Goal: Task Accomplishment & Management: Complete application form

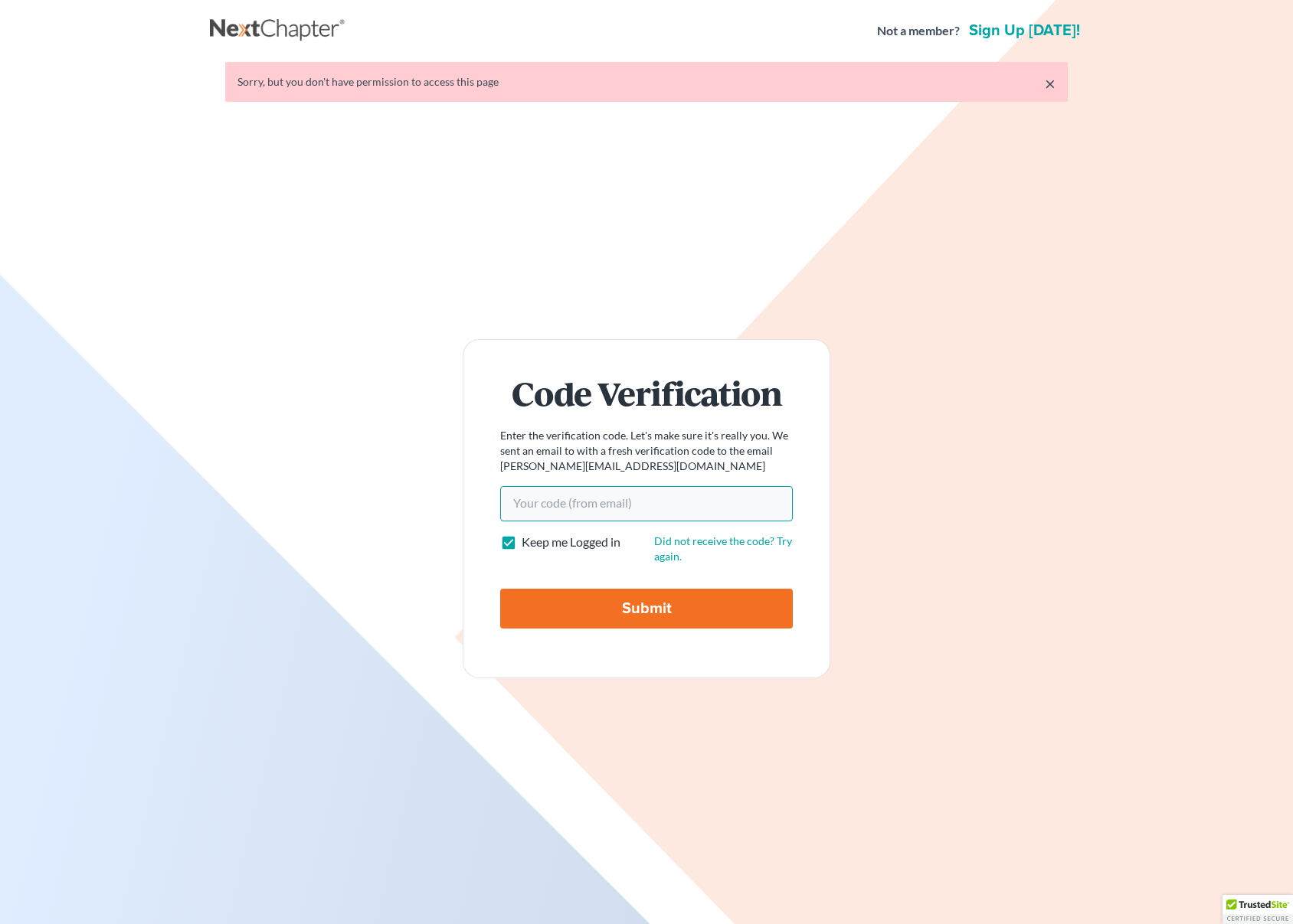
click at [698, 514] on input "Your code(from email)" at bounding box center [646, 504] width 293 height 35
type input "4fe67d"
click at [500, 589] on input "Submit" at bounding box center [646, 608] width 293 height 39
type input "Thinking..."
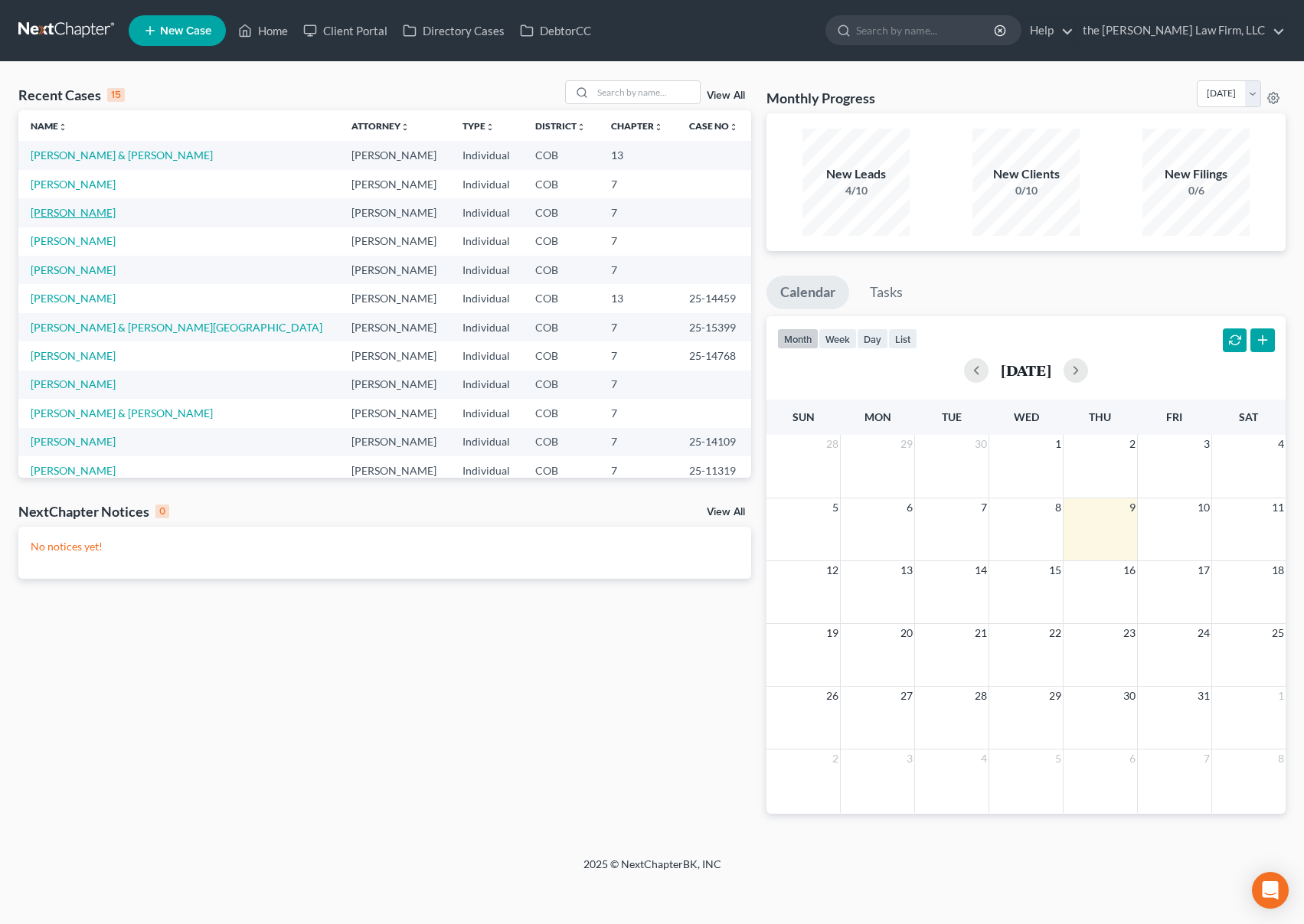
click at [73, 214] on link "[PERSON_NAME]" at bounding box center [73, 213] width 85 height 13
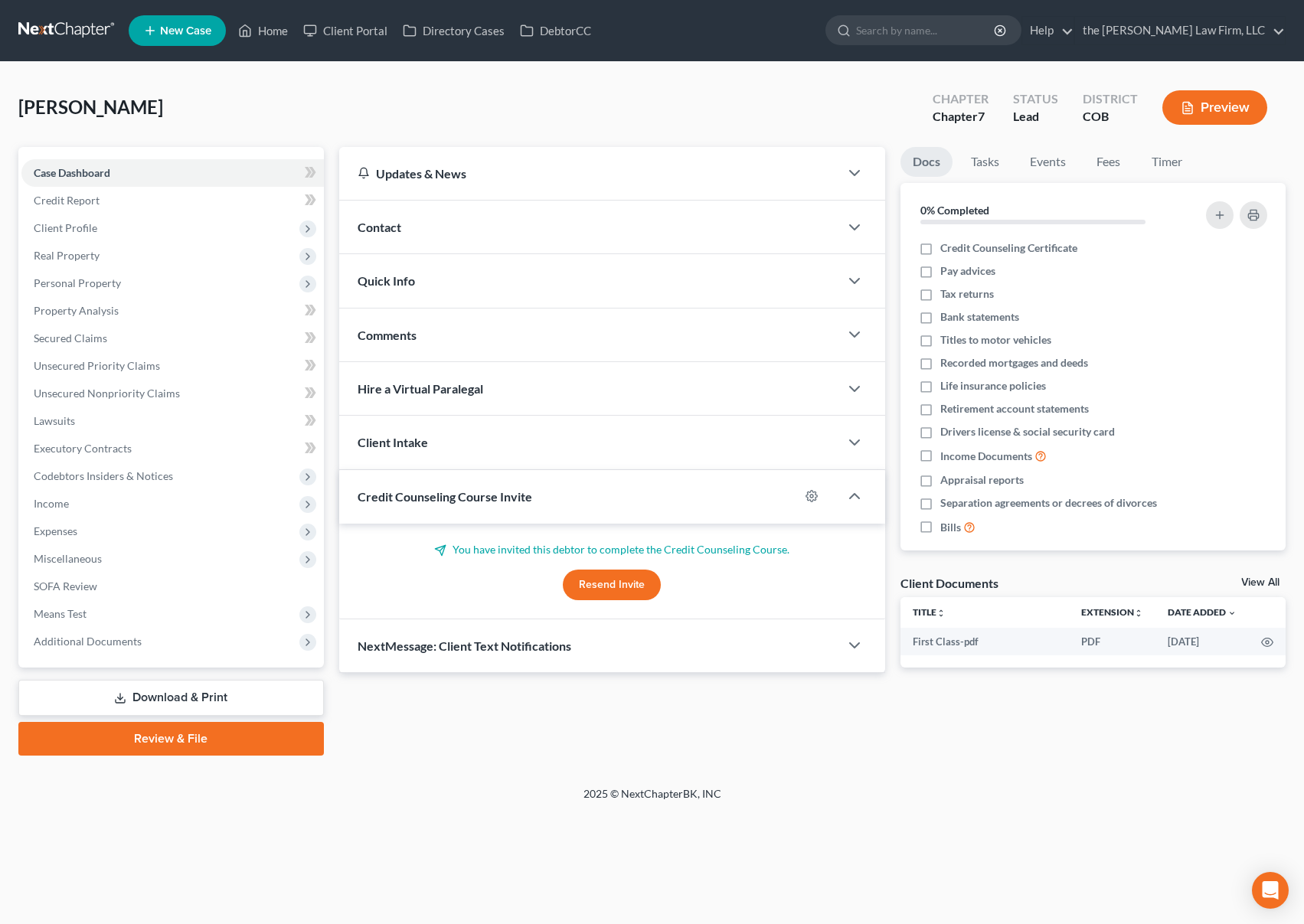
click at [331, 106] on div "[PERSON_NAME] Upgraded Chapter Chapter 7 Status Lead District COB Preview" at bounding box center [652, 113] width 1268 height 66
click at [137, 196] on link "Credit Report" at bounding box center [173, 200] width 303 height 28
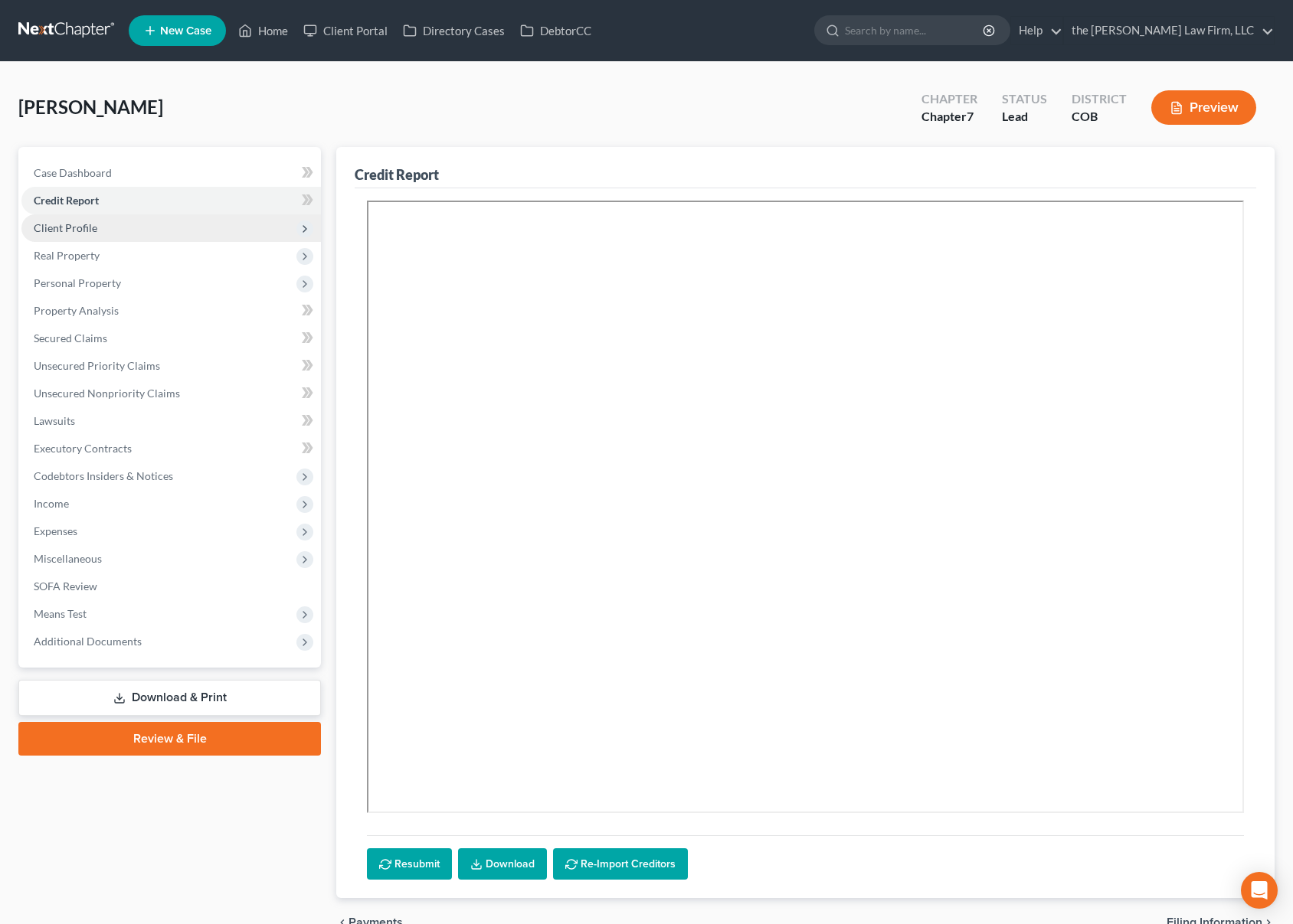
click at [137, 236] on span "Client Profile" at bounding box center [171, 228] width 299 height 28
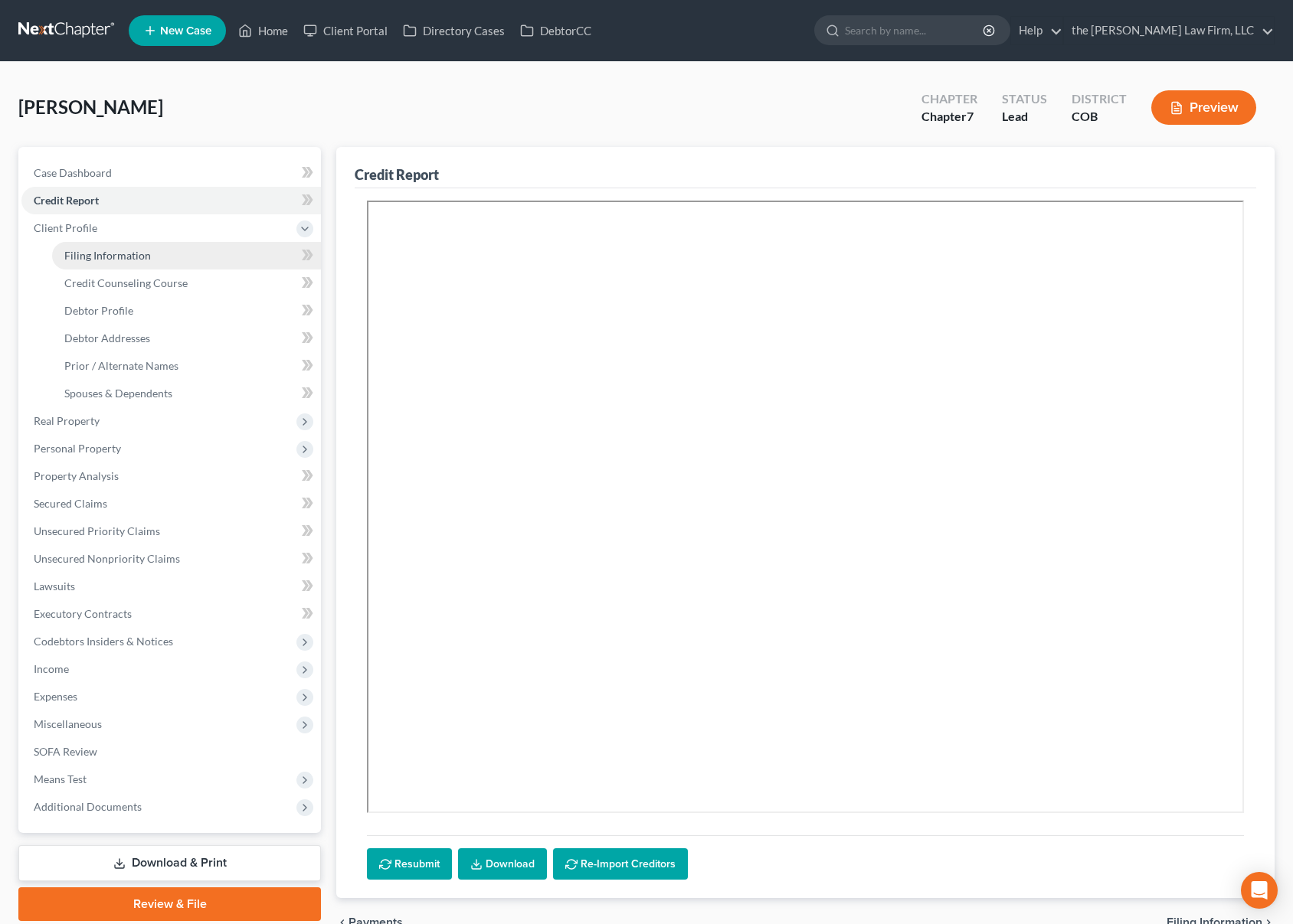
click at [144, 257] on span "Filing Information" at bounding box center [107, 256] width 86 height 13
select select "1"
select select "0"
select select "5"
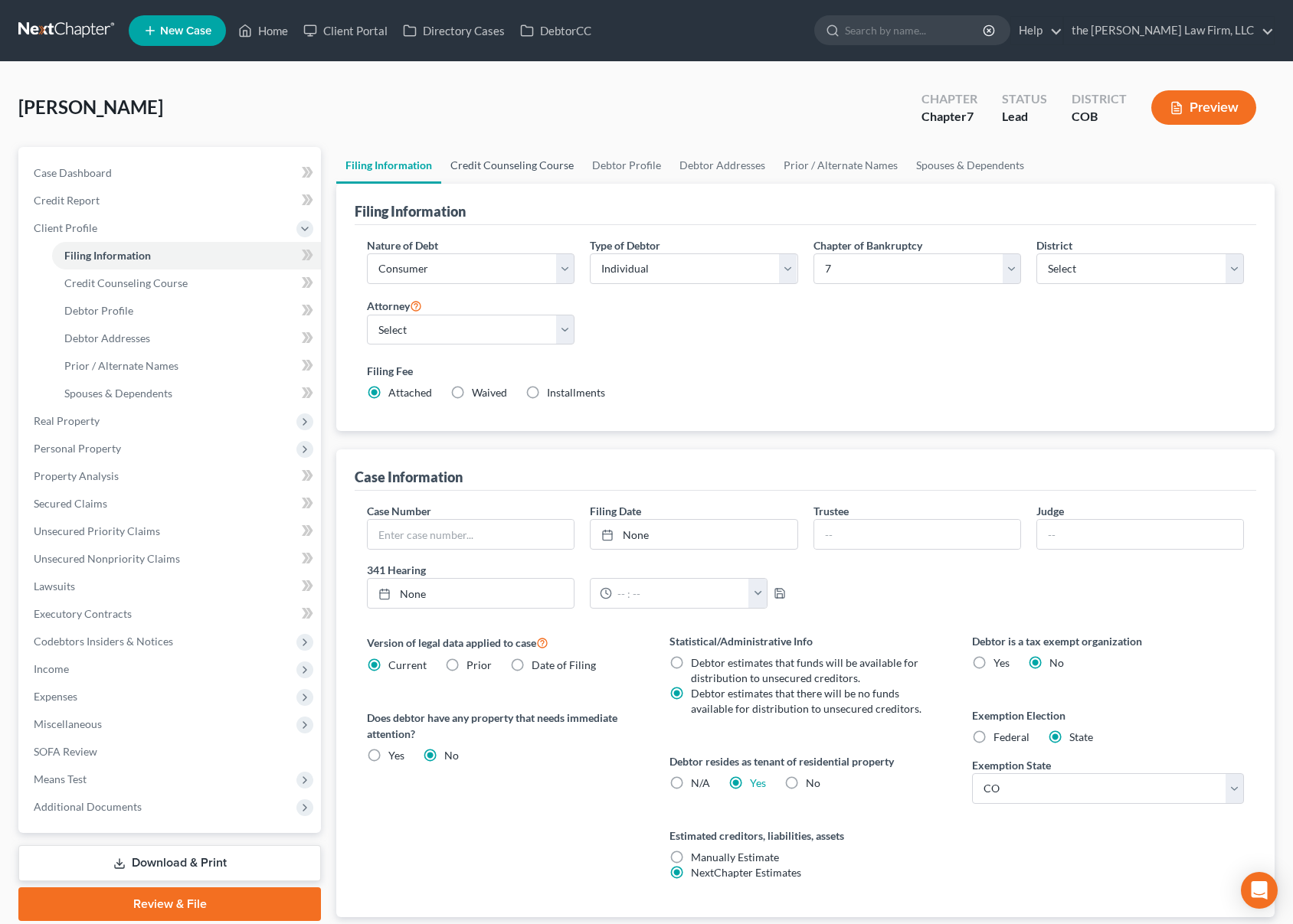
click at [496, 153] on link "Credit Counseling Course" at bounding box center [511, 165] width 142 height 37
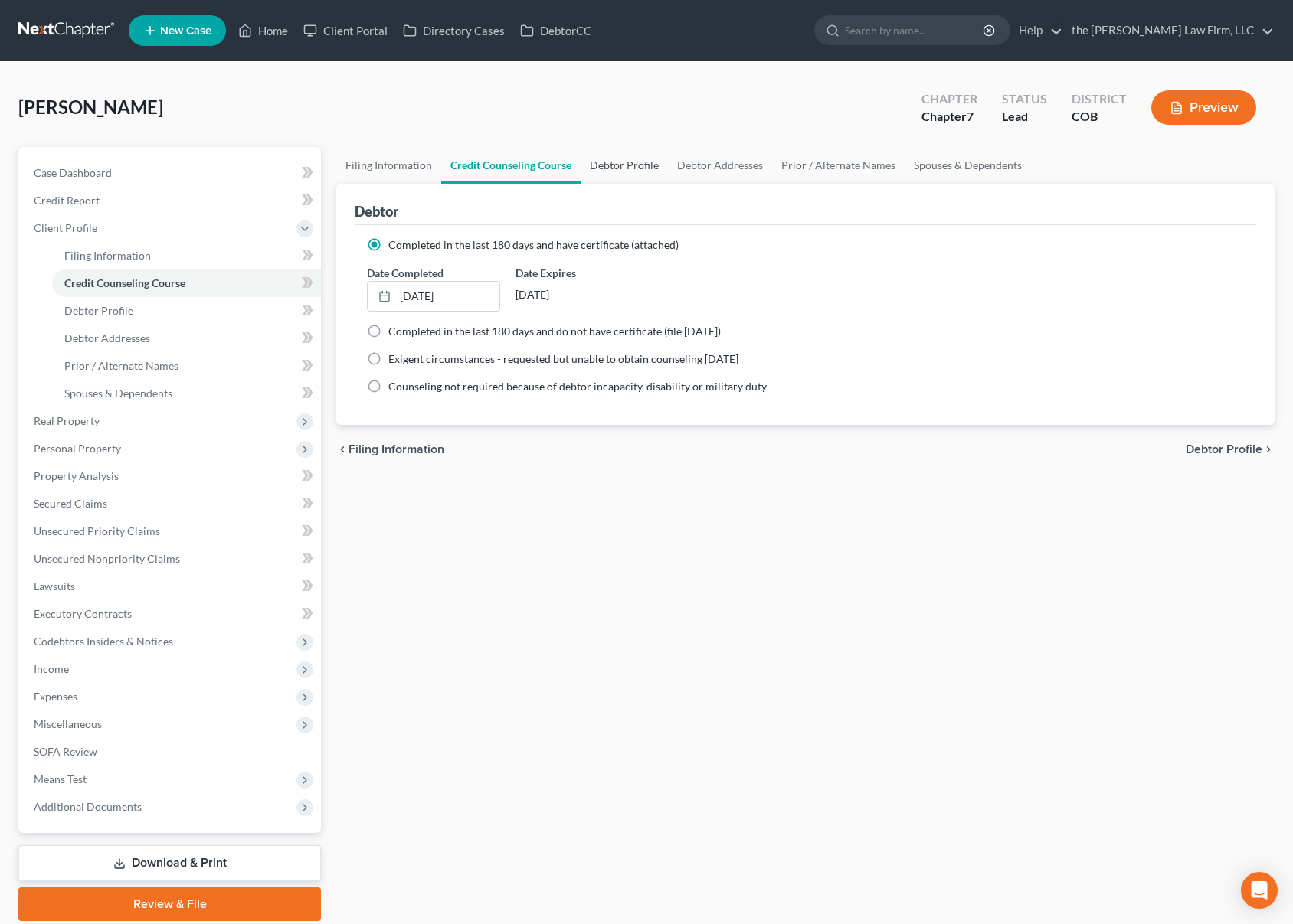
click at [615, 164] on link "Debtor Profile" at bounding box center [624, 165] width 87 height 37
select select "0"
select select "2"
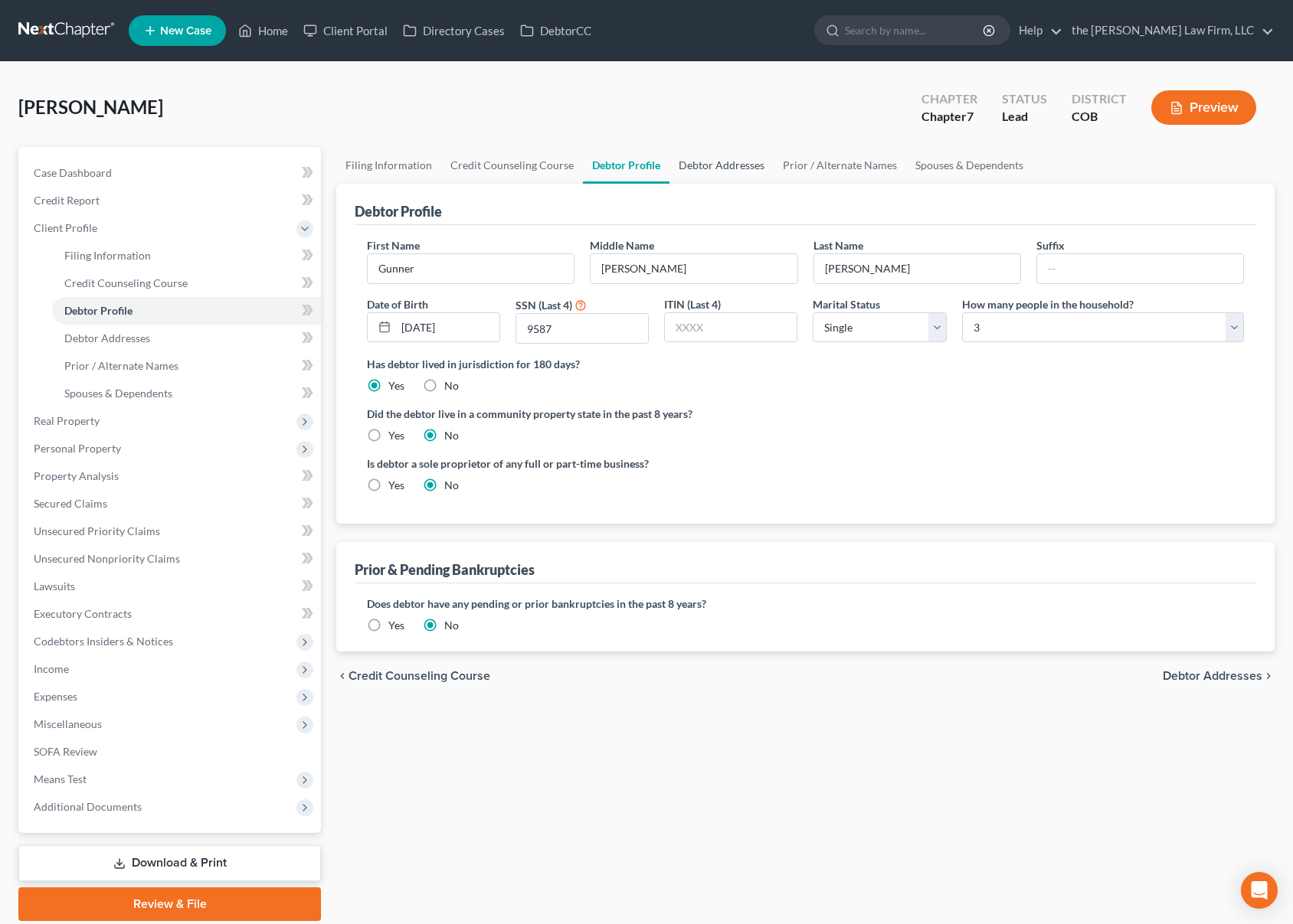
click at [719, 171] on link "Debtor Addresses" at bounding box center [721, 165] width 104 height 37
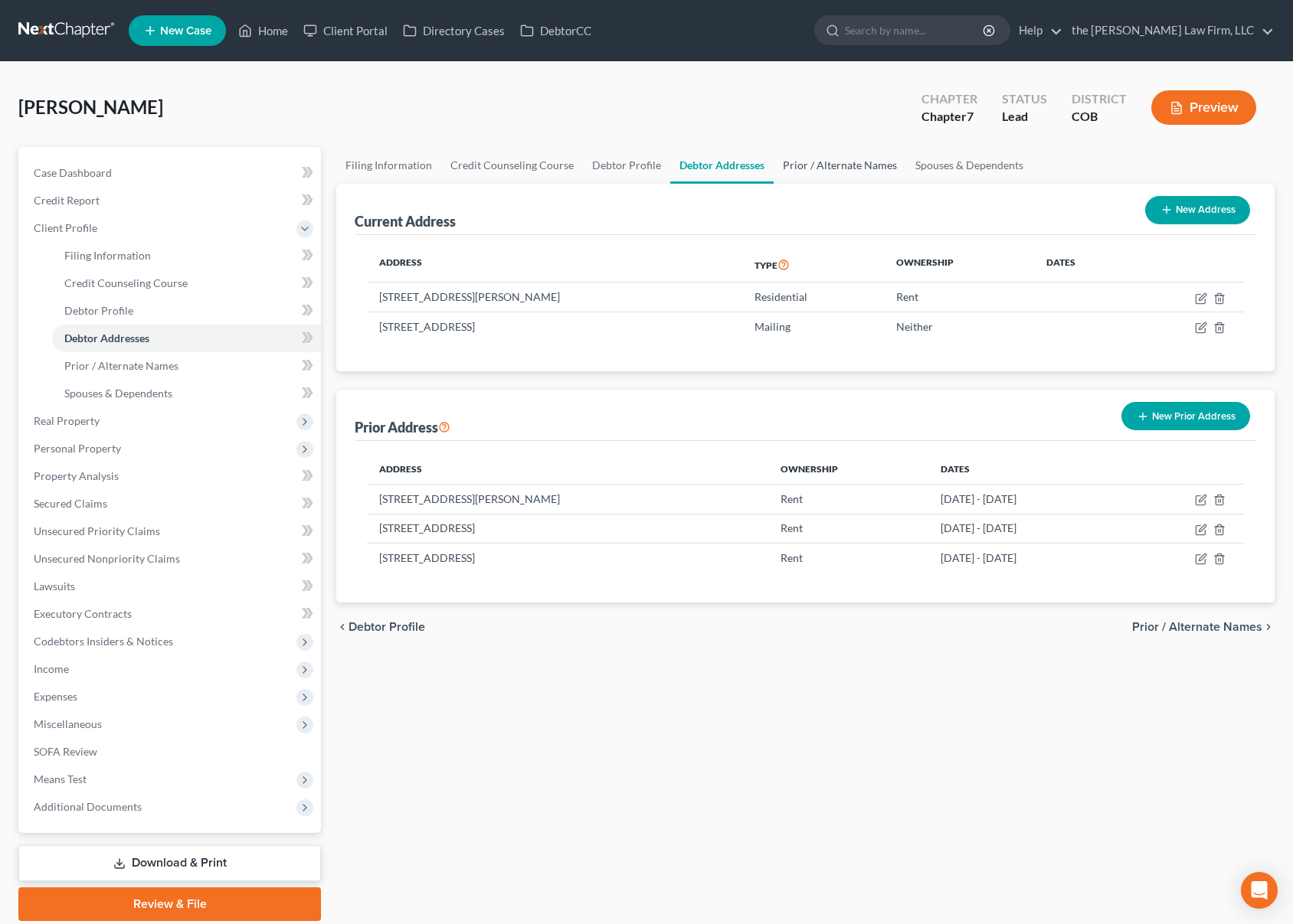
click at [822, 170] on link "Prior / Alternate Names" at bounding box center [839, 165] width 132 height 37
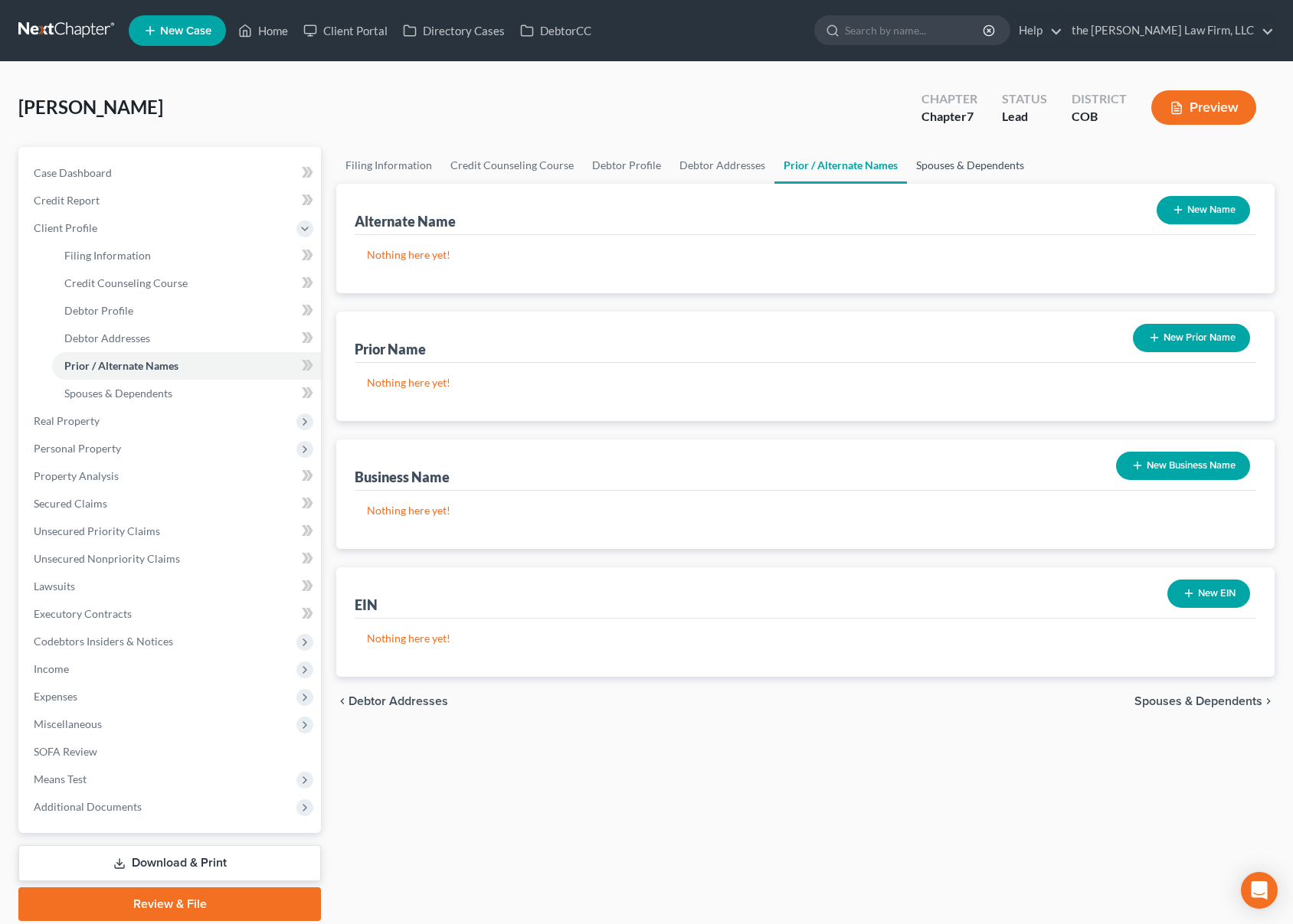
click at [953, 161] on link "Spouses & Dependents" at bounding box center [969, 165] width 127 height 37
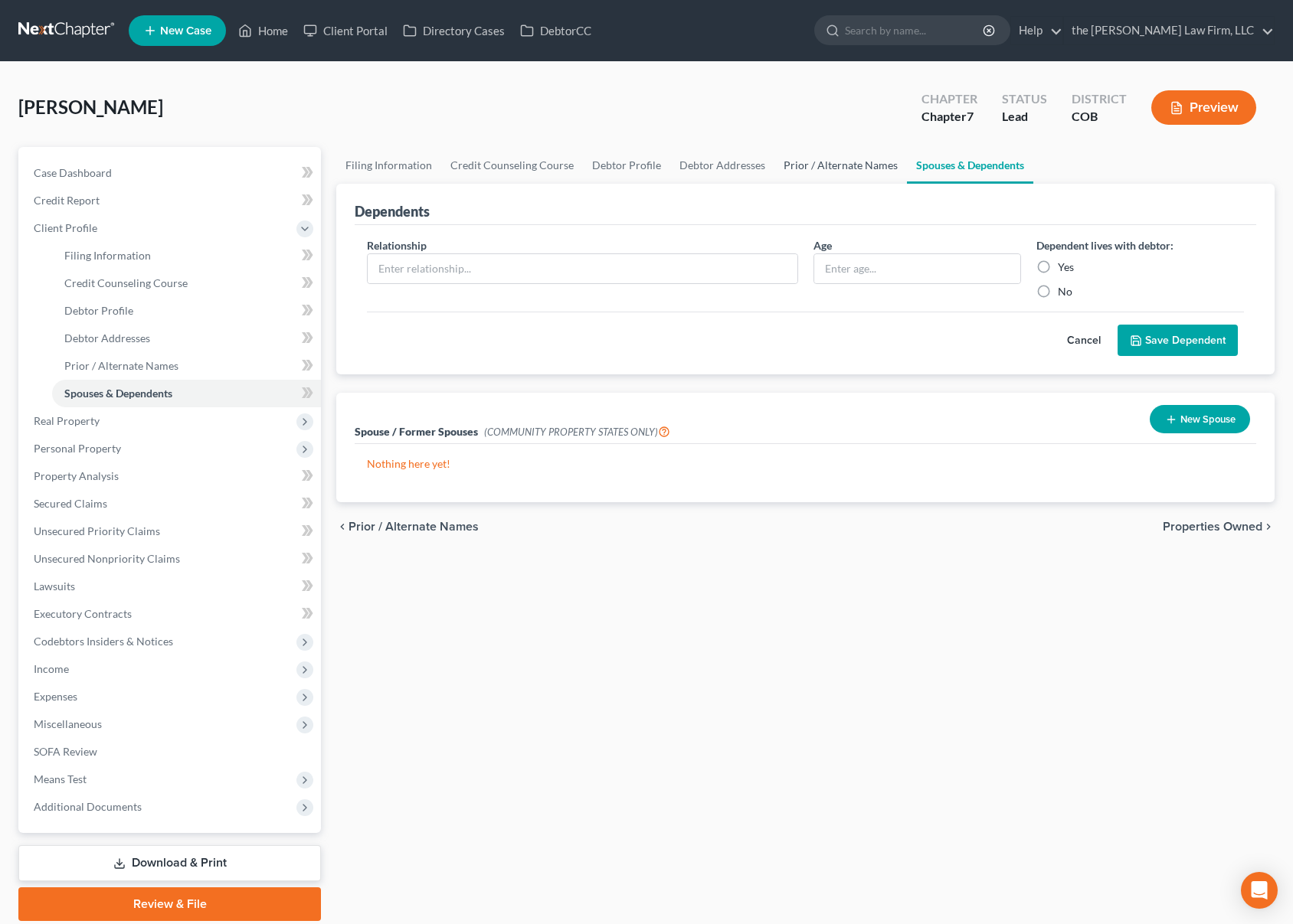
click at [808, 163] on link "Prior / Alternate Names" at bounding box center [840, 165] width 132 height 37
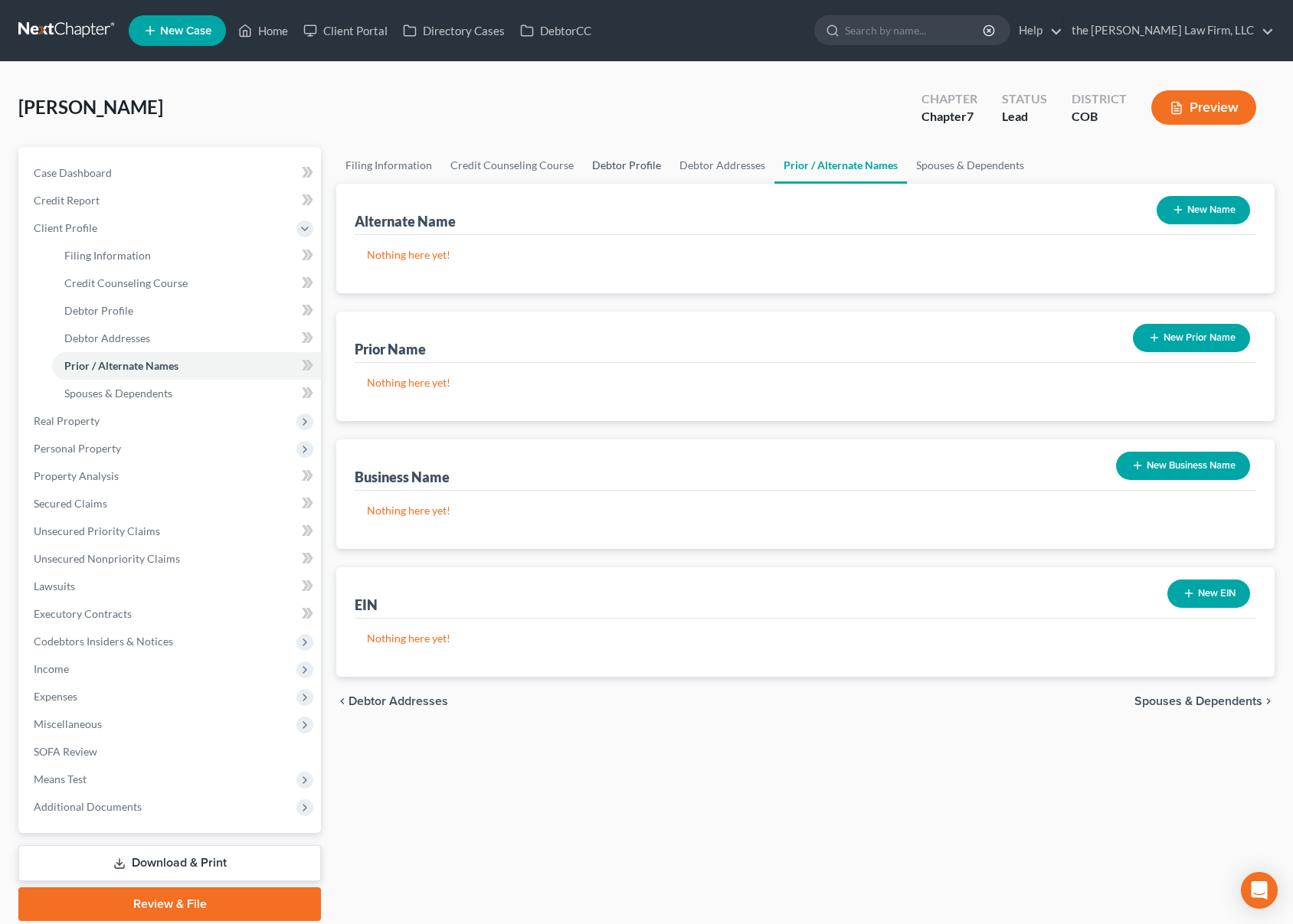
click at [624, 165] on link "Debtor Profile" at bounding box center [626, 165] width 87 height 37
select select "0"
select select "2"
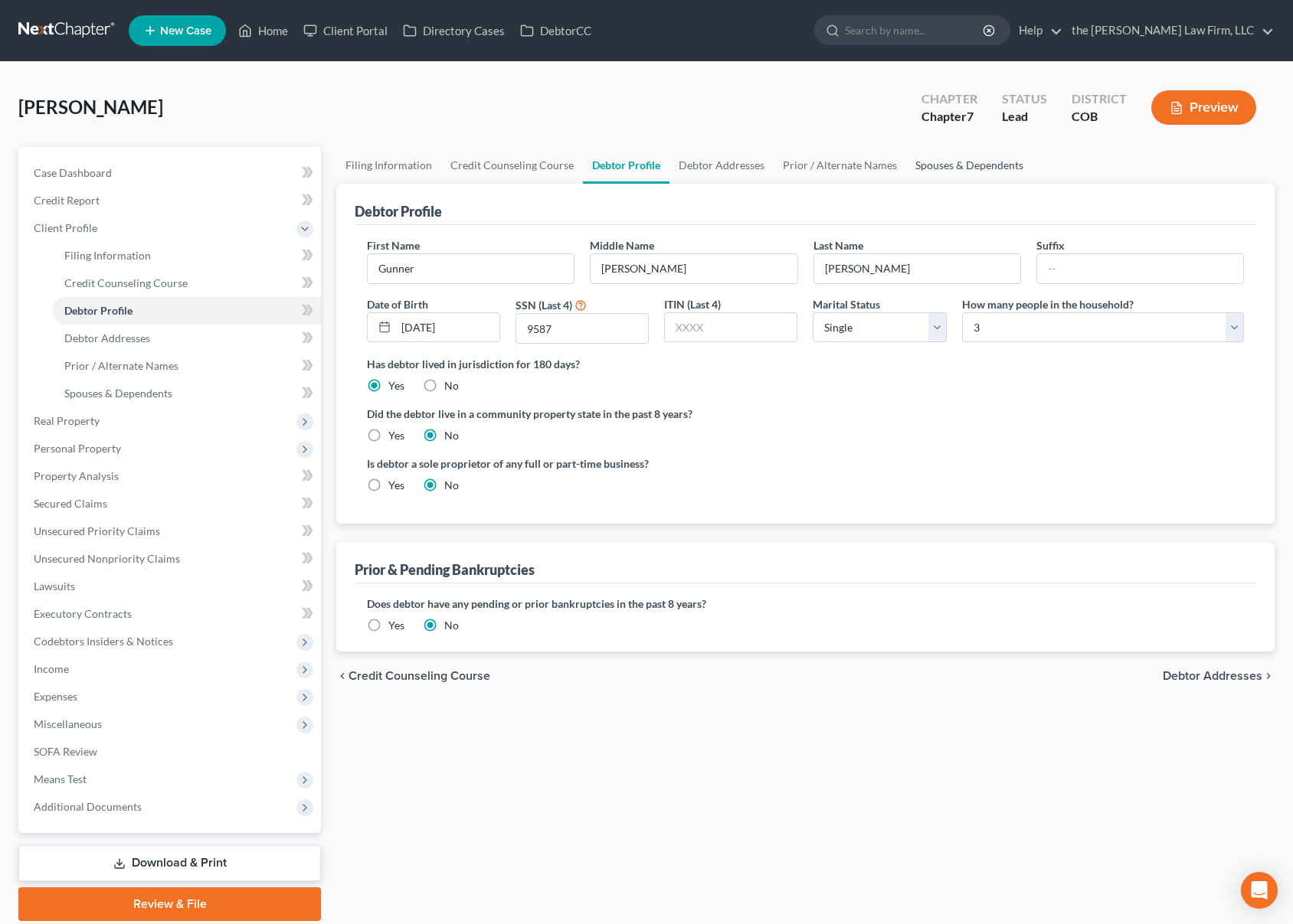
click at [947, 164] on link "Spouses & Dependents" at bounding box center [968, 165] width 127 height 37
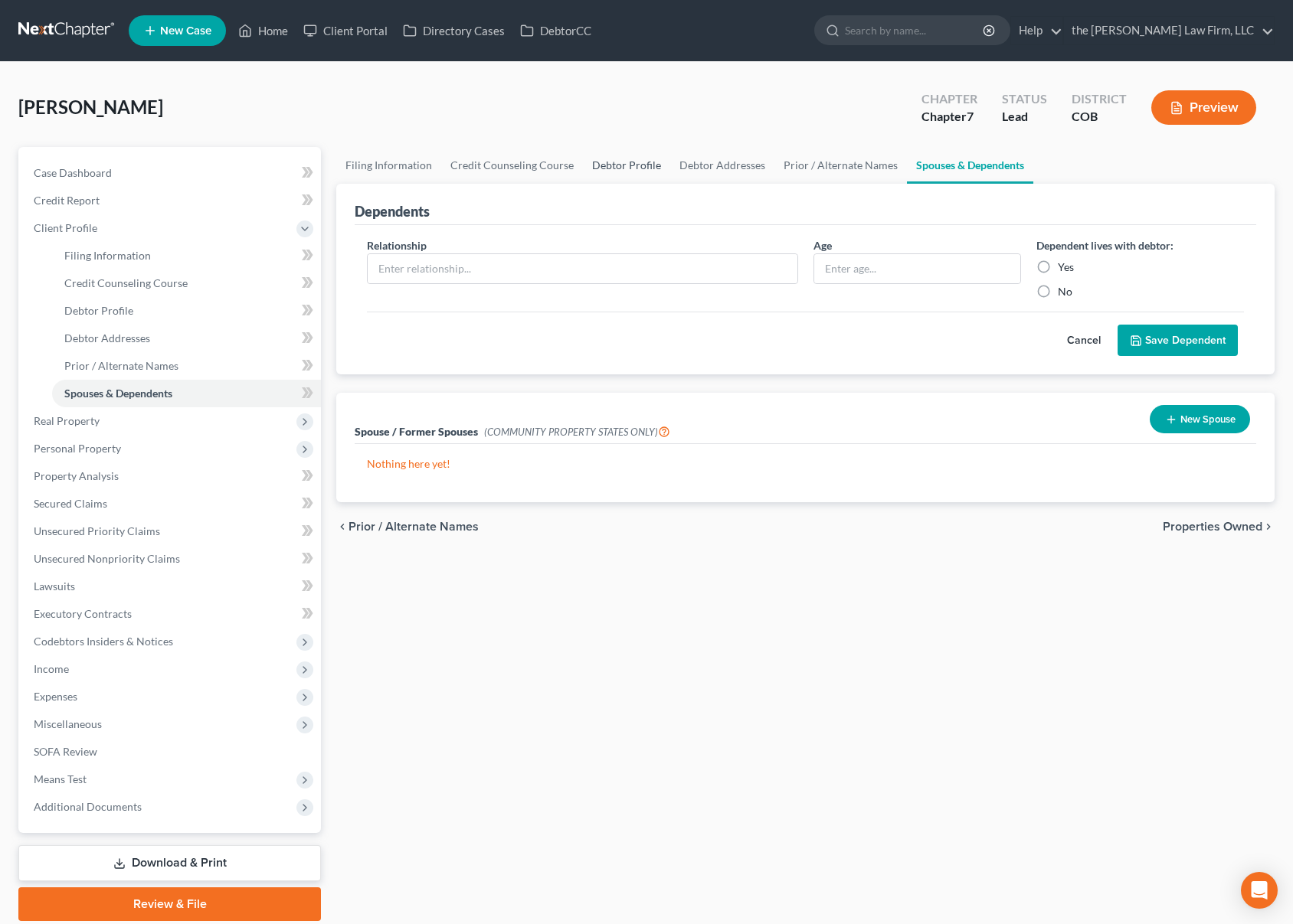
click at [605, 163] on link "Debtor Profile" at bounding box center [626, 165] width 87 height 37
select select "0"
select select "2"
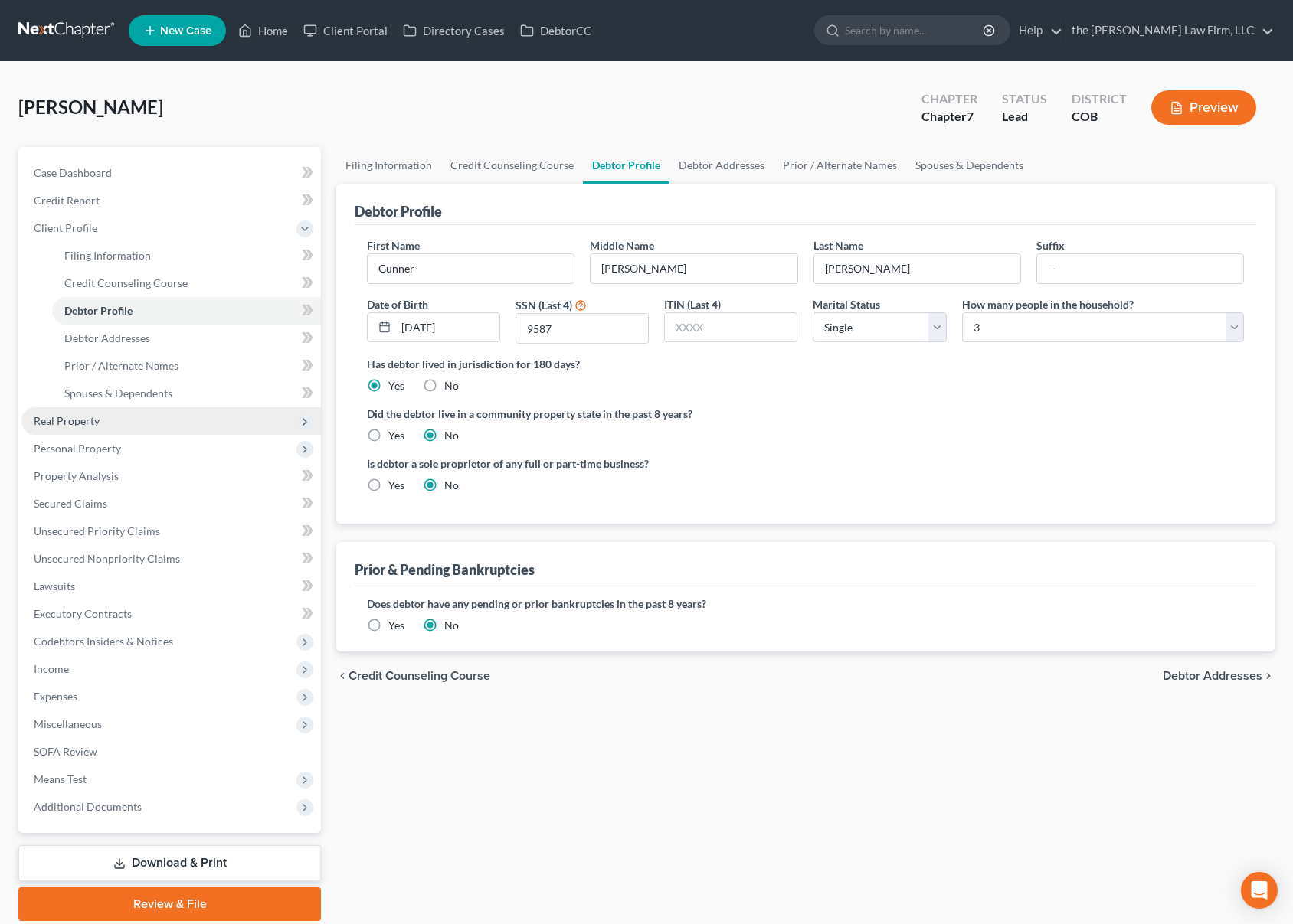
click at [139, 421] on span "Real Property" at bounding box center [171, 421] width 299 height 28
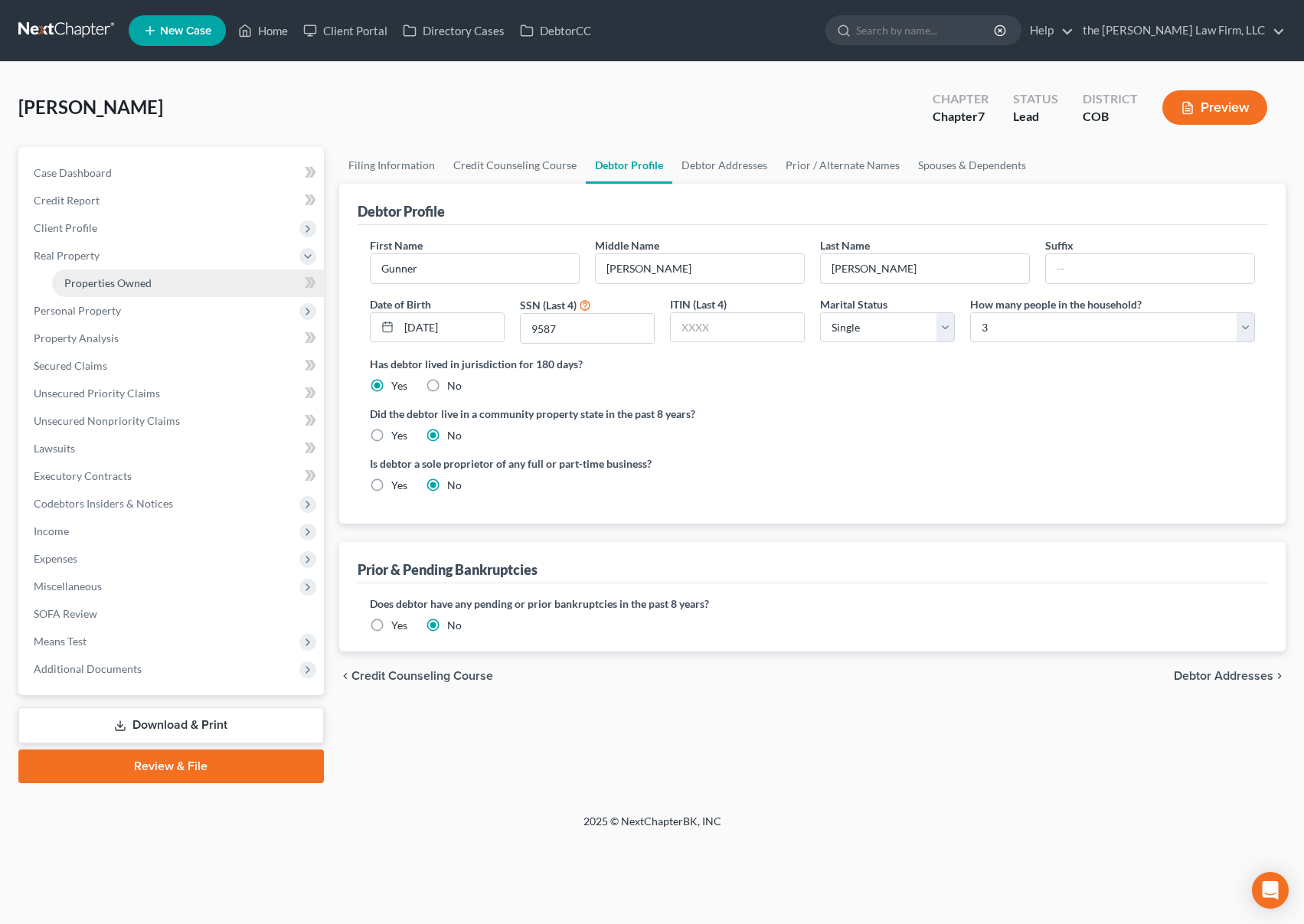
click at [167, 284] on link "Properties Owned" at bounding box center [188, 283] width 272 height 28
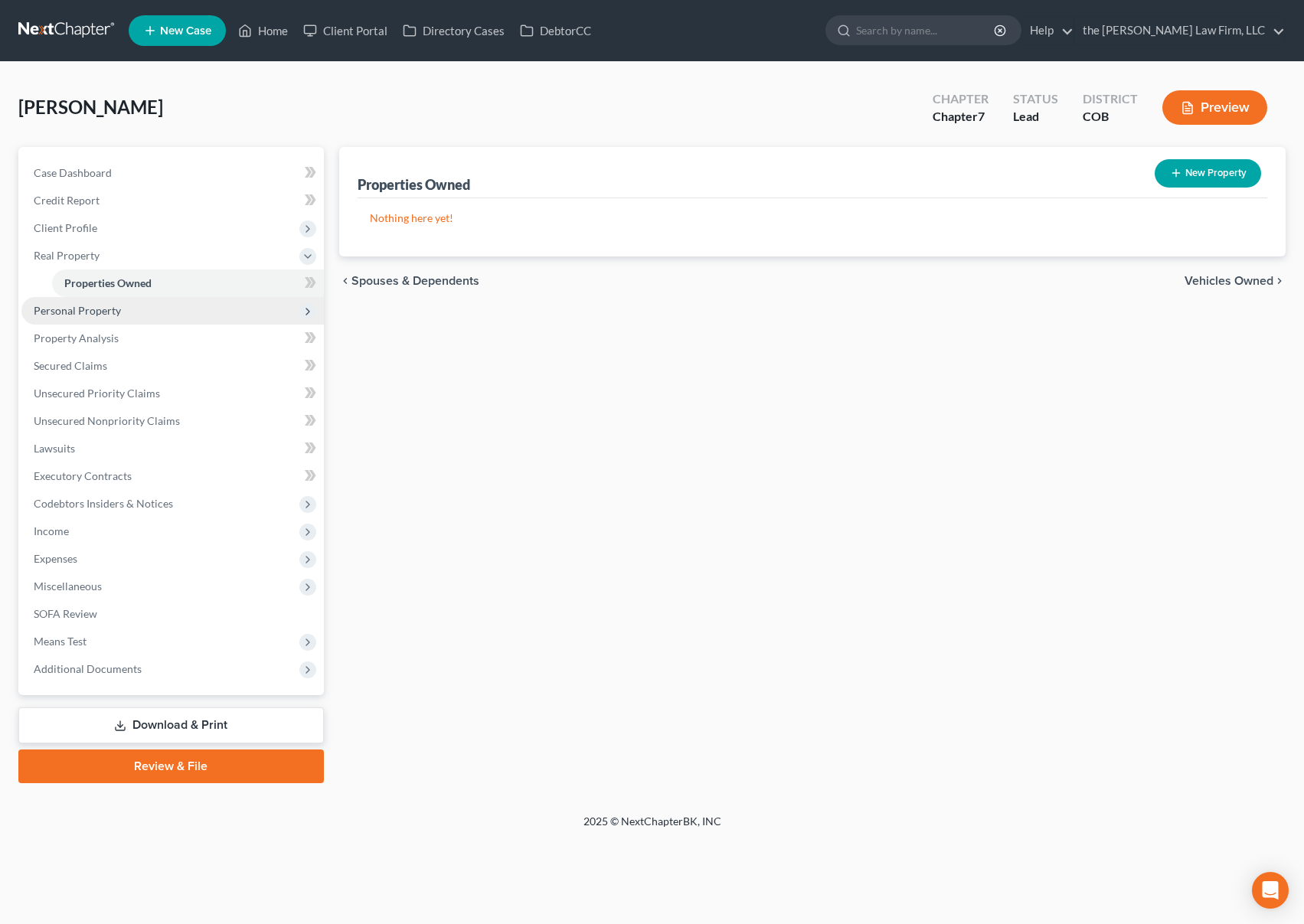
click at [135, 310] on span "Personal Property" at bounding box center [173, 310] width 303 height 28
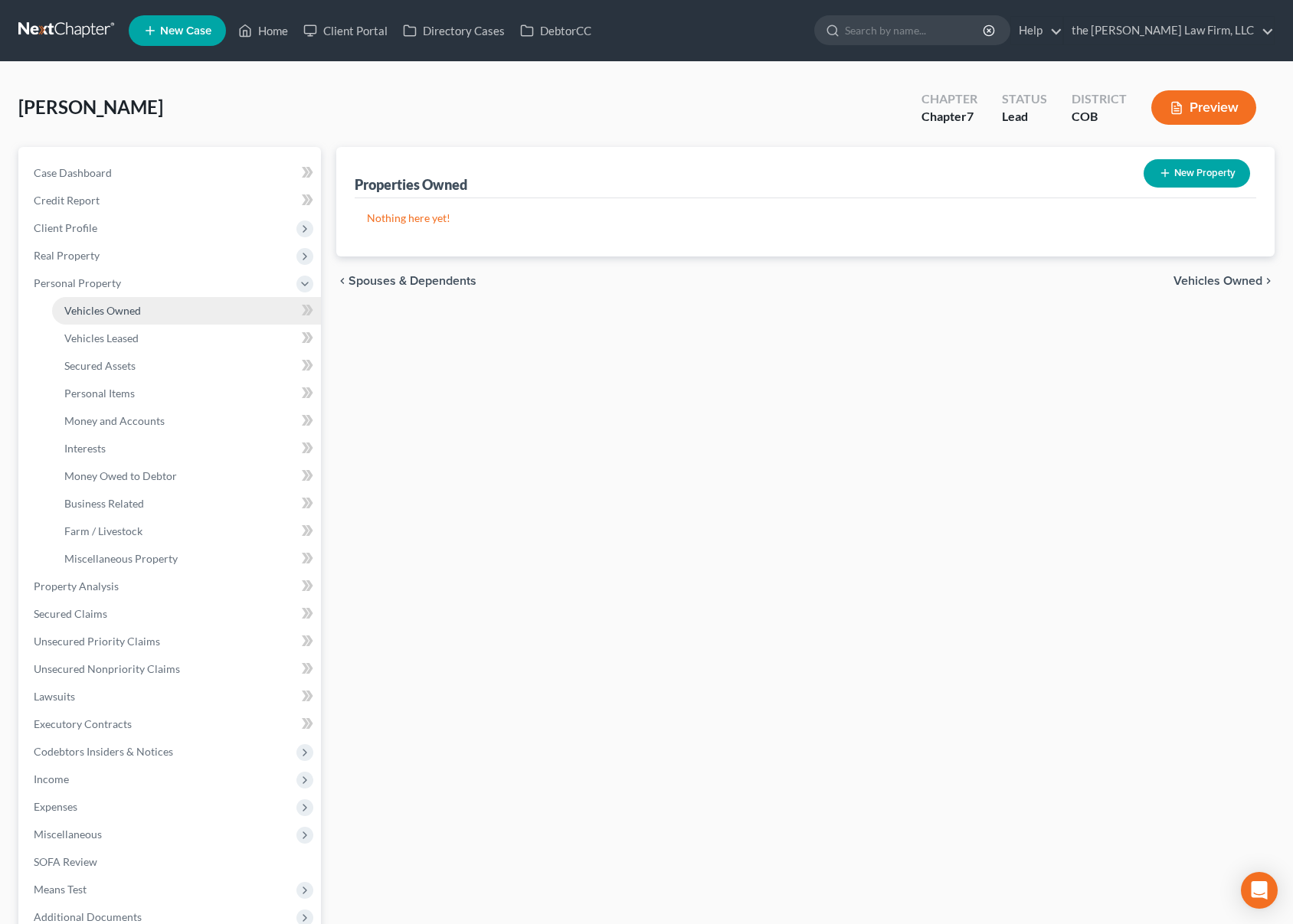
click at [135, 310] on span "Vehicles Owned" at bounding box center [102, 311] width 76 height 13
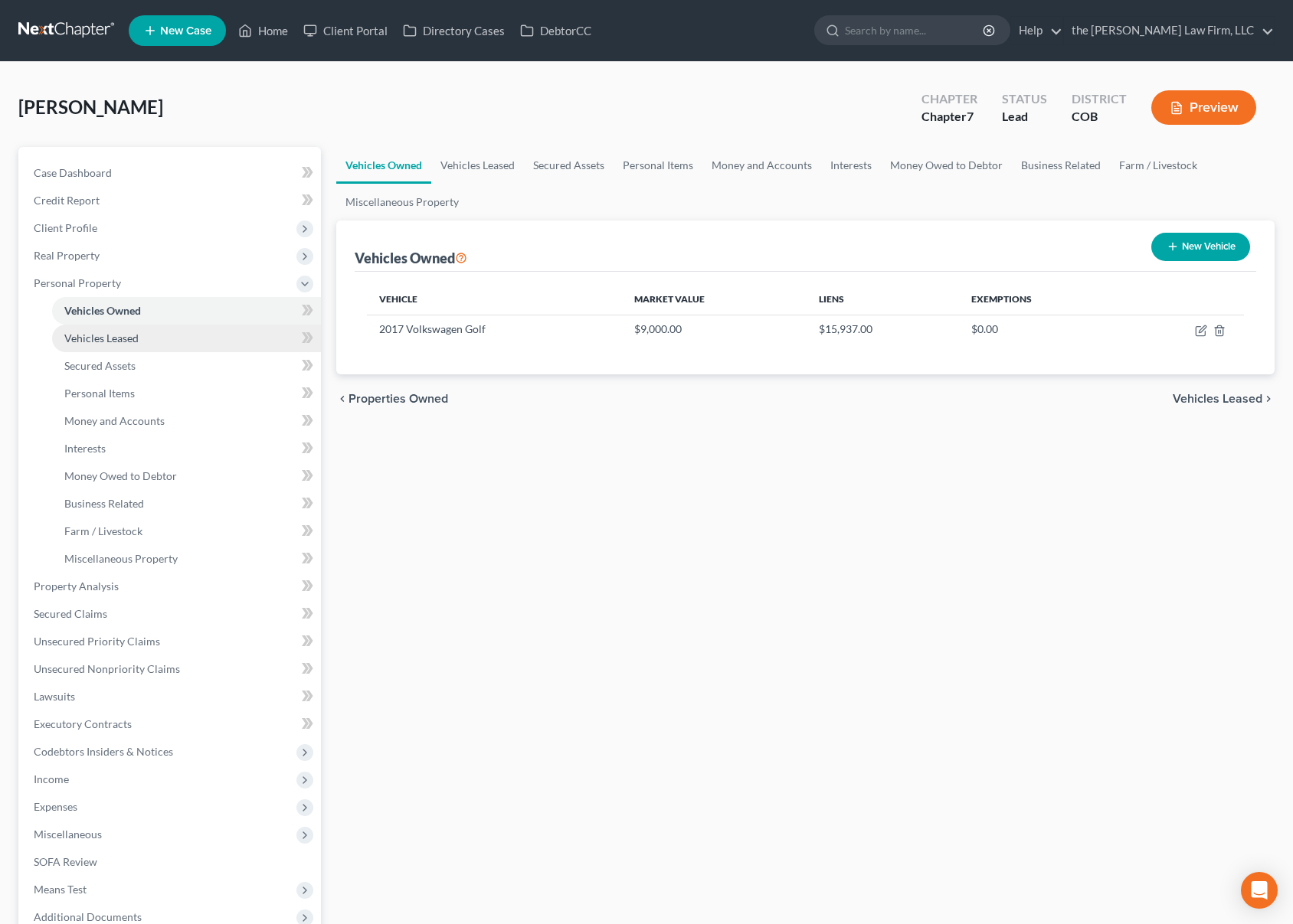
click at [148, 338] on link "Vehicles Leased" at bounding box center [186, 338] width 269 height 28
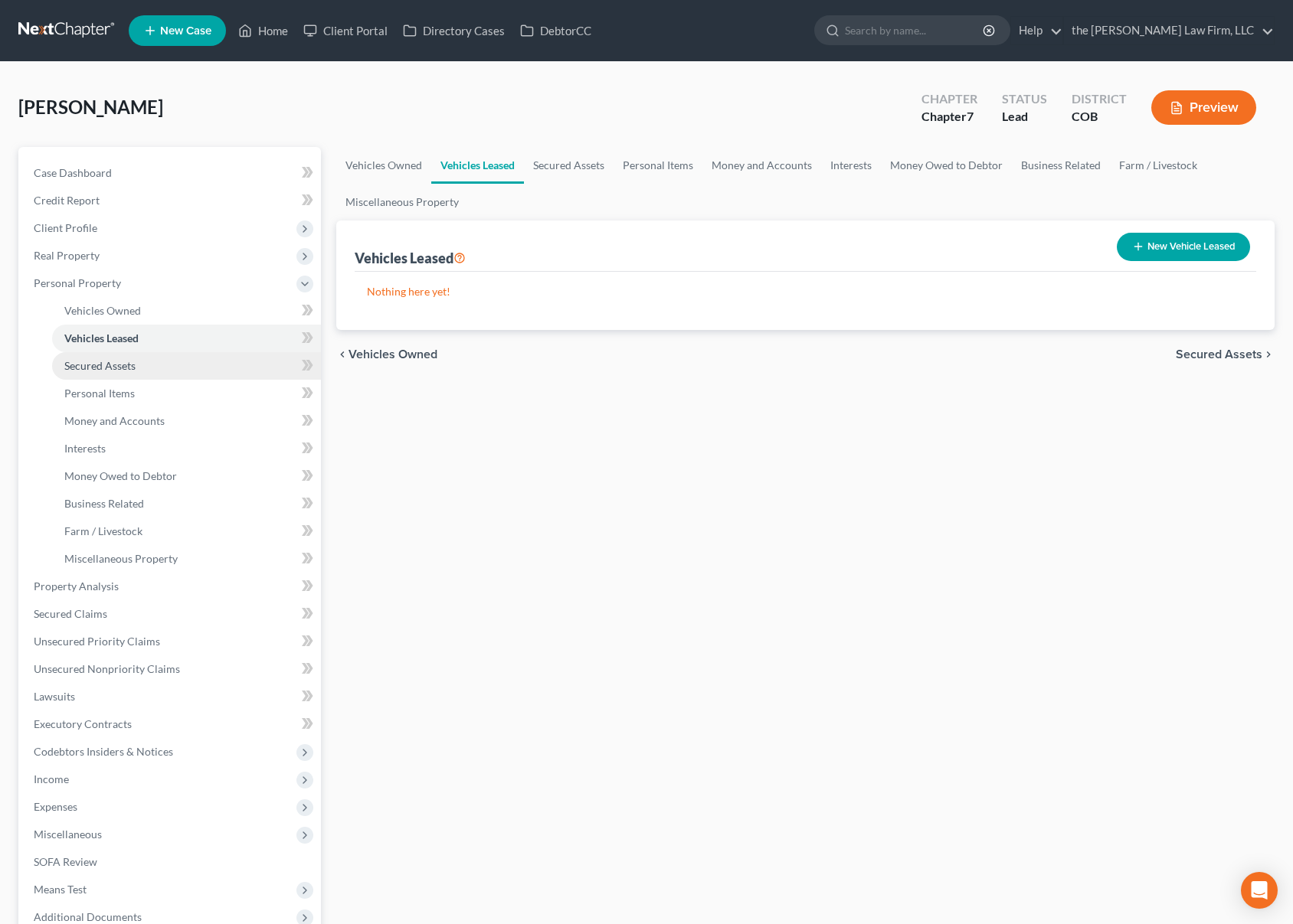
click at [148, 360] on link "Secured Assets" at bounding box center [186, 366] width 269 height 28
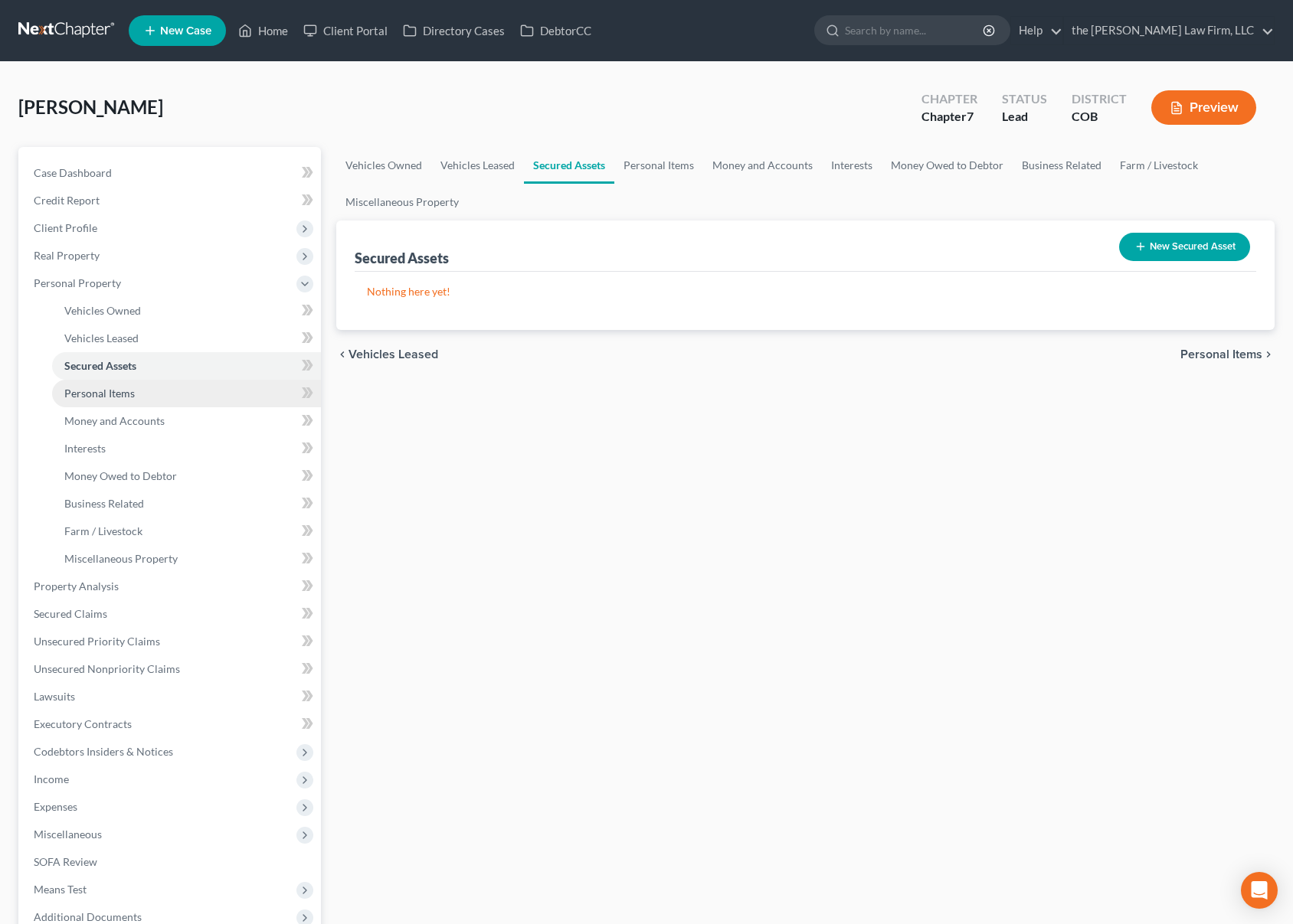
click at [140, 397] on link "Personal Items" at bounding box center [186, 393] width 269 height 28
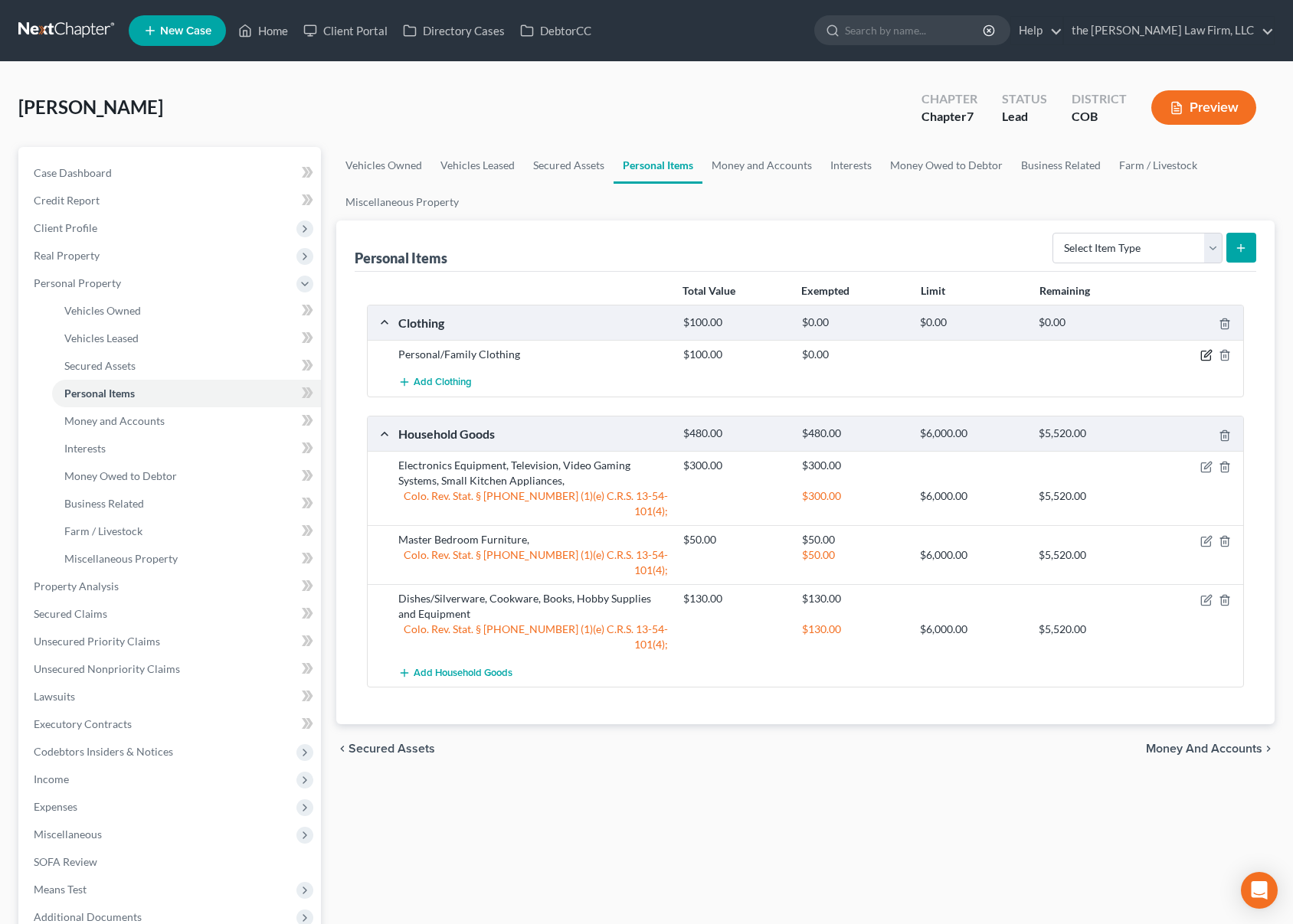
click at [1207, 355] on icon "button" at bounding box center [1206, 355] width 13 height 13
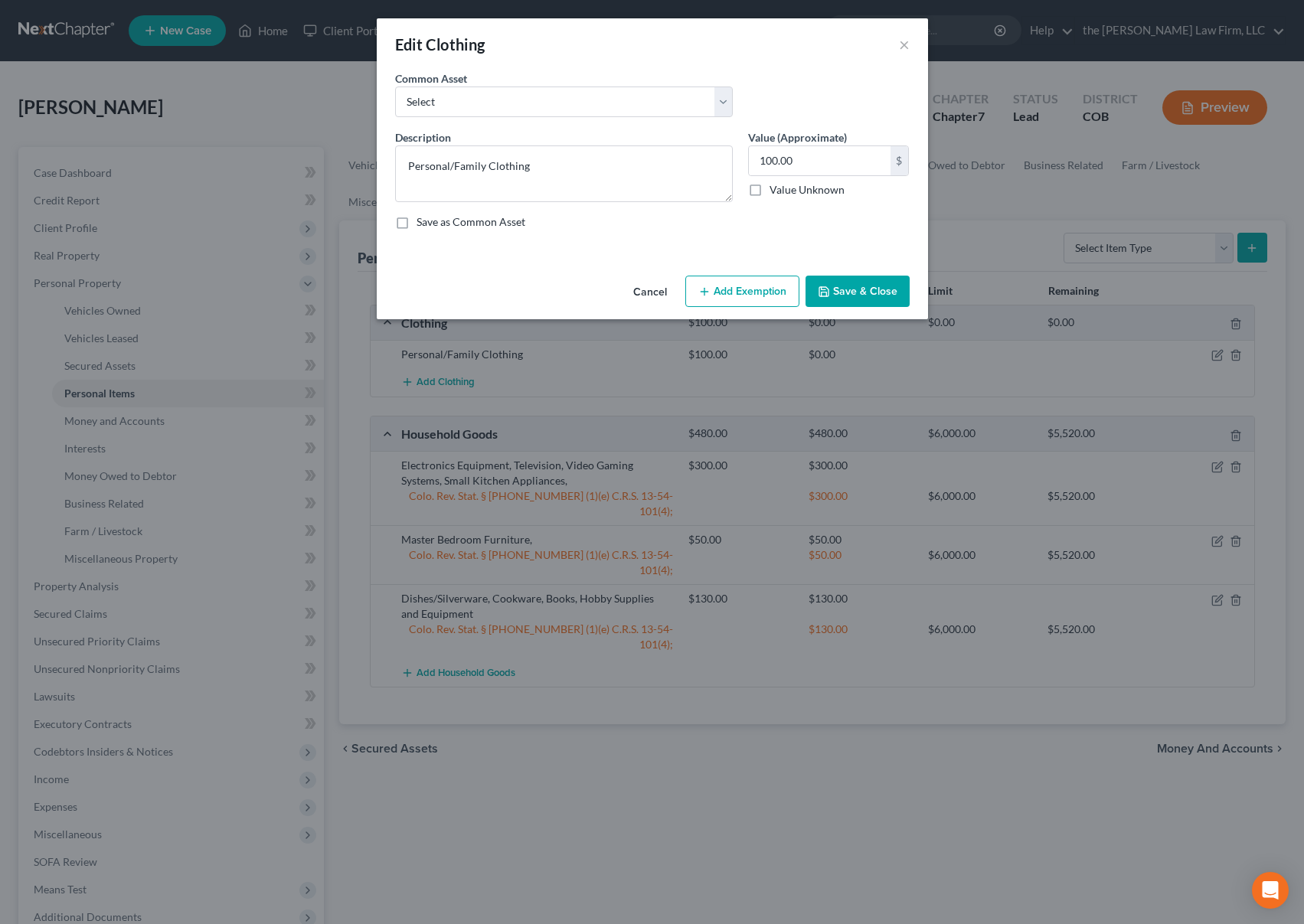
click at [744, 295] on button "Add Exemption" at bounding box center [742, 292] width 114 height 32
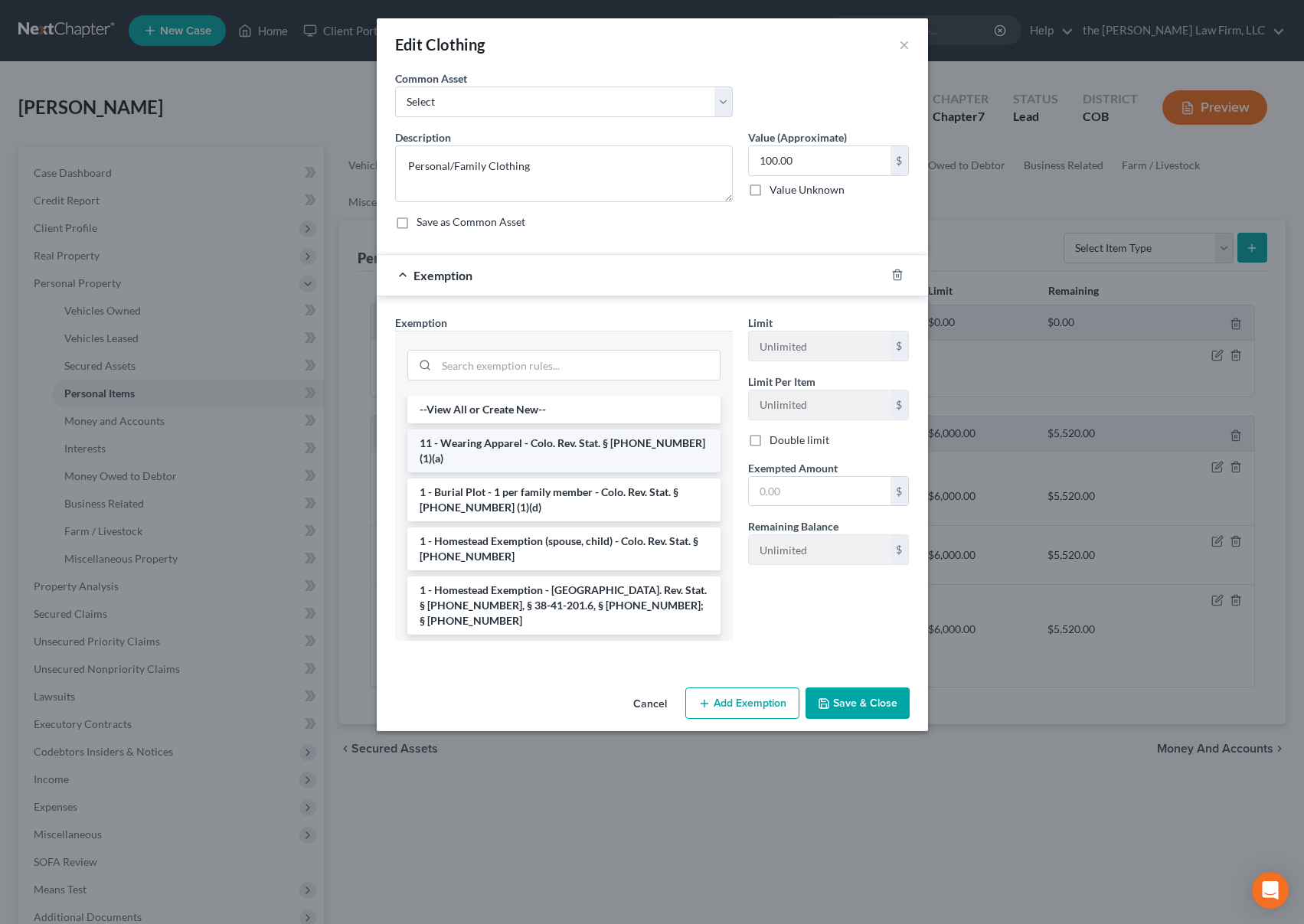
click at [551, 437] on li "11 - Wearing Apparel - Colo. Rev. Stat. § [PHONE_NUMBER] (1)(a)" at bounding box center [564, 450] width 314 height 43
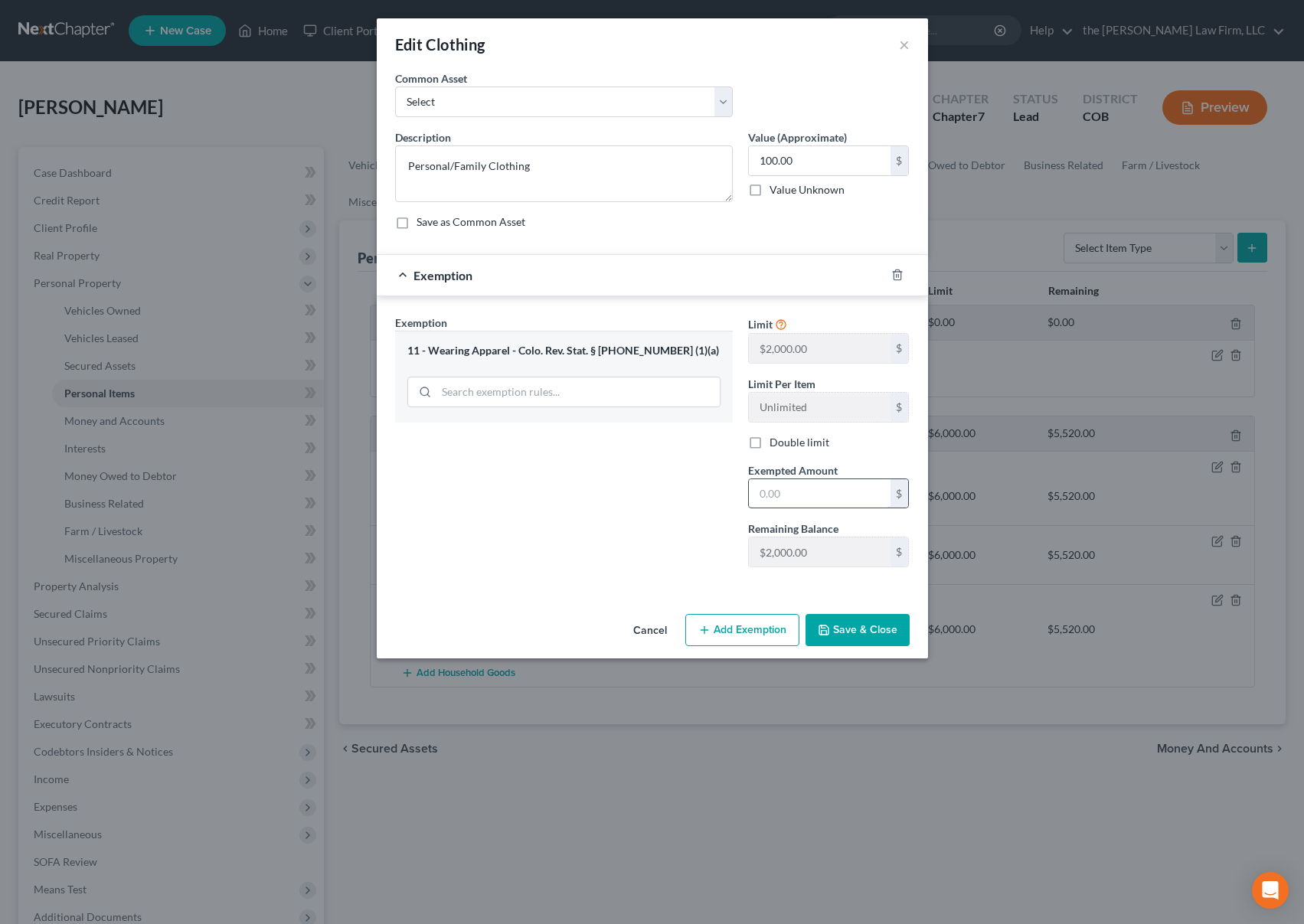
click at [821, 499] on input "text" at bounding box center [819, 494] width 142 height 29
type input "100"
click at [839, 633] on button "Save & Close" at bounding box center [858, 630] width 104 height 32
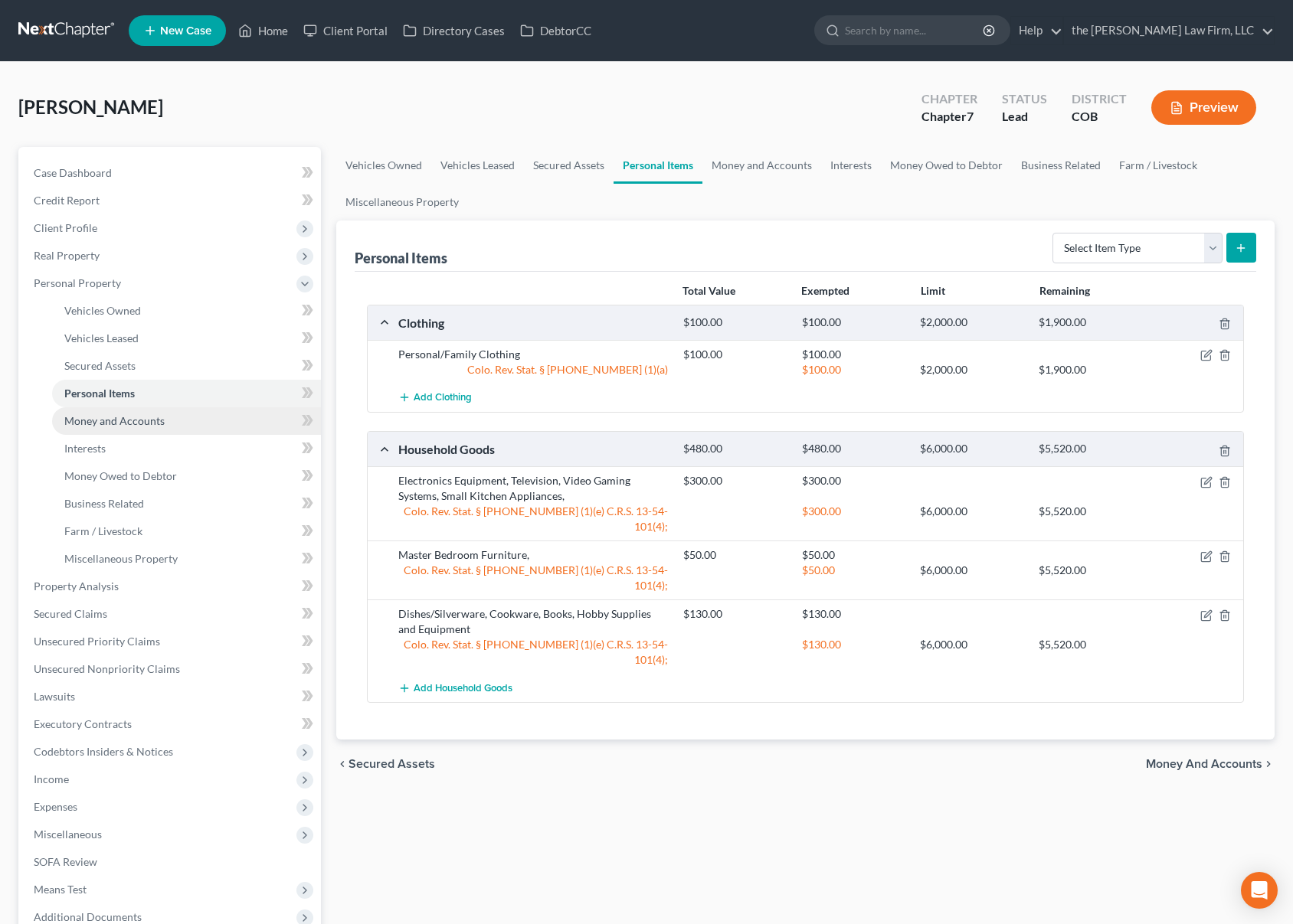
click at [207, 411] on link "Money and Accounts" at bounding box center [186, 421] width 269 height 28
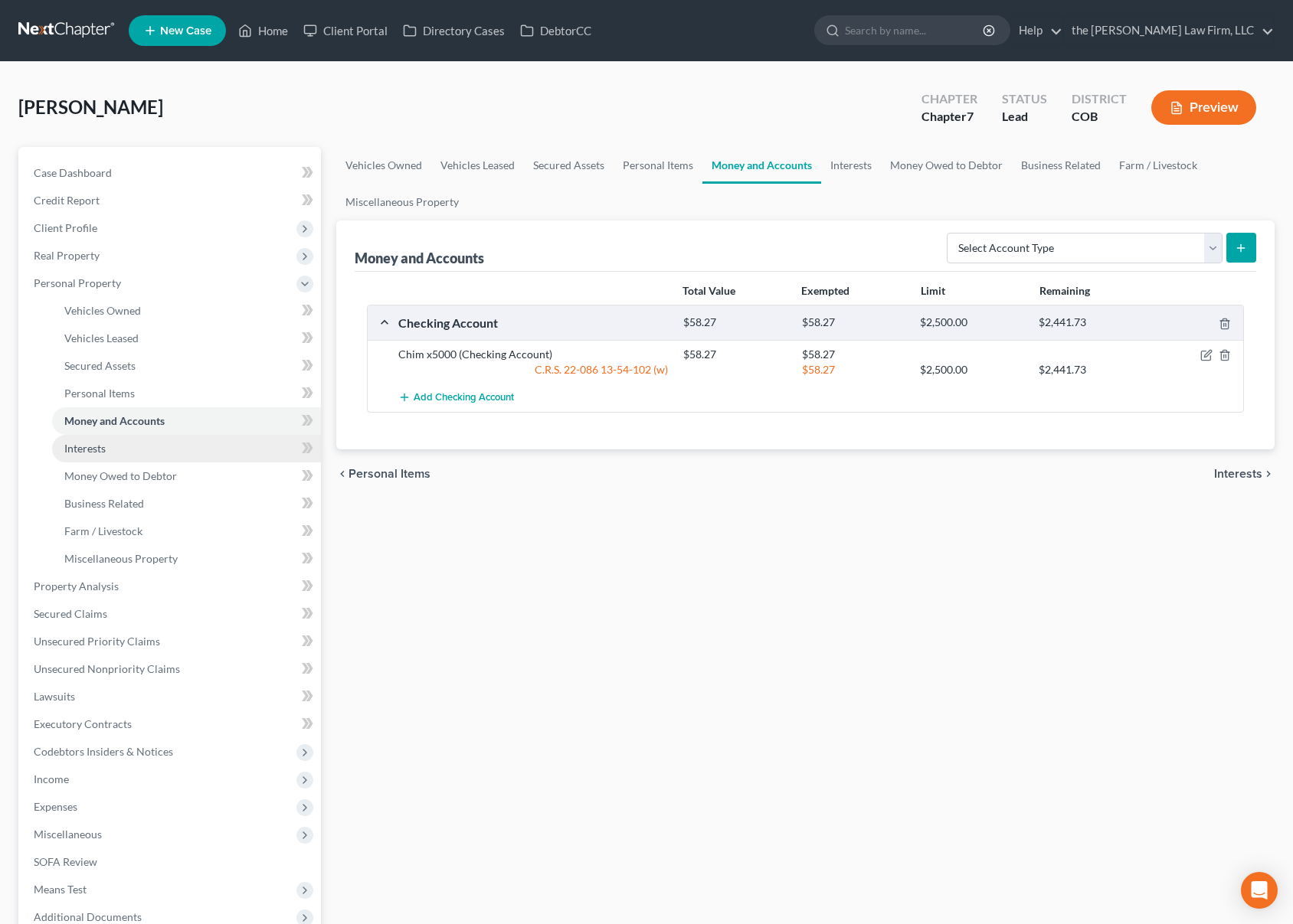
click at [169, 454] on link "Interests" at bounding box center [186, 449] width 269 height 28
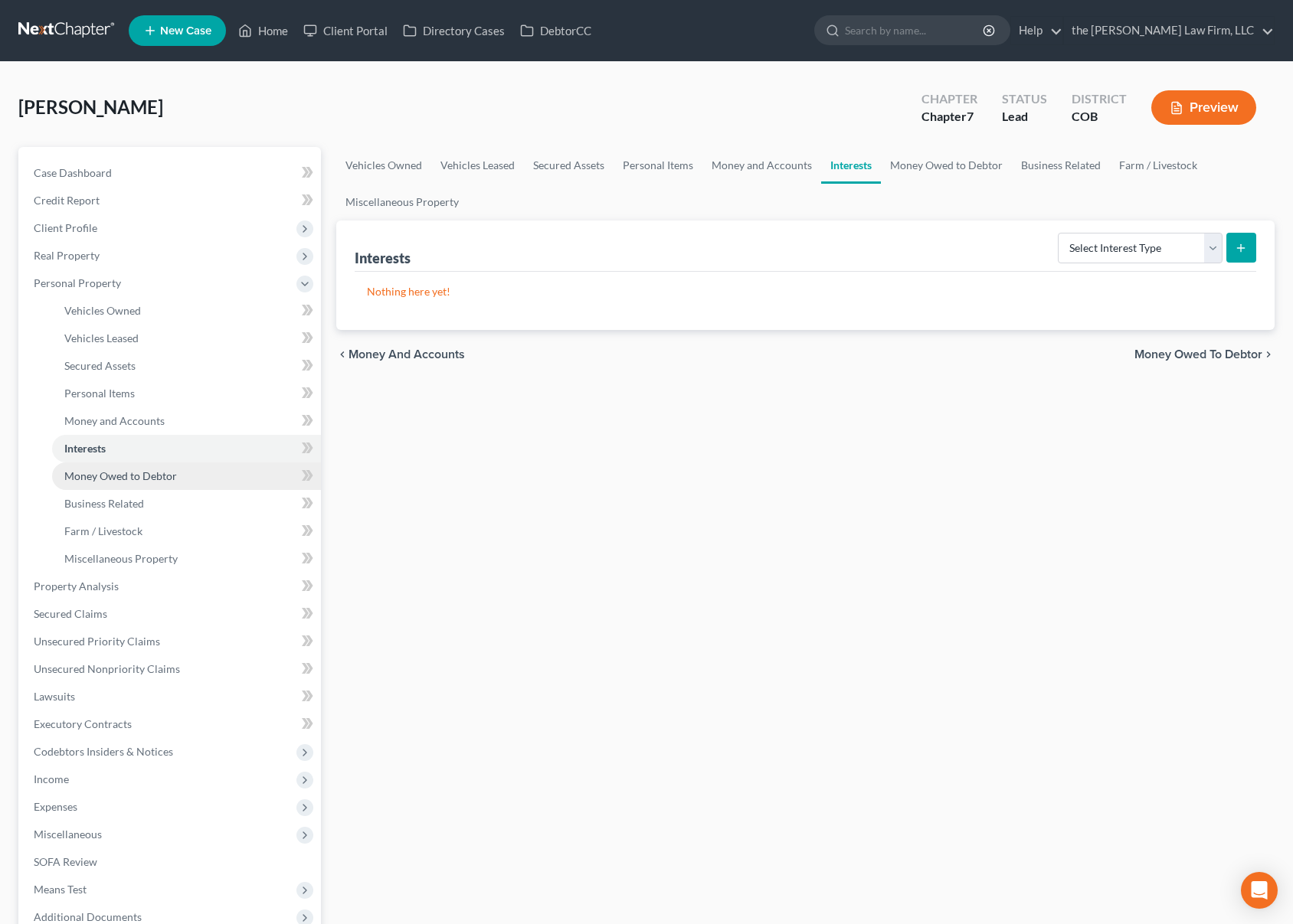
click at [154, 479] on span "Money Owed to Debtor" at bounding box center [121, 476] width 112 height 13
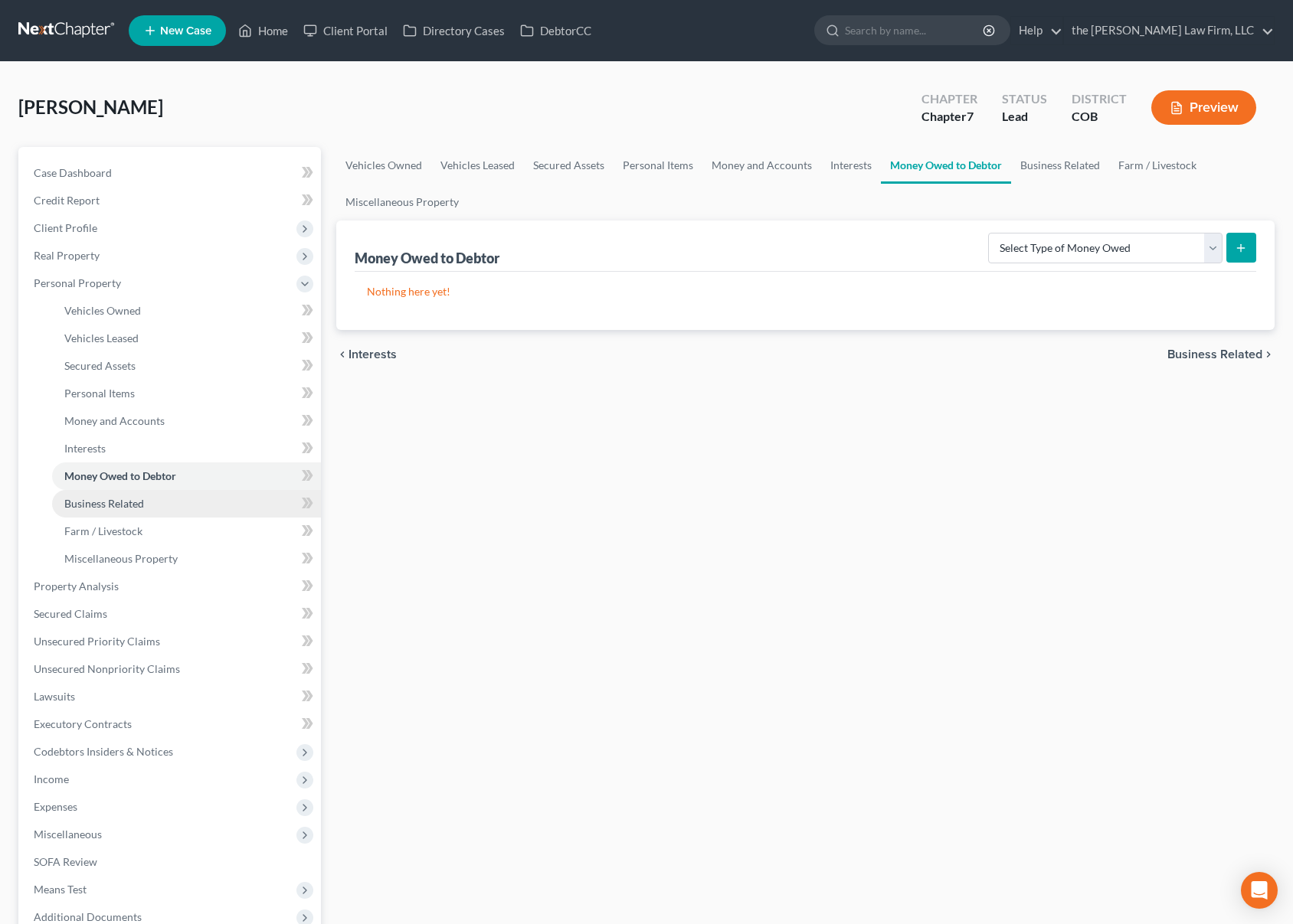
click at [144, 496] on link "Business Related" at bounding box center [186, 504] width 269 height 28
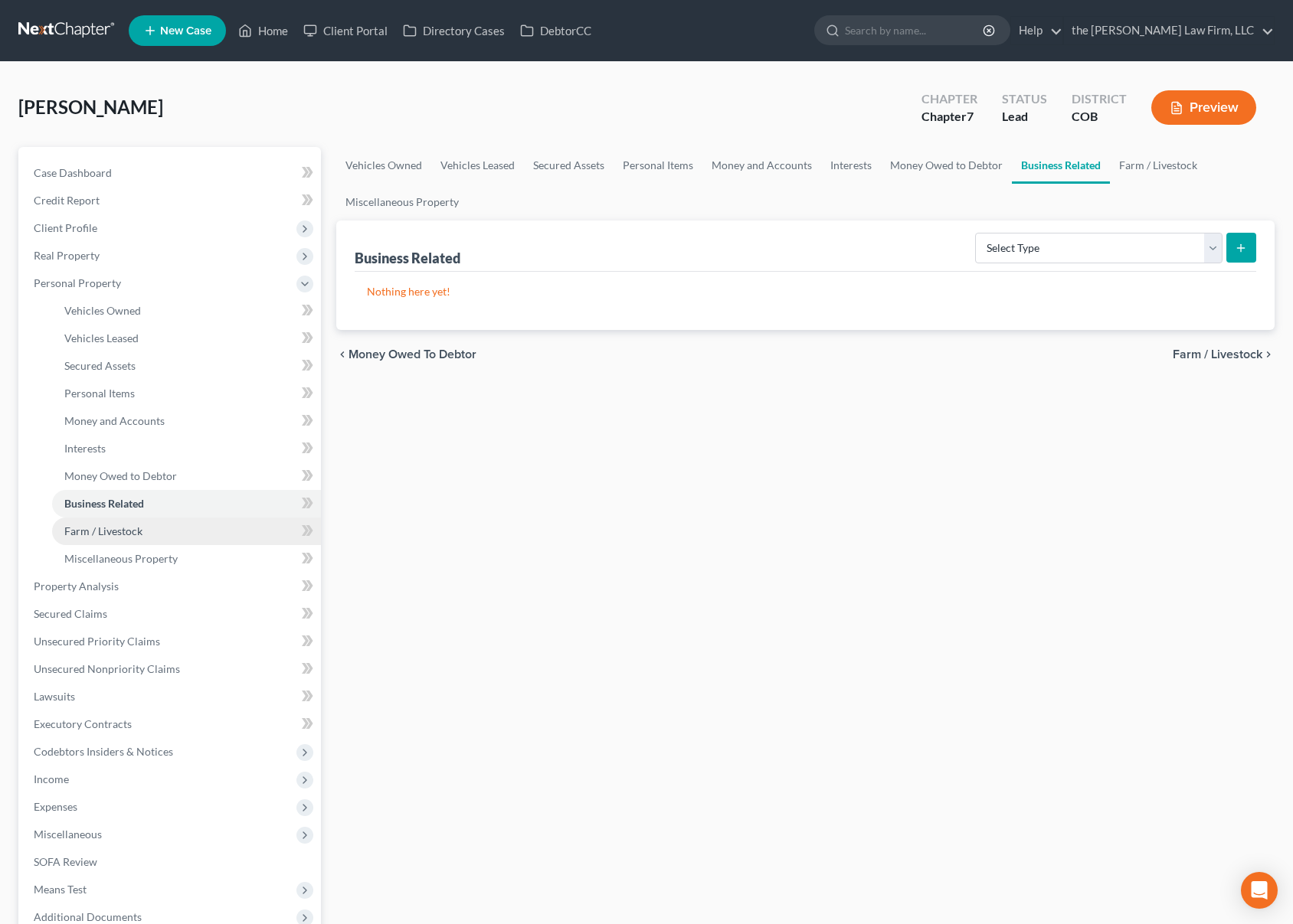
click at [132, 531] on span "Farm / Livestock" at bounding box center [103, 532] width 78 height 13
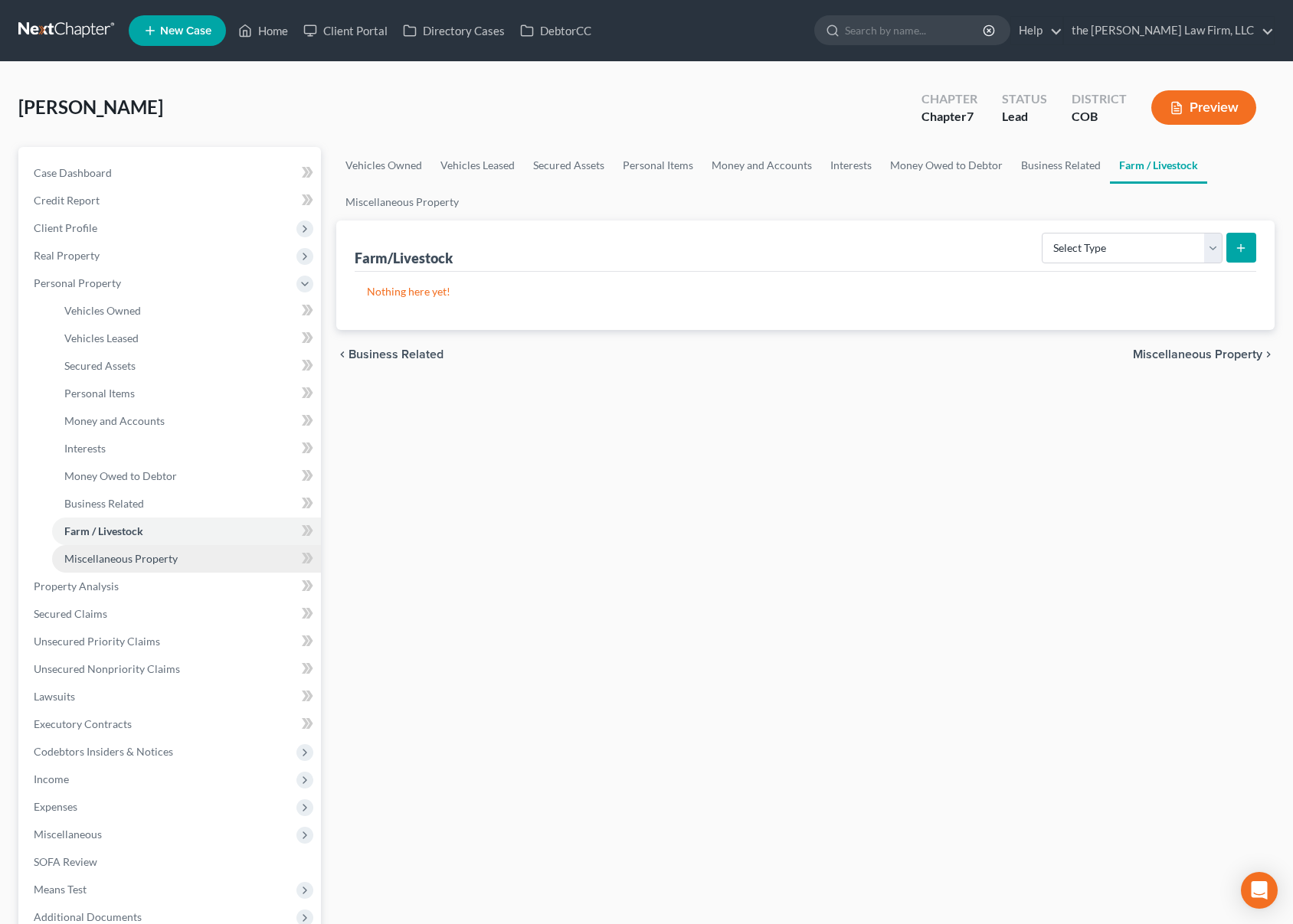
click at [135, 553] on span "Miscellaneous Property" at bounding box center [121, 559] width 113 height 13
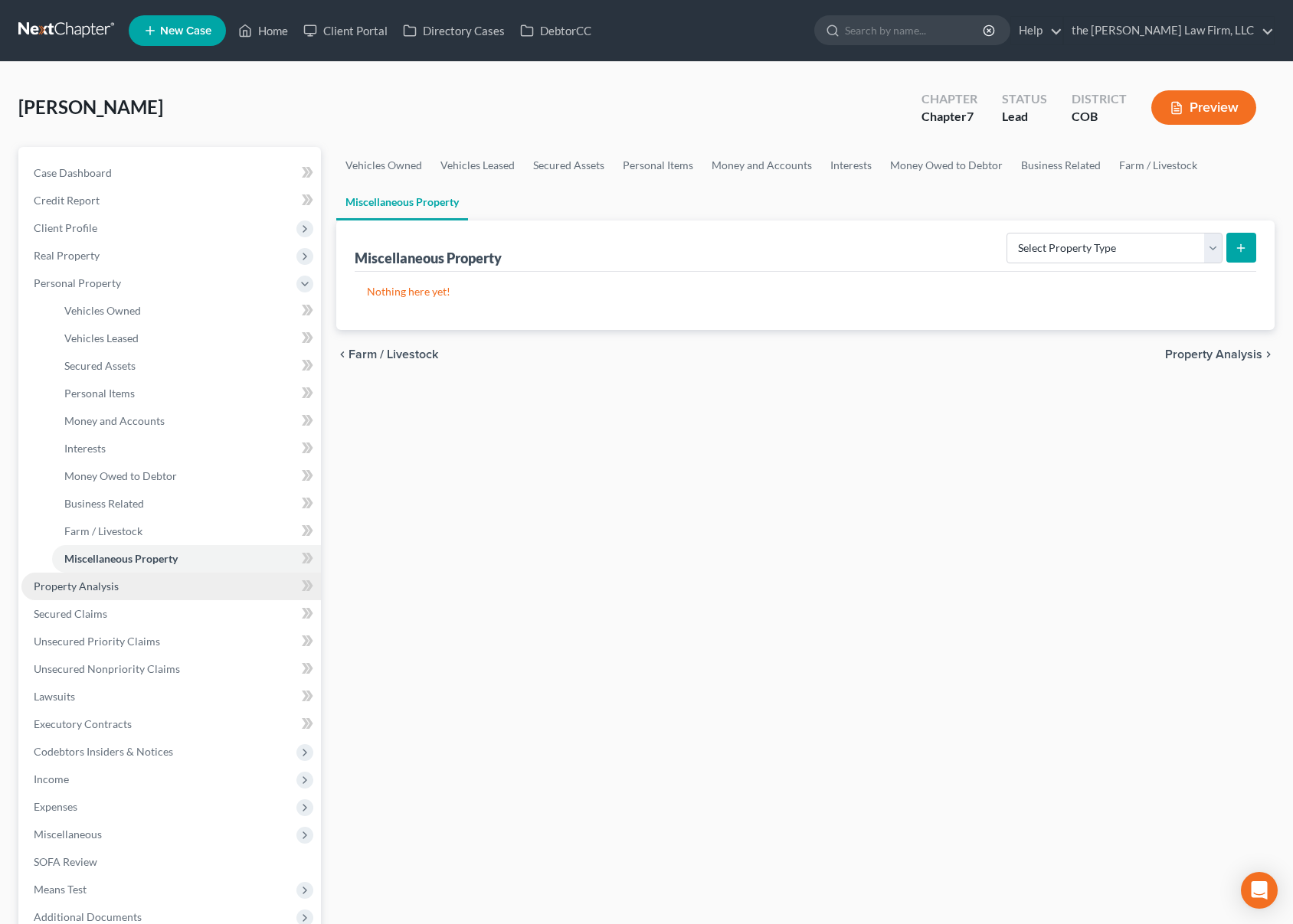
click at [130, 589] on link "Property Analysis" at bounding box center [171, 586] width 299 height 28
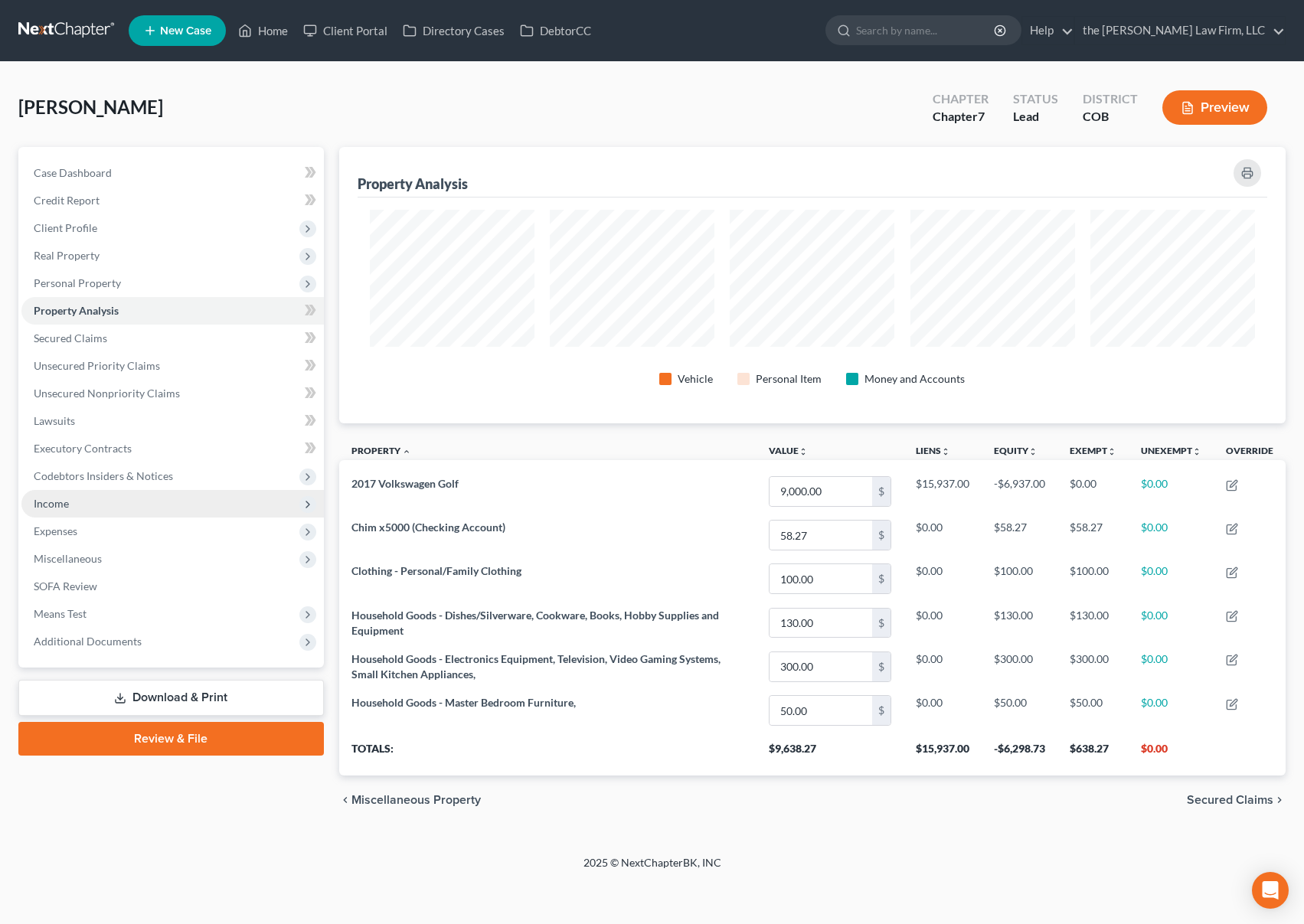
scroll to position [277, 948]
click at [131, 342] on link "Secured Claims" at bounding box center [173, 338] width 303 height 28
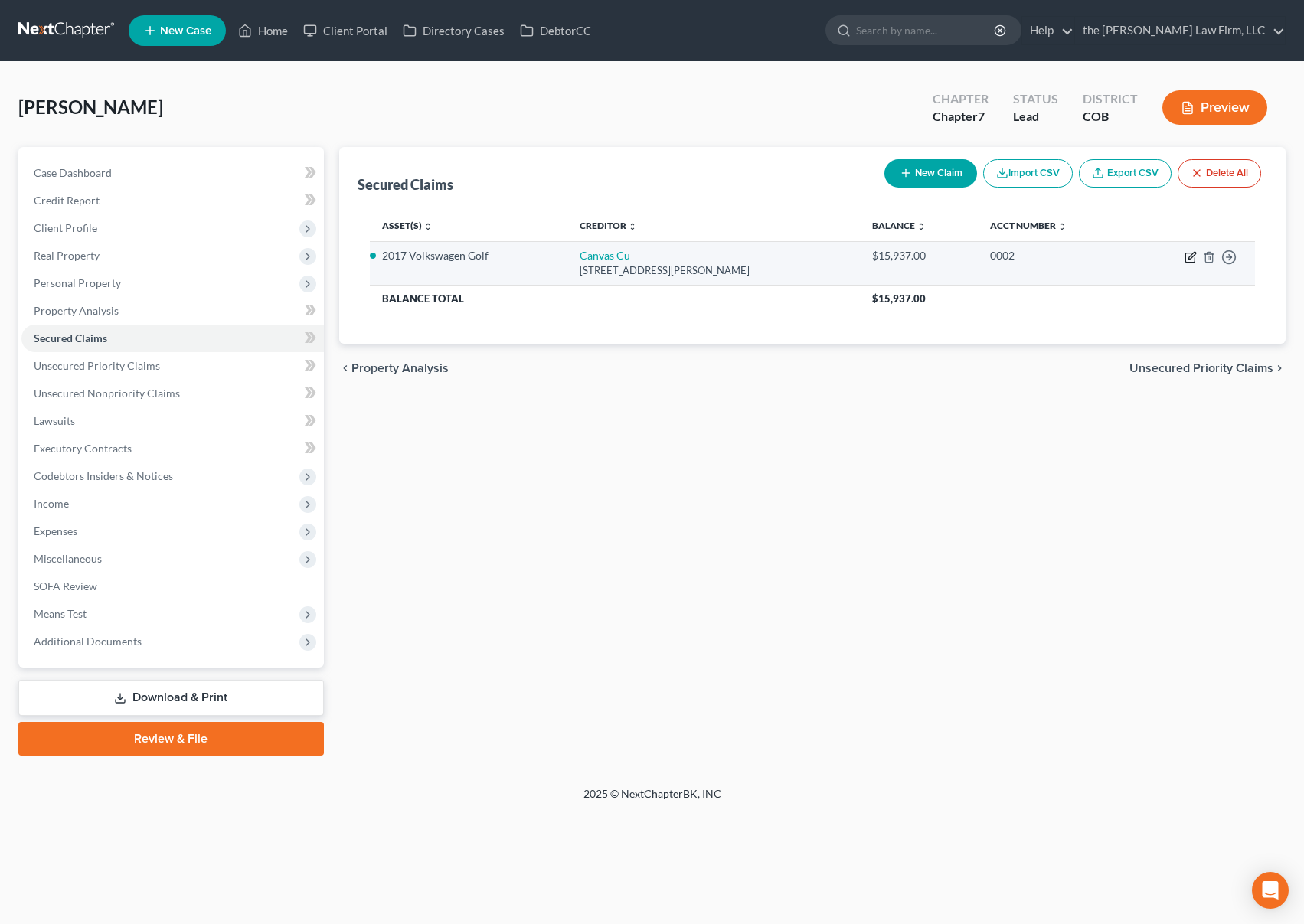
click at [1190, 252] on icon "button" at bounding box center [1191, 257] width 13 height 13
select select "5"
select select "2"
select select "0"
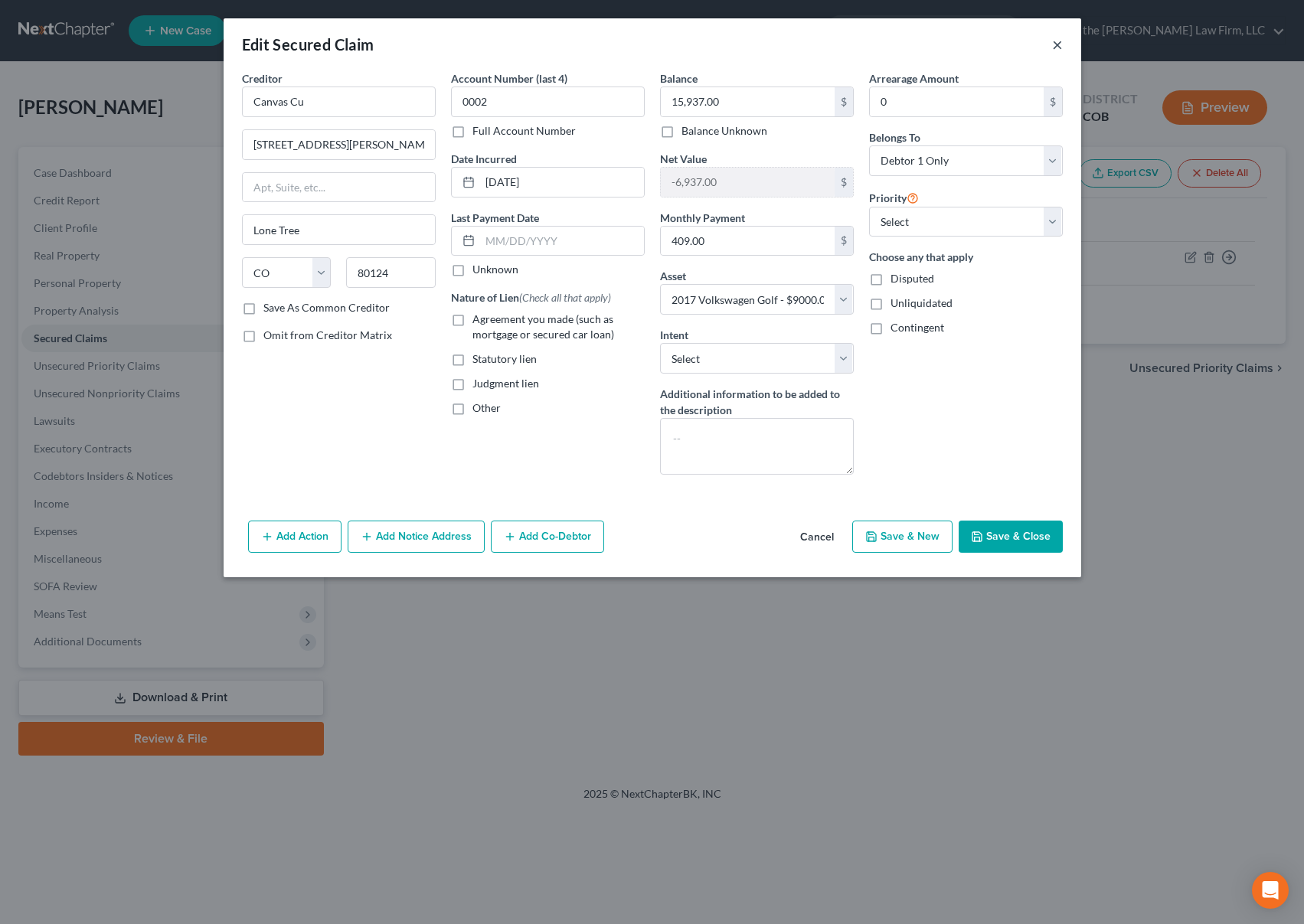
click at [1059, 43] on button "×" at bounding box center [1057, 44] width 11 height 18
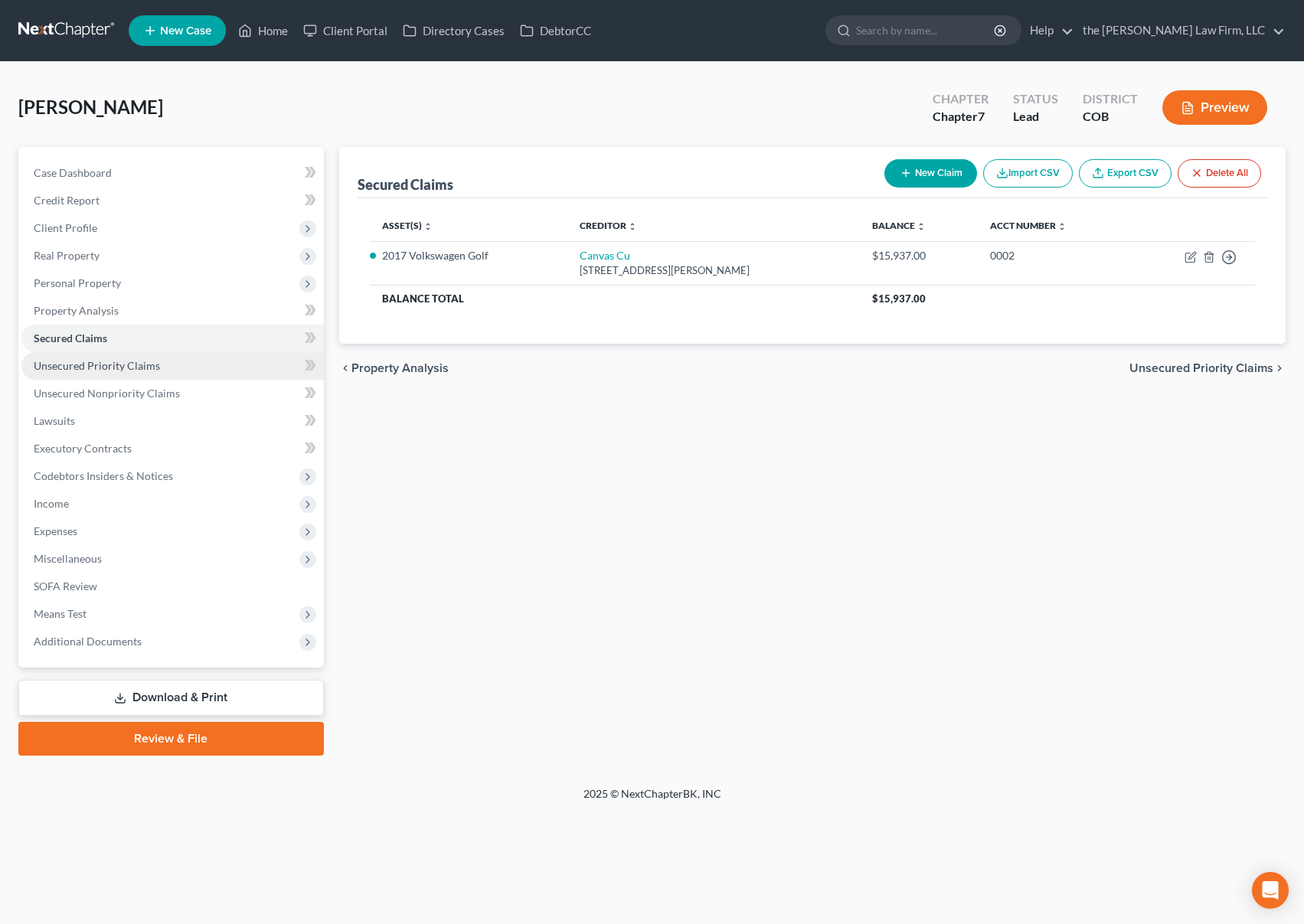
click at [188, 366] on link "Unsecured Priority Claims" at bounding box center [173, 366] width 303 height 28
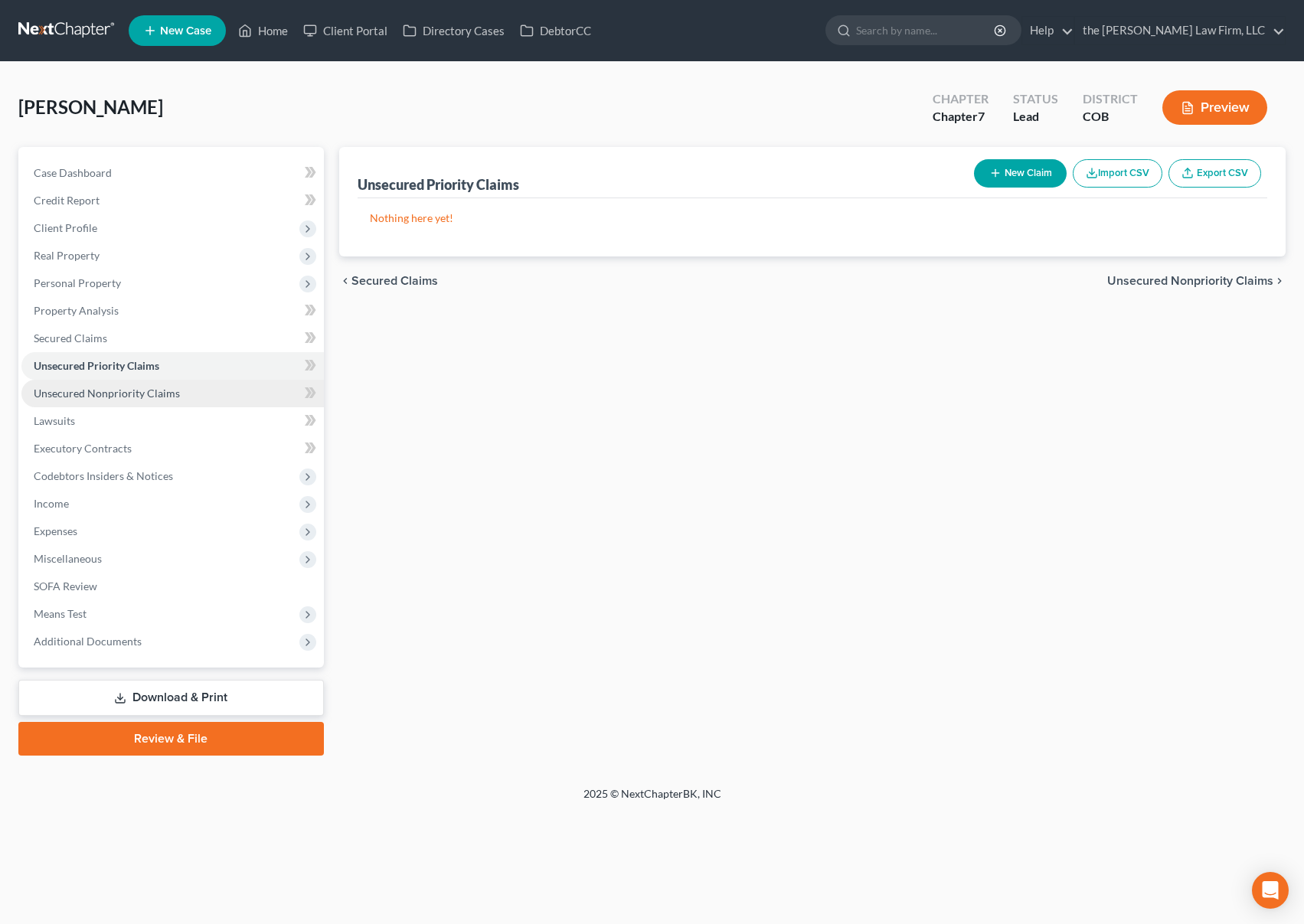
click at [155, 392] on span "Unsecured Nonpriority Claims" at bounding box center [107, 393] width 146 height 13
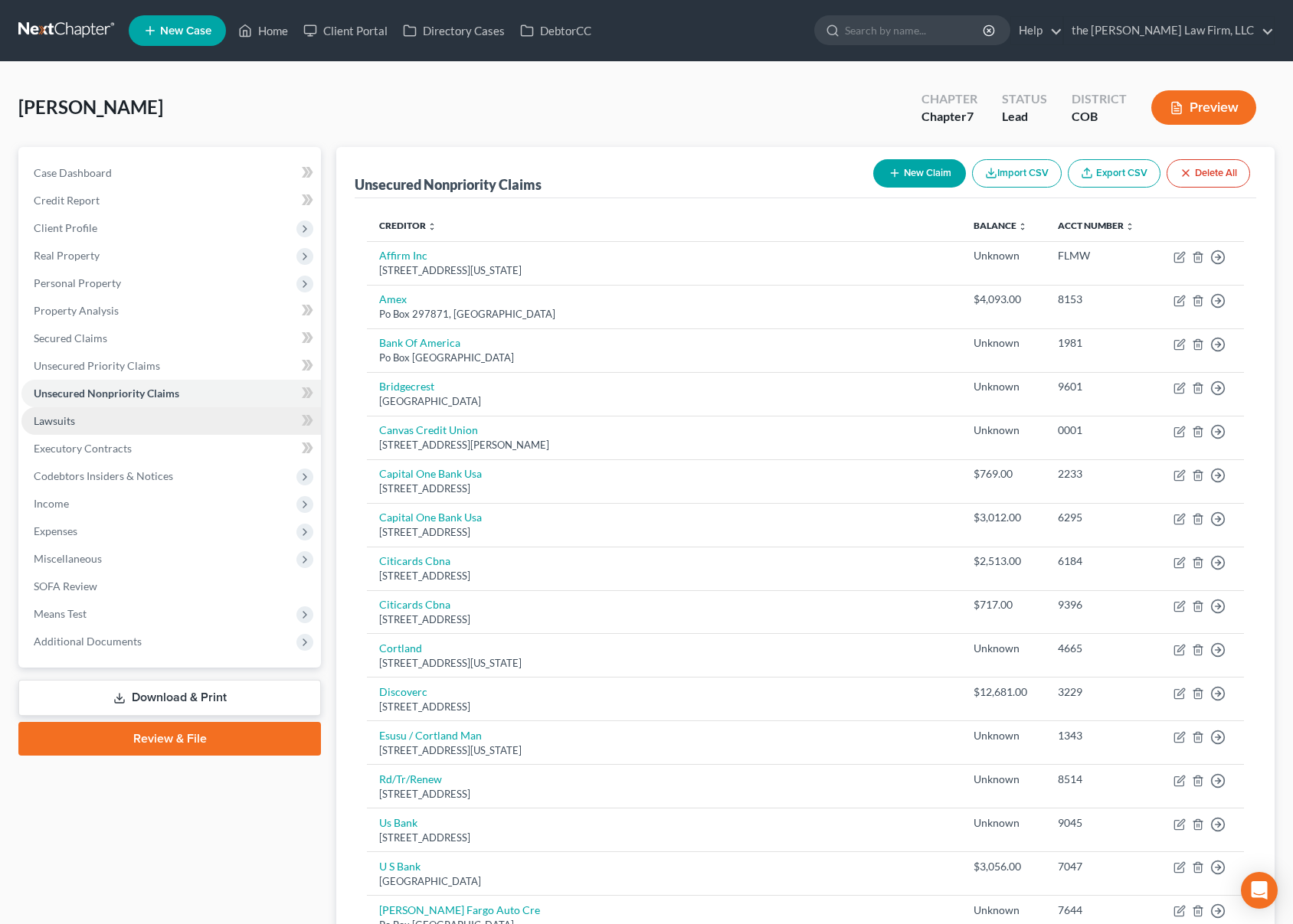
click at [131, 423] on link "Lawsuits" at bounding box center [171, 421] width 299 height 28
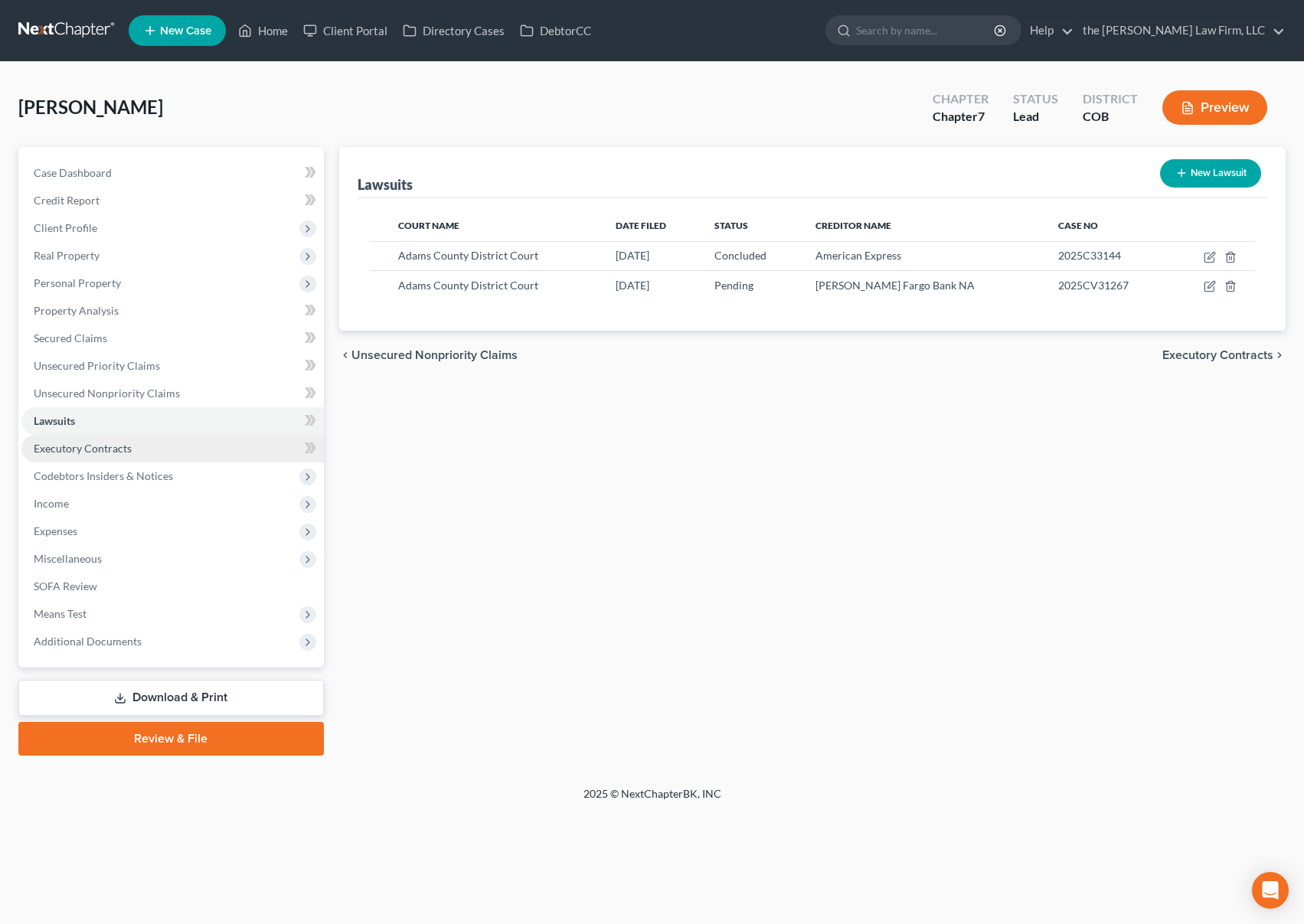
click at [129, 445] on span "Executory Contracts" at bounding box center [82, 449] width 98 height 13
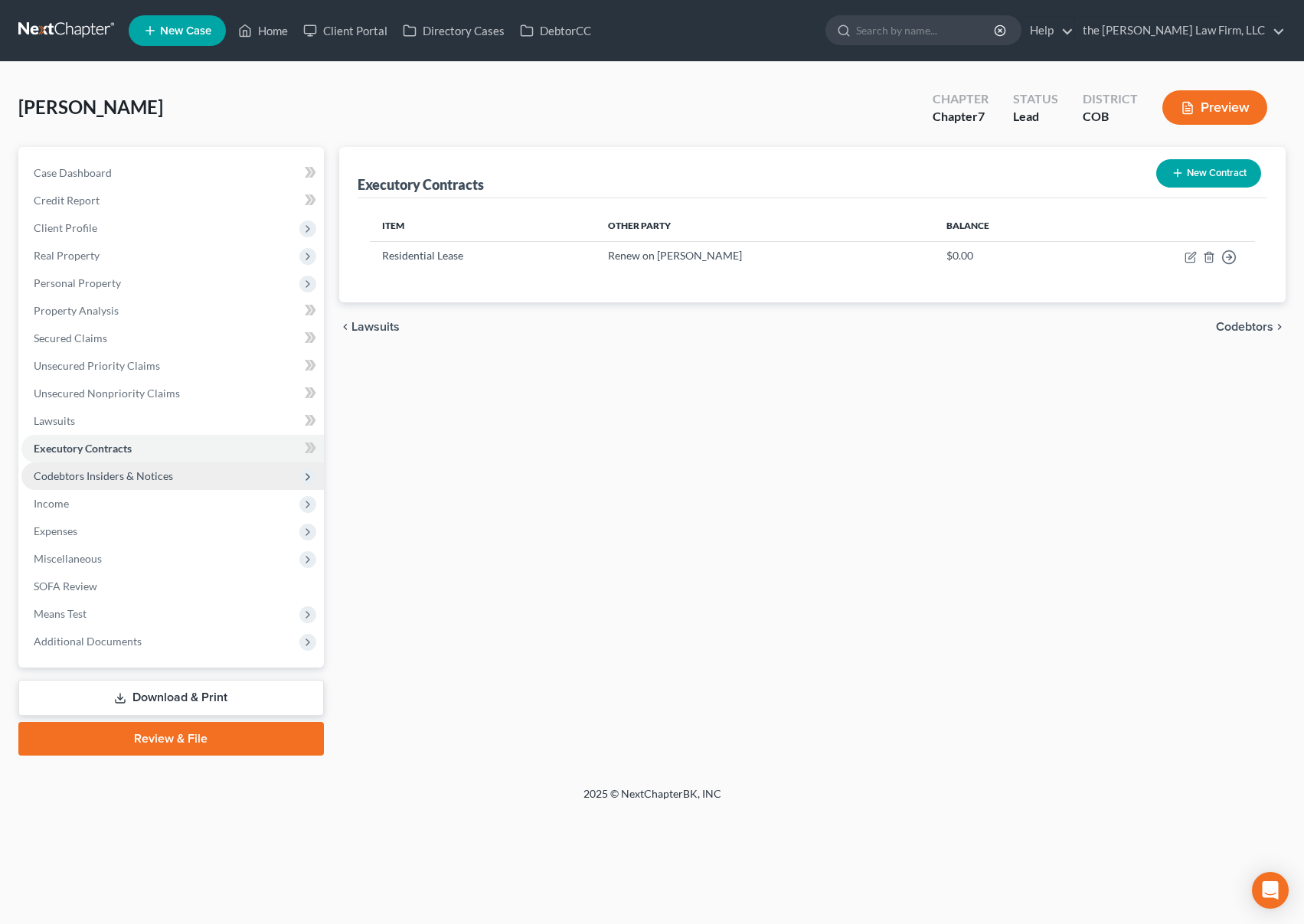
click at [120, 473] on span "Codebtors Insiders & Notices" at bounding box center [103, 476] width 139 height 13
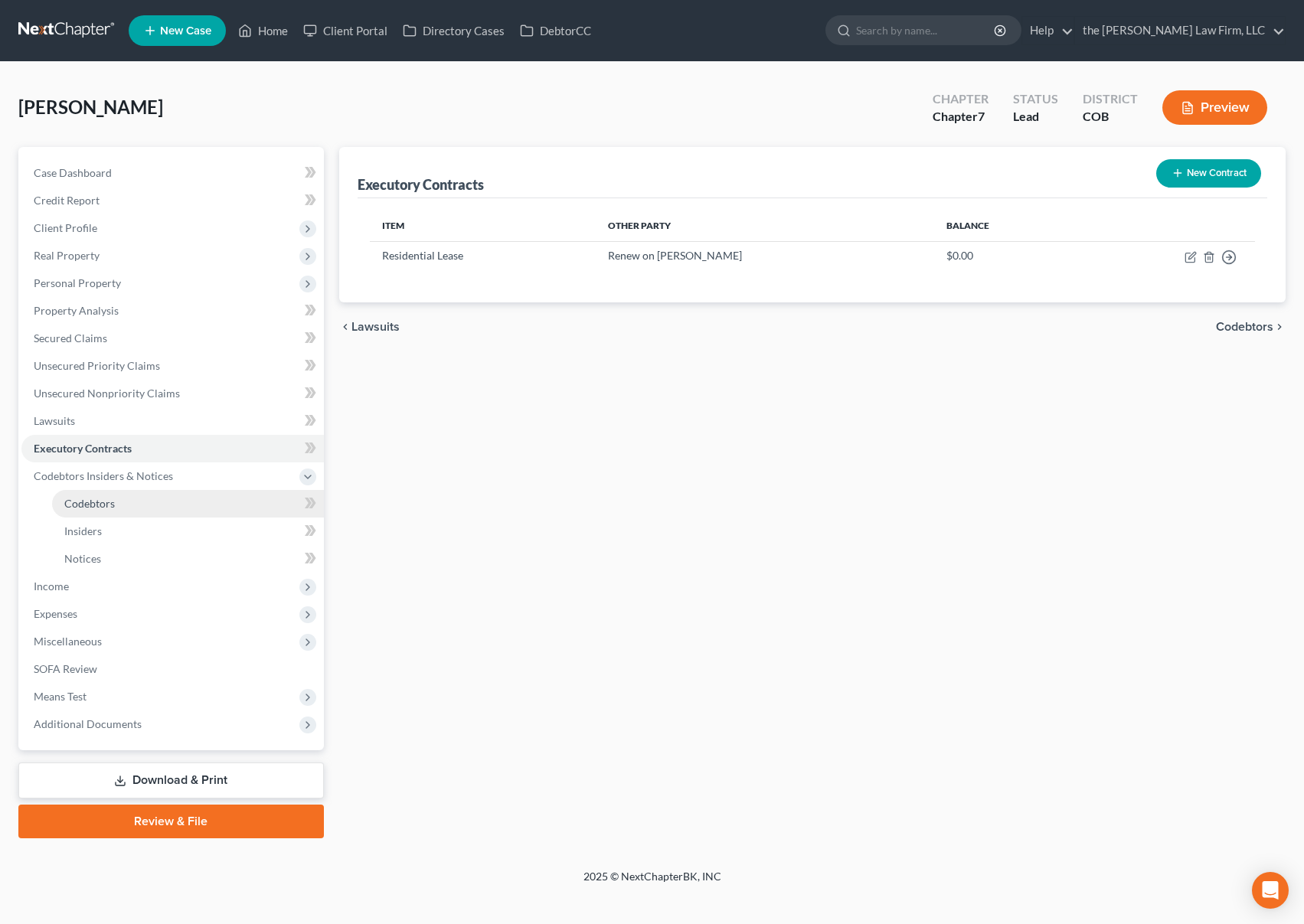
click at [88, 498] on span "Codebtors" at bounding box center [90, 504] width 50 height 13
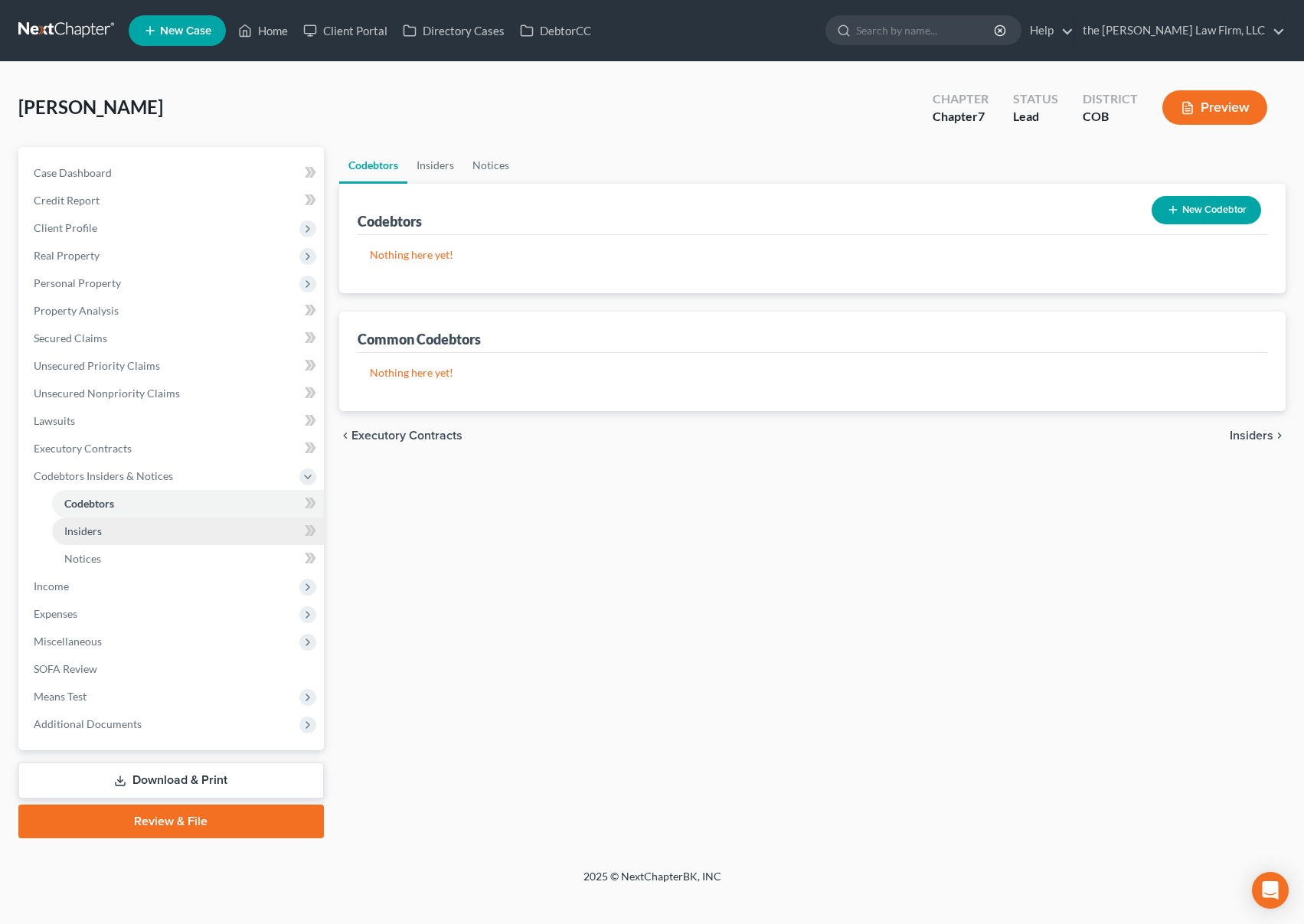
click at [93, 523] on link "Insiders" at bounding box center [188, 531] width 272 height 28
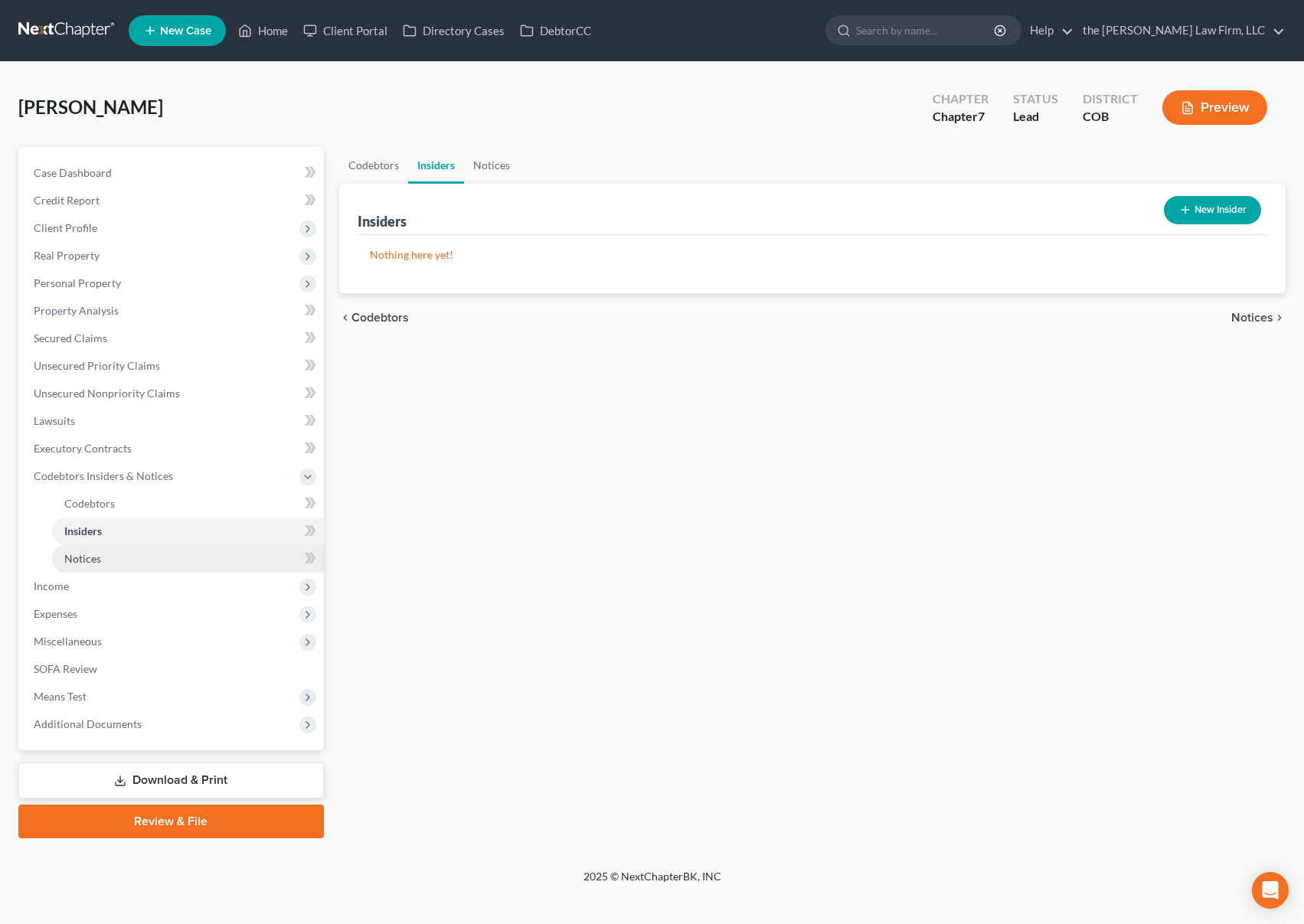
click at [96, 554] on span "Notices" at bounding box center [83, 559] width 37 height 13
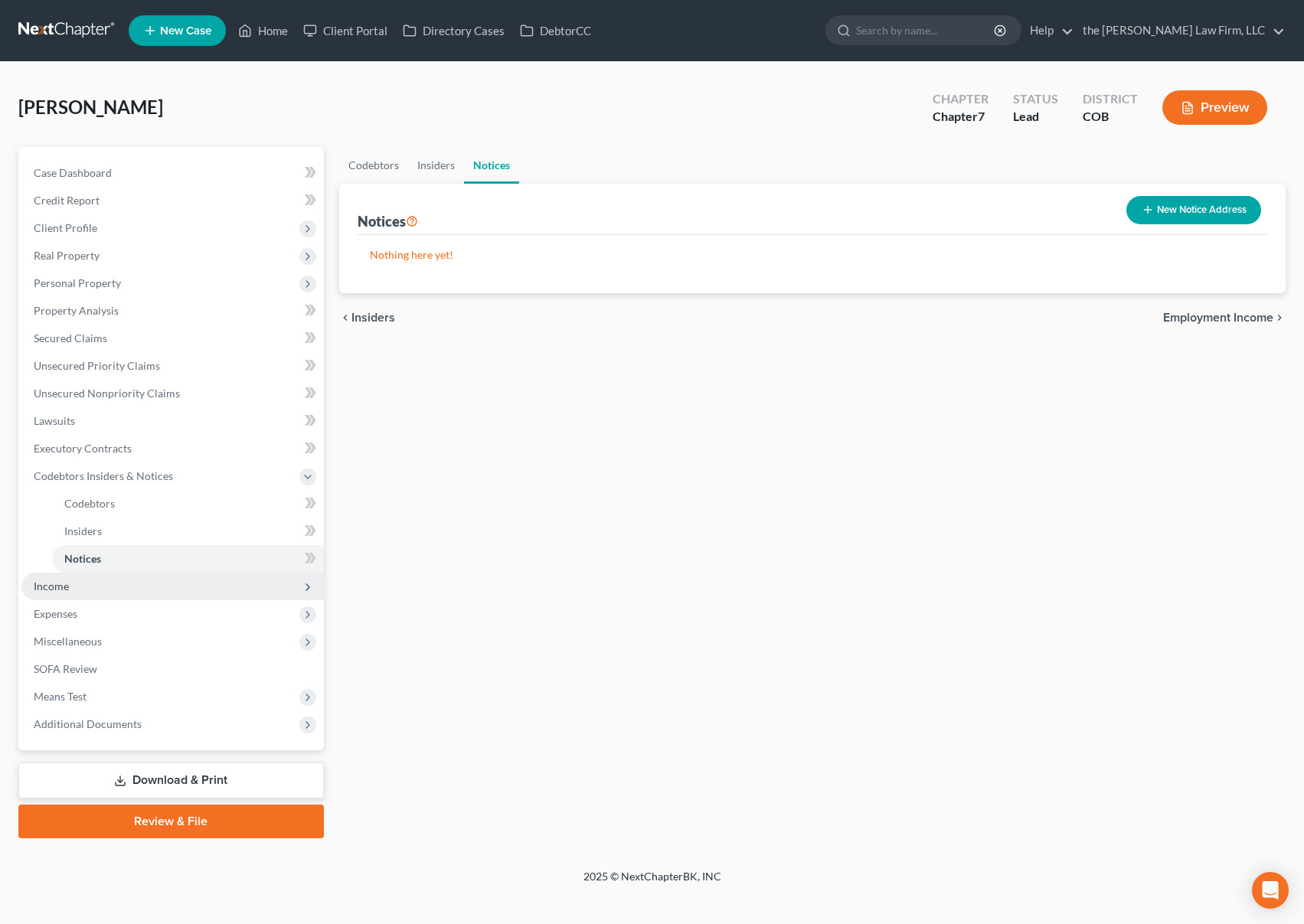
click at [87, 587] on span "Income" at bounding box center [173, 586] width 303 height 28
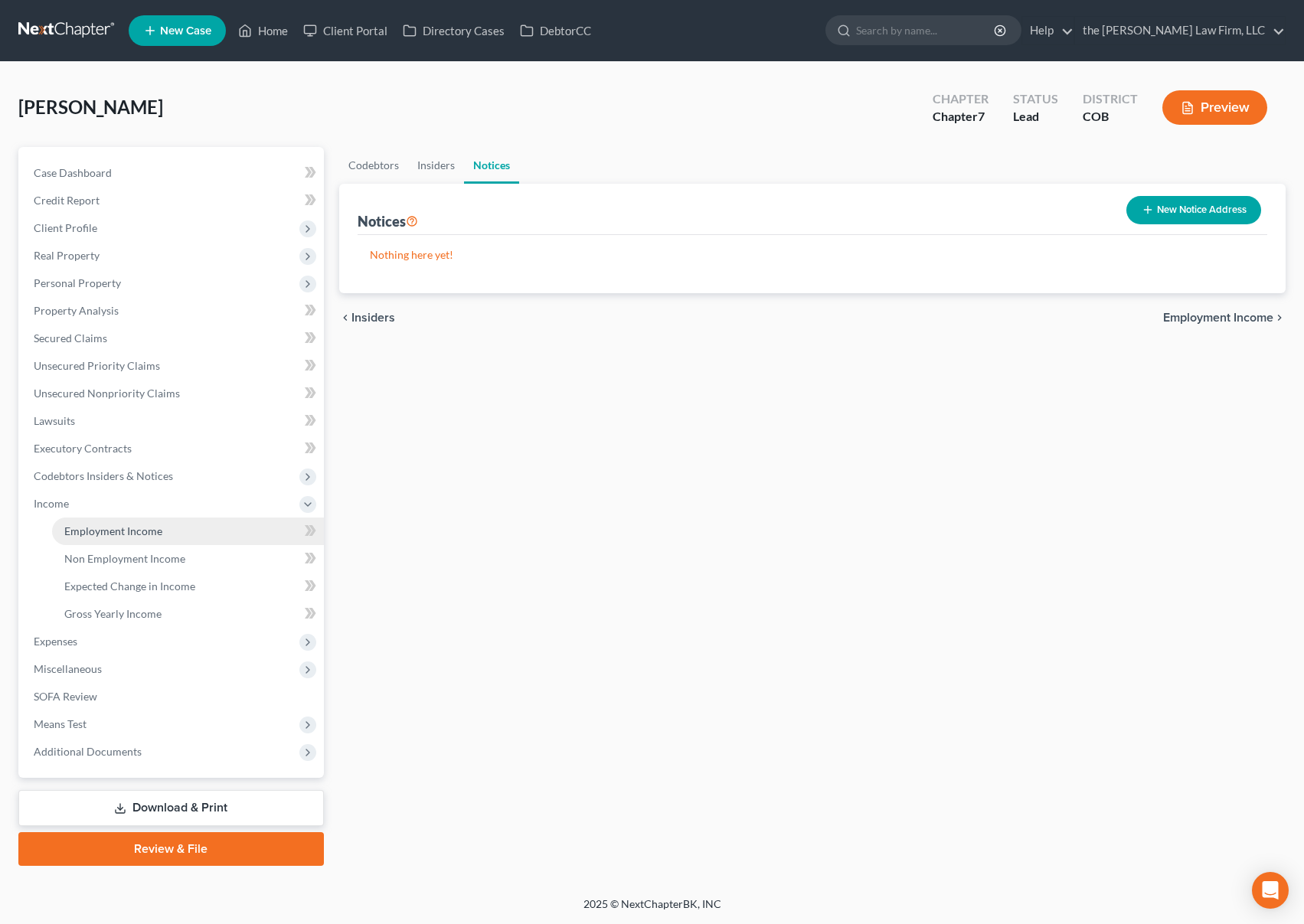
click at [116, 531] on span "Employment Income" at bounding box center [113, 532] width 98 height 13
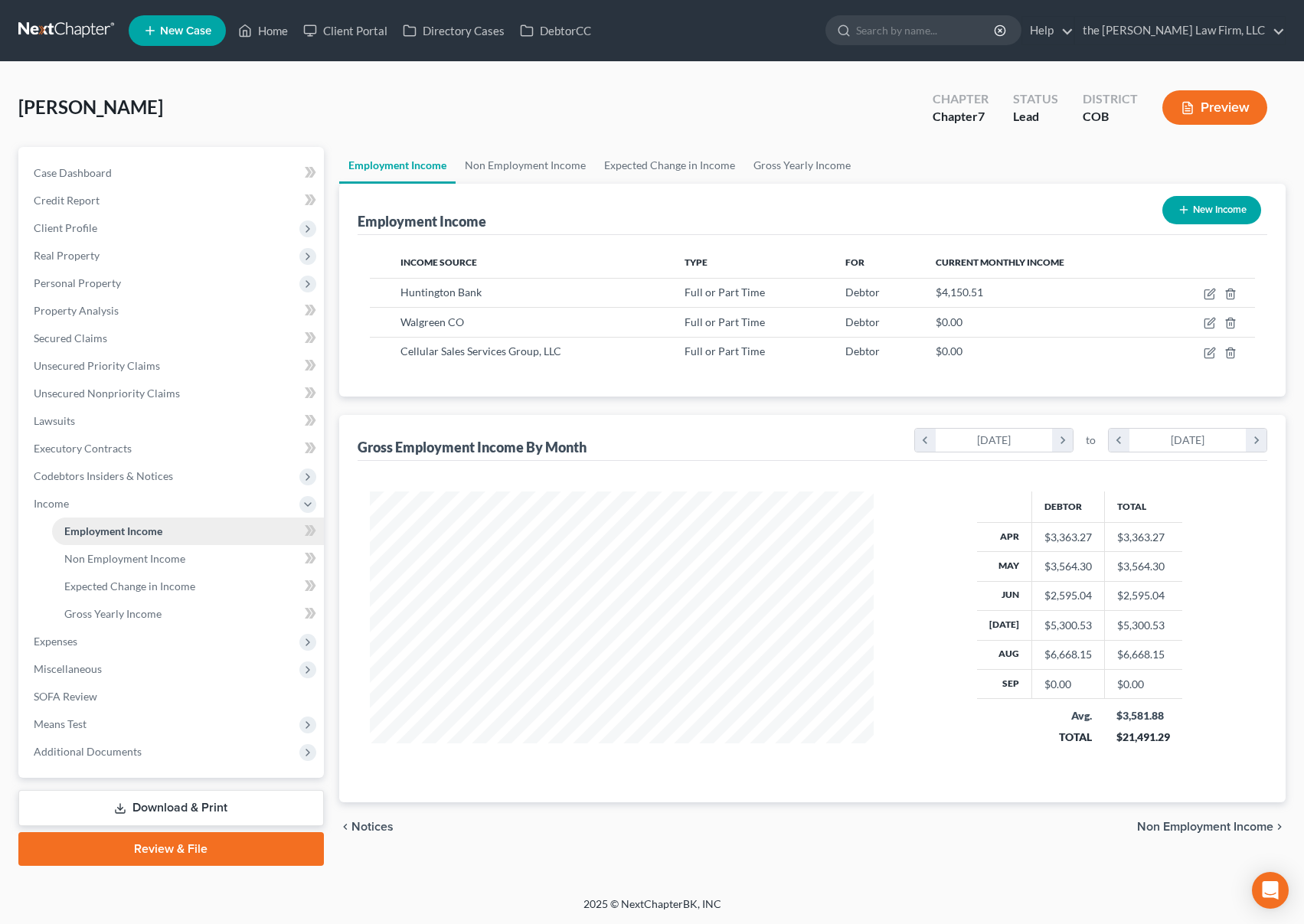
scroll to position [275, 534]
click at [123, 556] on span "Non Employment Income" at bounding box center [125, 559] width 121 height 13
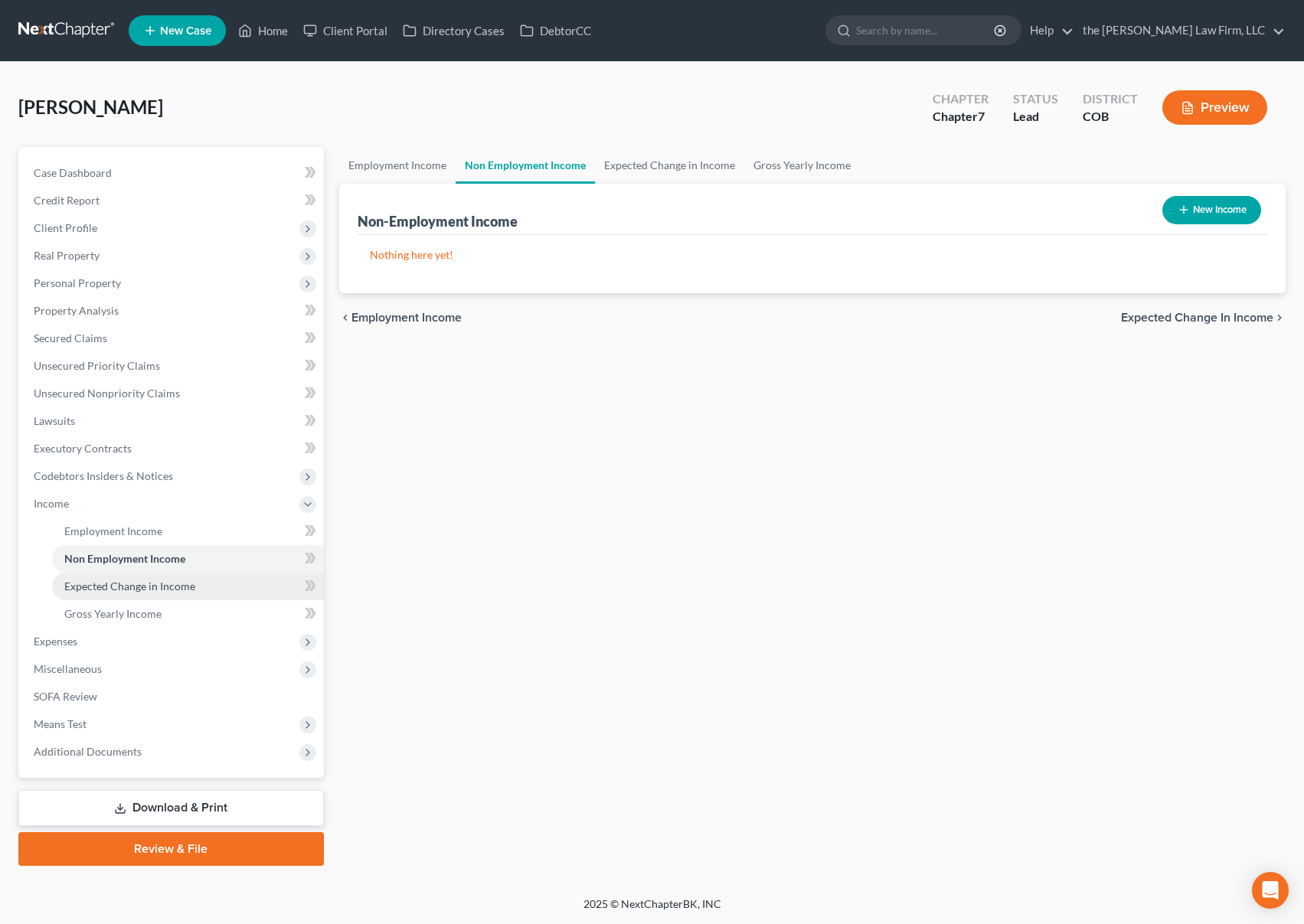
click at [122, 586] on span "Expected Change in Income" at bounding box center [130, 586] width 131 height 13
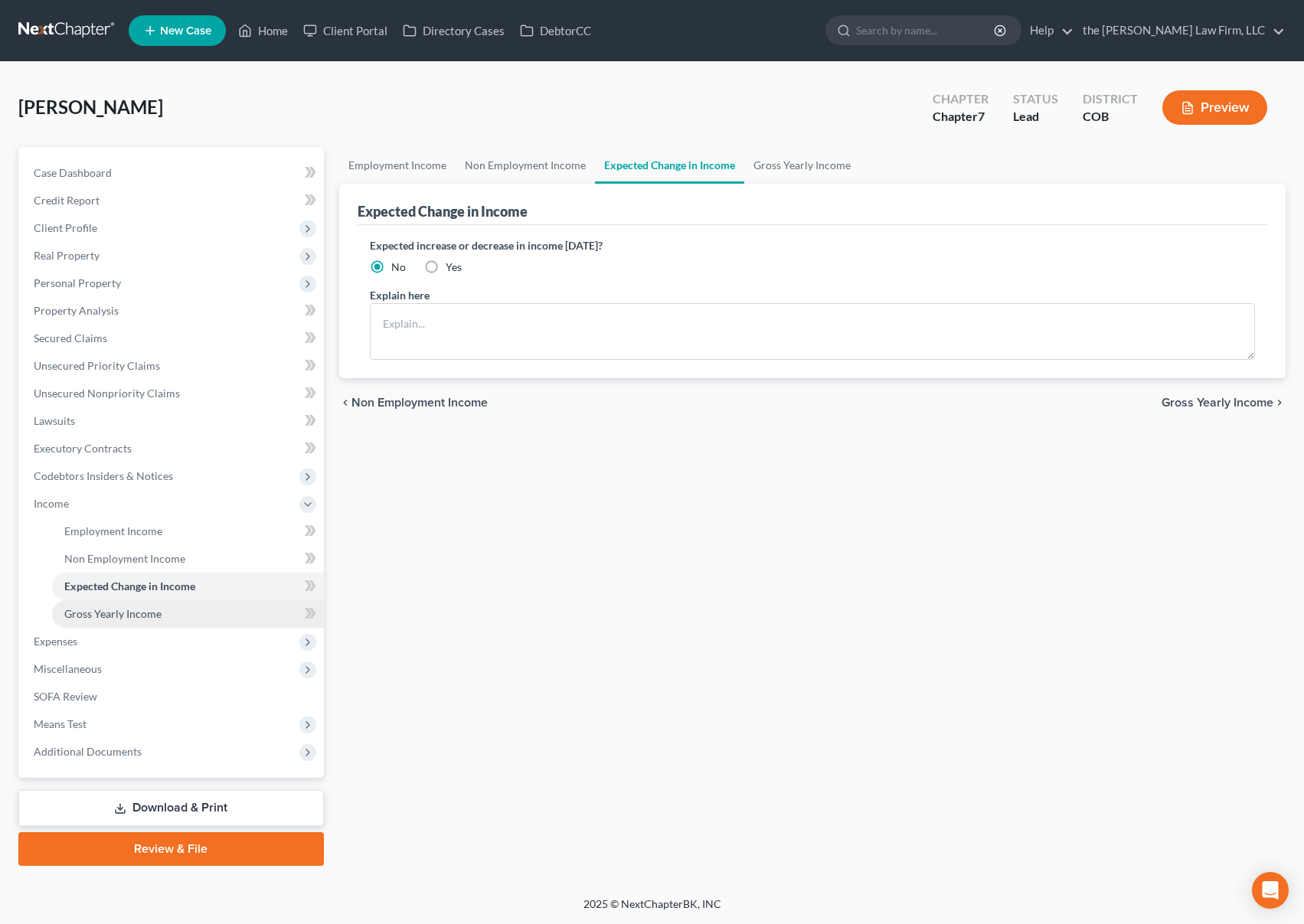
click at [119, 611] on span "Gross Yearly Income" at bounding box center [113, 614] width 97 height 13
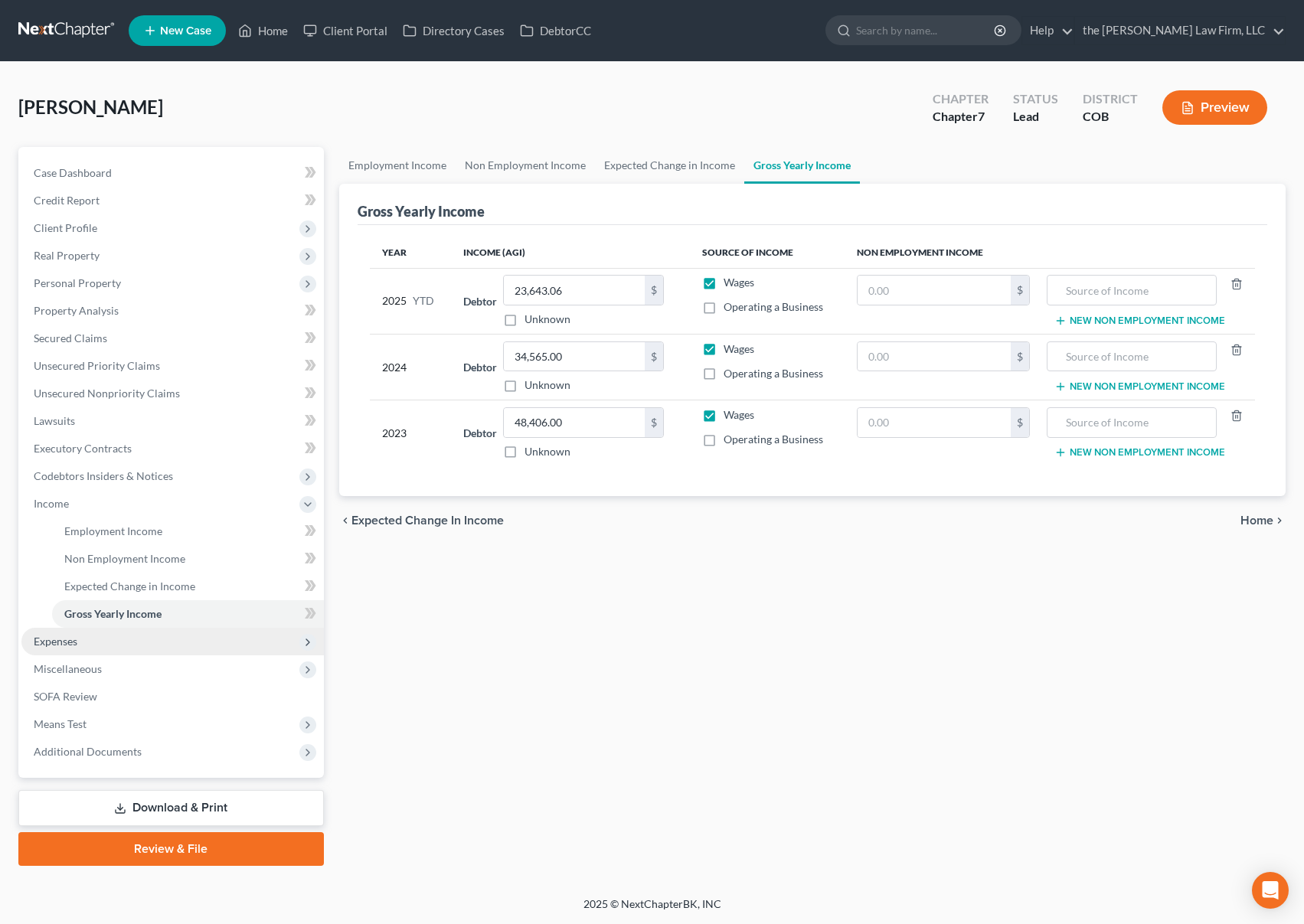
click at [103, 640] on span "Expenses" at bounding box center [173, 641] width 303 height 28
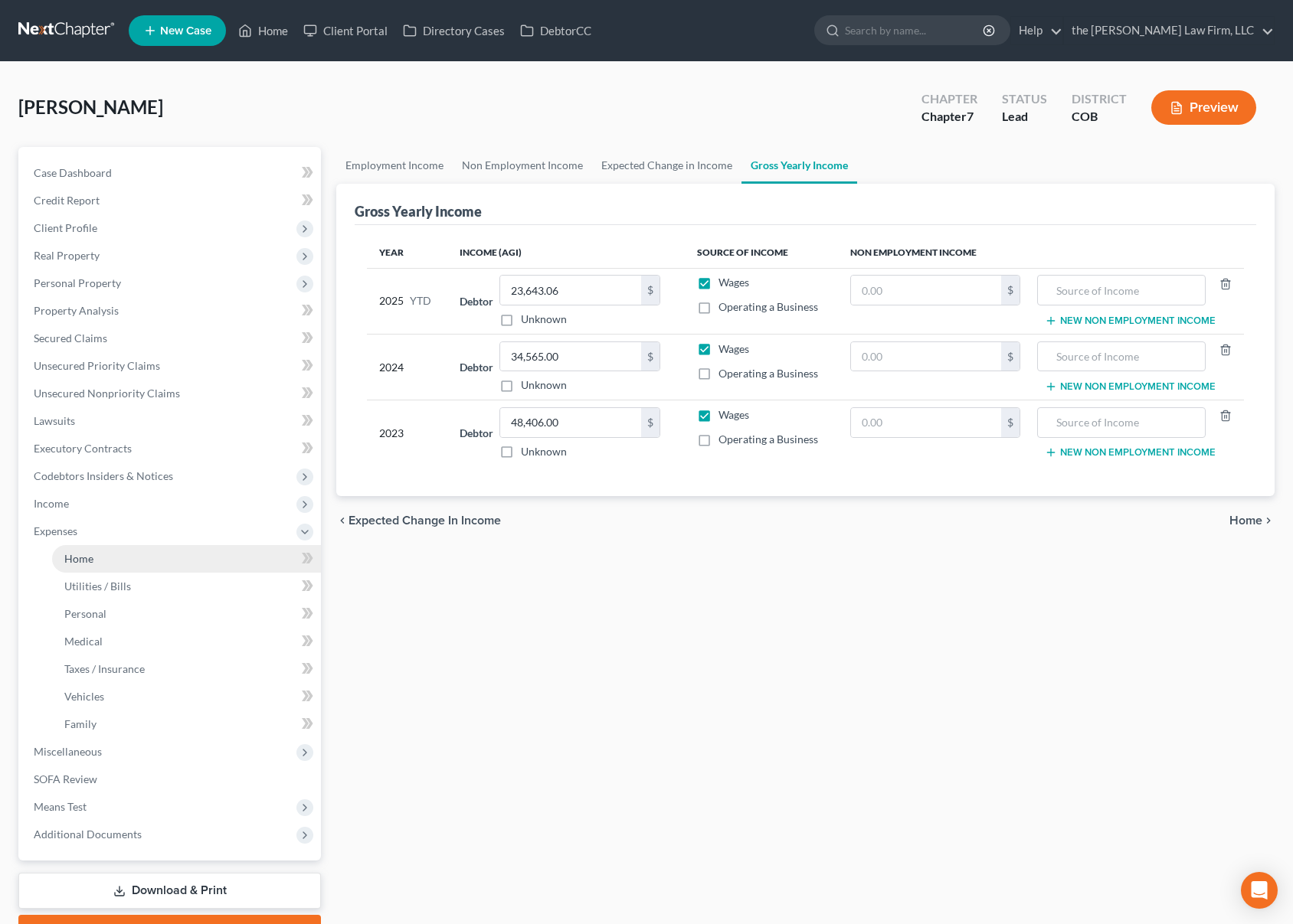
click at [137, 565] on link "Home" at bounding box center [186, 558] width 269 height 28
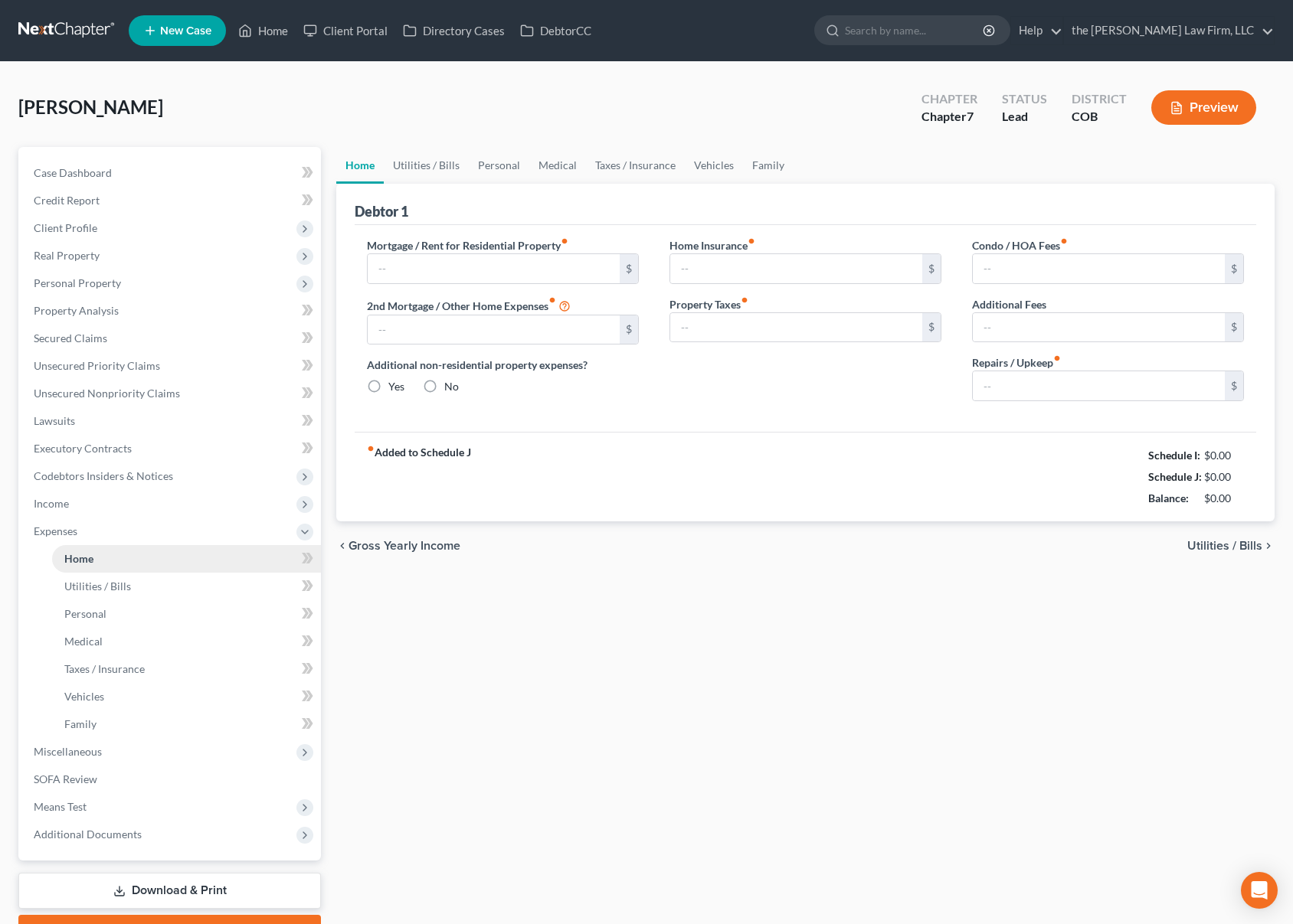
type input "1,475.00"
type input "0.00"
radio input "true"
type input "0.00"
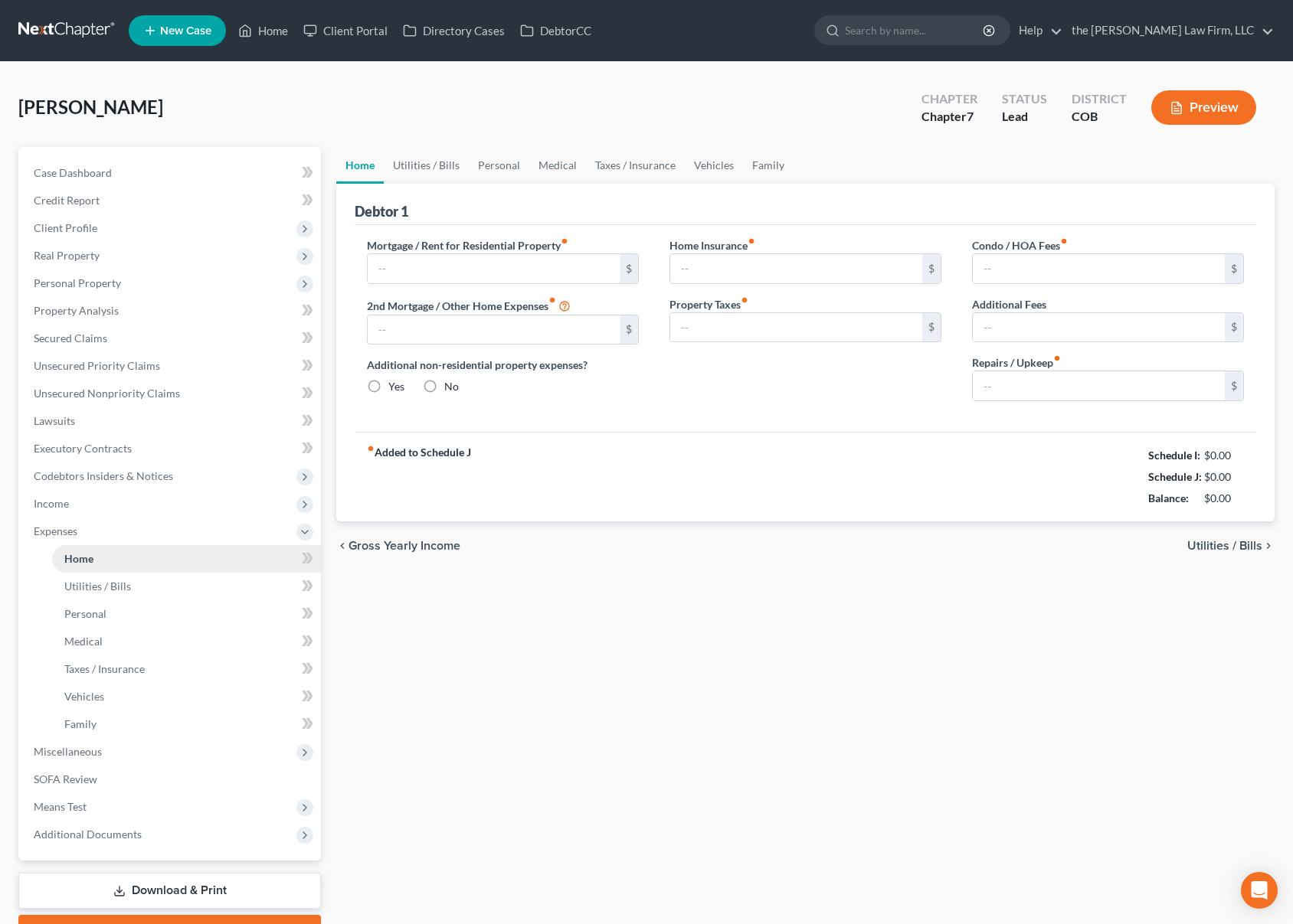
type input "0.00"
click at [106, 745] on span "Miscellaneous" at bounding box center [171, 751] width 299 height 28
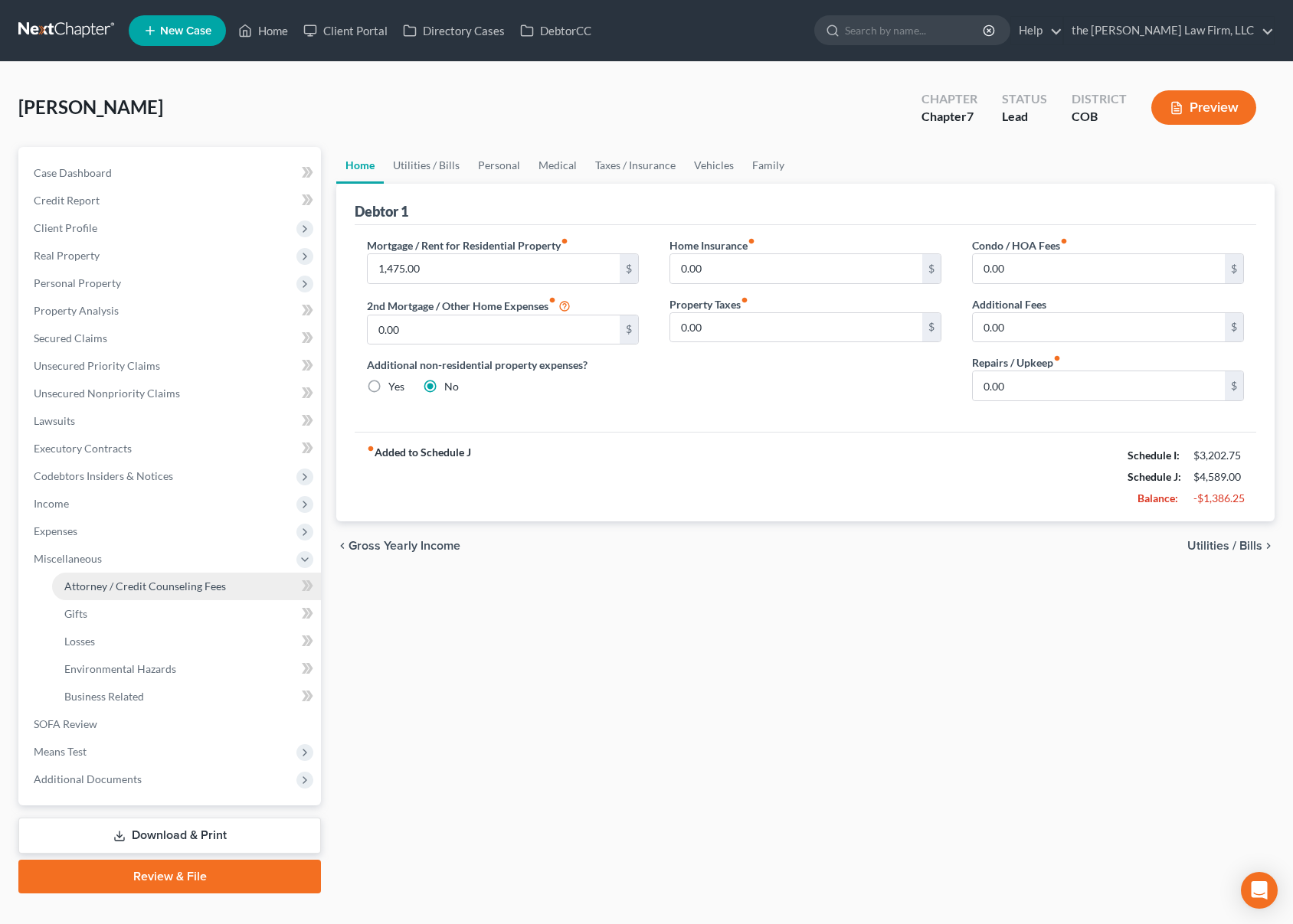
click at [154, 593] on link "Attorney / Credit Counseling Fees" at bounding box center [186, 586] width 269 height 28
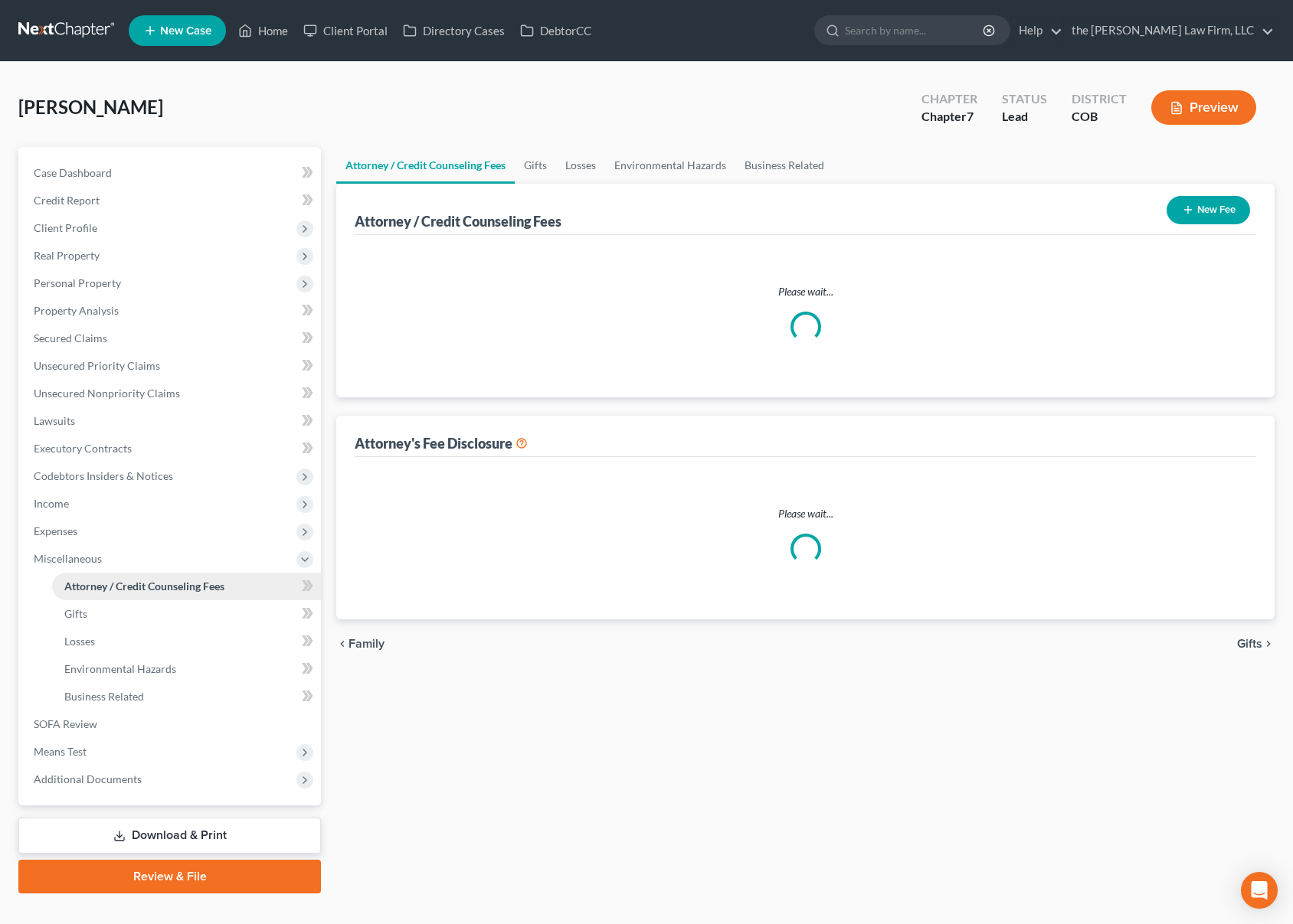
select select "0"
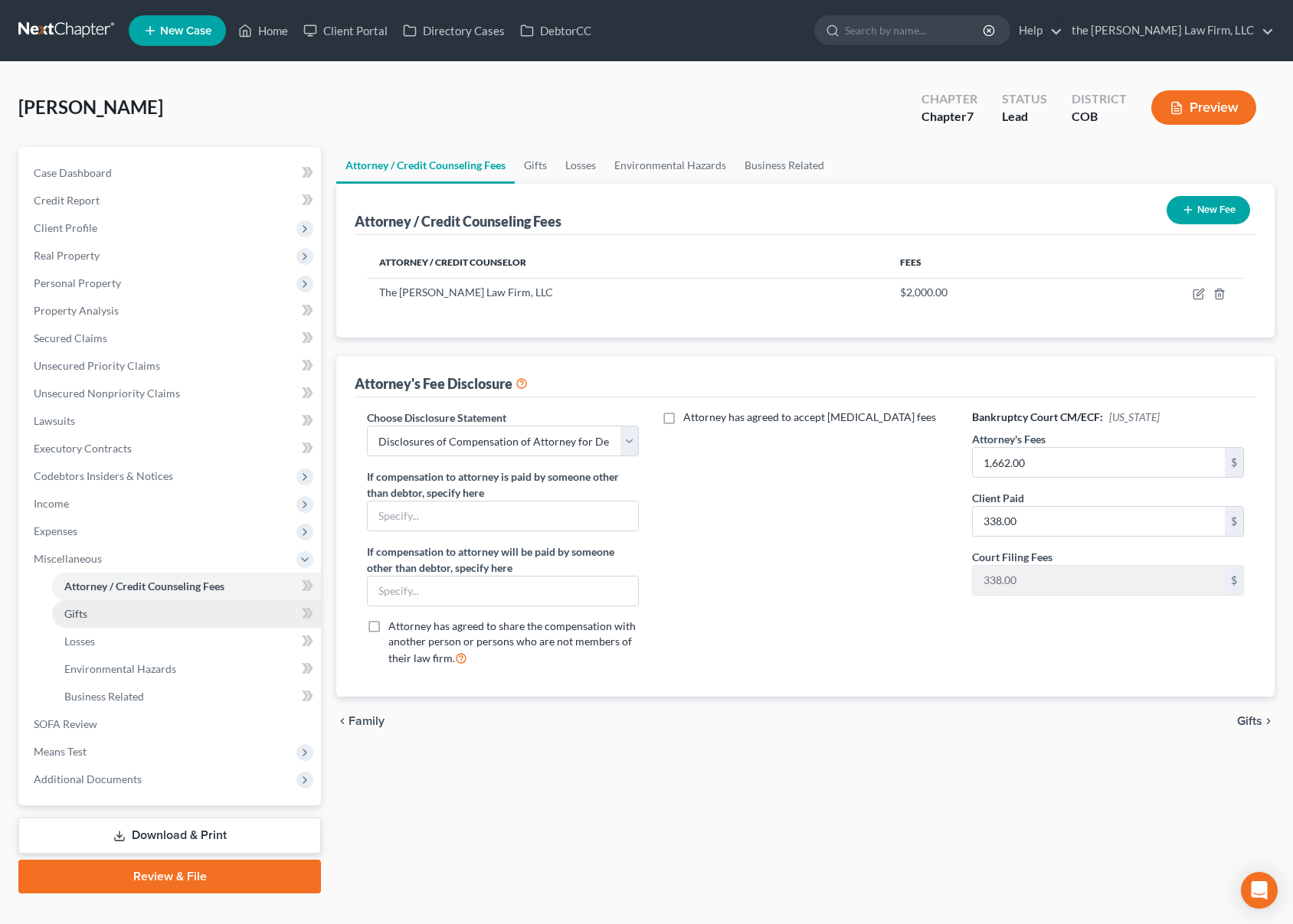
click at [138, 621] on link "Gifts" at bounding box center [186, 614] width 269 height 28
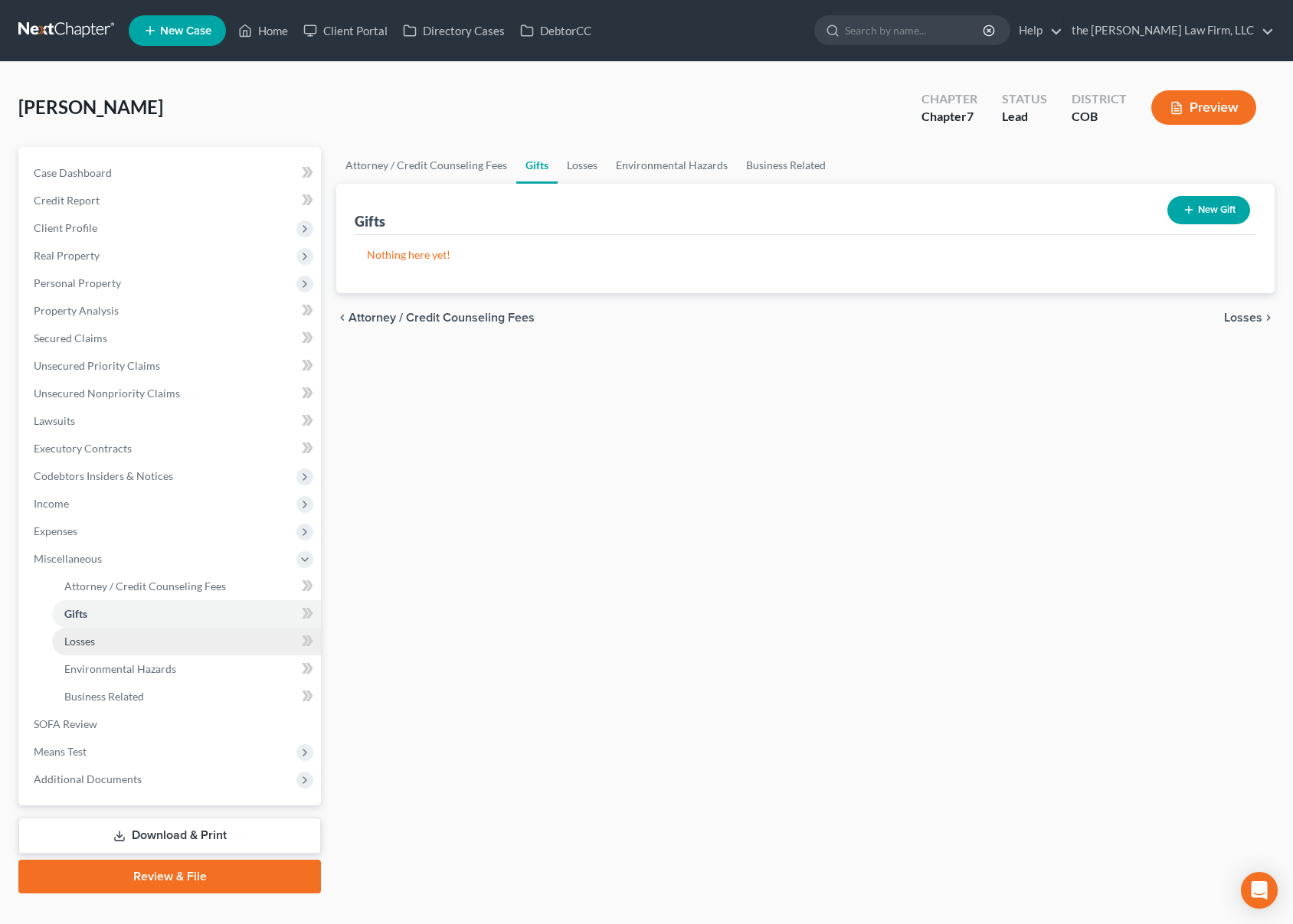
click at [132, 651] on link "Losses" at bounding box center [186, 641] width 269 height 28
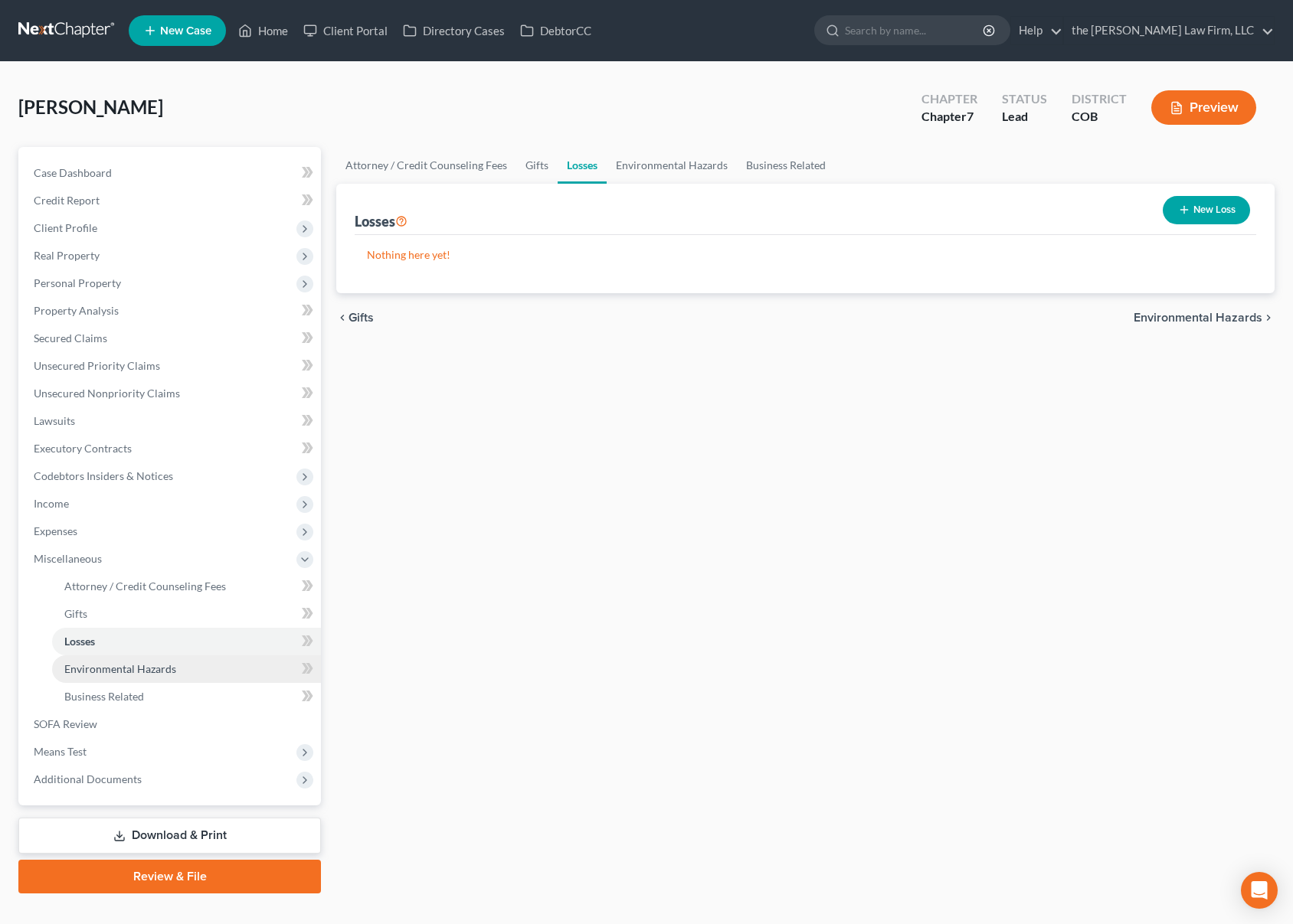
click at [137, 666] on span "Environmental Hazards" at bounding box center [120, 669] width 112 height 13
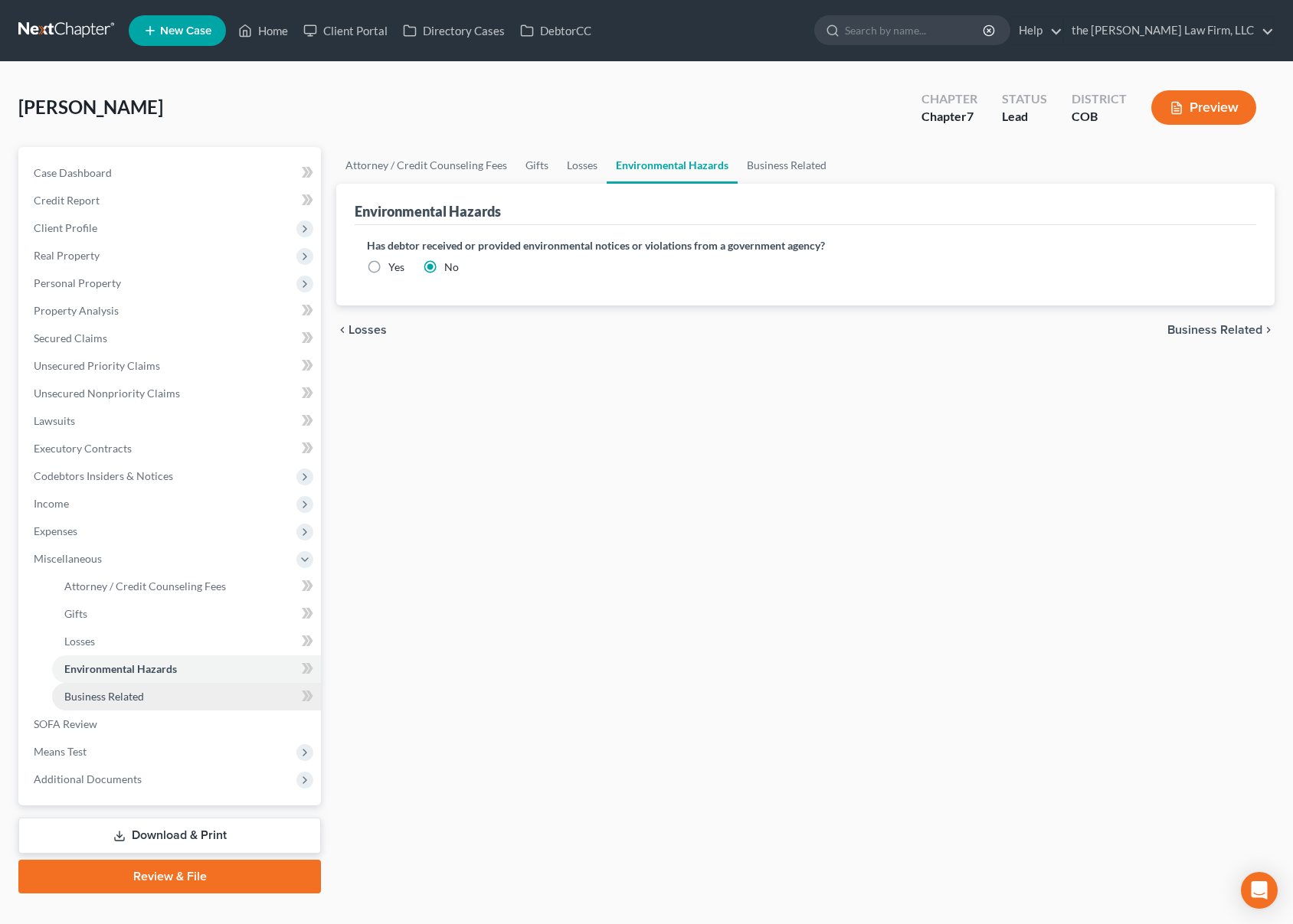
click at [128, 698] on span "Business Related" at bounding box center [104, 697] width 80 height 13
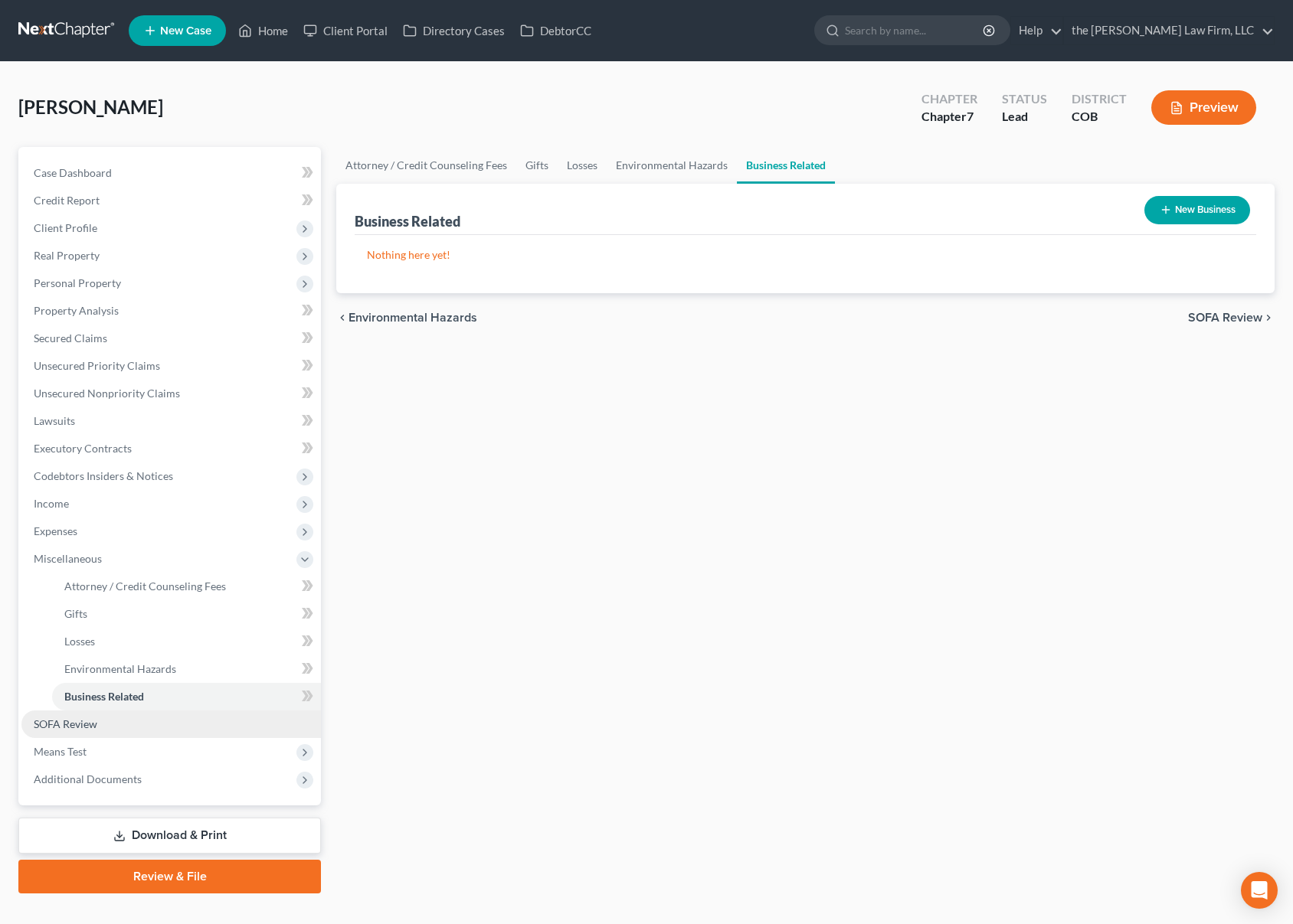
click at [123, 714] on link "SOFA Review" at bounding box center [171, 724] width 299 height 28
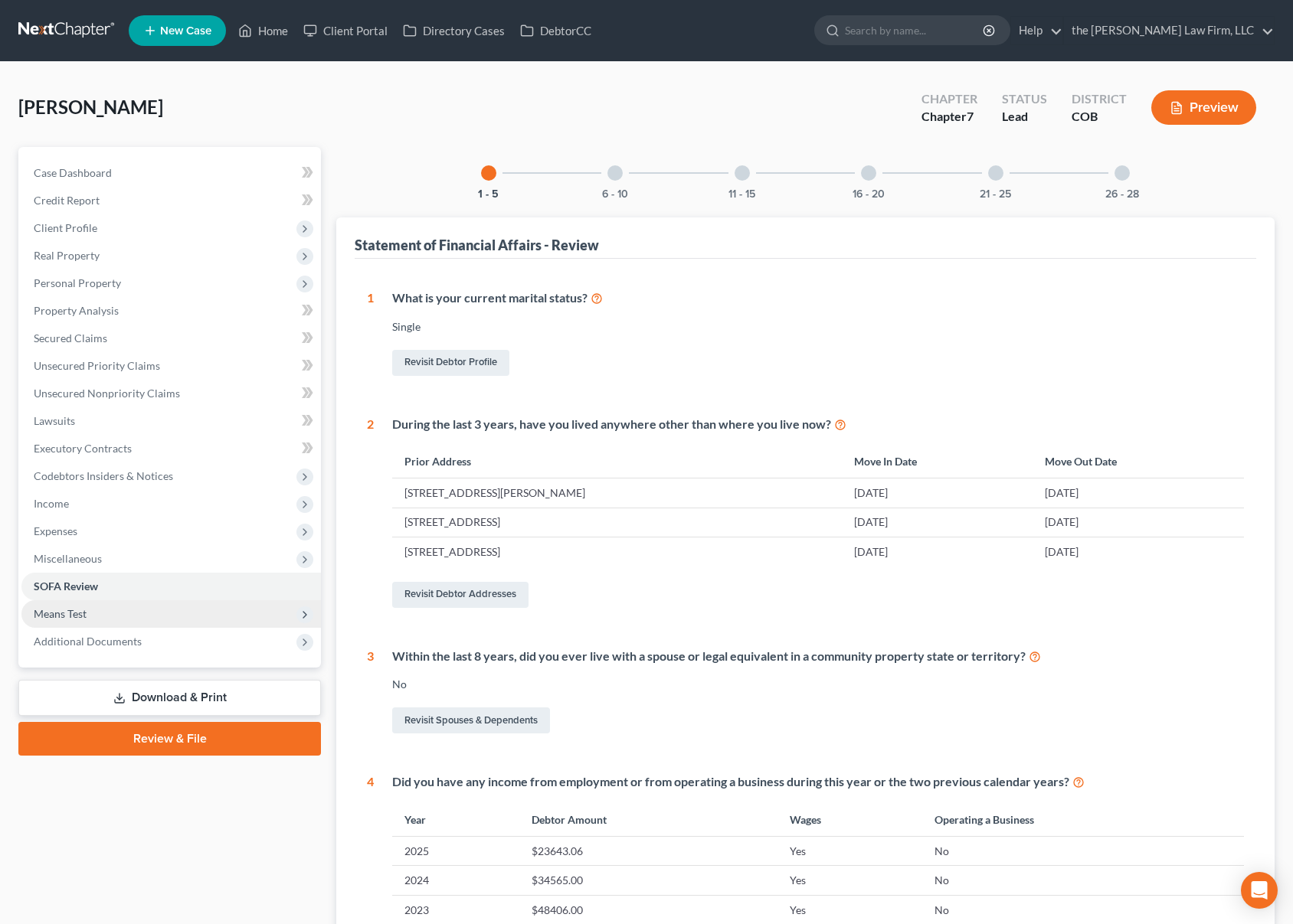
click at [146, 613] on span "Means Test" at bounding box center [171, 614] width 299 height 28
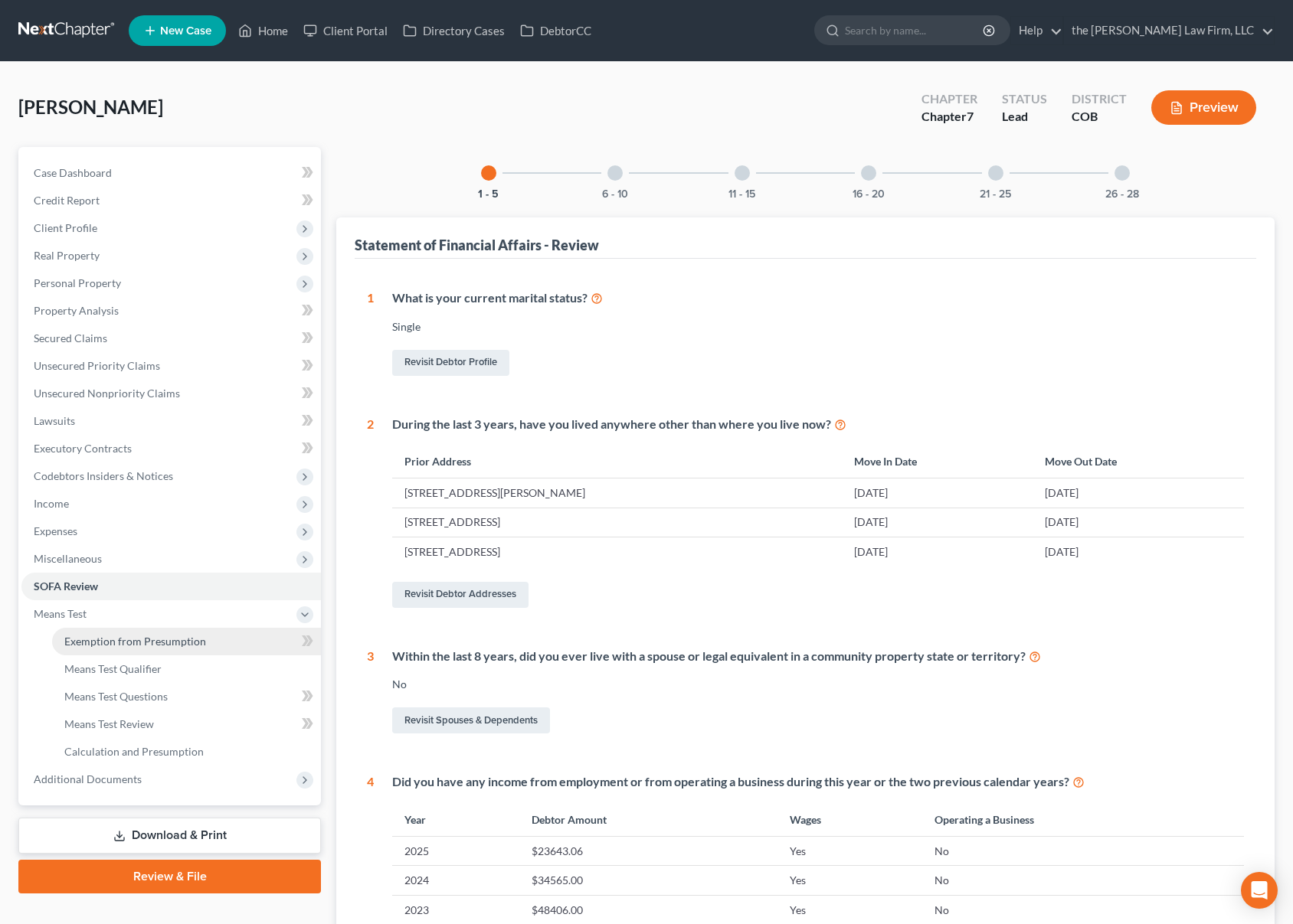
click at [158, 640] on span "Exemption from Presumption" at bounding box center [135, 641] width 142 height 13
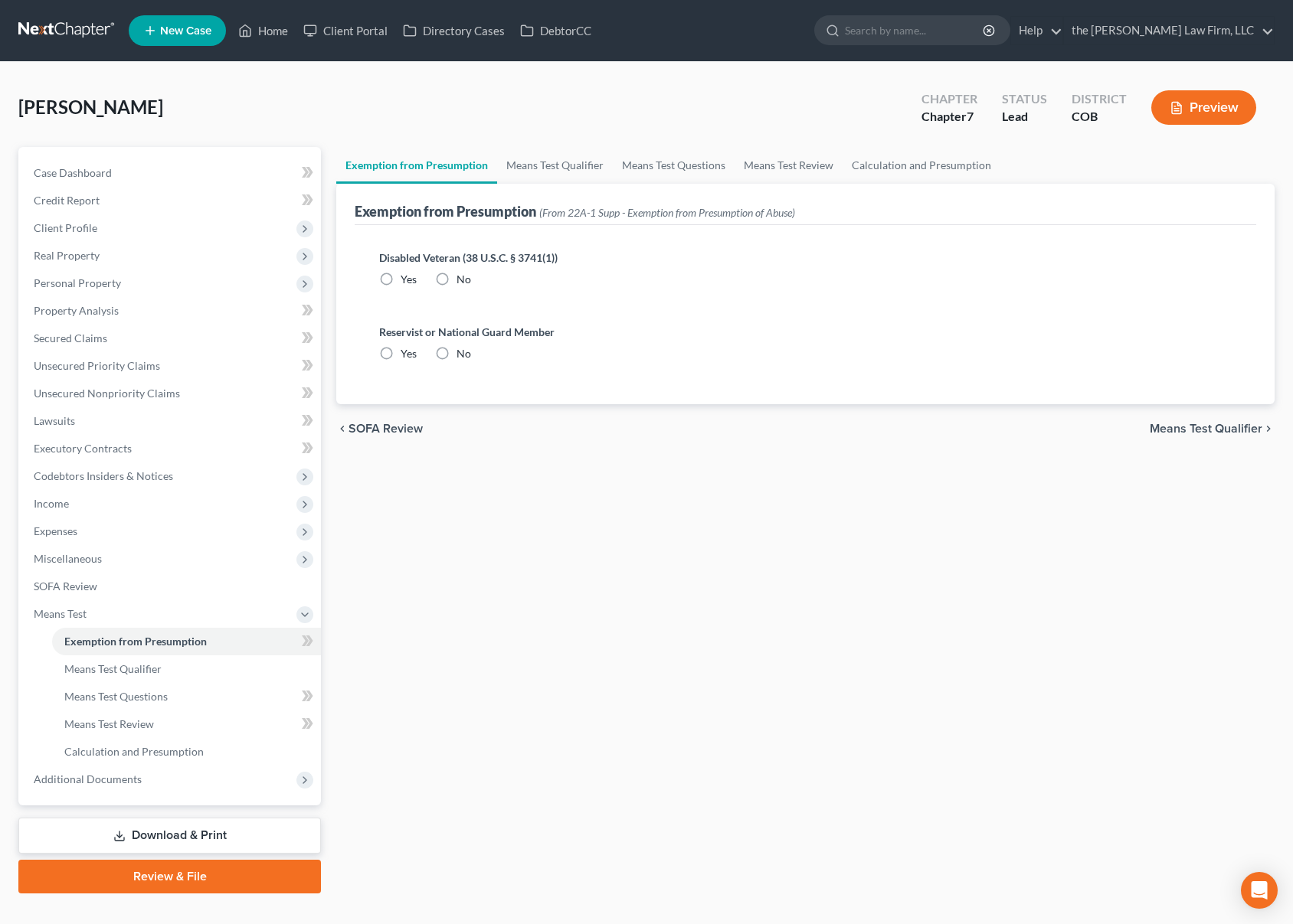
click at [456, 277] on label "No" at bounding box center [463, 279] width 14 height 15
click at [463, 277] on input "No" at bounding box center [468, 277] width 10 height 10
radio input "true"
drag, startPoint x: 446, startPoint y: 355, endPoint x: 527, endPoint y: 191, distance: 182.9
click at [456, 355] on label "No" at bounding box center [463, 354] width 14 height 15
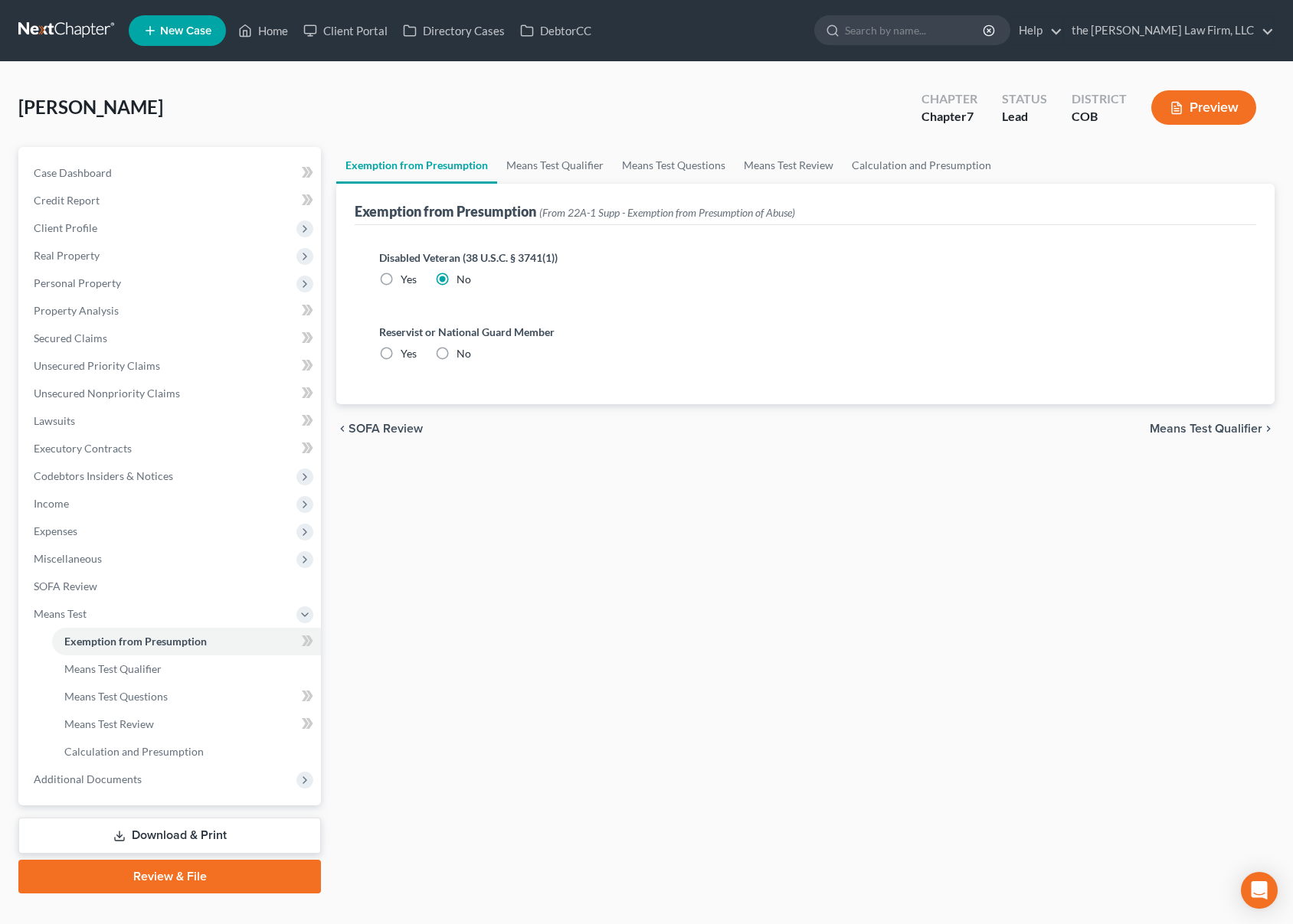
click at [463, 355] on input "No" at bounding box center [468, 351] width 10 height 10
radio input "true"
drag, startPoint x: 543, startPoint y: 168, endPoint x: 567, endPoint y: 173, distance: 24.5
click at [543, 168] on link "Means Test Qualifier" at bounding box center [555, 165] width 116 height 37
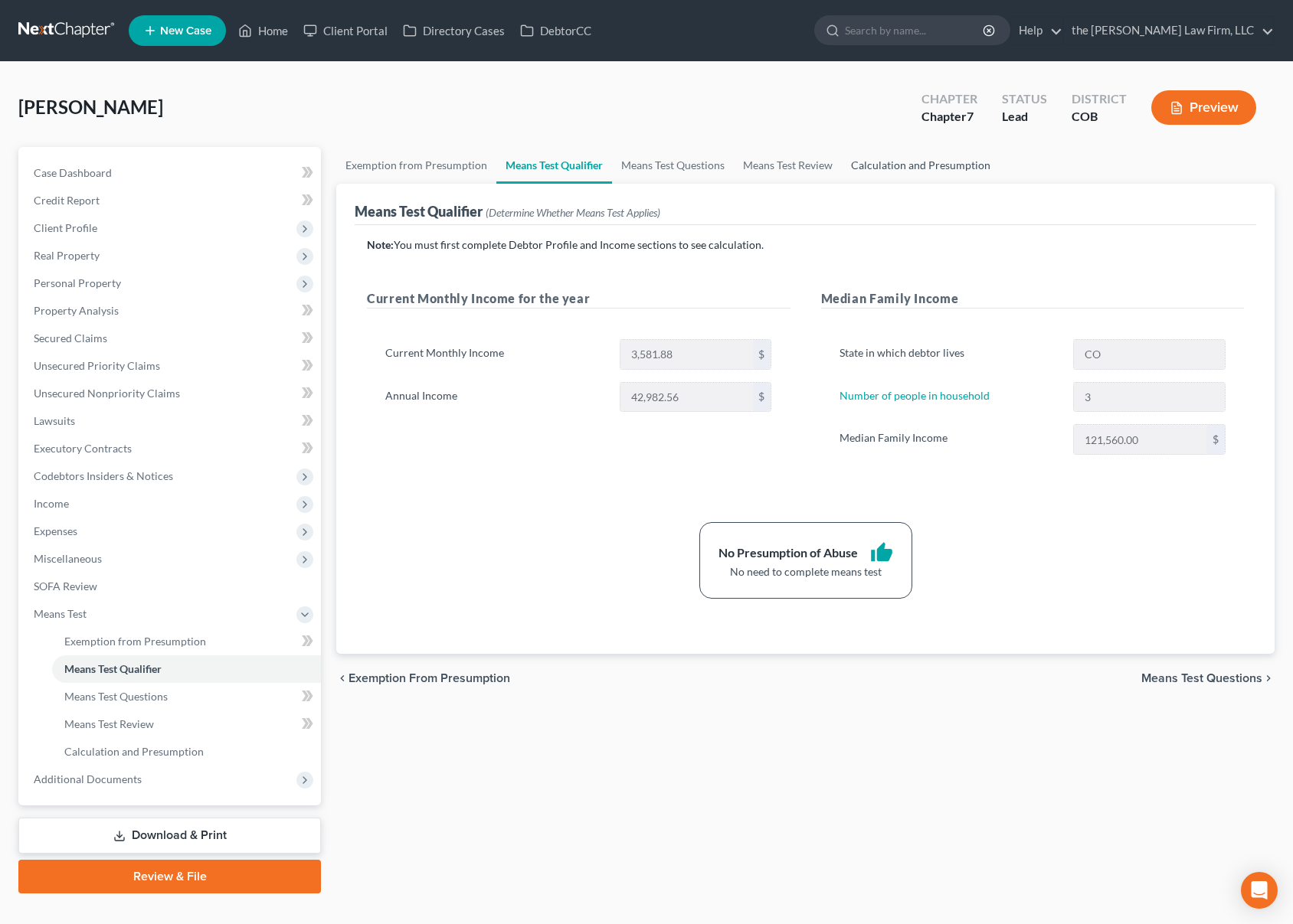
drag, startPoint x: 658, startPoint y: 174, endPoint x: 918, endPoint y: 169, distance: 260.0
click at [658, 174] on link "Means Test Questions" at bounding box center [672, 165] width 122 height 37
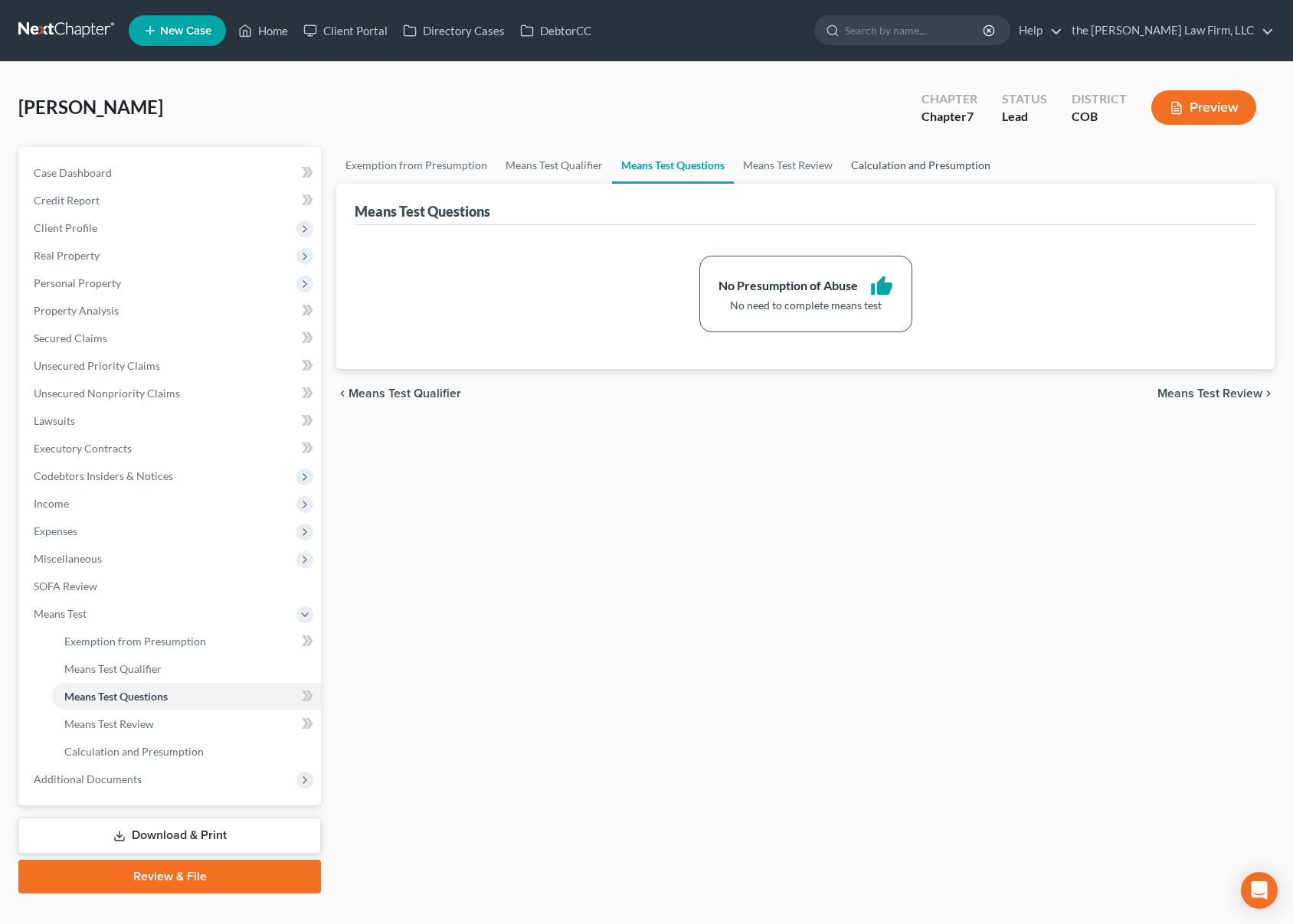
click at [932, 168] on link "Calculation and Presumption" at bounding box center [921, 165] width 158 height 37
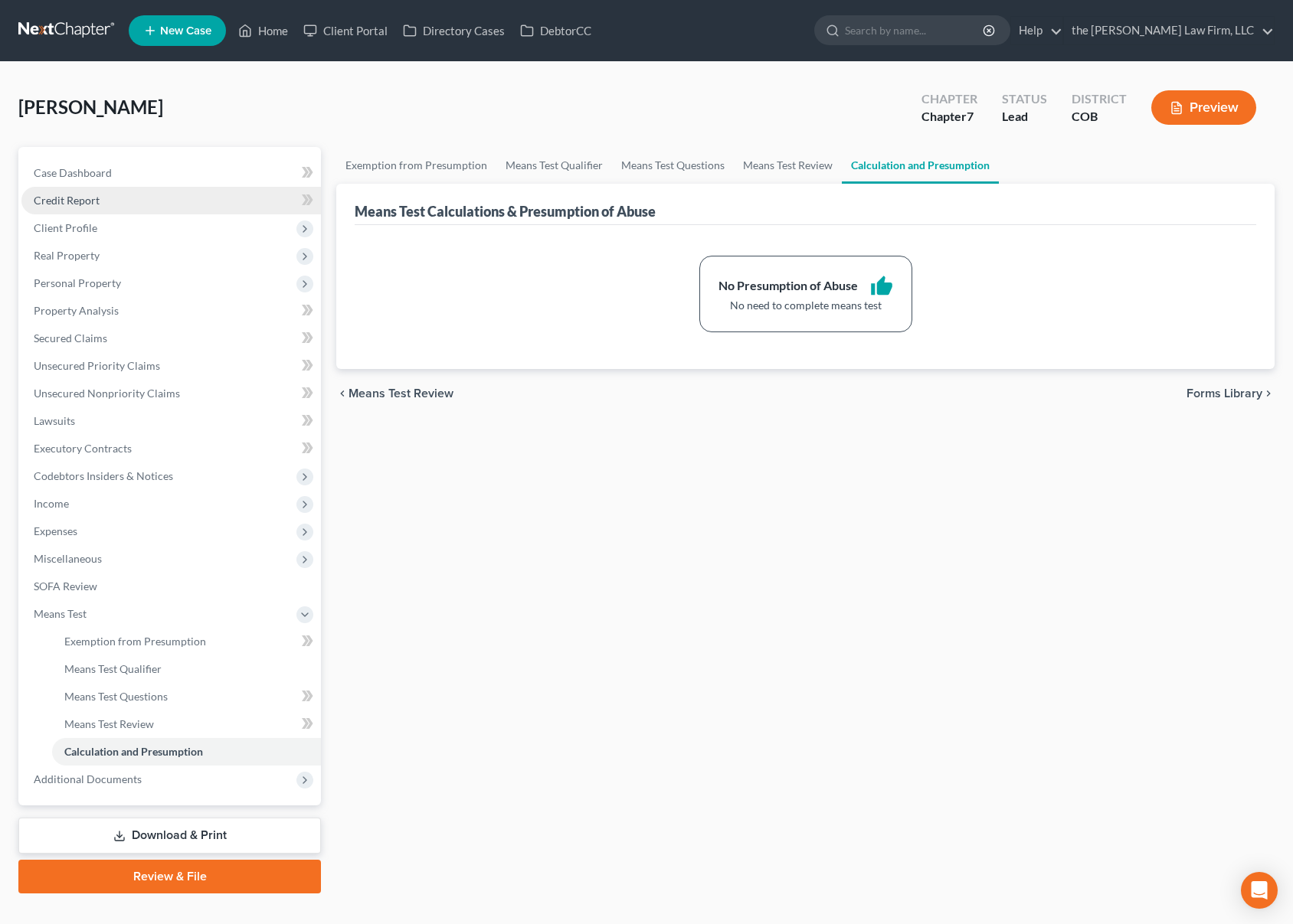
click at [121, 198] on link "Credit Report" at bounding box center [171, 200] width 299 height 28
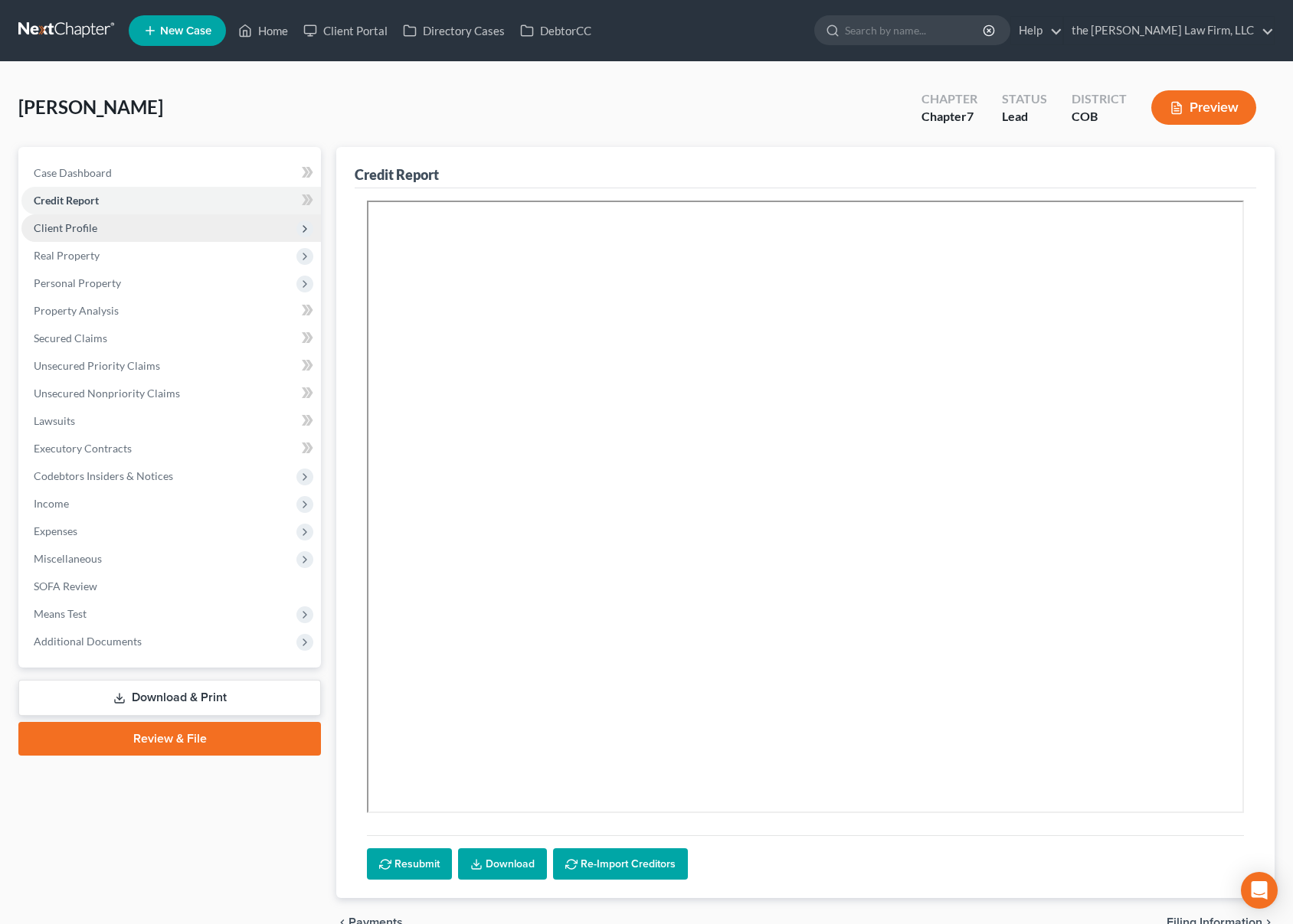
click at [205, 225] on span "Client Profile" at bounding box center [171, 228] width 299 height 28
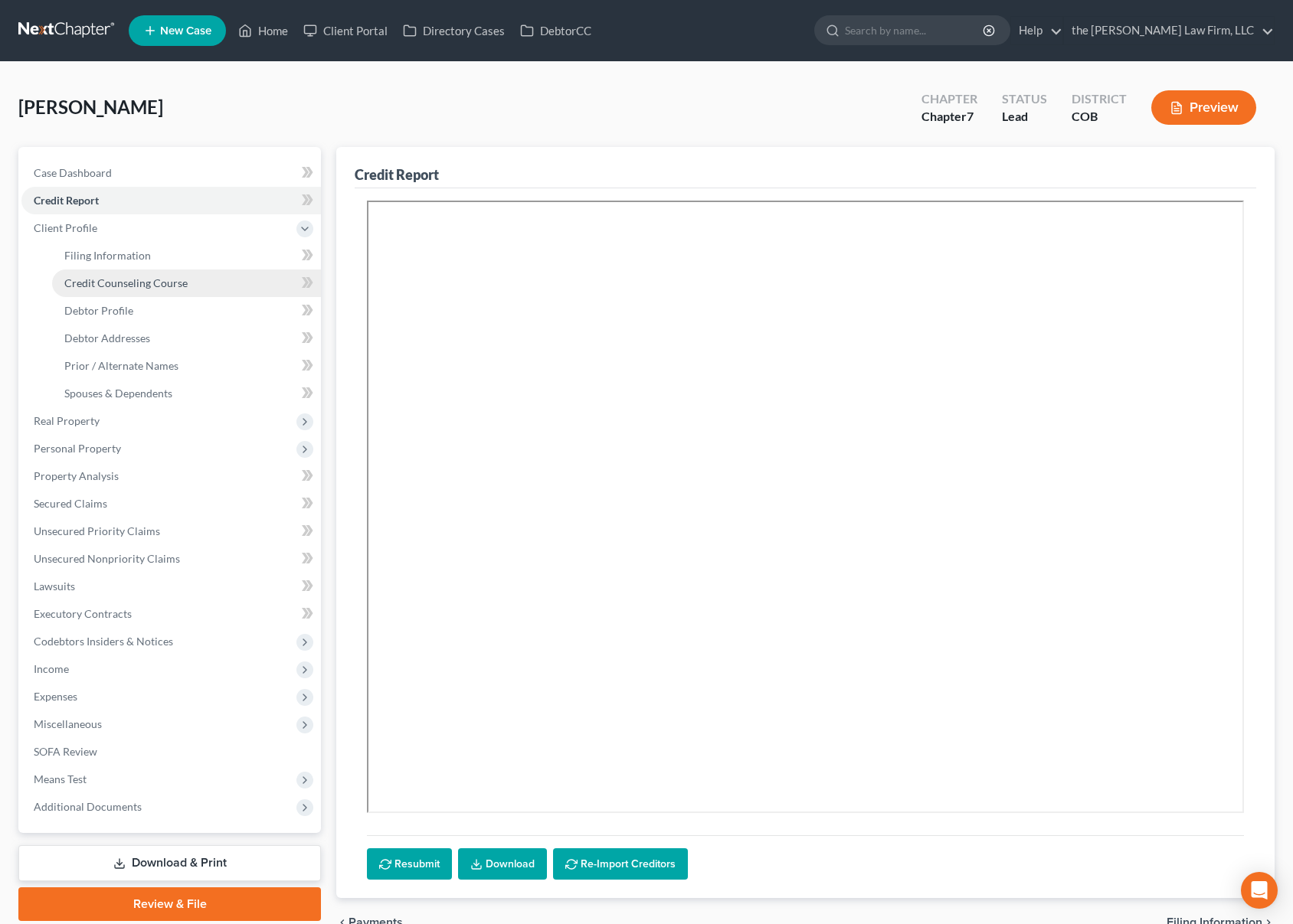
click at [184, 278] on span "Credit Counseling Course" at bounding box center [126, 283] width 123 height 13
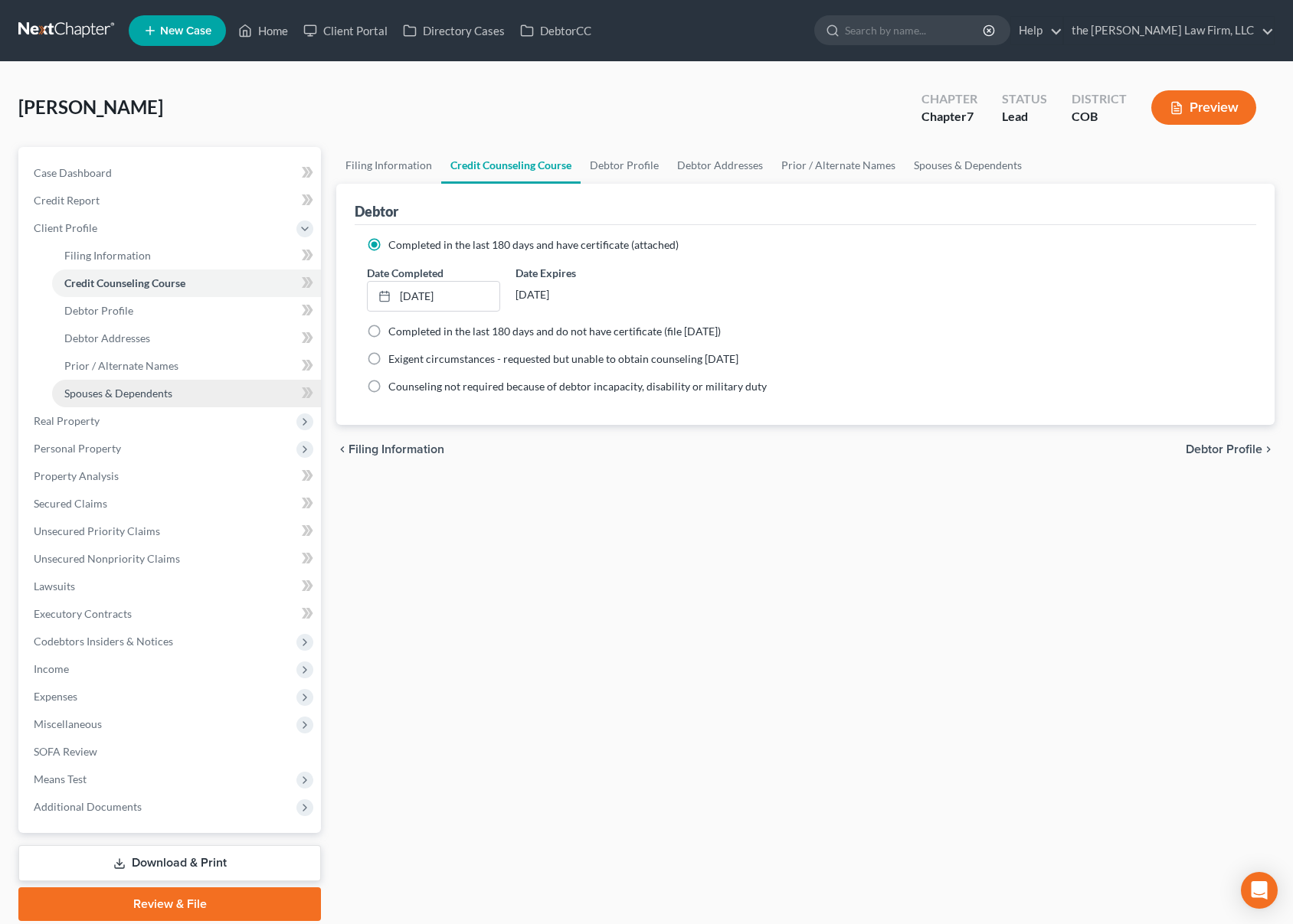
click at [192, 384] on link "Spouses & Dependents" at bounding box center [186, 393] width 269 height 28
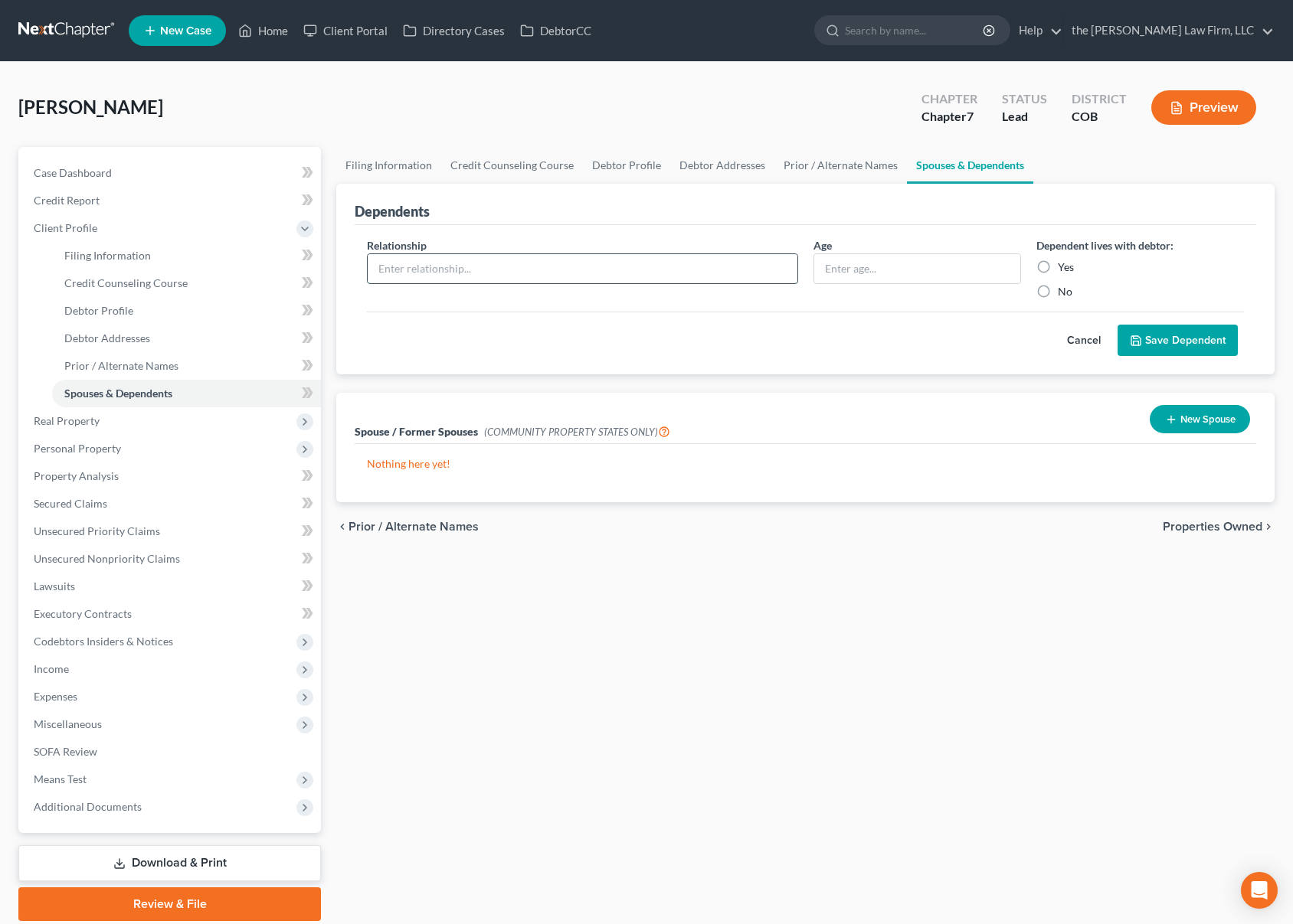
click at [621, 264] on input "text" at bounding box center [582, 268] width 429 height 29
type input "s"
type input "Son"
type input "5"
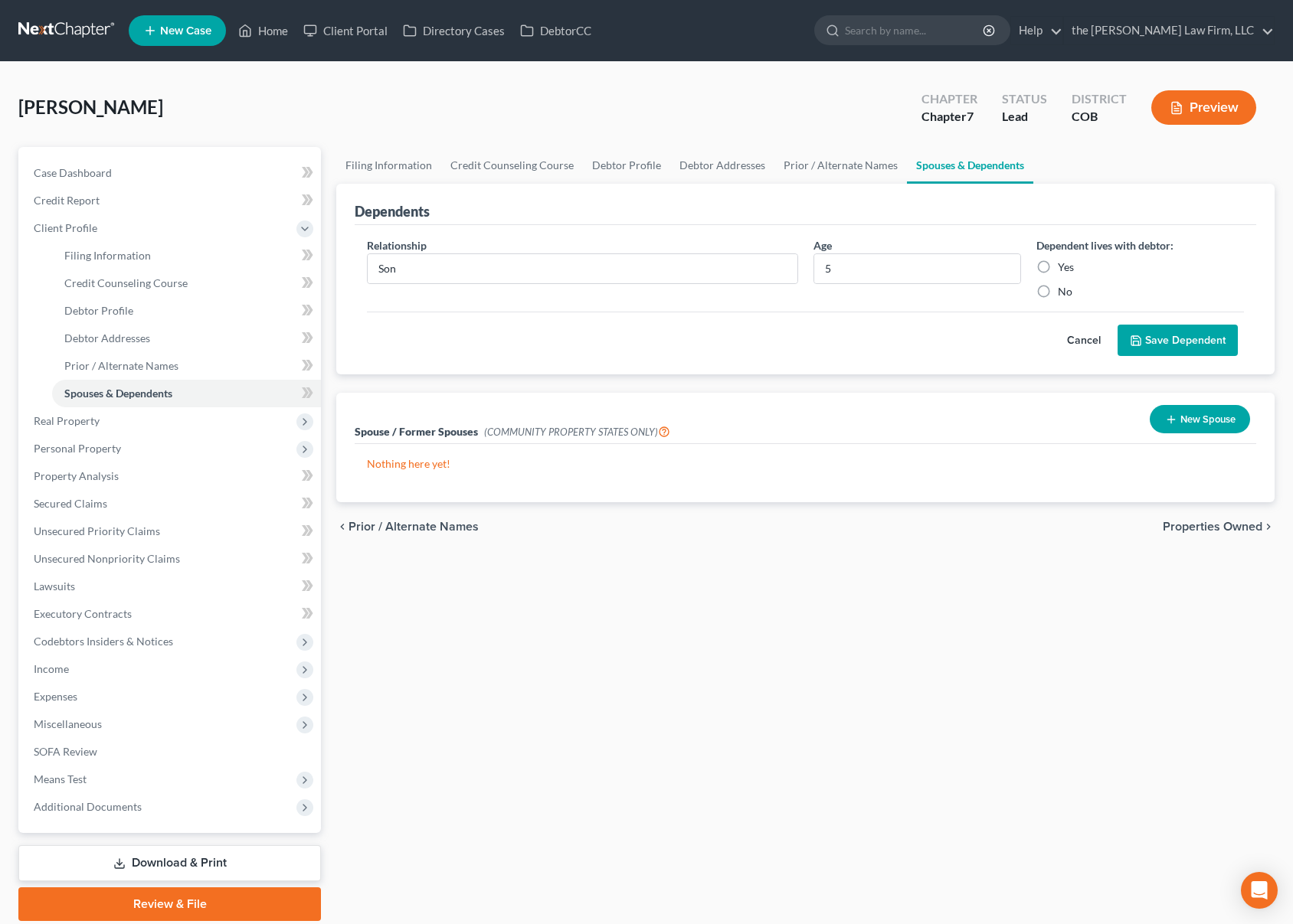
click at [1057, 272] on label "Yes" at bounding box center [1065, 267] width 16 height 15
click at [1064, 269] on input "Yes" at bounding box center [1069, 265] width 10 height 10
radio input "true"
click at [1163, 347] on button "Save Dependent" at bounding box center [1177, 340] width 120 height 32
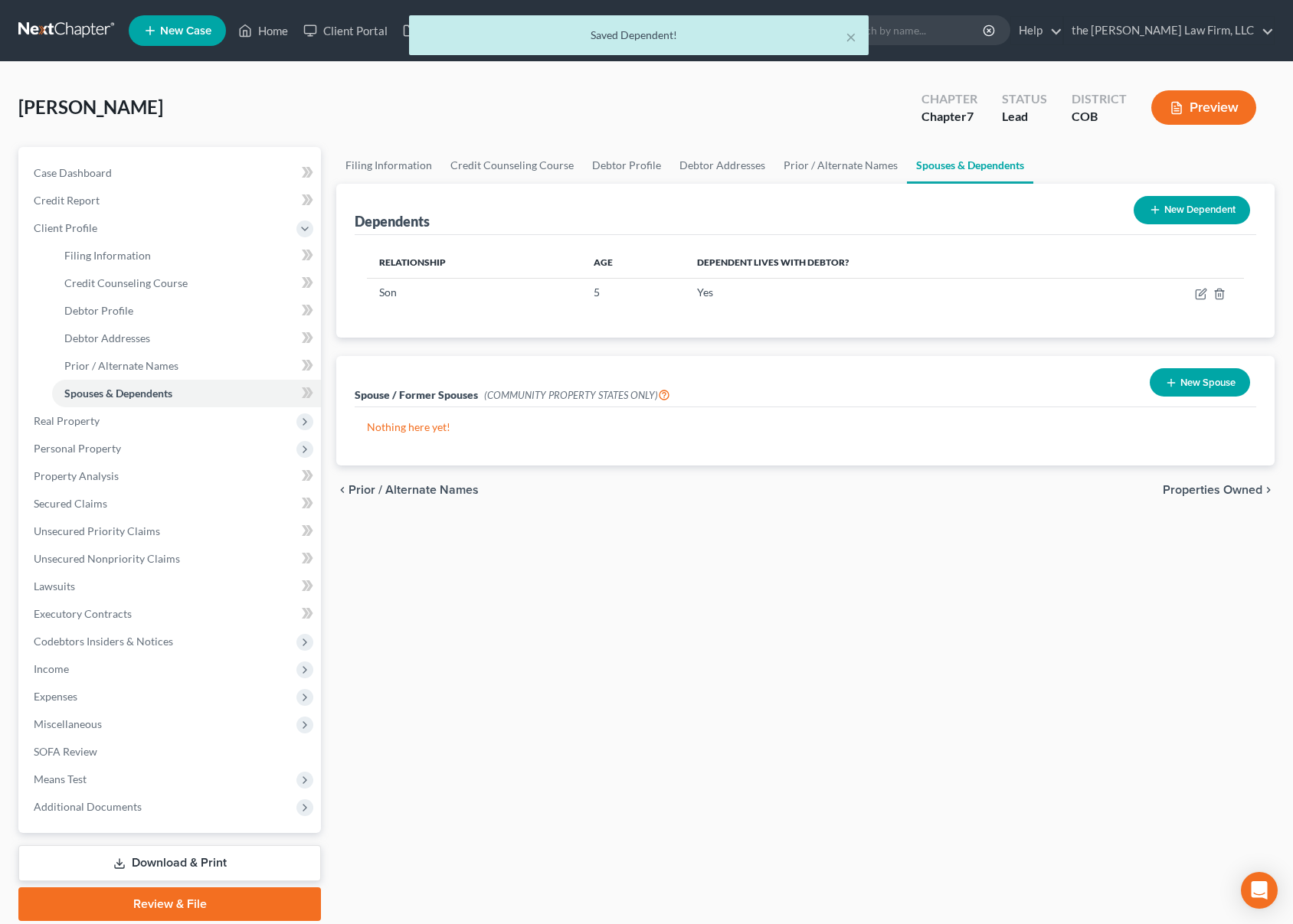
click at [1184, 210] on button "New Dependent" at bounding box center [1192, 210] width 117 height 29
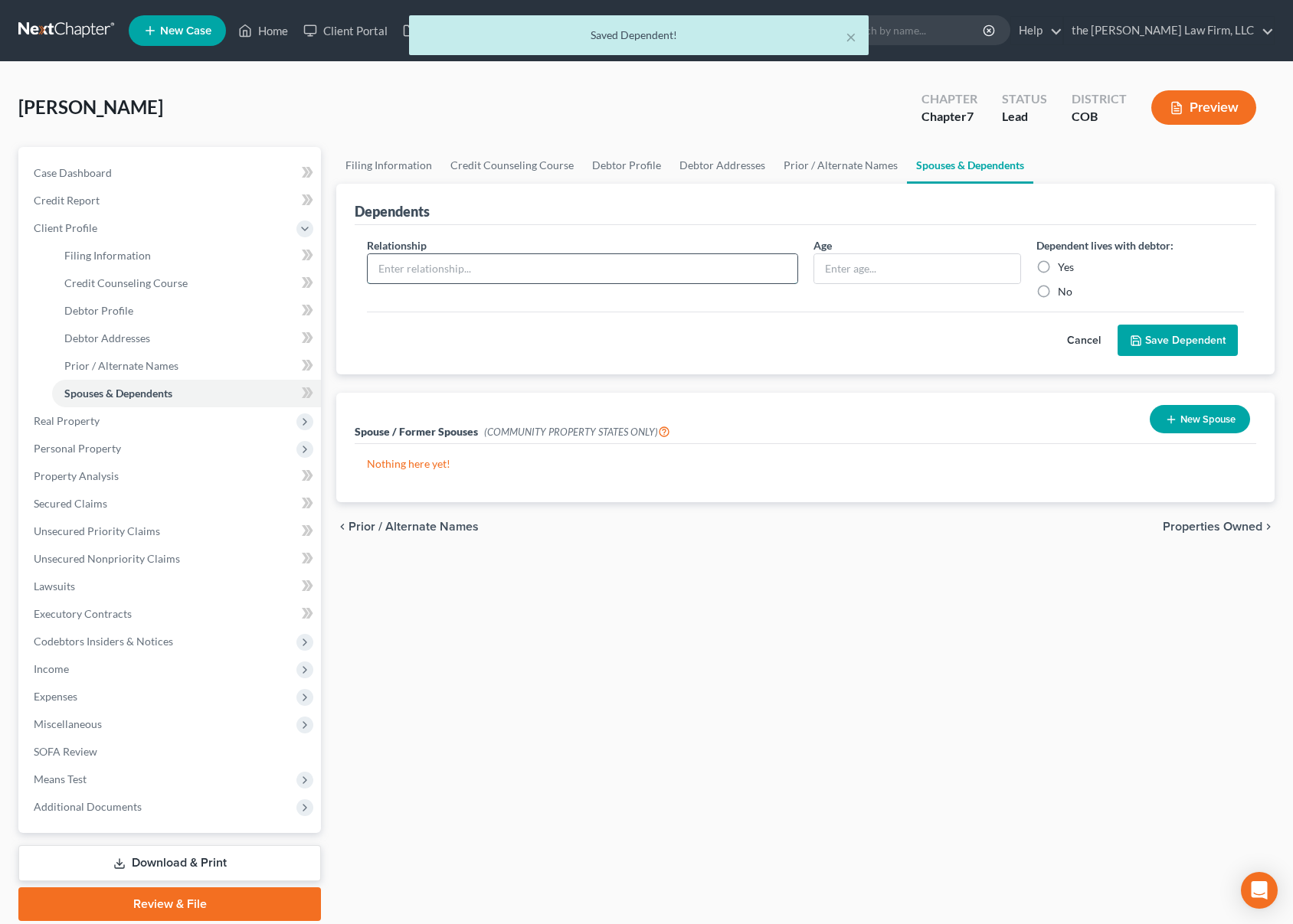
click at [481, 262] on input "text" at bounding box center [582, 268] width 429 height 29
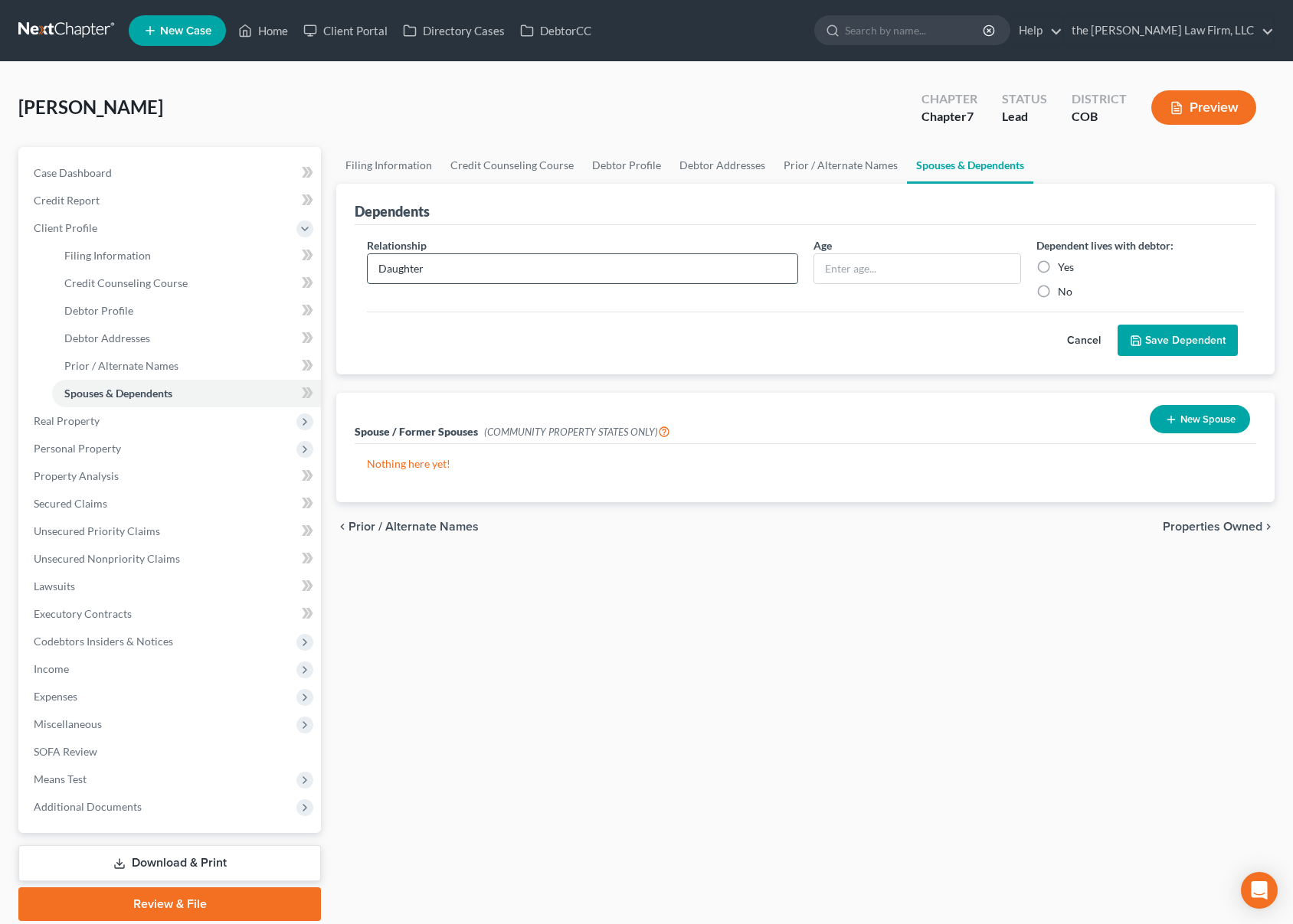
type input "Daughter"
type input "4"
click at [1064, 260] on input "Yes" at bounding box center [1069, 265] width 10 height 10
radio input "true"
click at [663, 120] on div "[PERSON_NAME] Upgraded Chapter Chapter 7 Status Lead District COB Preview" at bounding box center [646, 113] width 1256 height 66
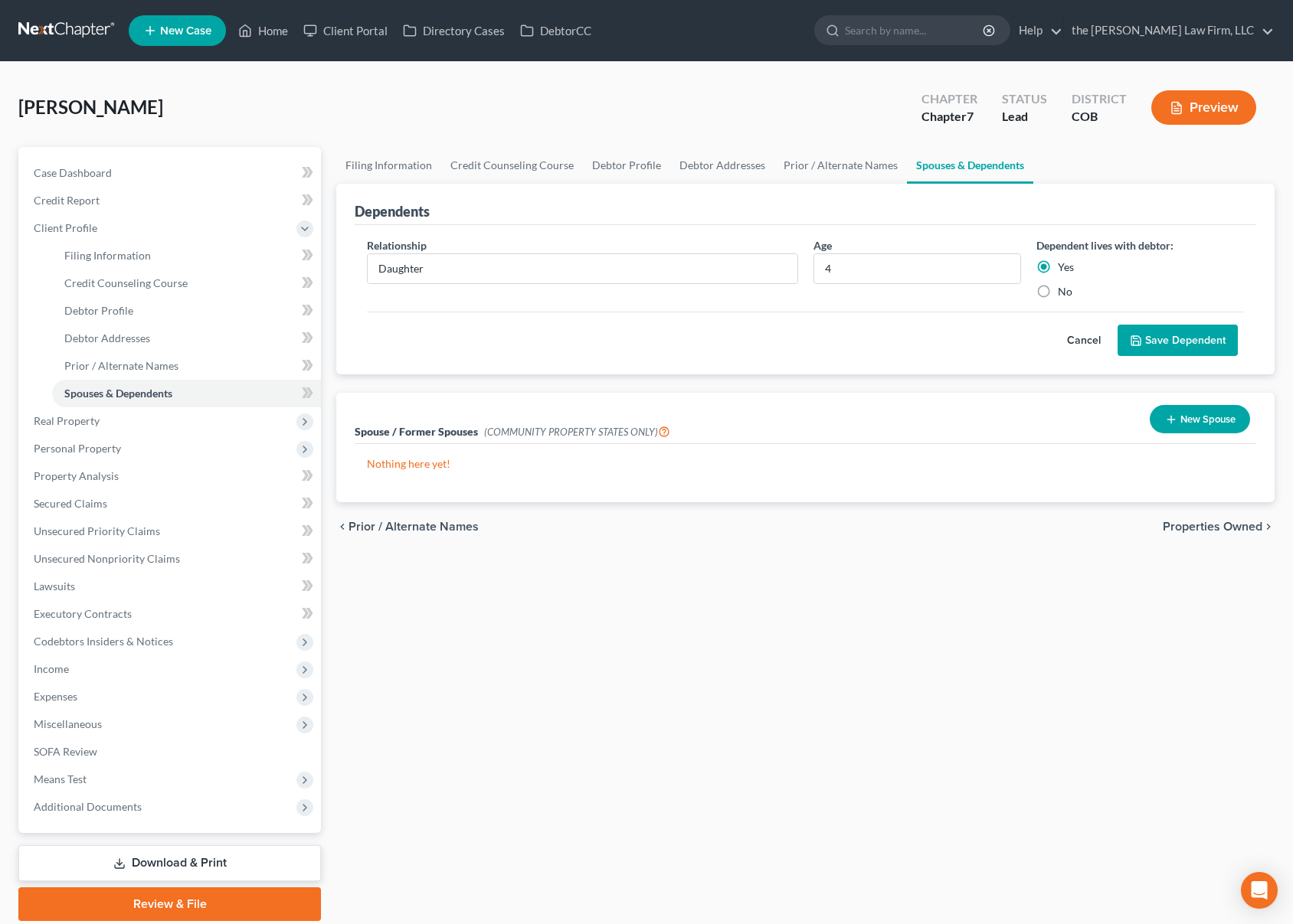
click at [1180, 339] on button "Save Dependent" at bounding box center [1177, 340] width 120 height 32
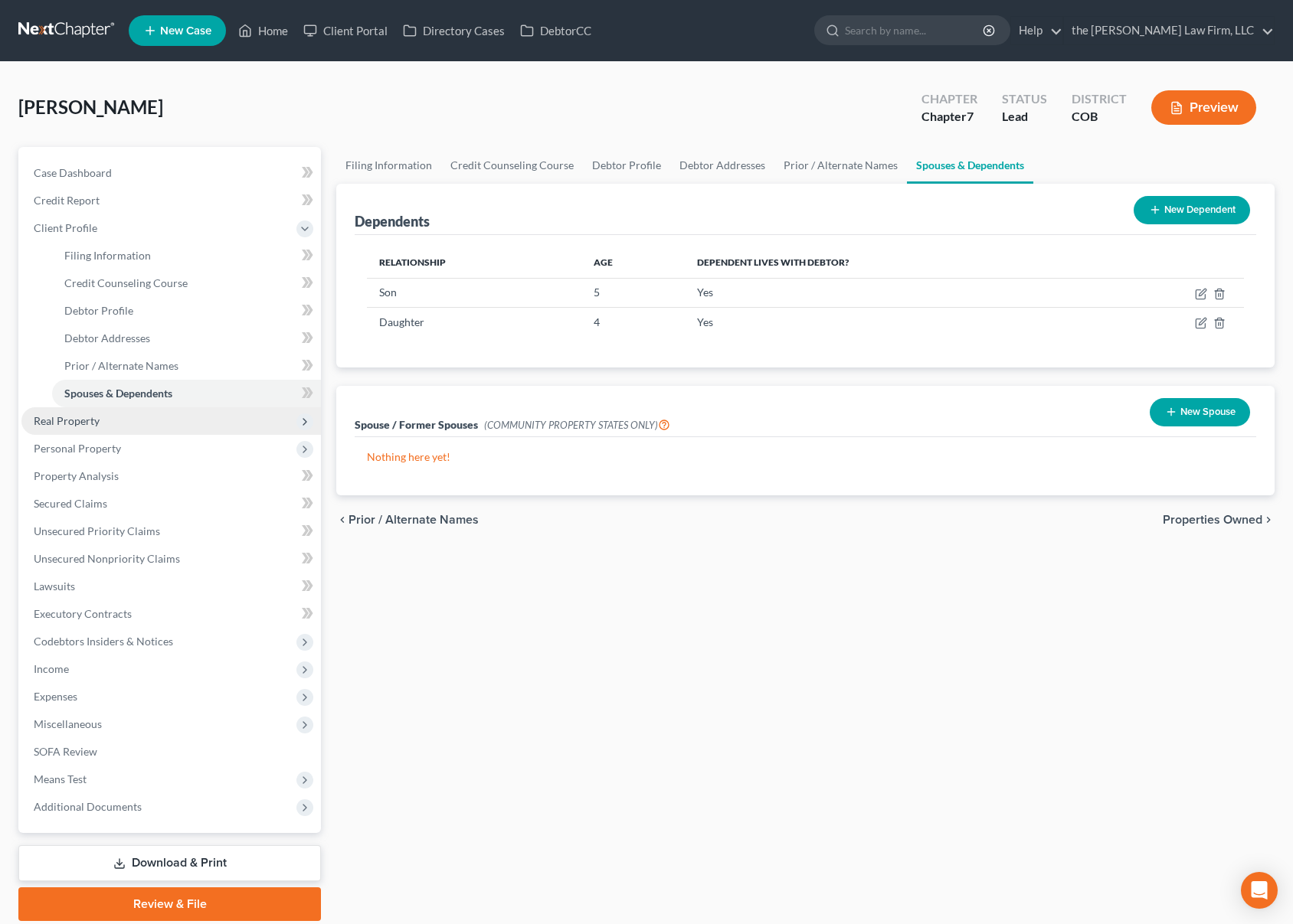
click at [179, 422] on span "Real Property" at bounding box center [171, 421] width 299 height 28
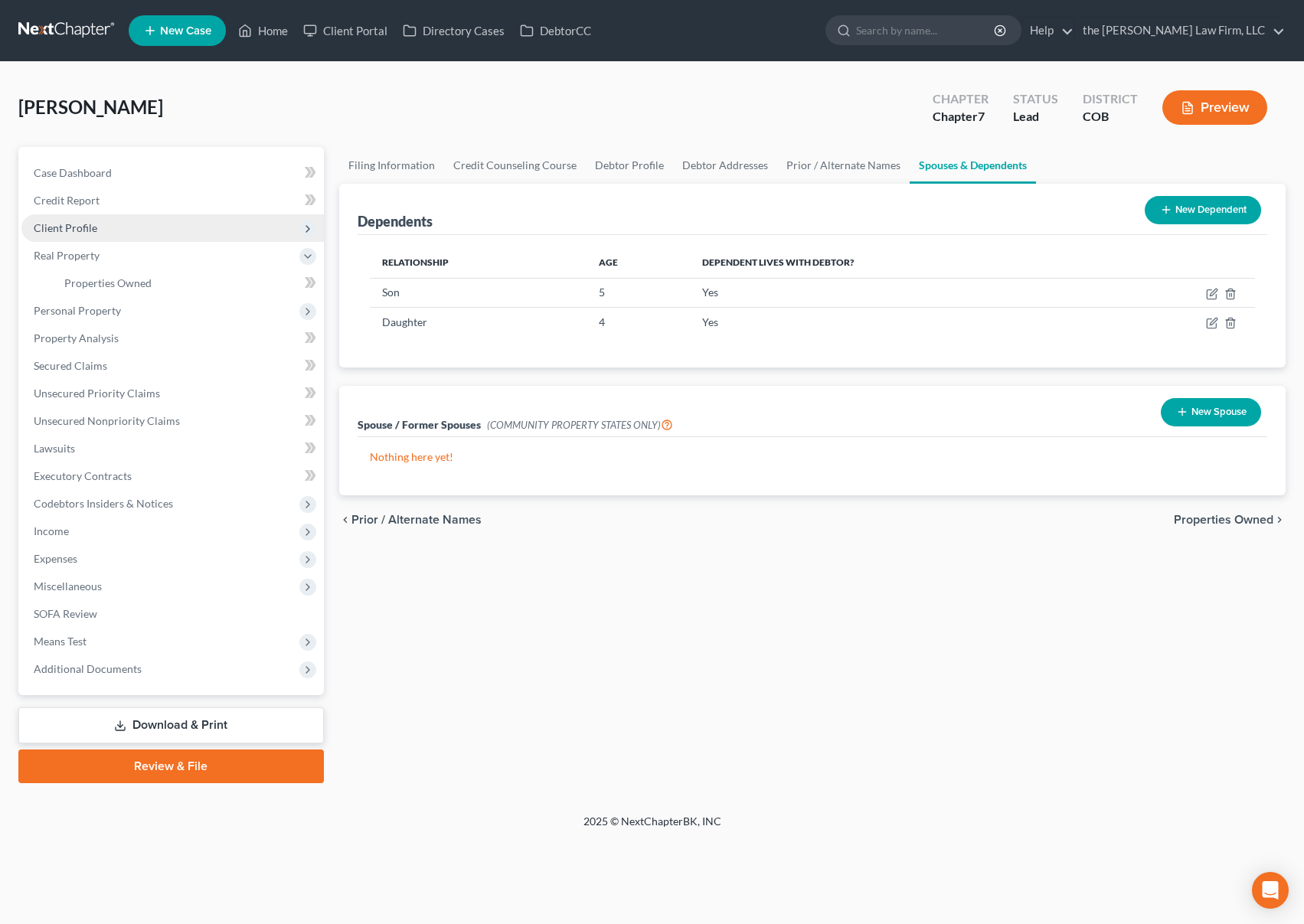
click at [111, 235] on span "Client Profile" at bounding box center [173, 228] width 303 height 28
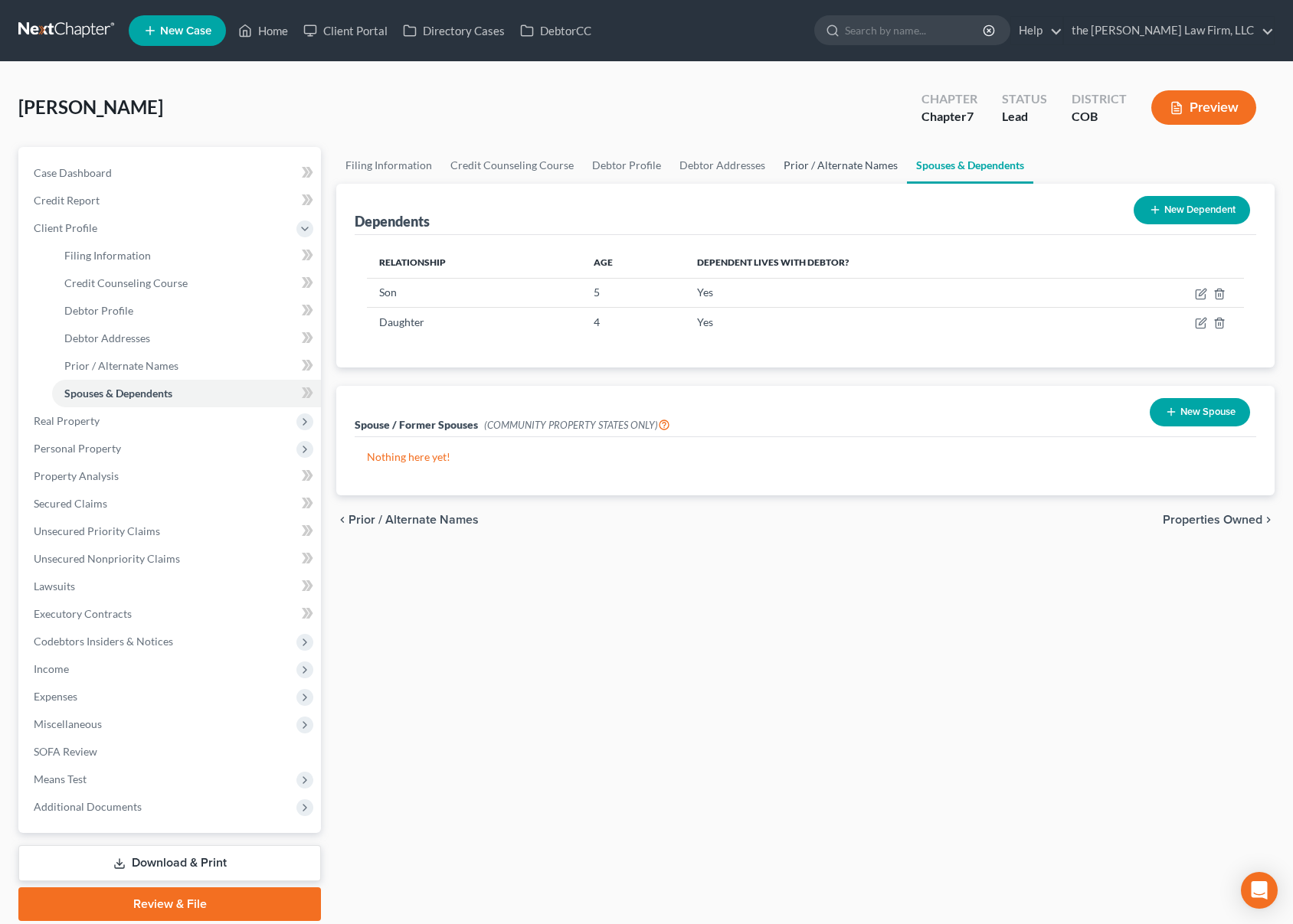
click at [835, 164] on link "Prior / Alternate Names" at bounding box center [840, 165] width 132 height 37
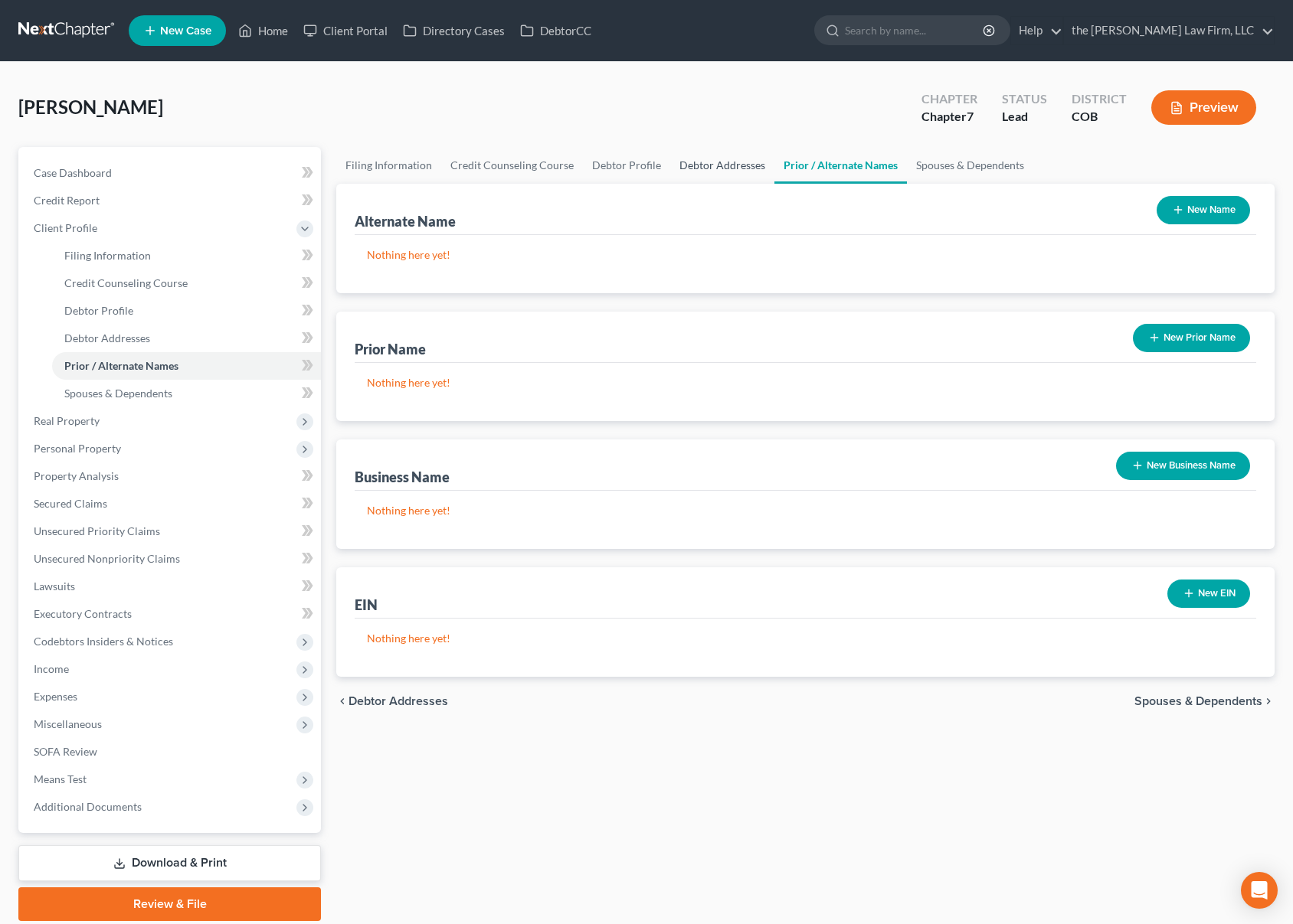
click at [719, 163] on link "Debtor Addresses" at bounding box center [722, 165] width 104 height 37
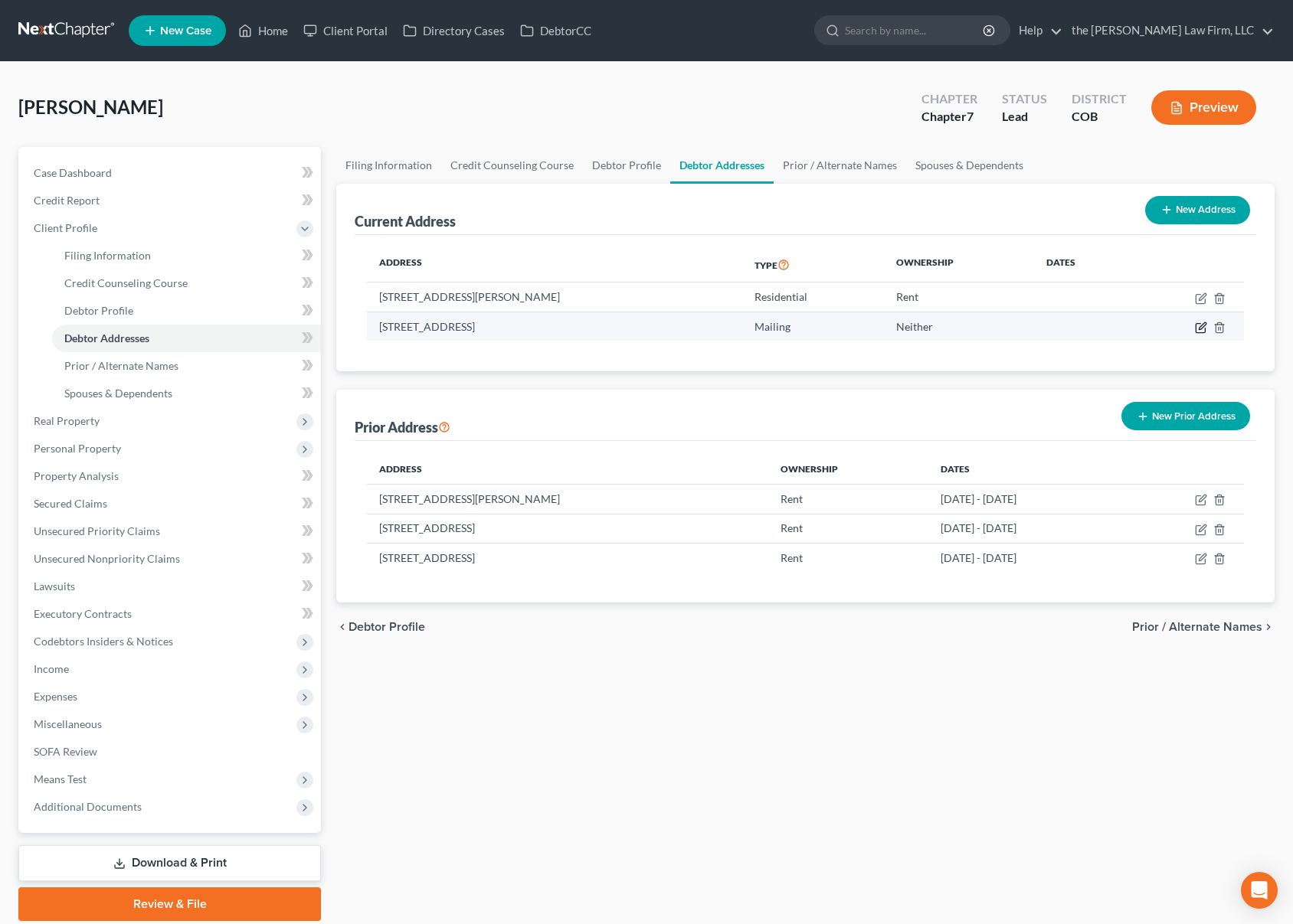
click at [1204, 328] on icon "button" at bounding box center [1201, 328] width 13 height 13
select select "5"
select select "0"
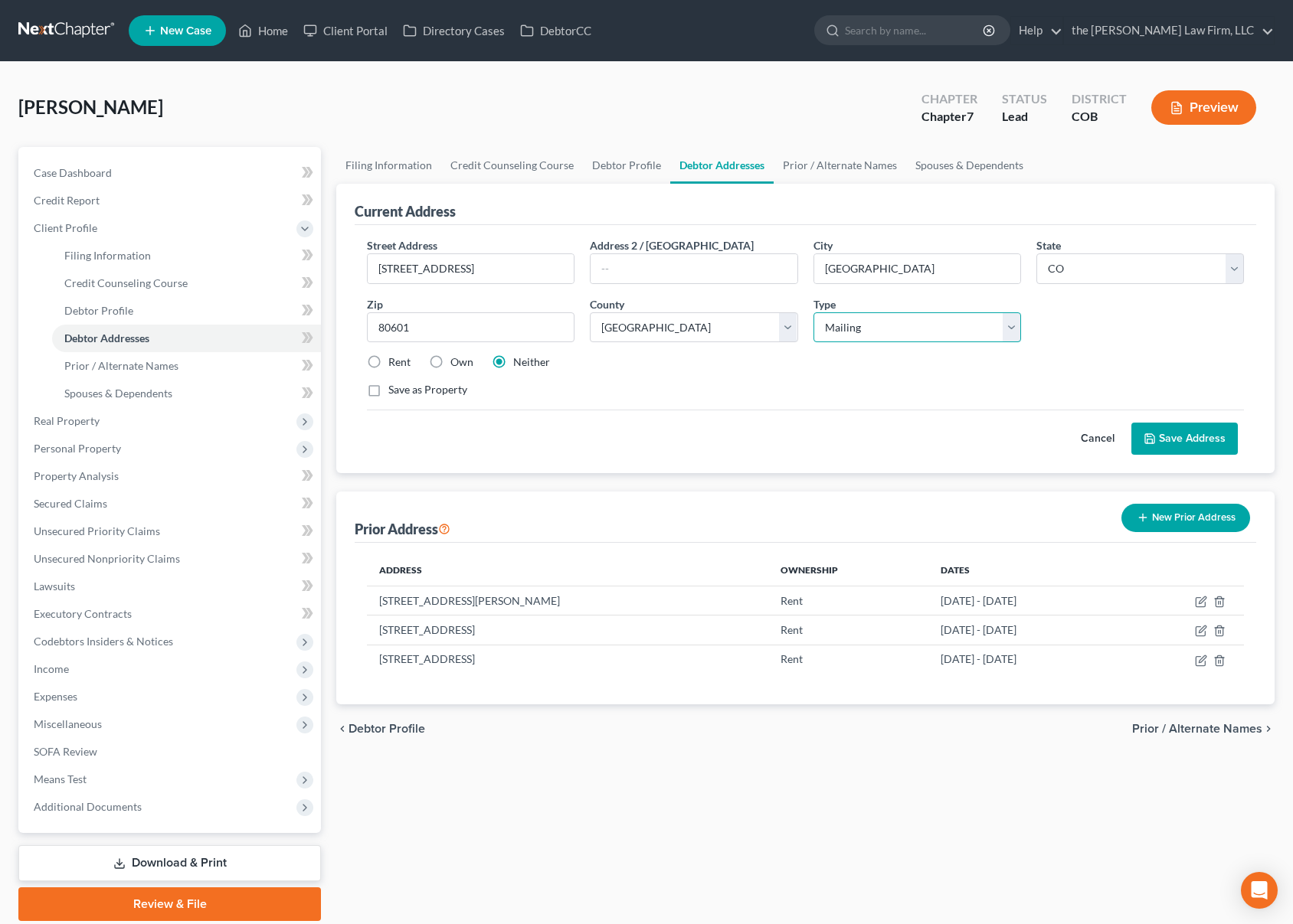
click at [1015, 335] on select "Select Mailing Rental Business" at bounding box center [917, 328] width 208 height 31
click at [535, 399] on div "Street Address * [STREET_ADDRESS] Address 2 / [GEOGRAPHIC_DATA] * [GEOGRAPHIC_D…" at bounding box center [805, 324] width 892 height 173
click at [388, 362] on label "Rent" at bounding box center [399, 362] width 22 height 15
click at [394, 362] on input "Rent" at bounding box center [399, 360] width 10 height 10
radio input "true"
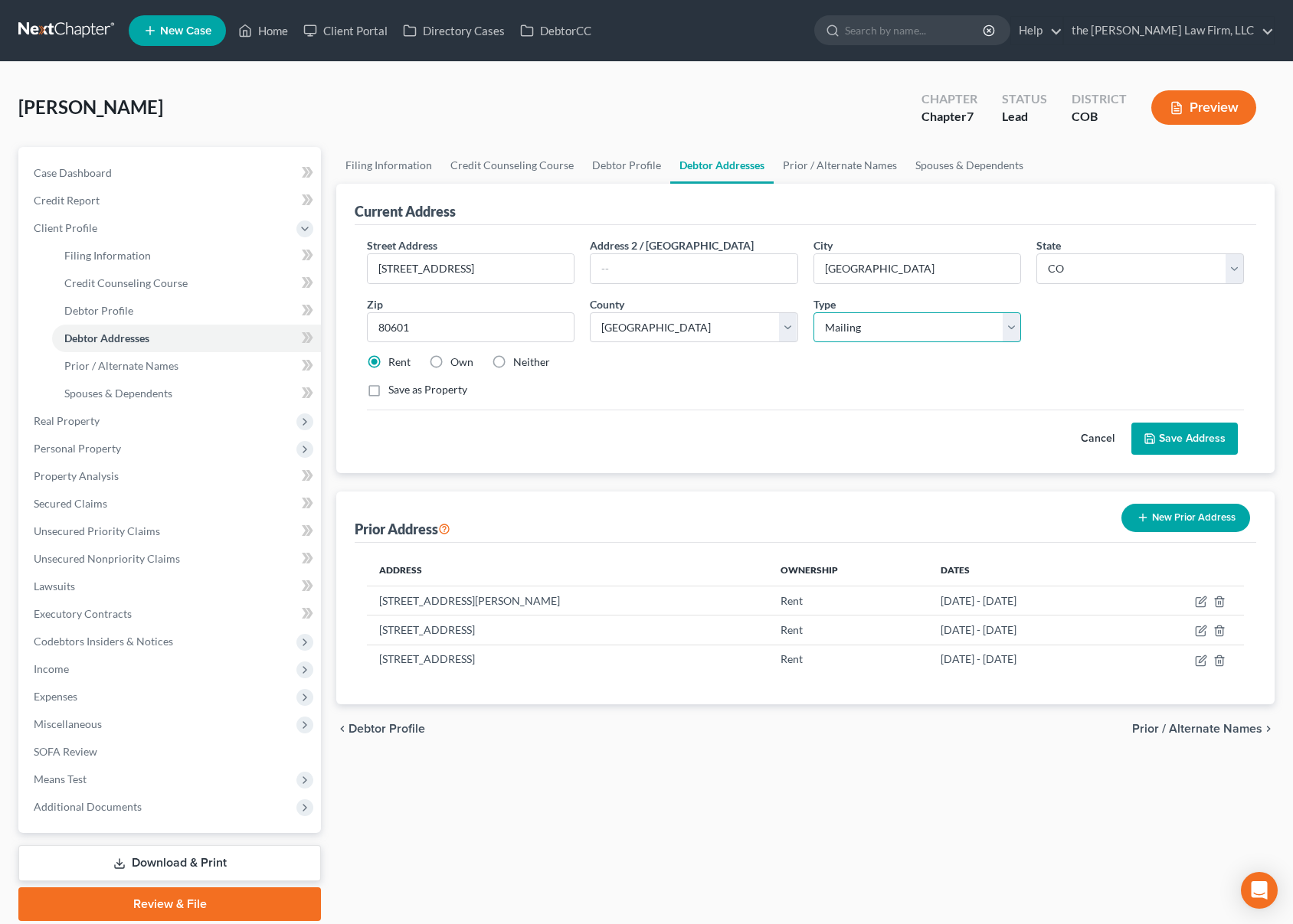
click at [1011, 327] on select "Select Mailing Rental Business" at bounding box center [917, 328] width 208 height 31
select select "1"
click at [813, 313] on select "Select Mailing Rental Business" at bounding box center [917, 328] width 208 height 31
click at [946, 172] on link "Spouses & Dependents" at bounding box center [968, 165] width 127 height 37
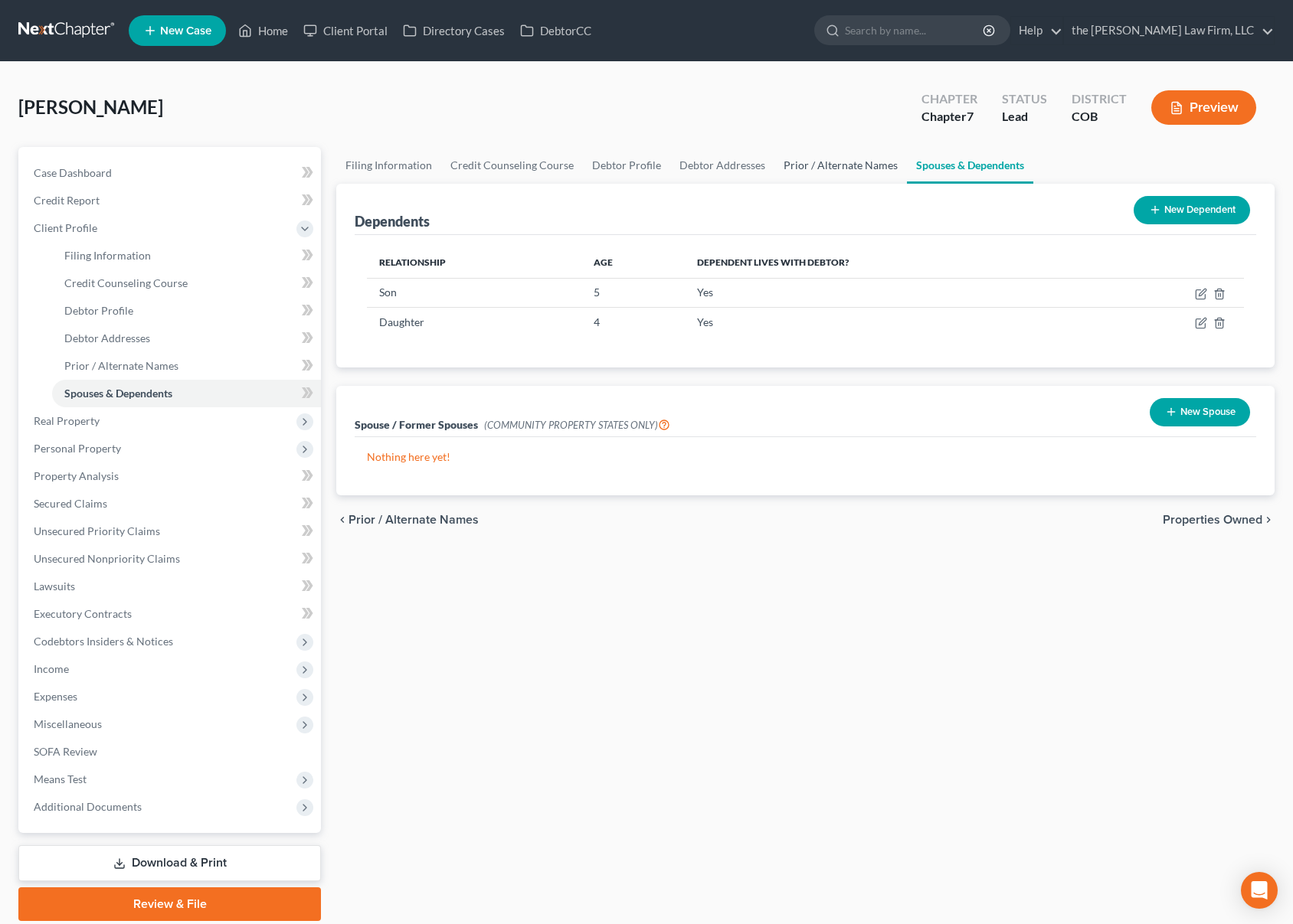
click at [824, 163] on link "Prior / Alternate Names" at bounding box center [840, 165] width 132 height 37
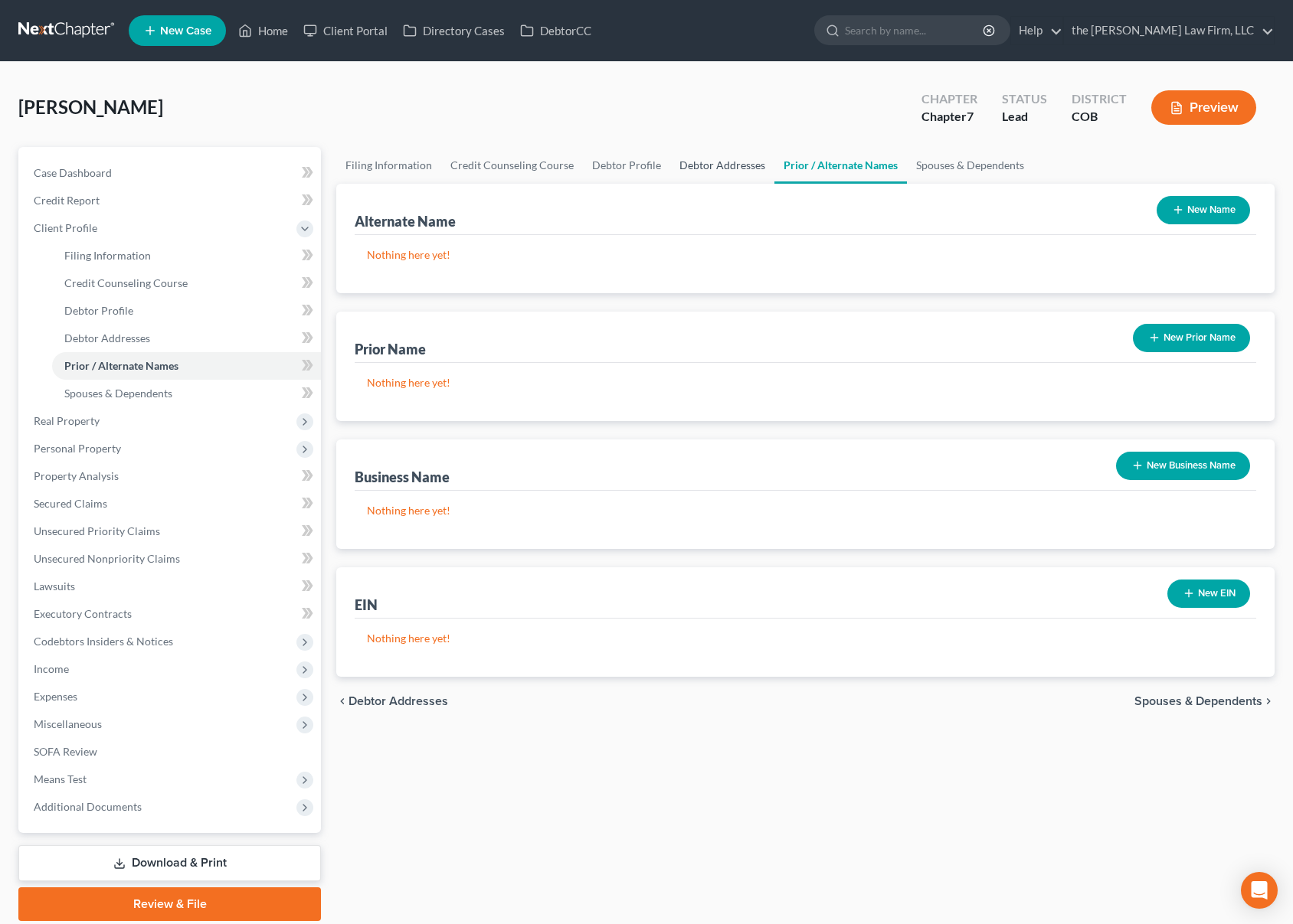
click at [729, 169] on link "Debtor Addresses" at bounding box center [722, 165] width 104 height 37
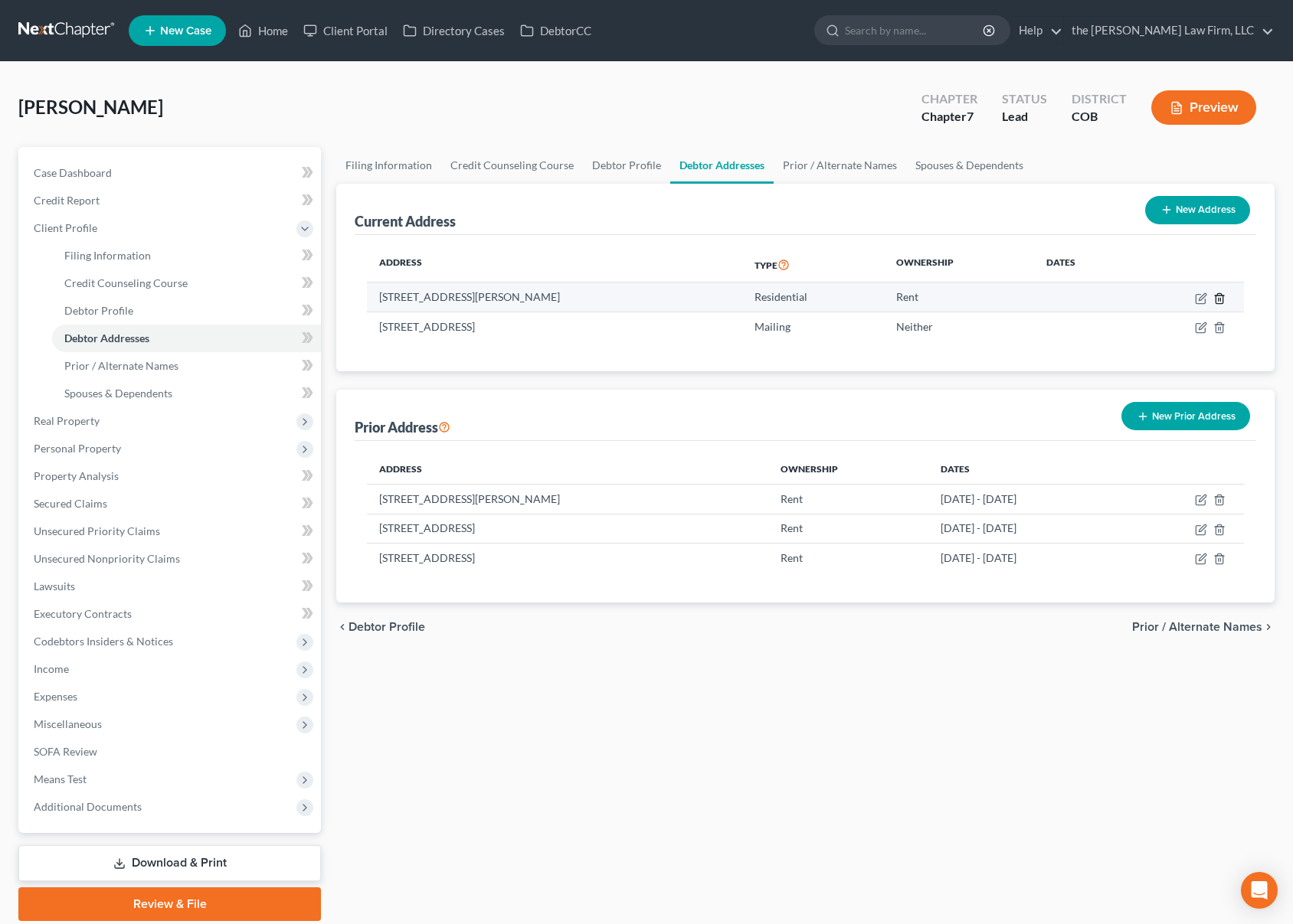
click at [1220, 302] on icon "button" at bounding box center [1219, 298] width 13 height 13
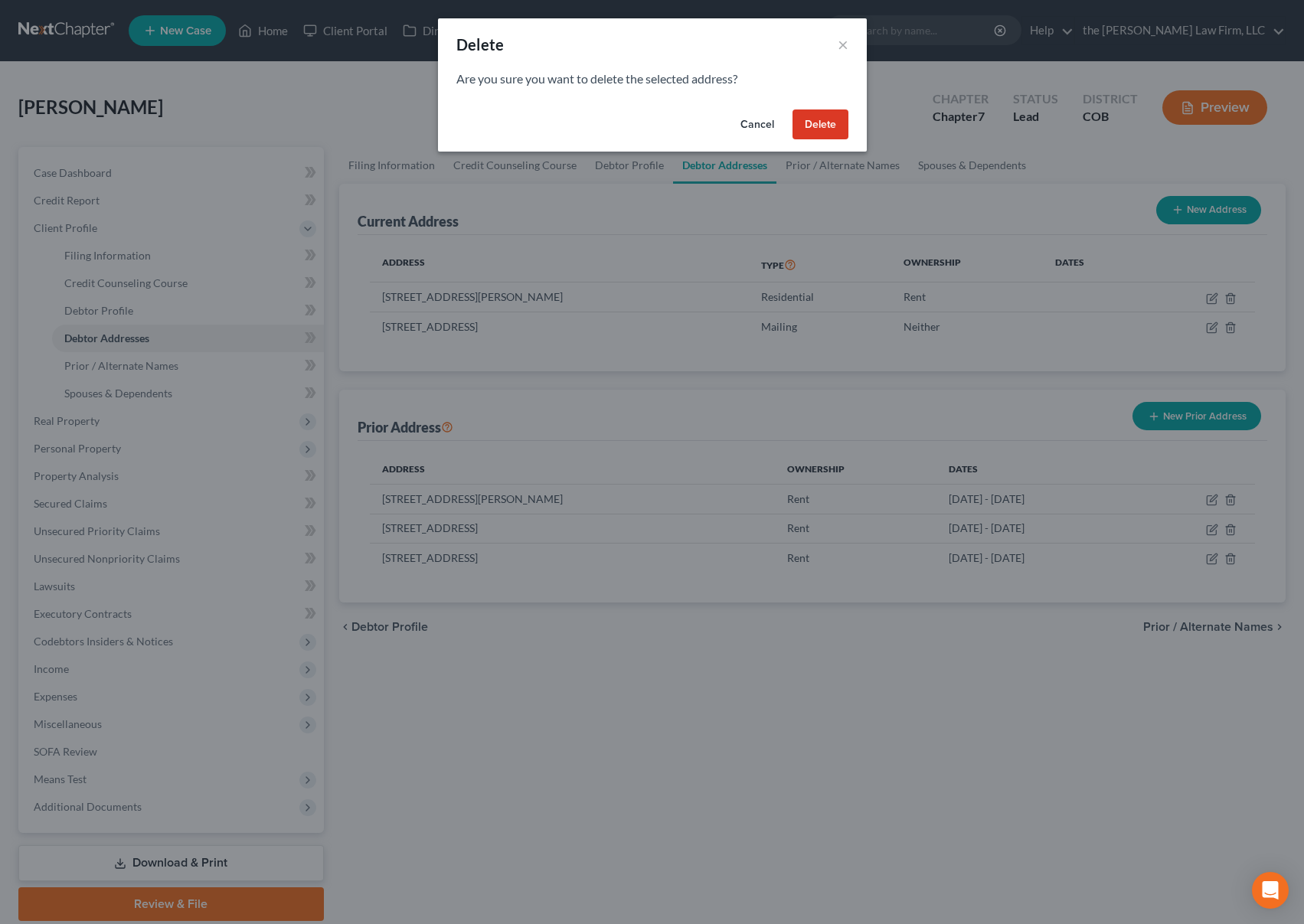
click at [826, 124] on button "Delete" at bounding box center [820, 125] width 56 height 31
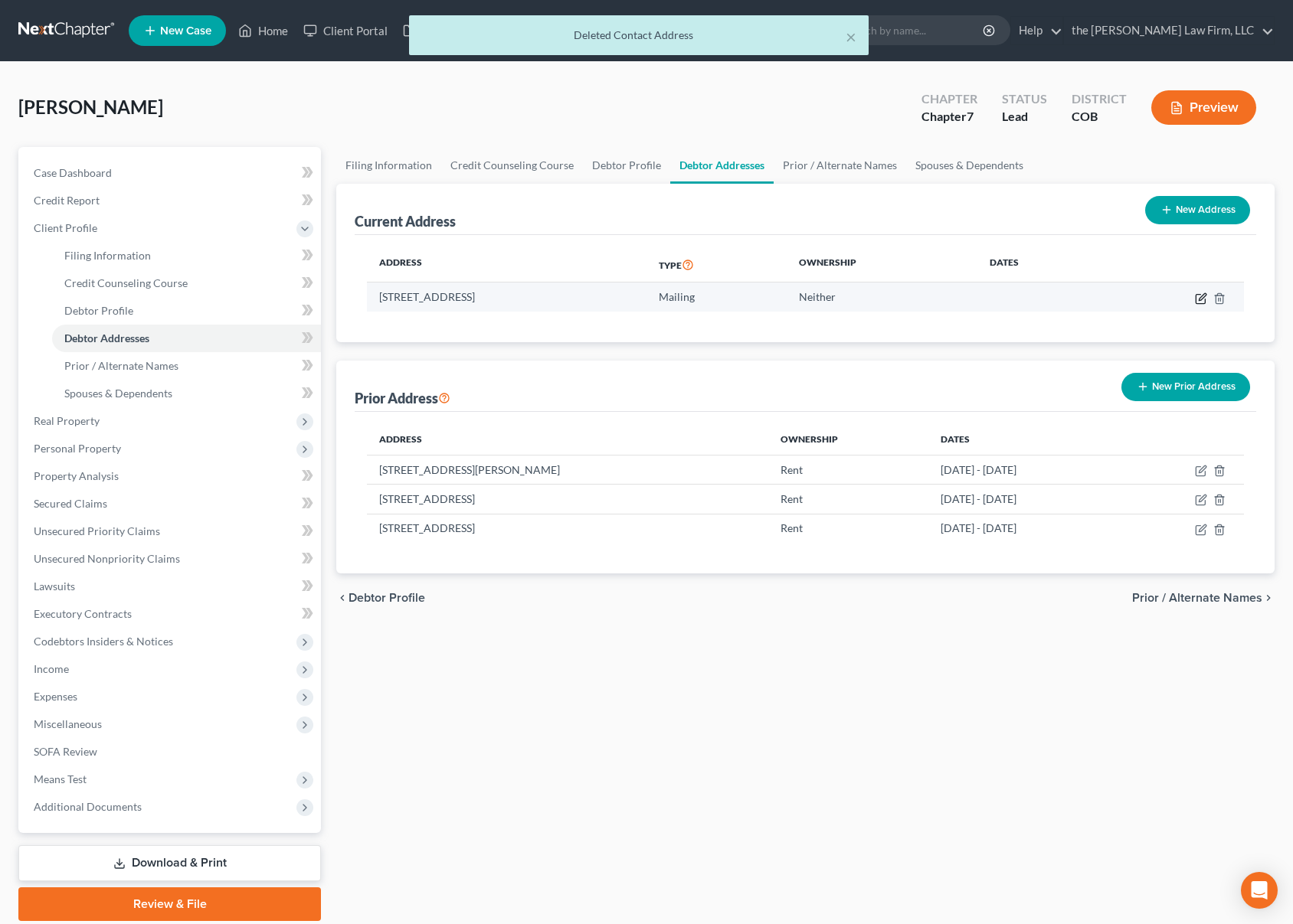
click at [1202, 300] on icon "button" at bounding box center [1201, 298] width 13 height 13
select select "5"
select select "0"
select select "1"
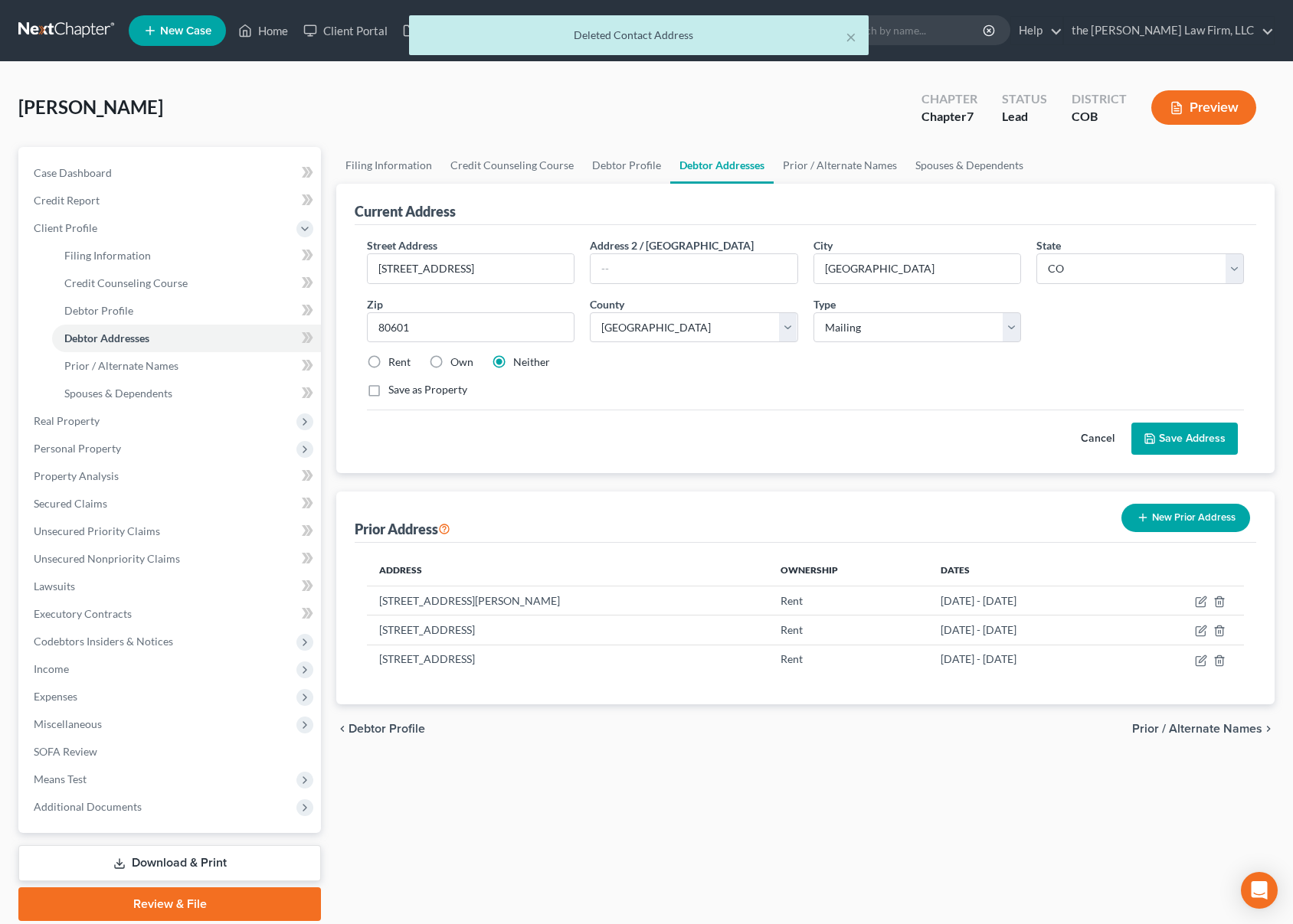
click at [388, 364] on label "Rent" at bounding box center [399, 362] width 22 height 15
click at [394, 364] on input "Rent" at bounding box center [399, 360] width 10 height 10
radio input "true"
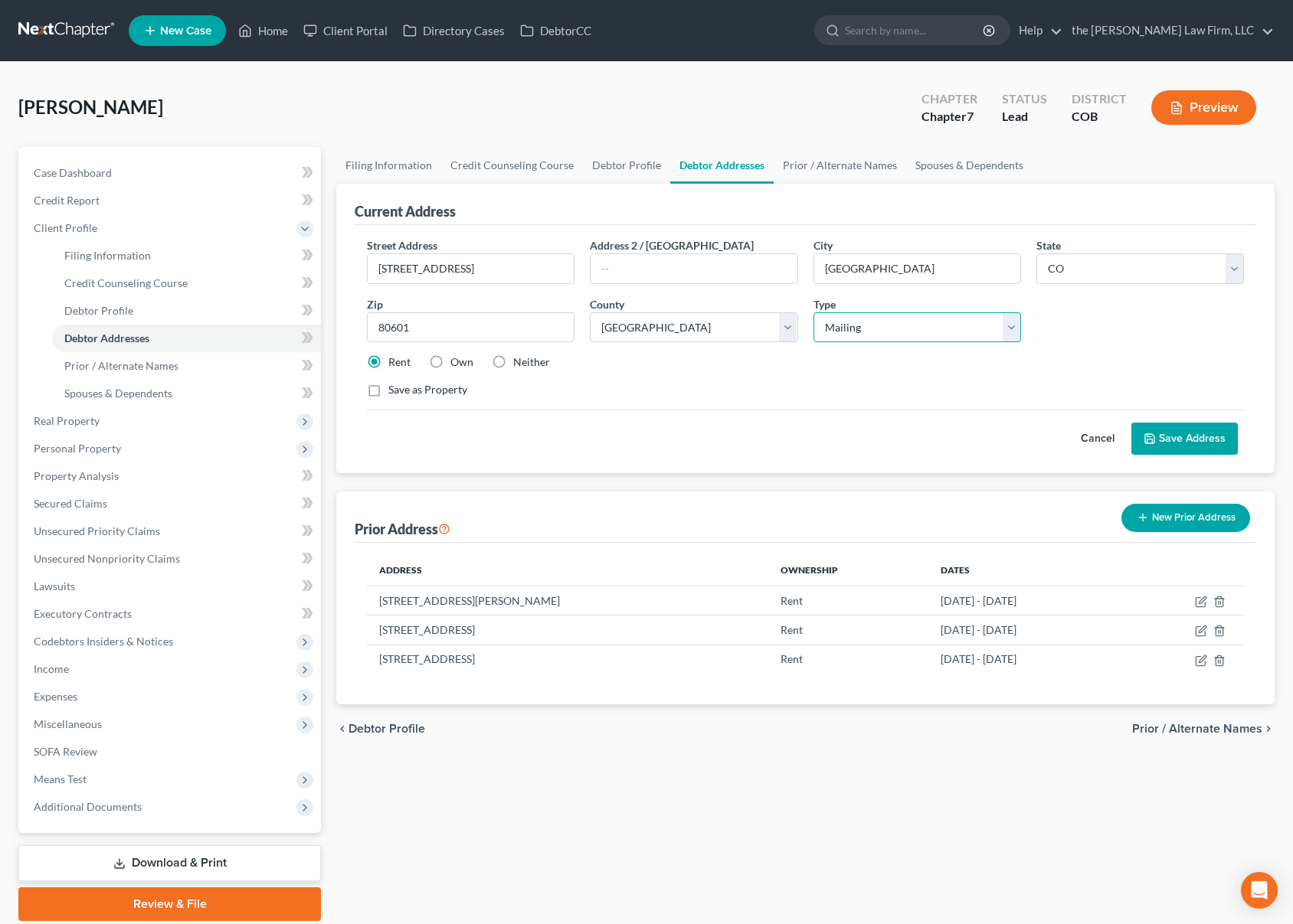
click at [941, 337] on select "Select Residential Mailing Rental Business" at bounding box center [917, 328] width 208 height 31
select select "0"
click at [813, 313] on select "Select Residential Mailing Rental Business" at bounding box center [917, 328] width 208 height 31
click at [827, 169] on link "Prior / Alternate Names" at bounding box center [839, 165] width 132 height 37
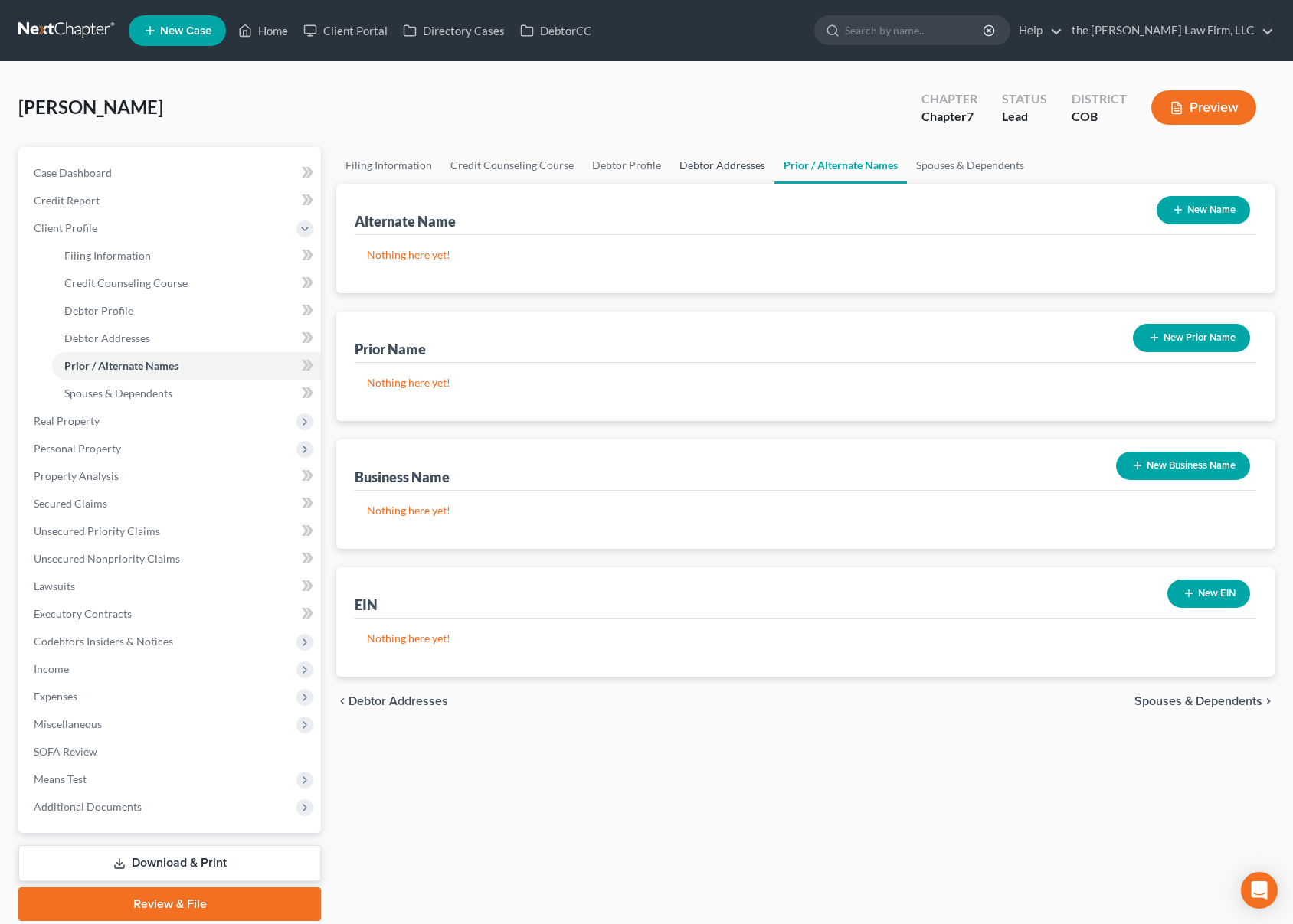
click at [721, 170] on link "Debtor Addresses" at bounding box center [722, 165] width 104 height 37
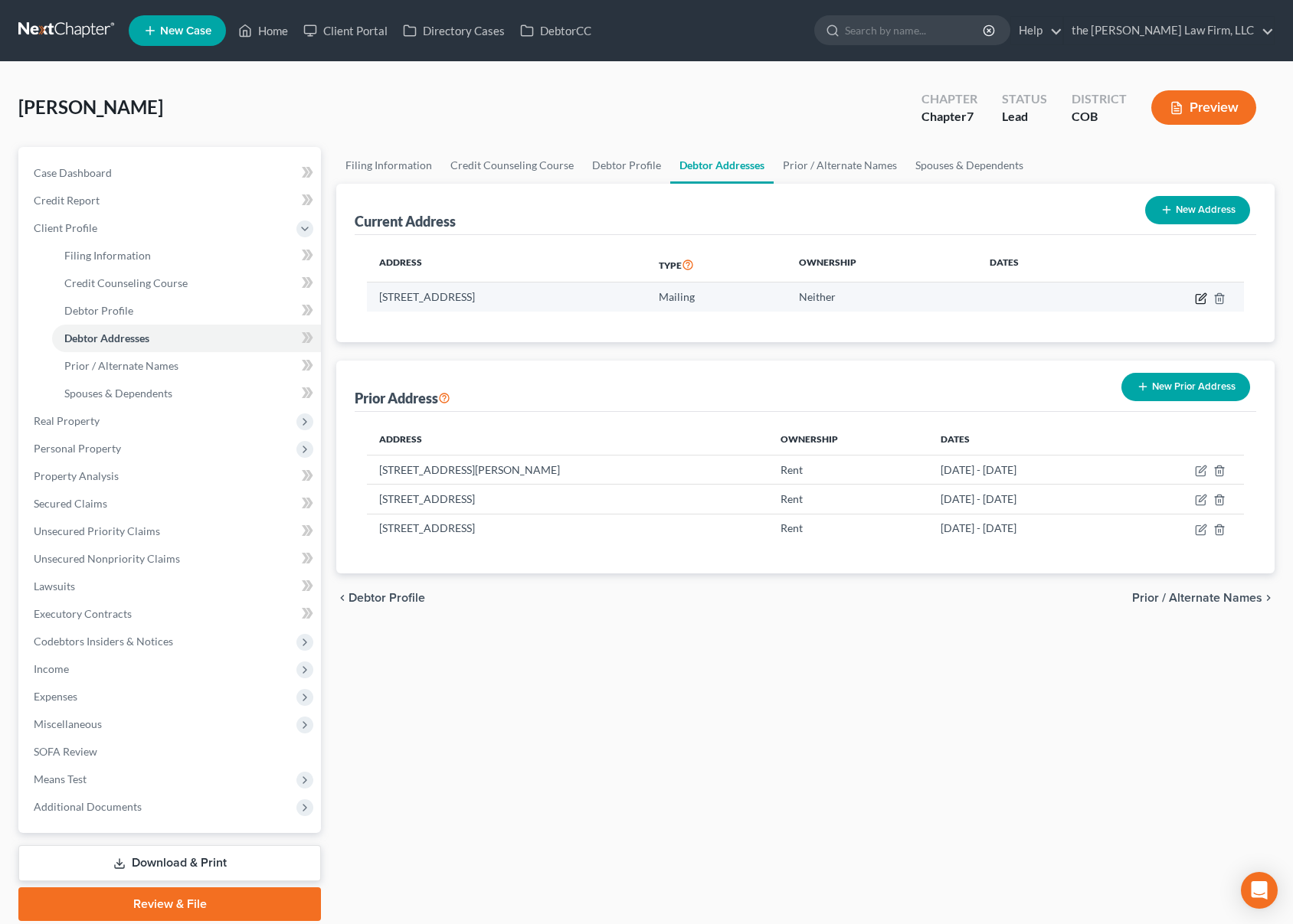
click at [1197, 299] on icon "button" at bounding box center [1201, 298] width 13 height 13
select select "5"
select select "0"
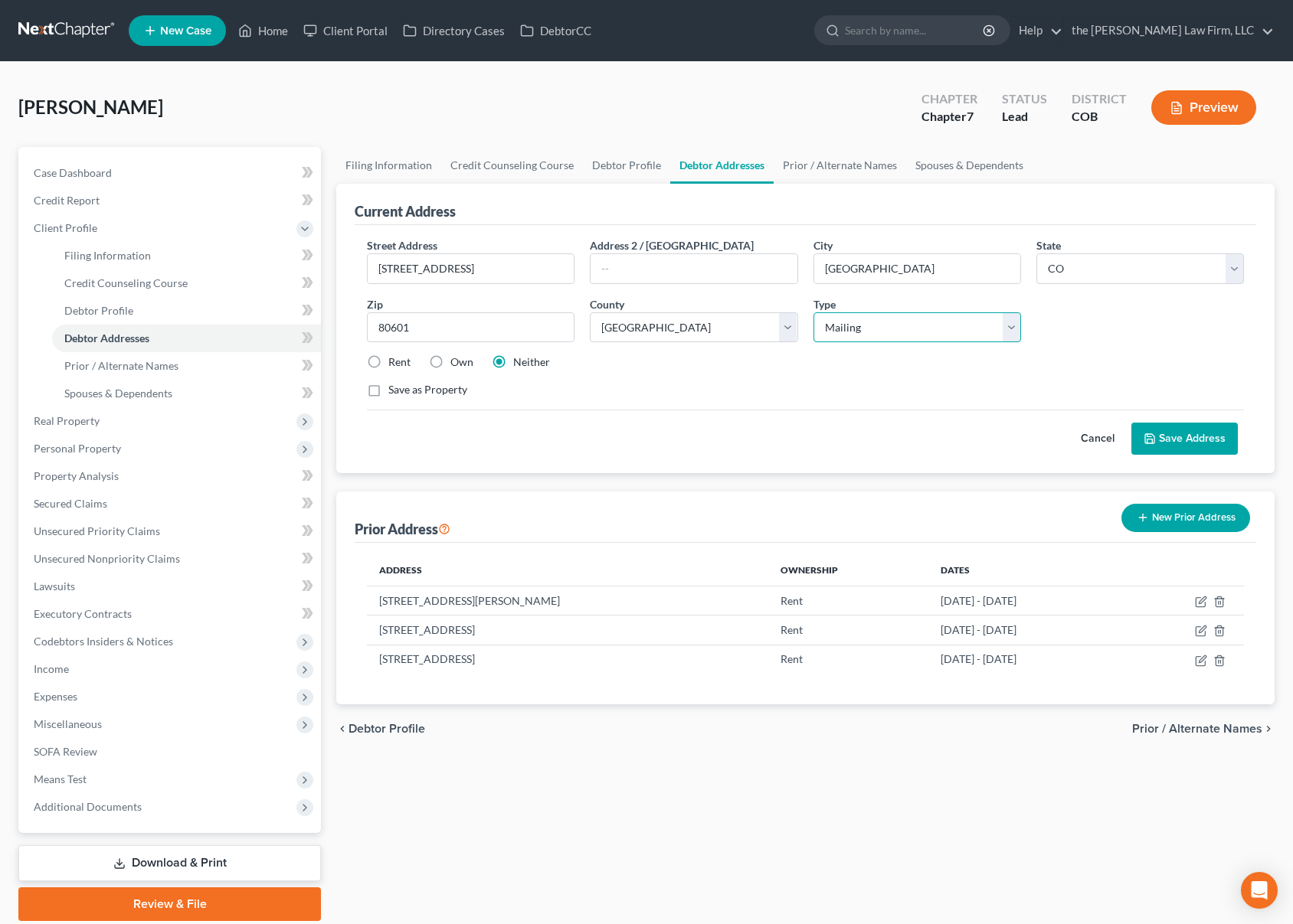
click at [909, 330] on select "Select Residential Mailing Rental Business" at bounding box center [917, 328] width 208 height 31
select select "0"
click at [813, 313] on select "Select Residential Mailing Rental Business" at bounding box center [917, 328] width 208 height 31
drag, startPoint x: 380, startPoint y: 362, endPoint x: 958, endPoint y: 415, distance: 580.4
click at [388, 361] on label "Rent" at bounding box center [399, 362] width 22 height 15
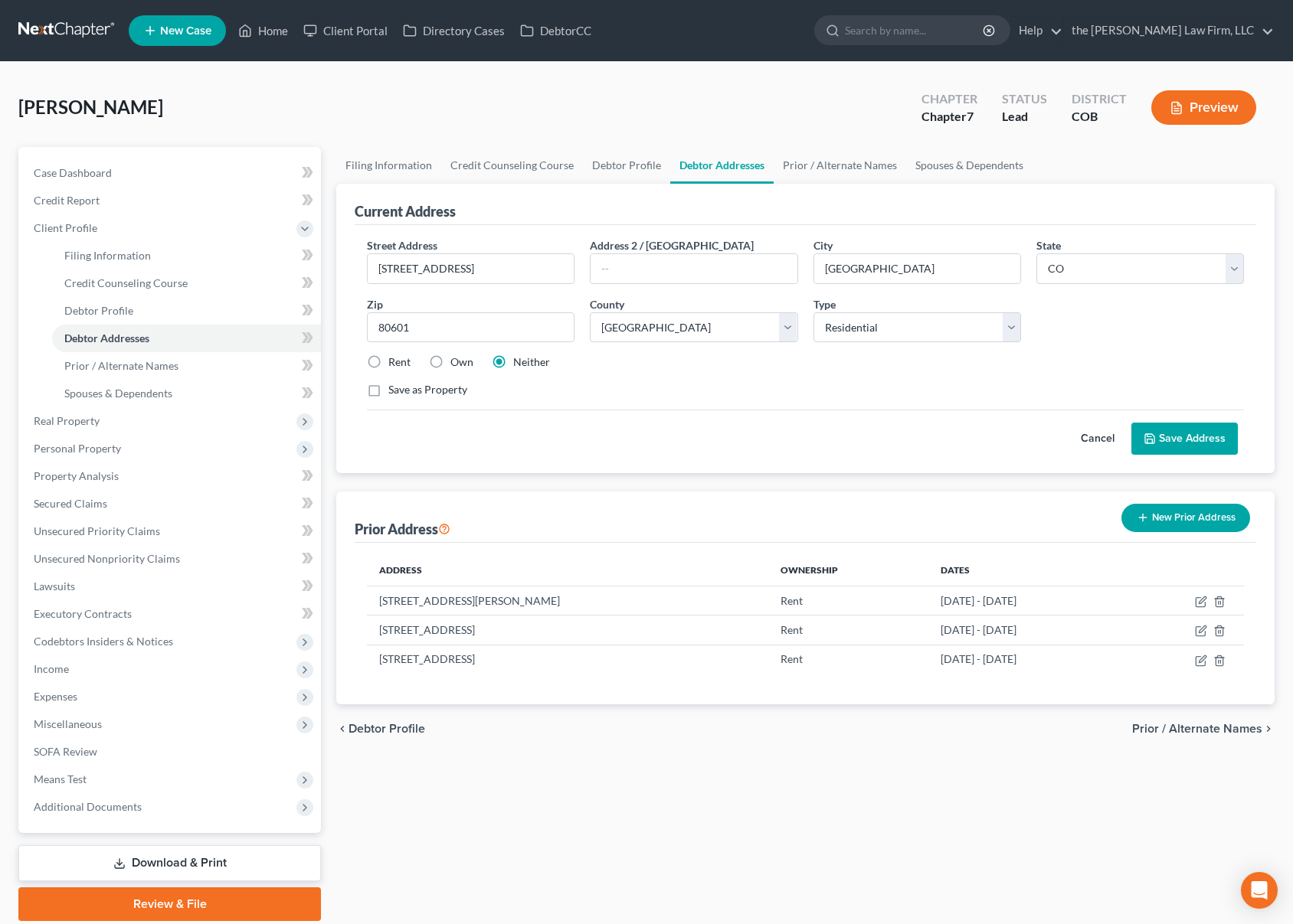
click at [394, 361] on input "Rent" at bounding box center [399, 360] width 10 height 10
radio input "true"
click at [513, 364] on label "Neither" at bounding box center [532, 362] width 37 height 15
click at [519, 364] on input "Neither" at bounding box center [524, 360] width 10 height 10
radio input "true"
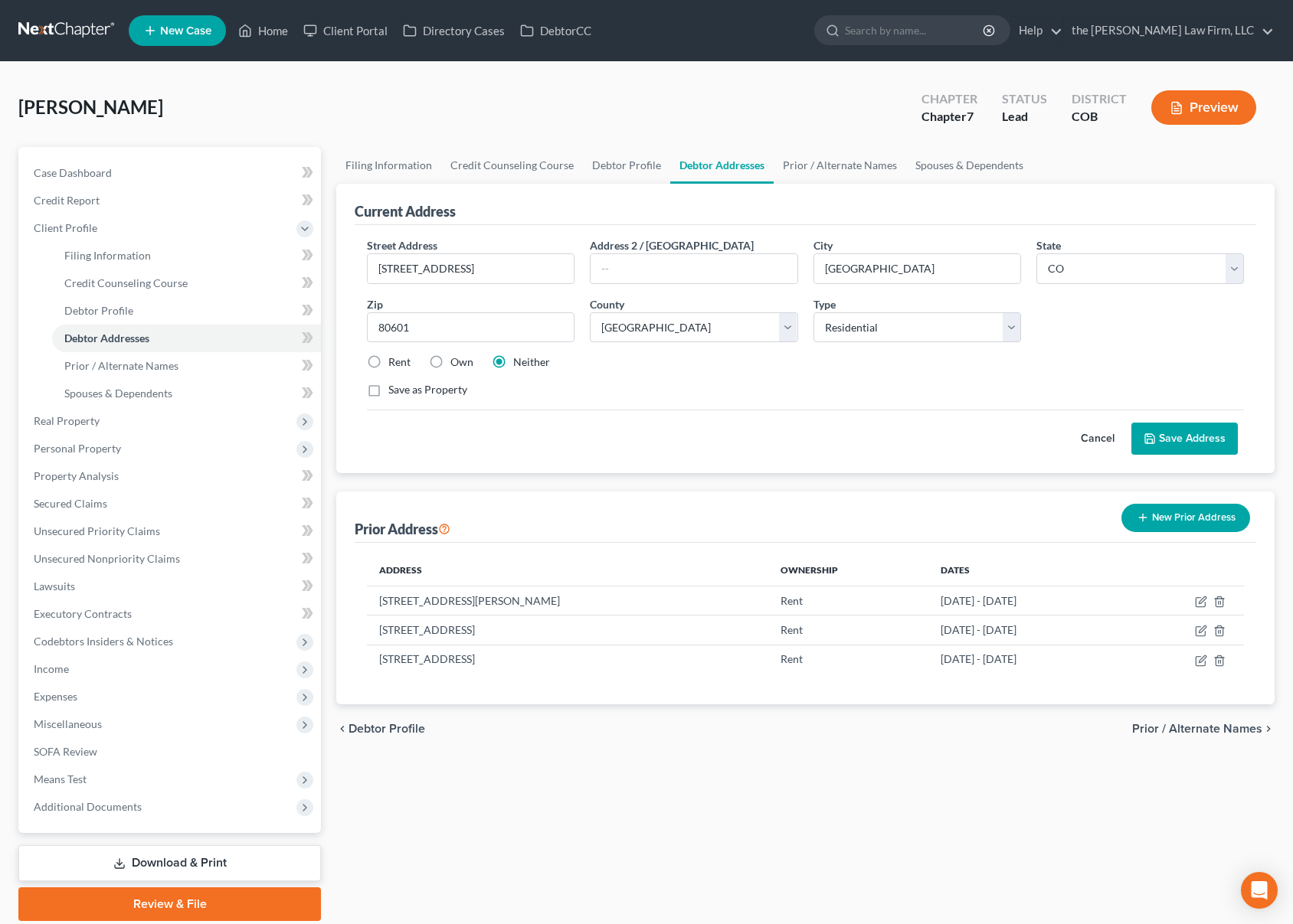
drag, startPoint x: 1207, startPoint y: 433, endPoint x: 1209, endPoint y: 423, distance: 10.2
click at [1208, 427] on button "Save Address" at bounding box center [1184, 439] width 106 height 32
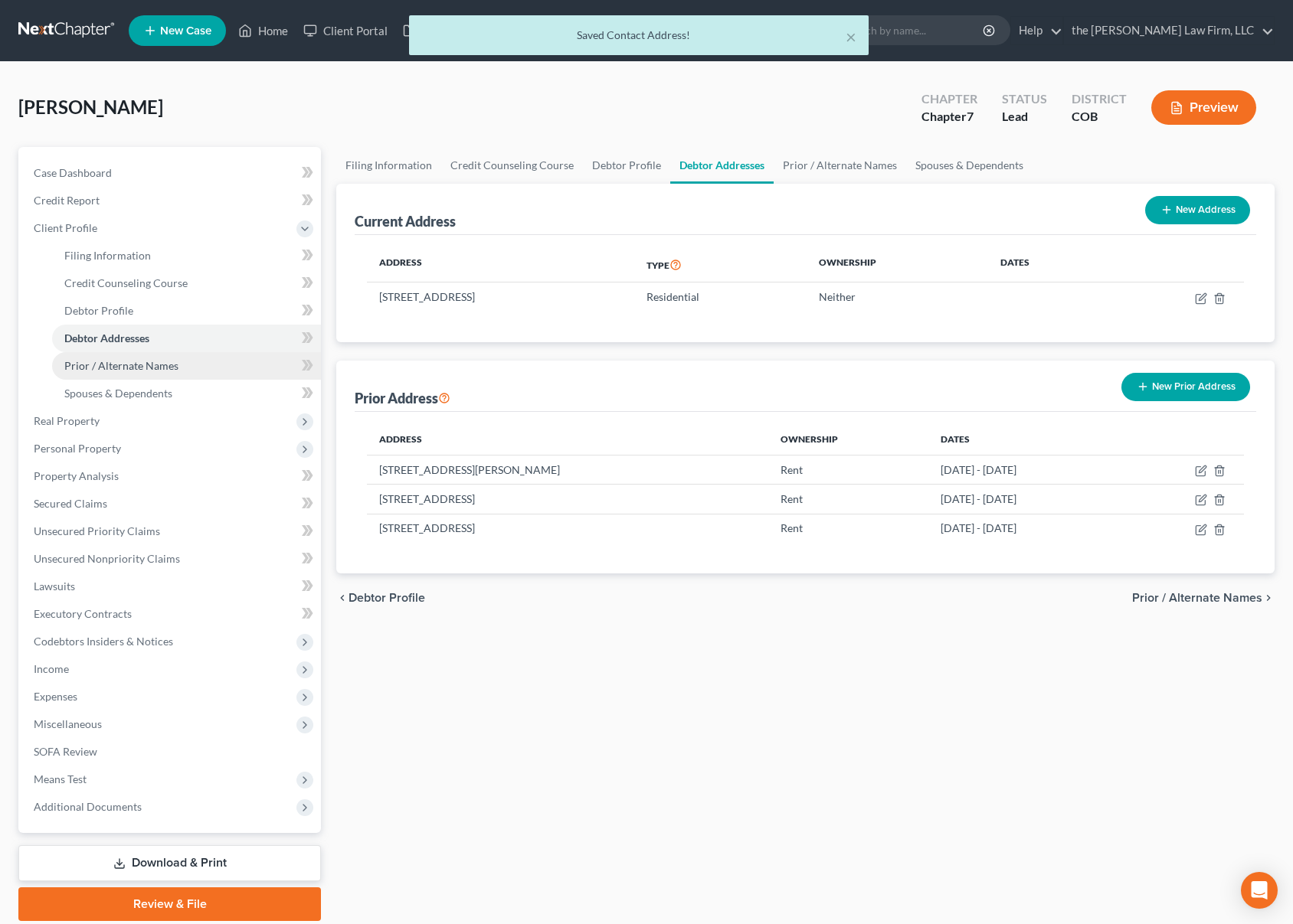
click at [159, 361] on span "Prior / Alternate Names" at bounding box center [122, 366] width 114 height 13
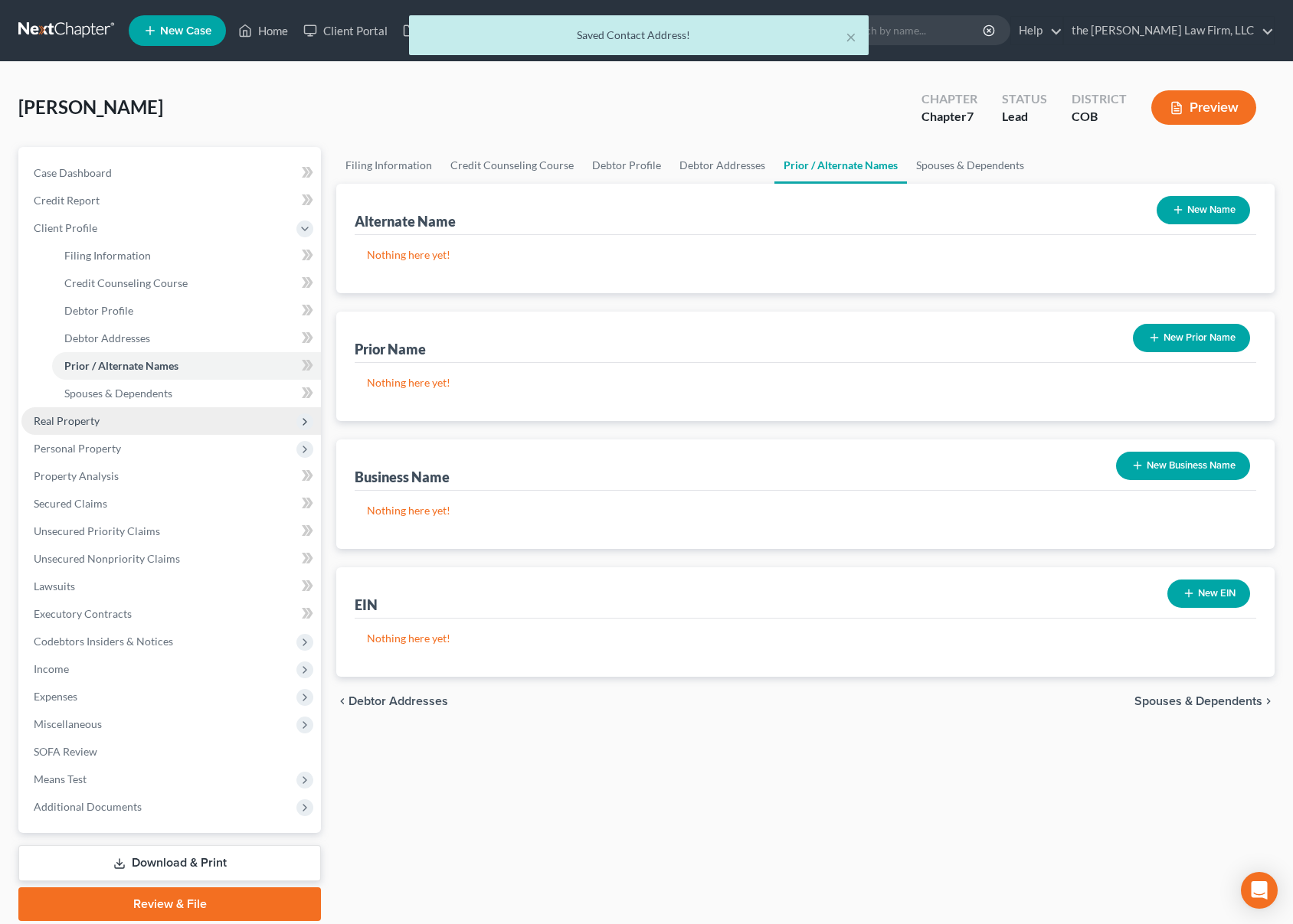
click at [158, 413] on span "Real Property" at bounding box center [171, 421] width 299 height 28
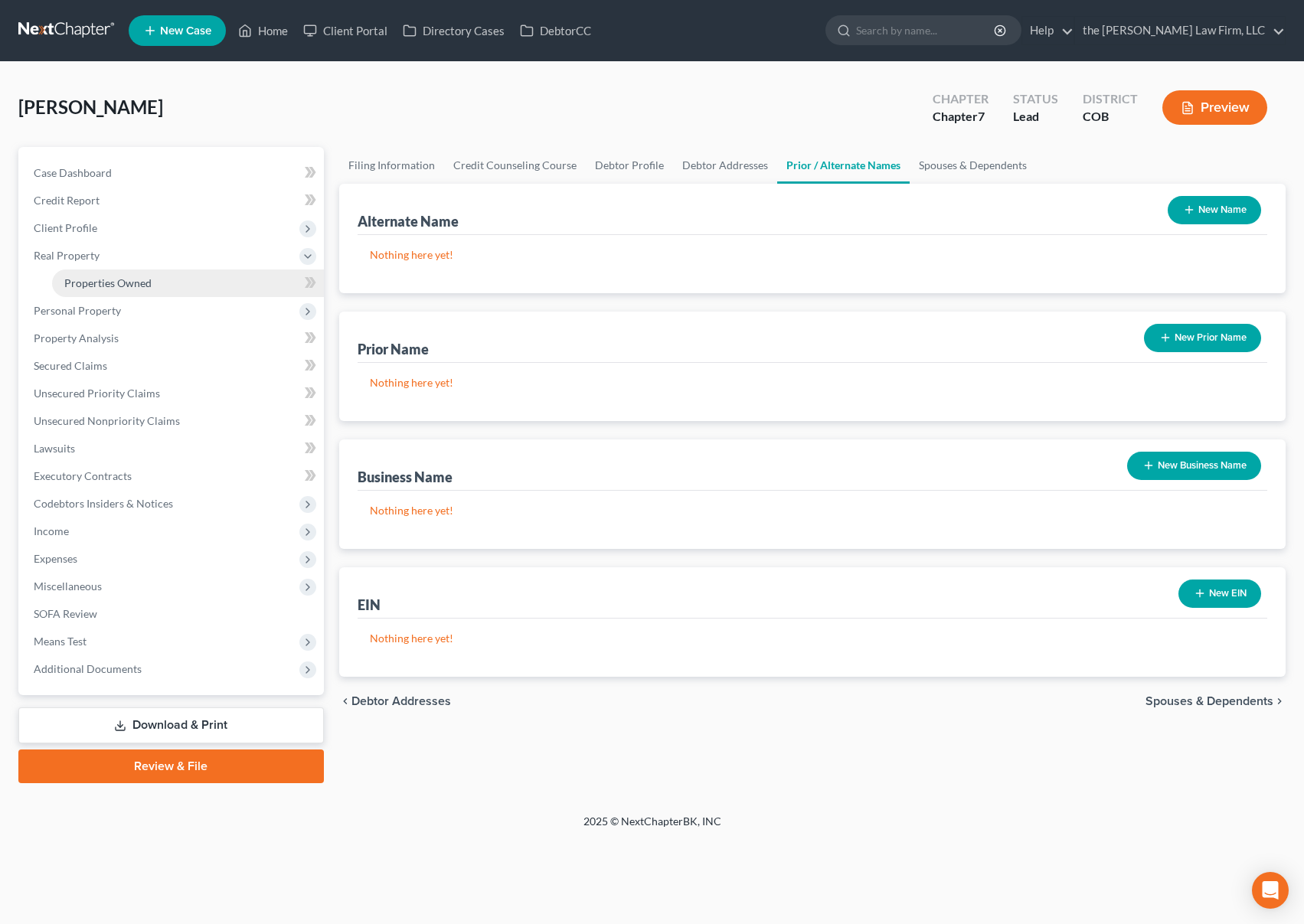
click at [169, 278] on link "Properties Owned" at bounding box center [188, 283] width 272 height 28
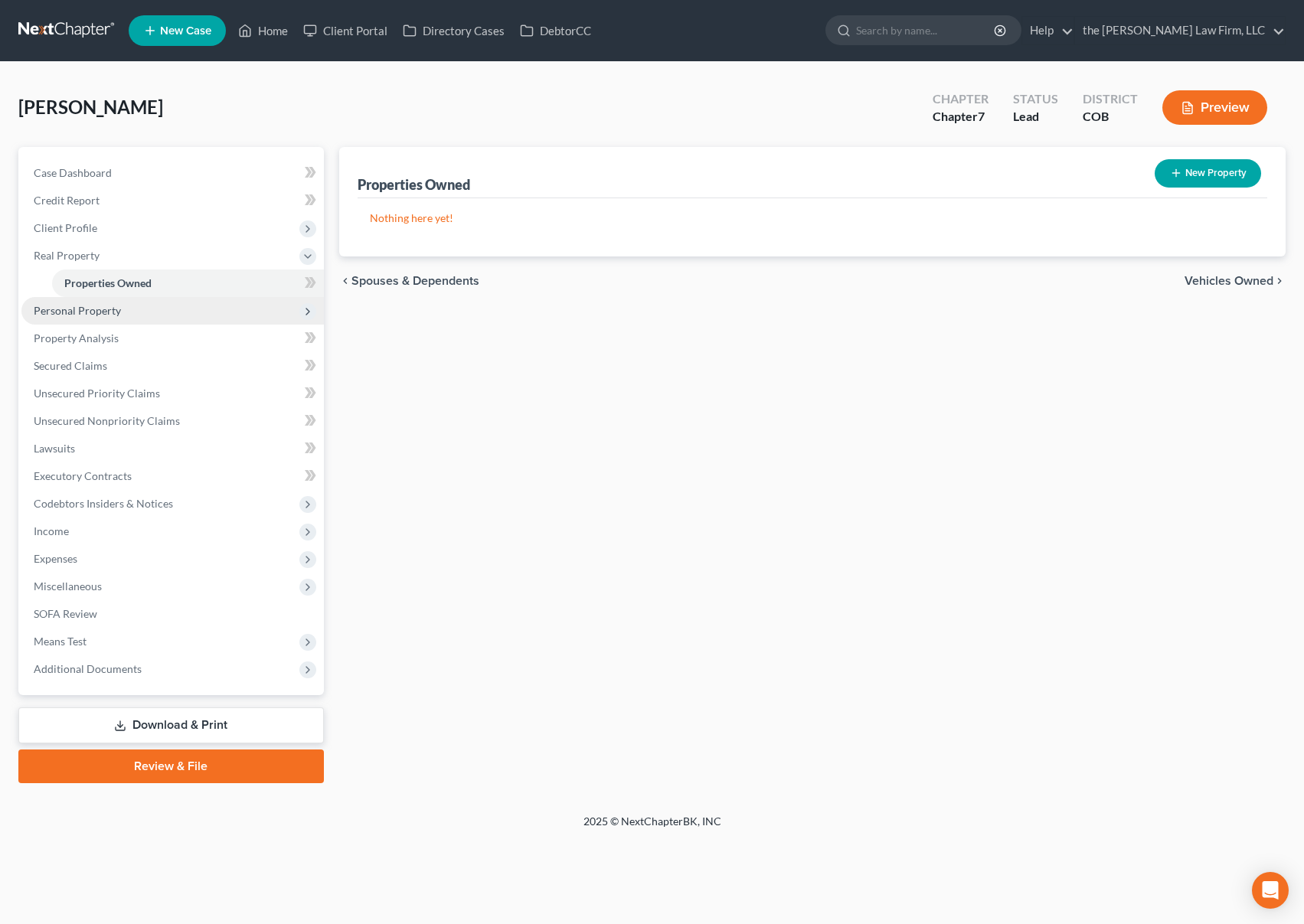
click at [122, 314] on span "Personal Property" at bounding box center [173, 310] width 303 height 28
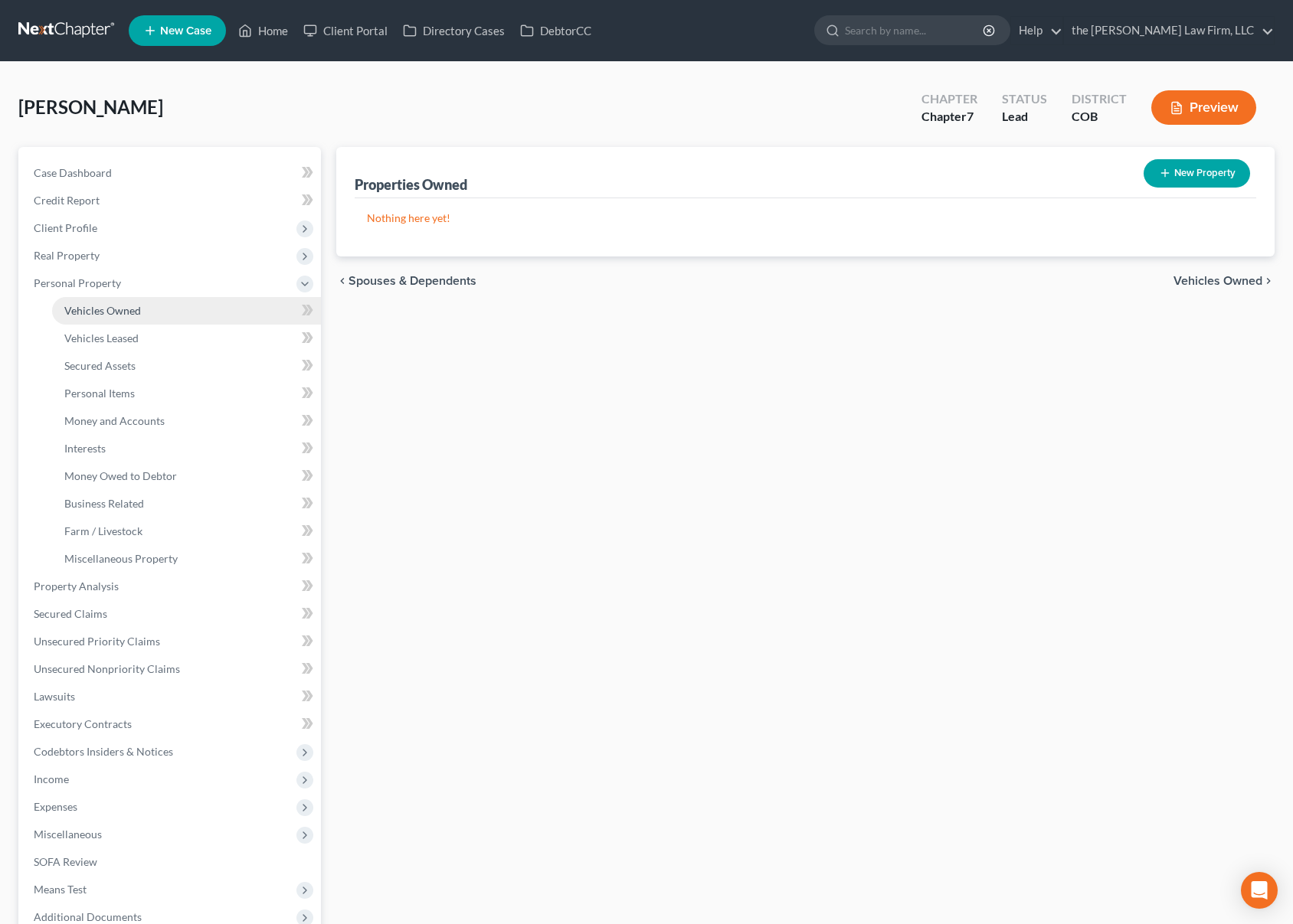
click at [131, 311] on span "Vehicles Owned" at bounding box center [102, 311] width 76 height 13
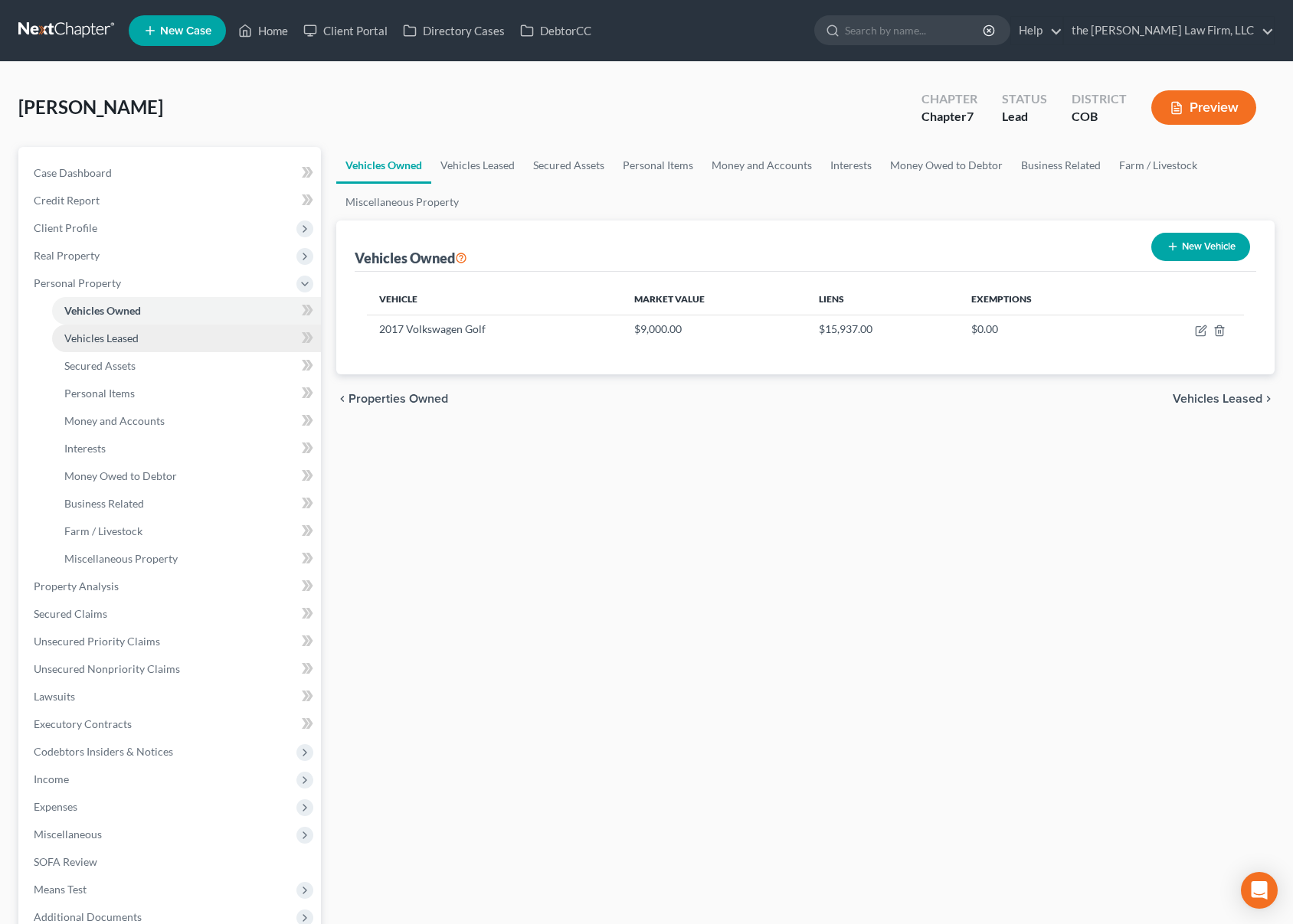
click at [141, 335] on link "Vehicles Leased" at bounding box center [186, 338] width 269 height 28
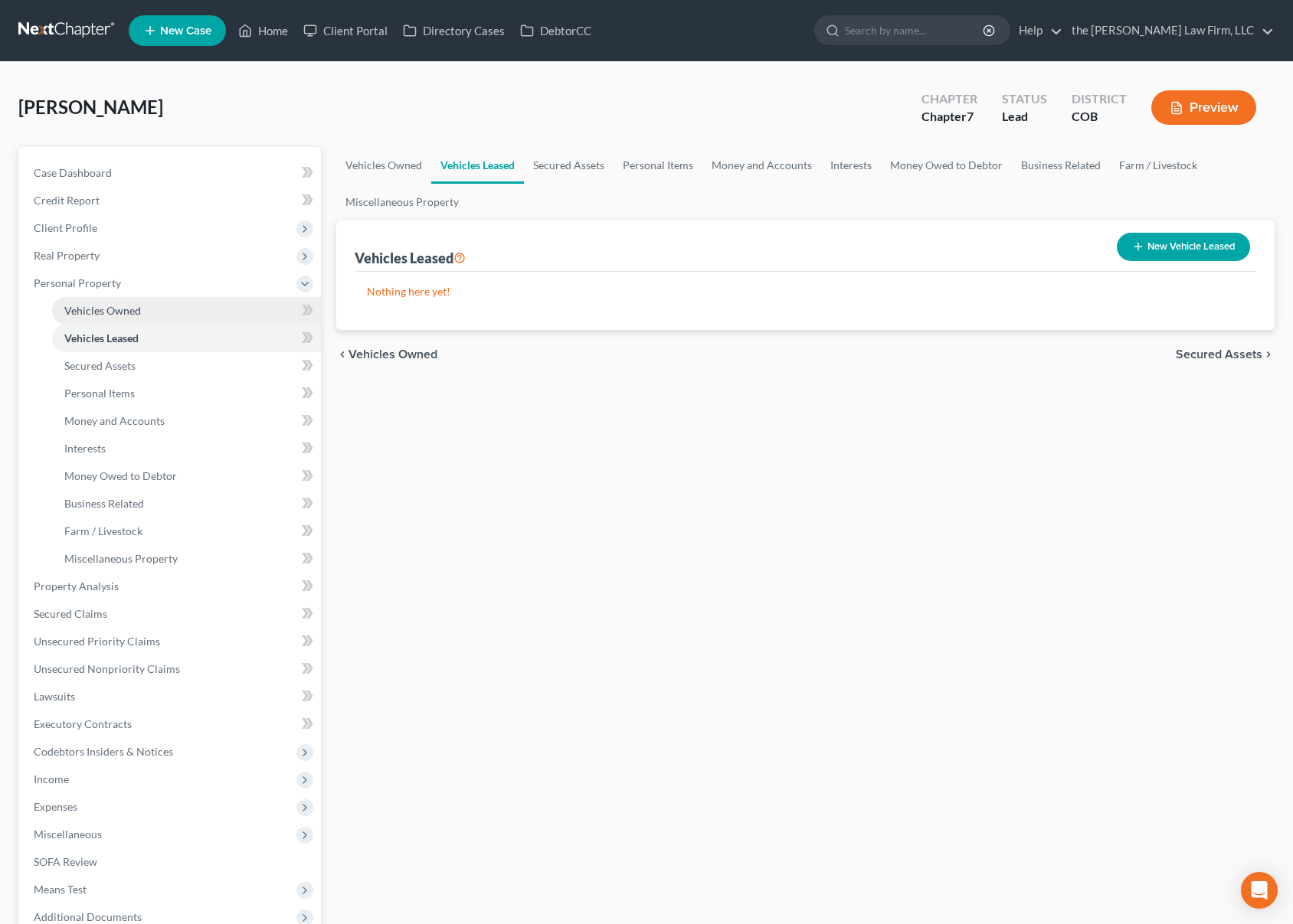
click at [146, 306] on link "Vehicles Owned" at bounding box center [186, 310] width 269 height 28
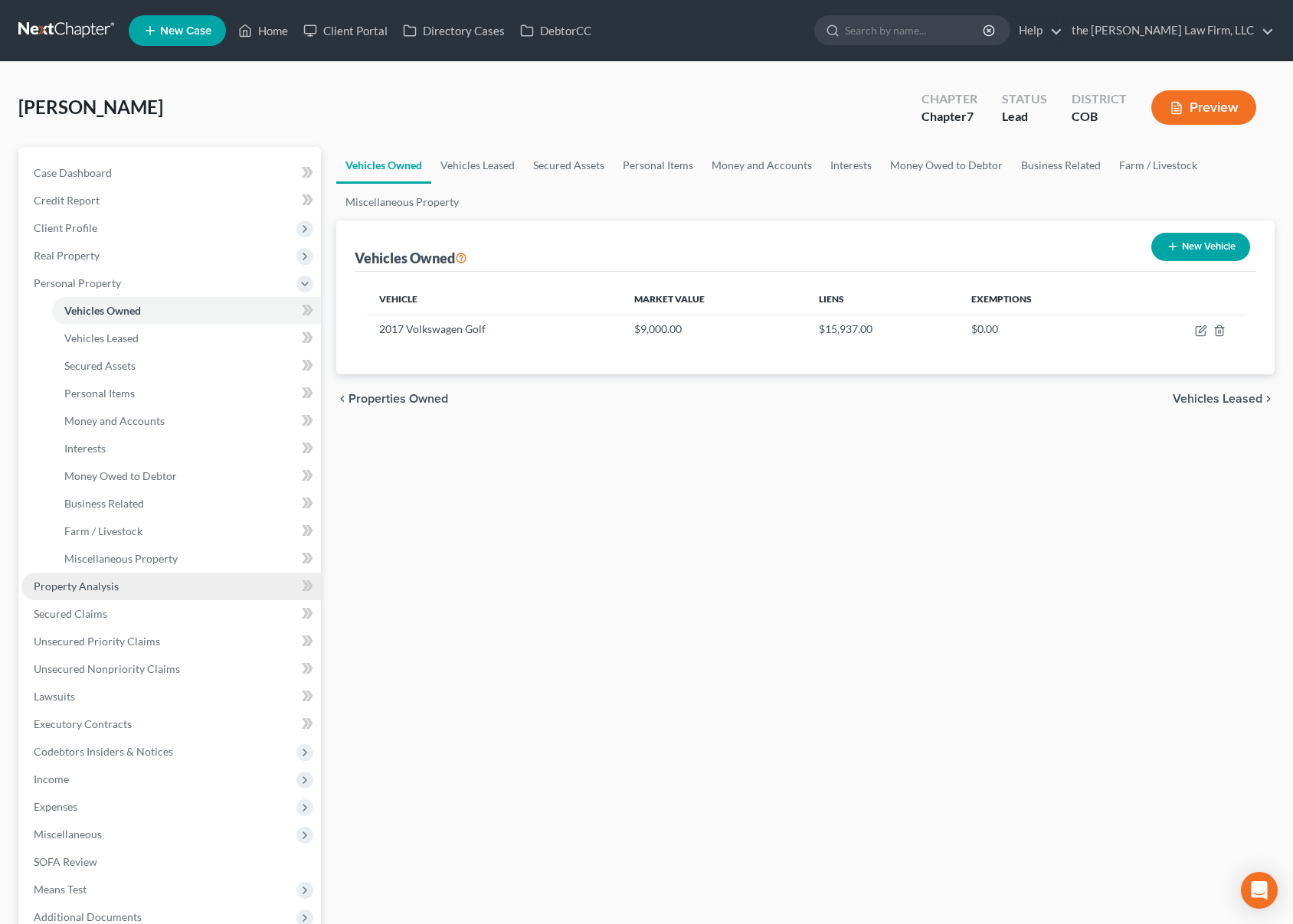
click at [152, 589] on link "Property Analysis" at bounding box center [171, 586] width 299 height 28
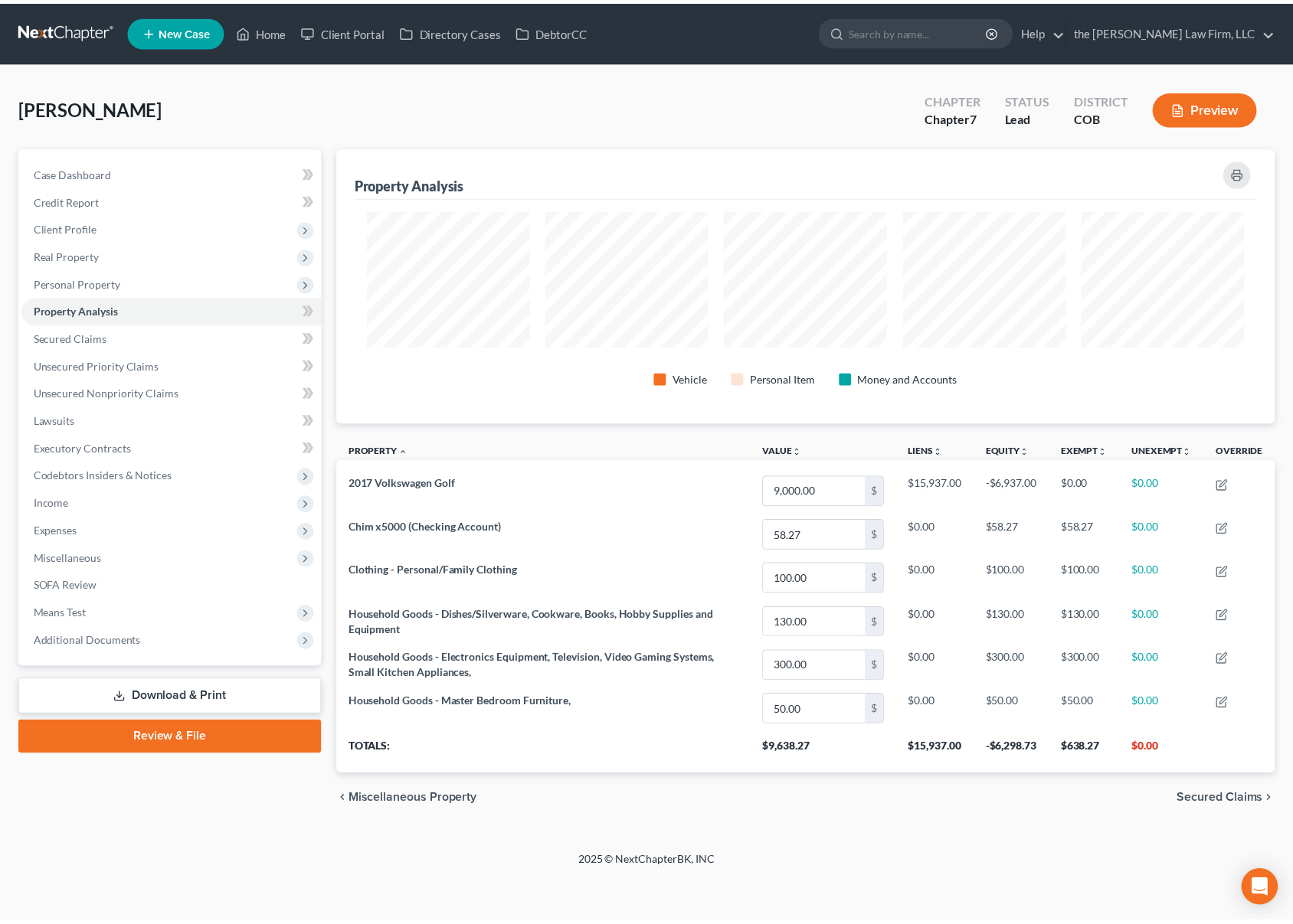
scroll to position [277, 948]
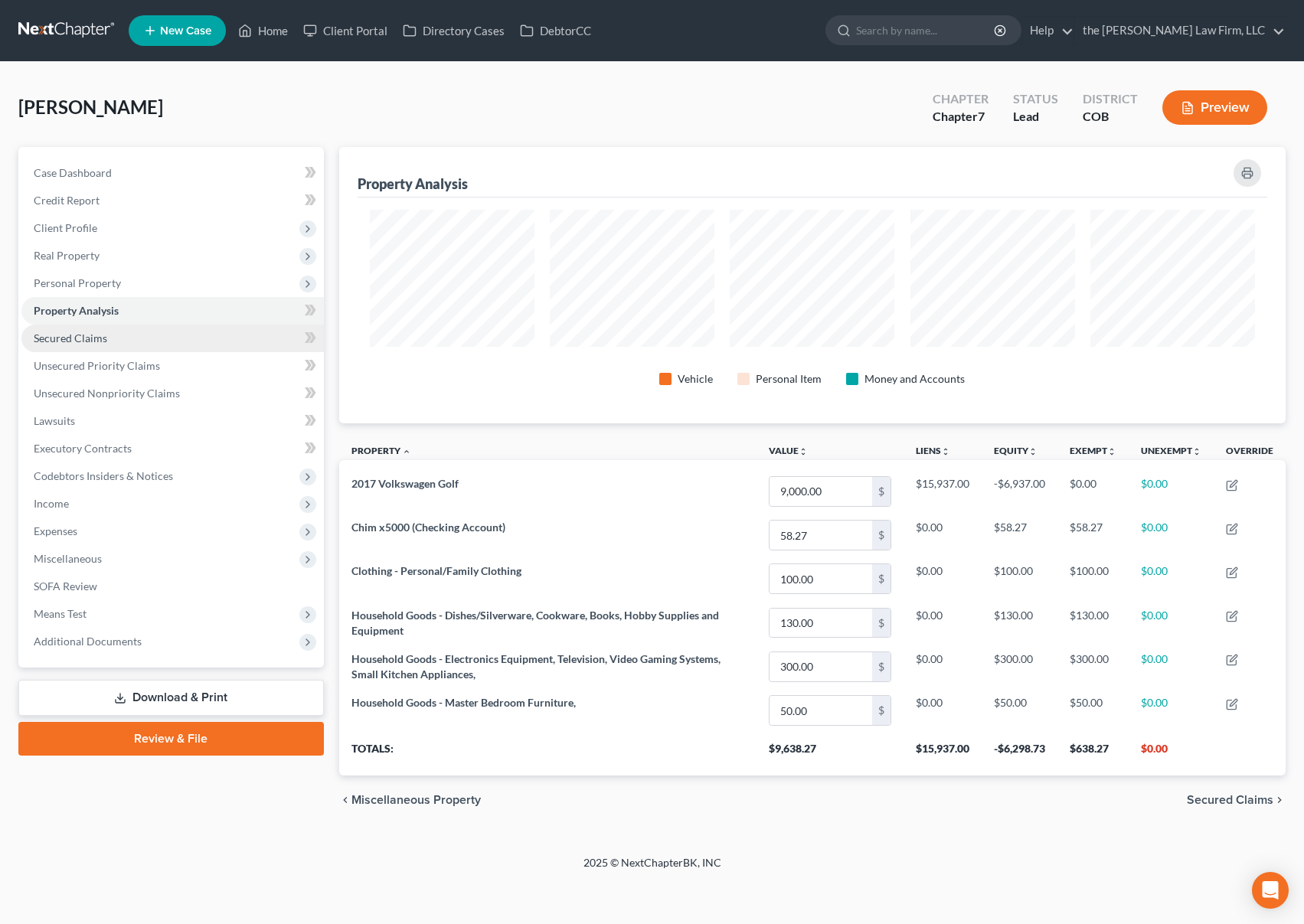
click at [169, 331] on link "Secured Claims" at bounding box center [173, 338] width 303 height 28
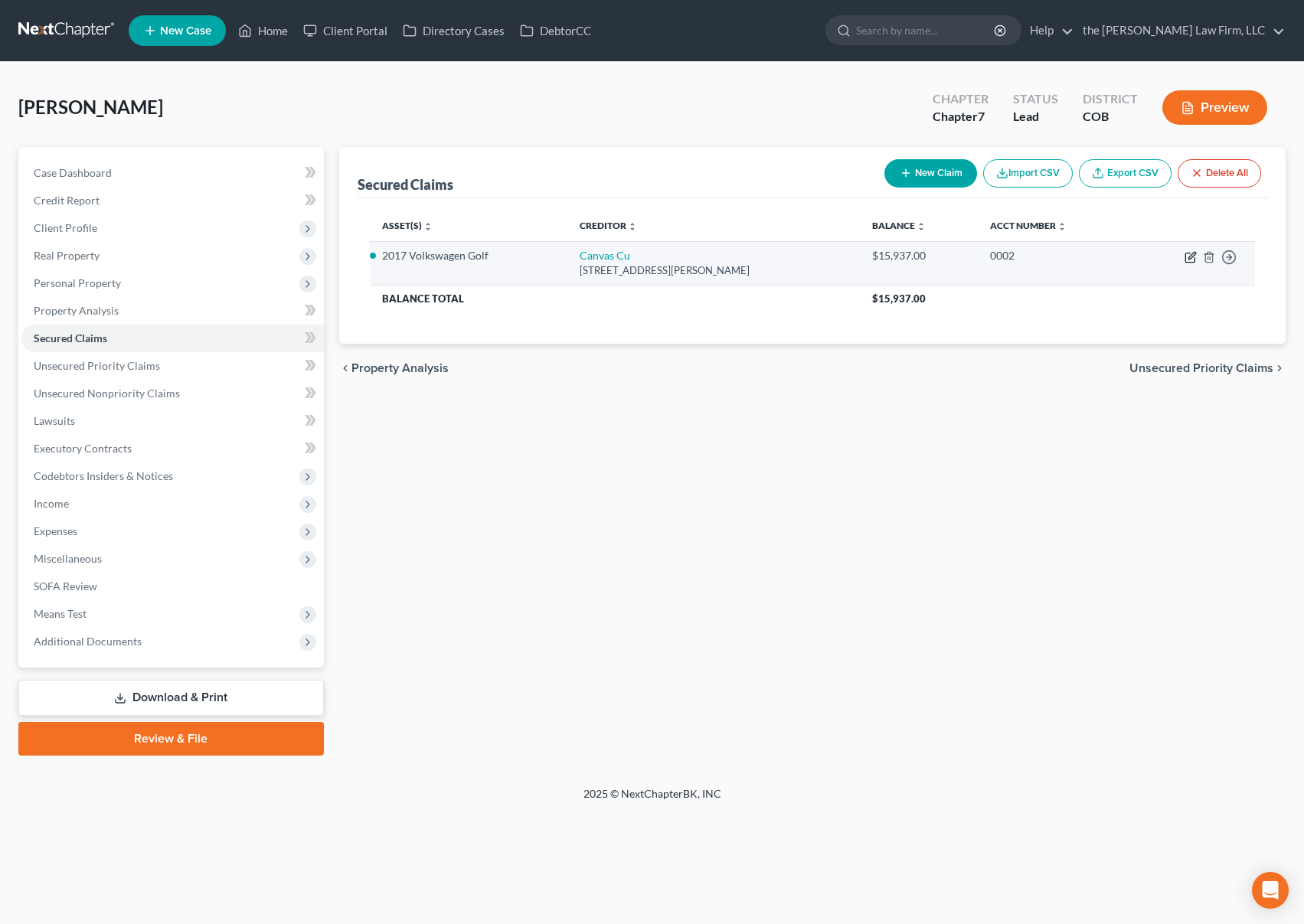
click at [1192, 257] on icon "button" at bounding box center [1191, 257] width 13 height 13
select select "5"
select select "2"
select select "0"
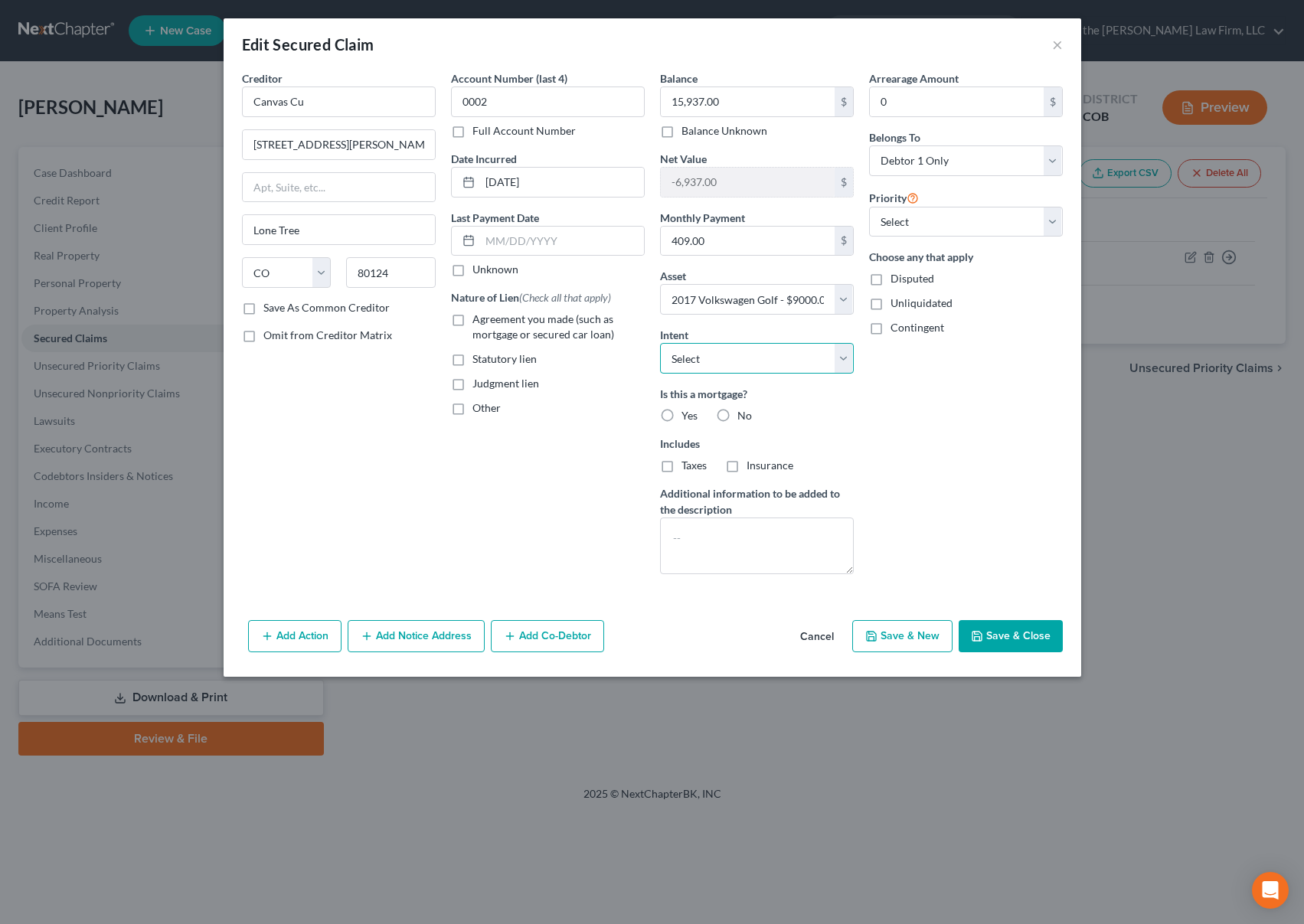
click at [850, 358] on select "Select Surrender Redeem Reaffirm Avoid Other" at bounding box center [756, 358] width 194 height 31
select select "0"
click at [660, 343] on select "Select Surrender Redeem Reaffirm Avoid Other" at bounding box center [756, 358] width 194 height 31
click at [738, 415] on label "No" at bounding box center [745, 416] width 14 height 15
click at [744, 415] on input "No" at bounding box center [749, 413] width 10 height 10
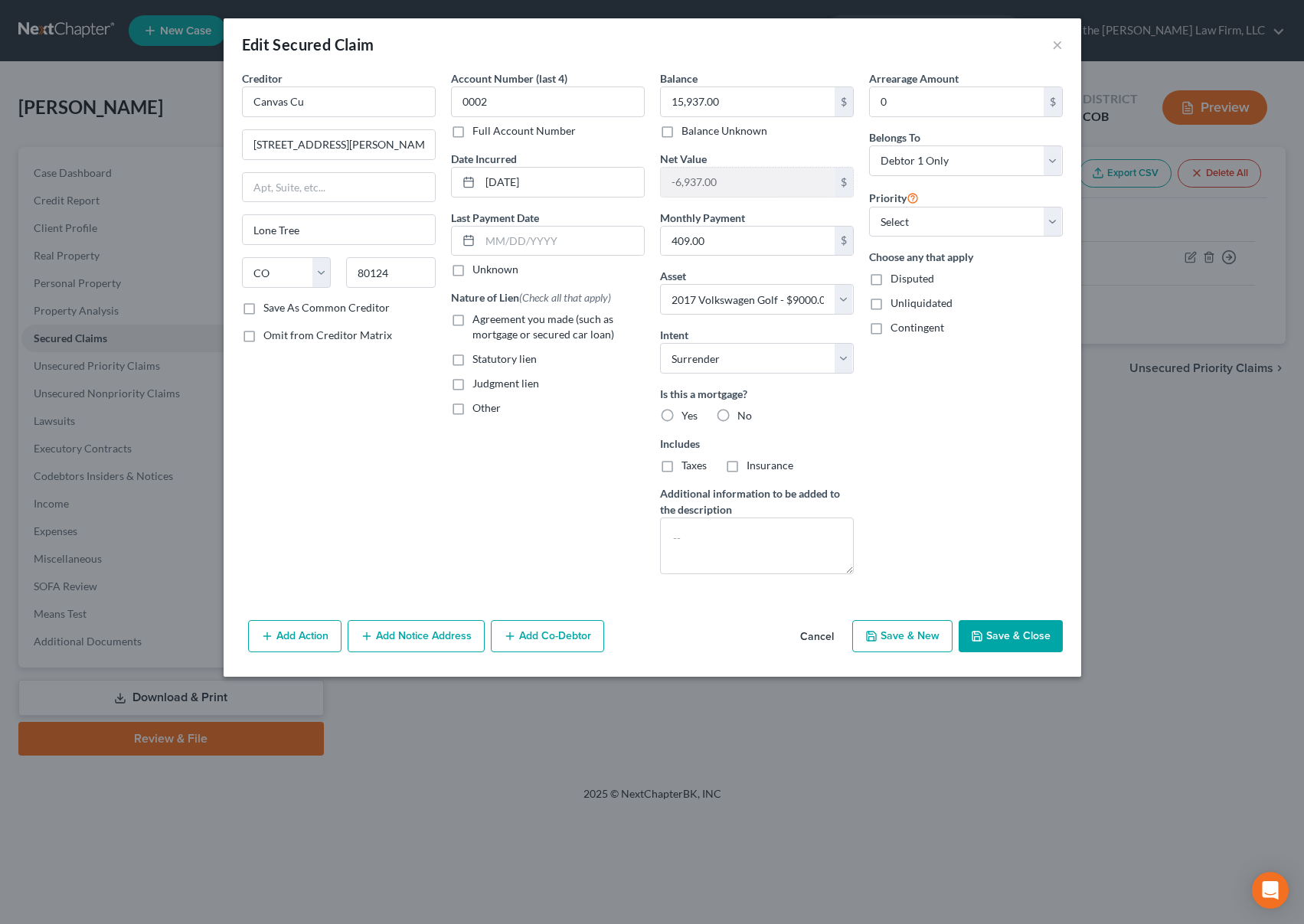
radio input "true"
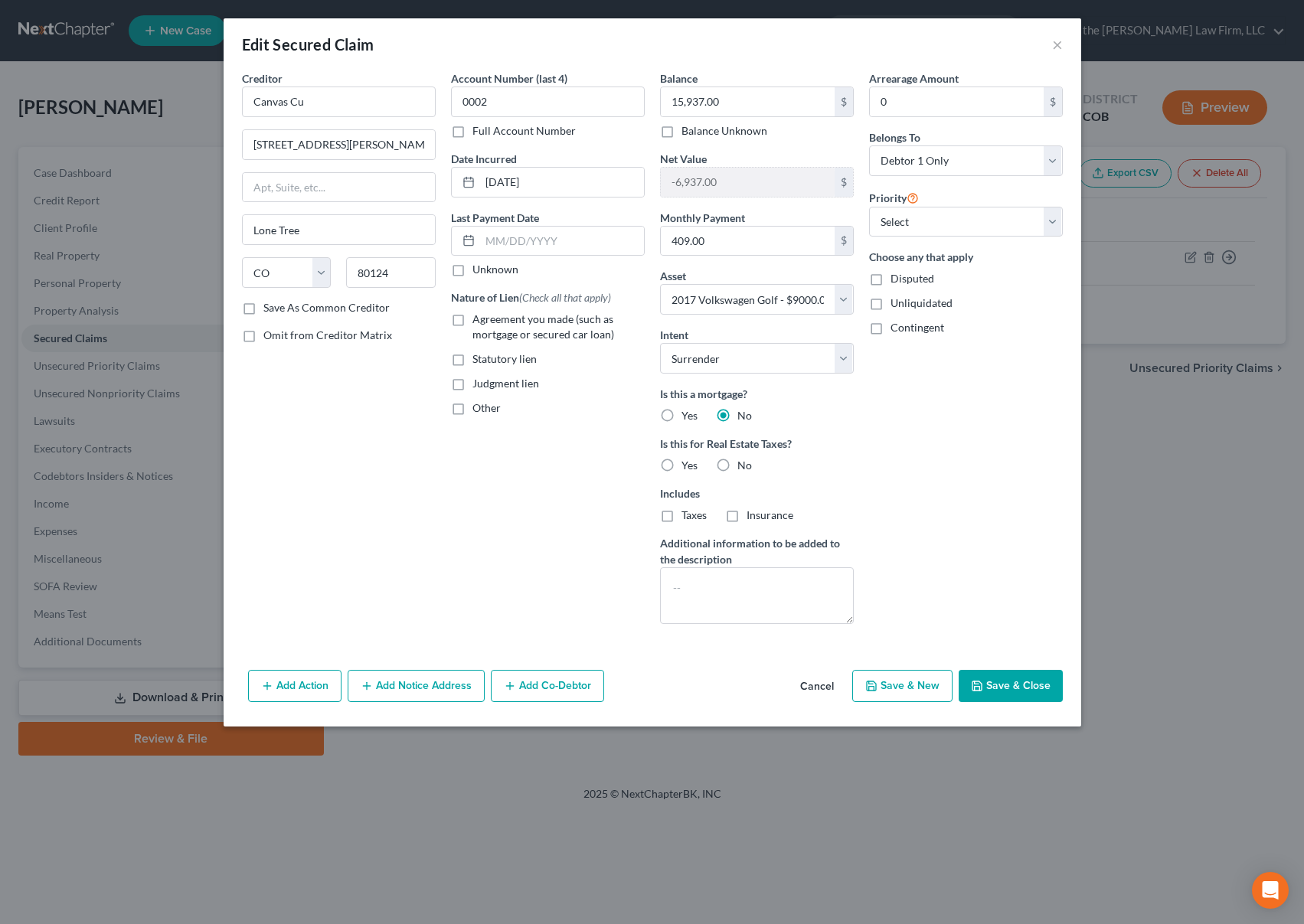
click at [738, 462] on label "No" at bounding box center [745, 465] width 14 height 15
click at [744, 462] on input "No" at bounding box center [749, 463] width 10 height 10
radio input "true"
drag, startPoint x: 662, startPoint y: 517, endPoint x: 735, endPoint y: 518, distance: 73.0
click at [682, 517] on label "Taxes" at bounding box center [694, 516] width 25 height 15
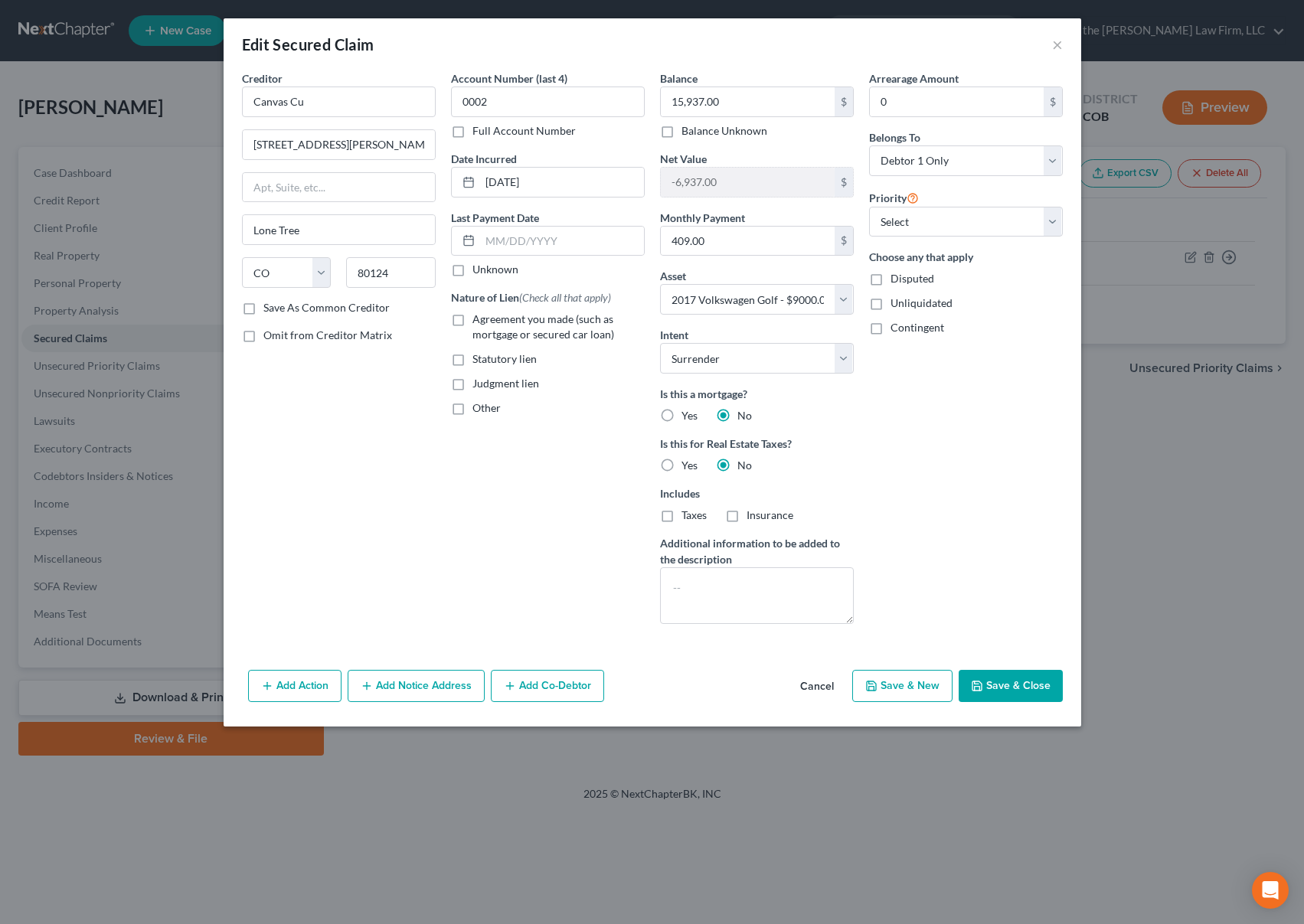
click at [688, 517] on input "Taxes" at bounding box center [693, 513] width 10 height 10
checkbox input "true"
click at [746, 517] on label "Insurance" at bounding box center [770, 516] width 47 height 15
click at [753, 517] on input "Insurance" at bounding box center [758, 513] width 10 height 10
checkbox input "true"
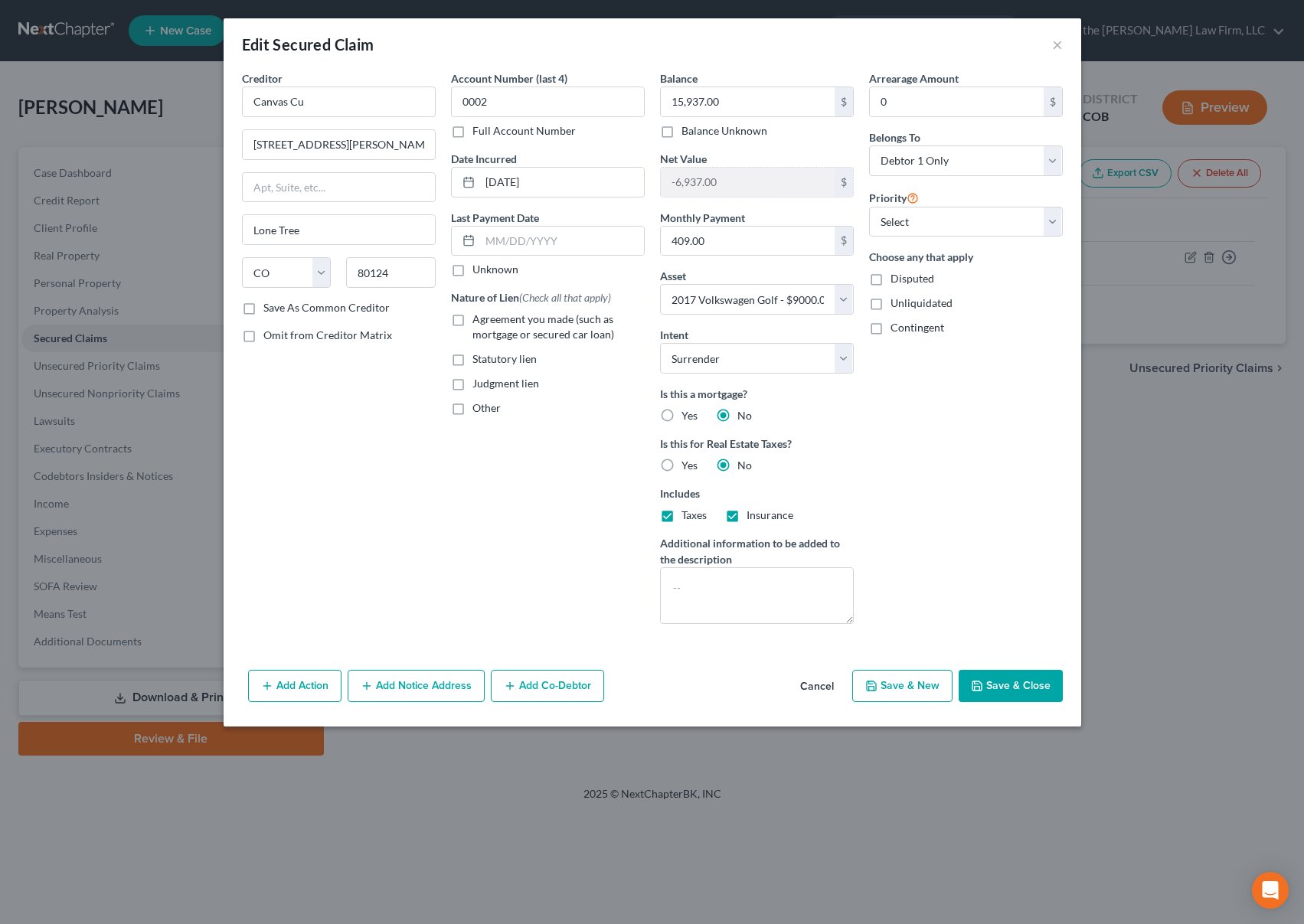
click at [1006, 687] on button "Save & Close" at bounding box center [1010, 686] width 104 height 32
select select
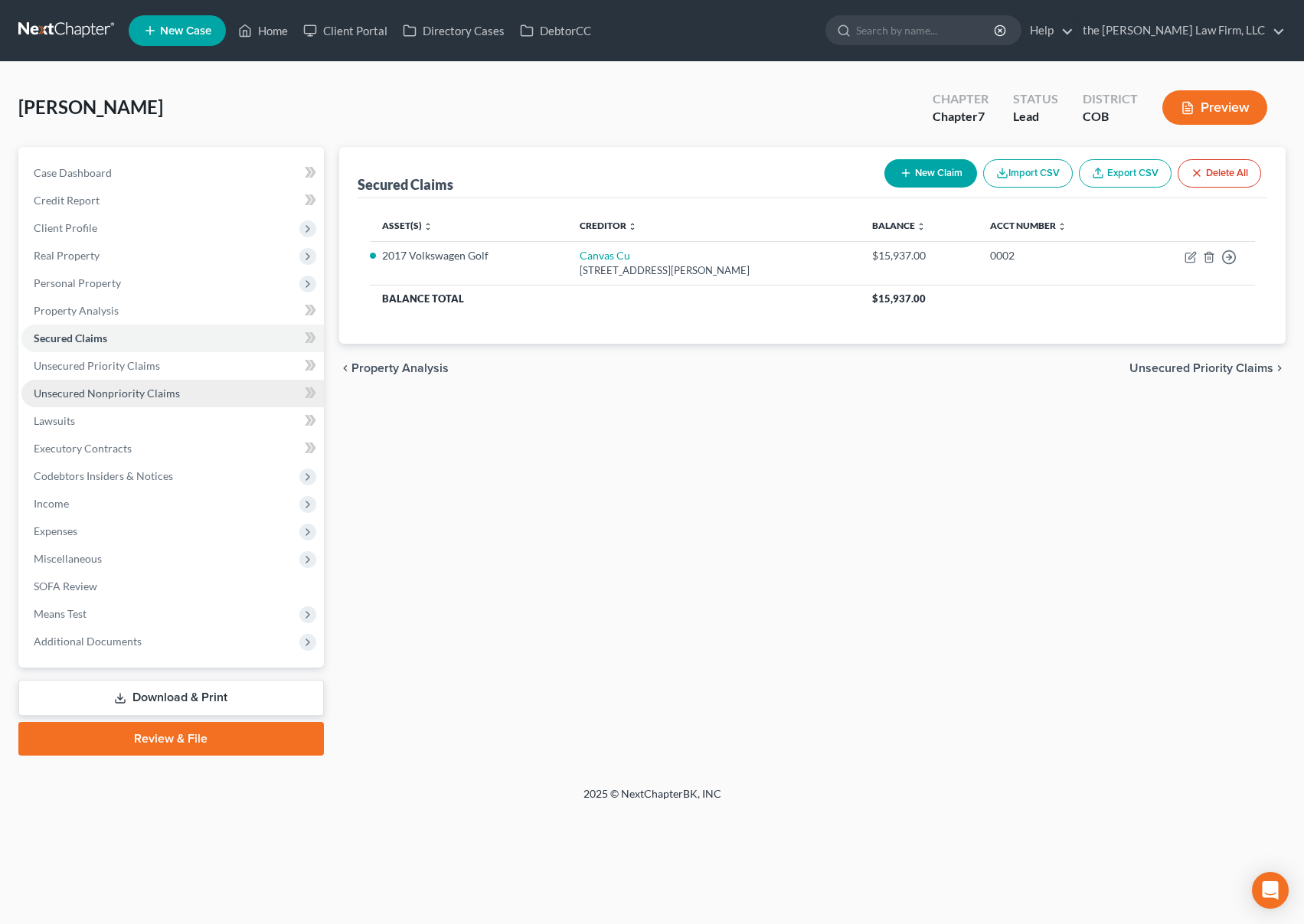
click at [143, 384] on link "Unsecured Nonpriority Claims" at bounding box center [173, 393] width 303 height 28
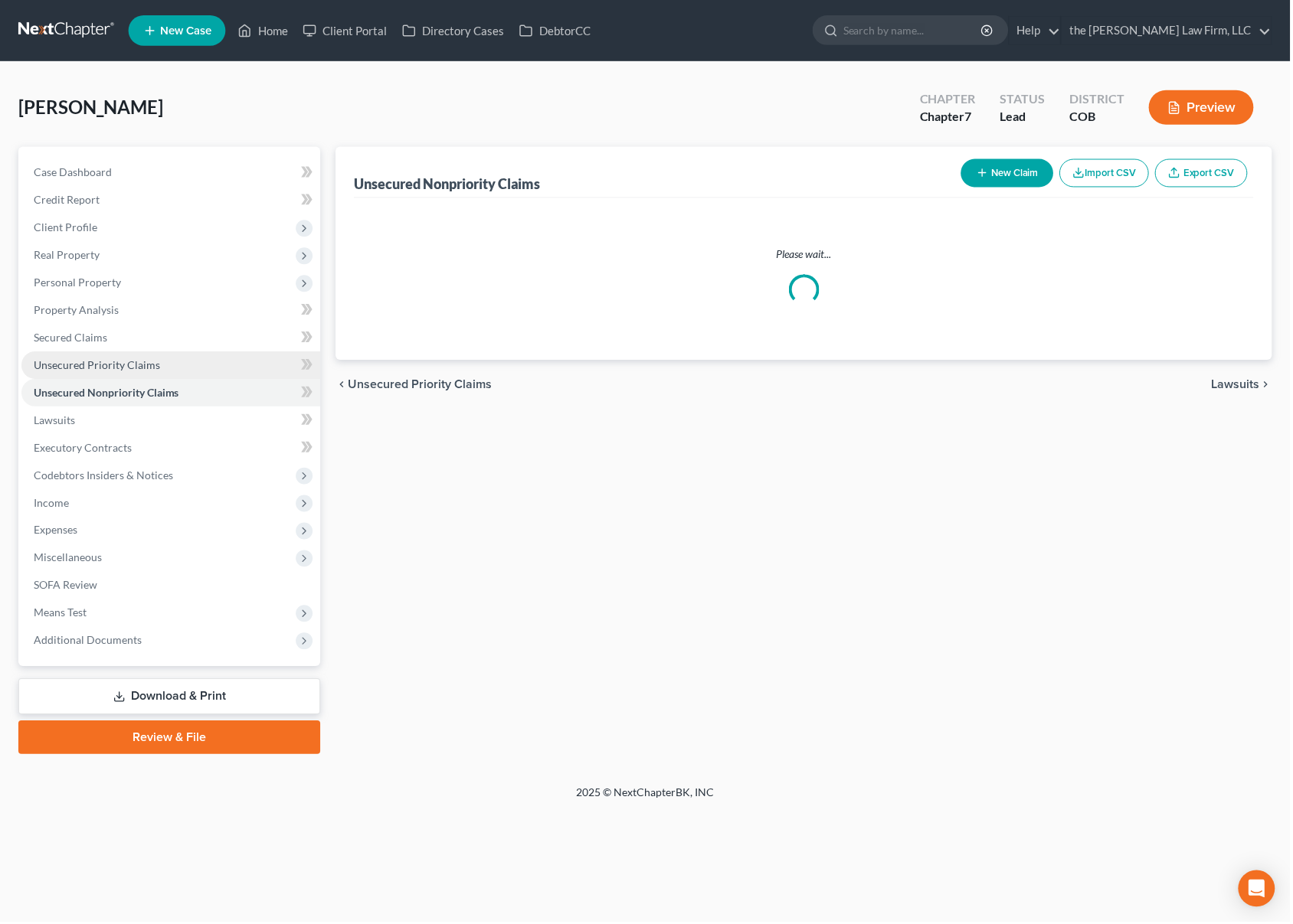
click at [140, 368] on span "Unsecured Priority Claims" at bounding box center [96, 366] width 127 height 13
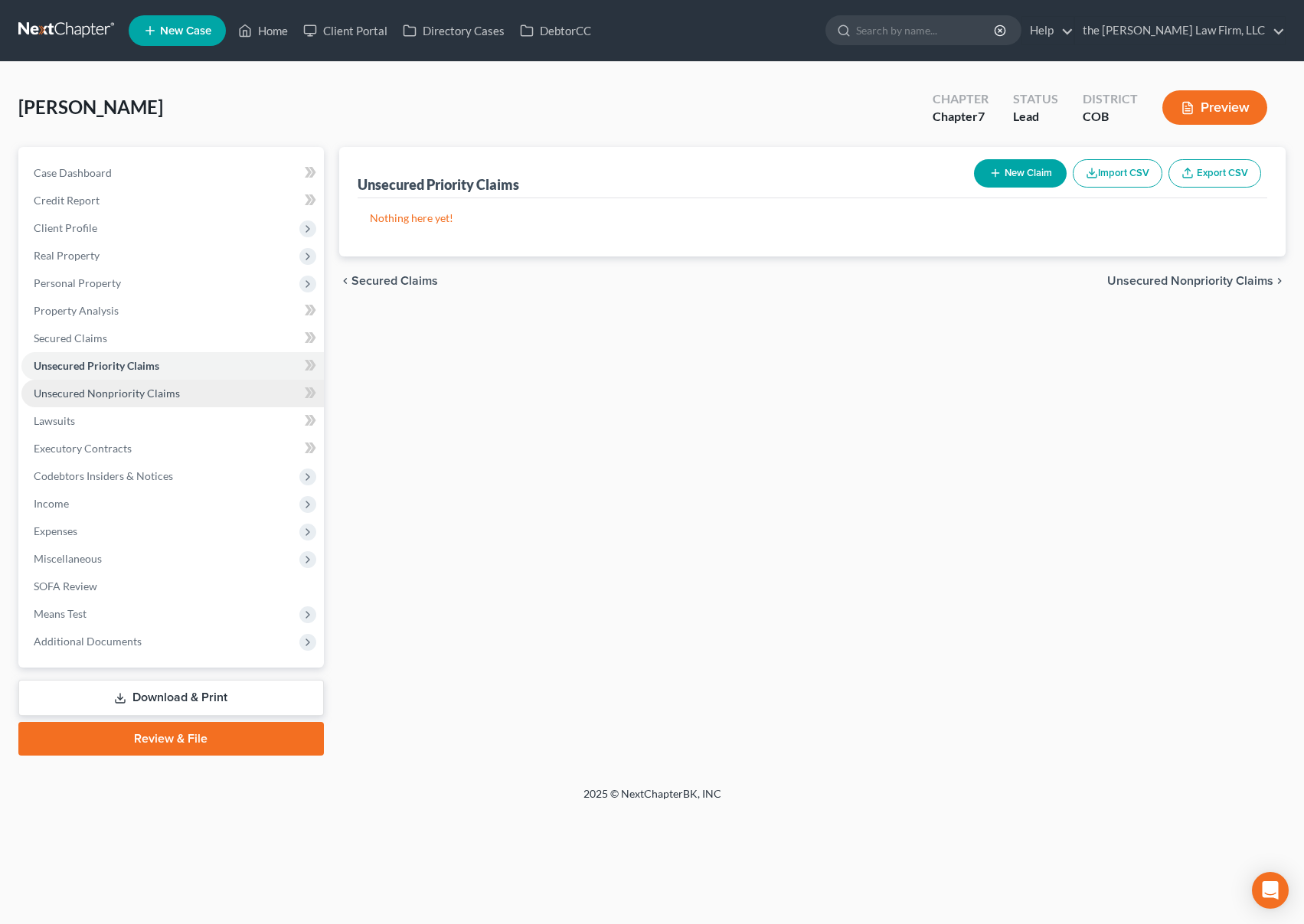
click at [147, 385] on link "Unsecured Nonpriority Claims" at bounding box center [173, 393] width 303 height 28
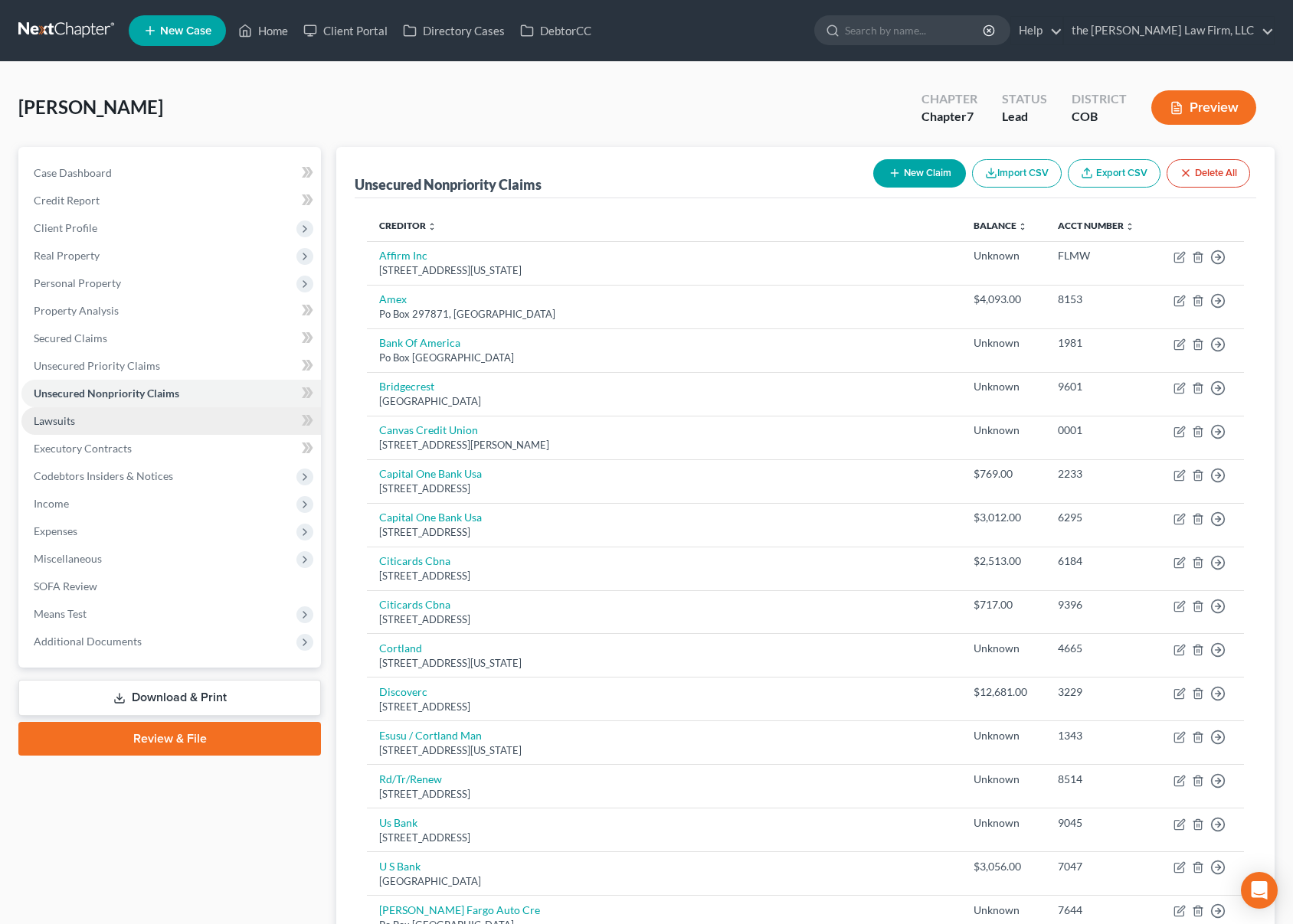
click at [168, 428] on link "Lawsuits" at bounding box center [171, 421] width 299 height 28
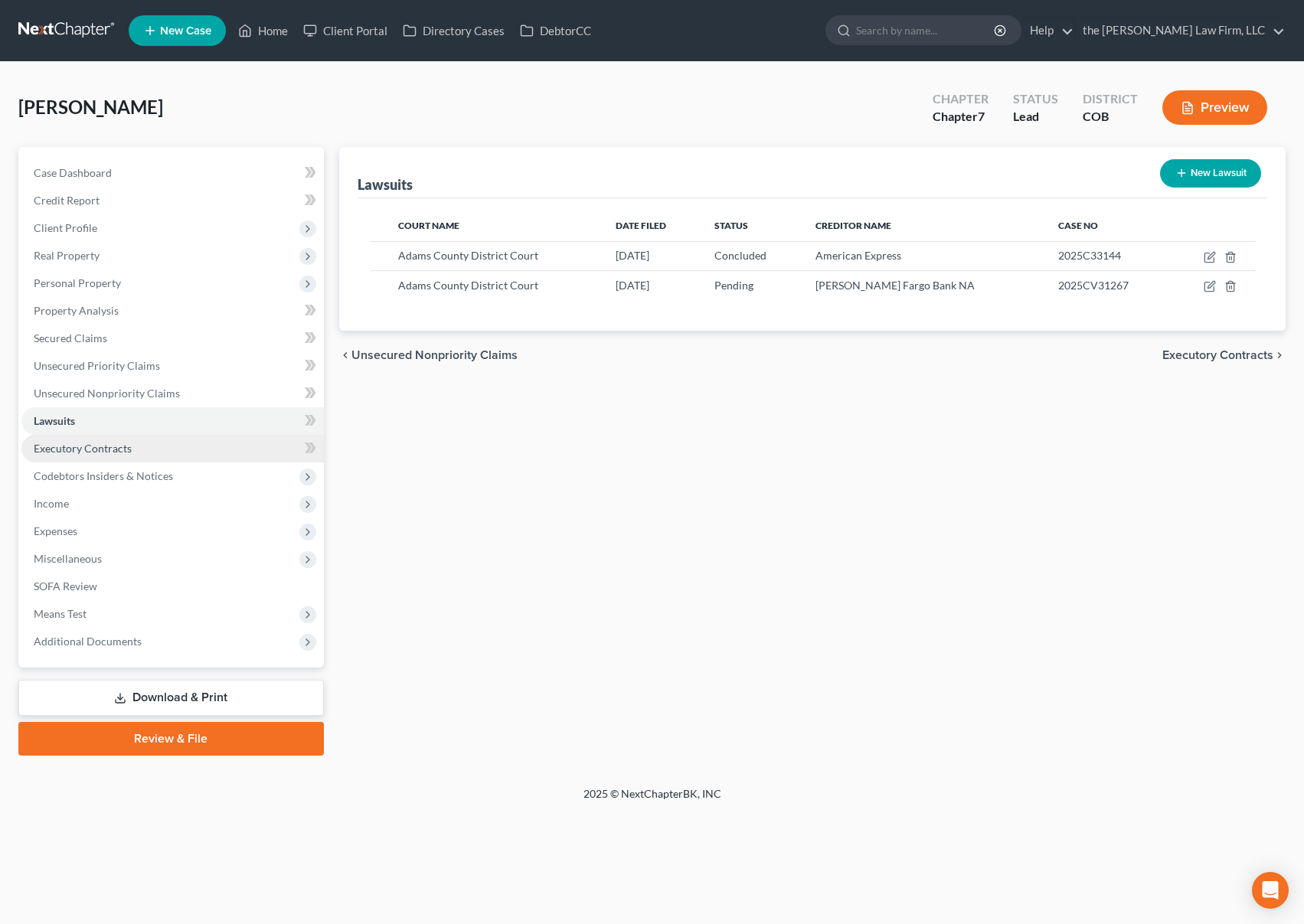
click at [171, 446] on link "Executory Contracts" at bounding box center [173, 449] width 303 height 28
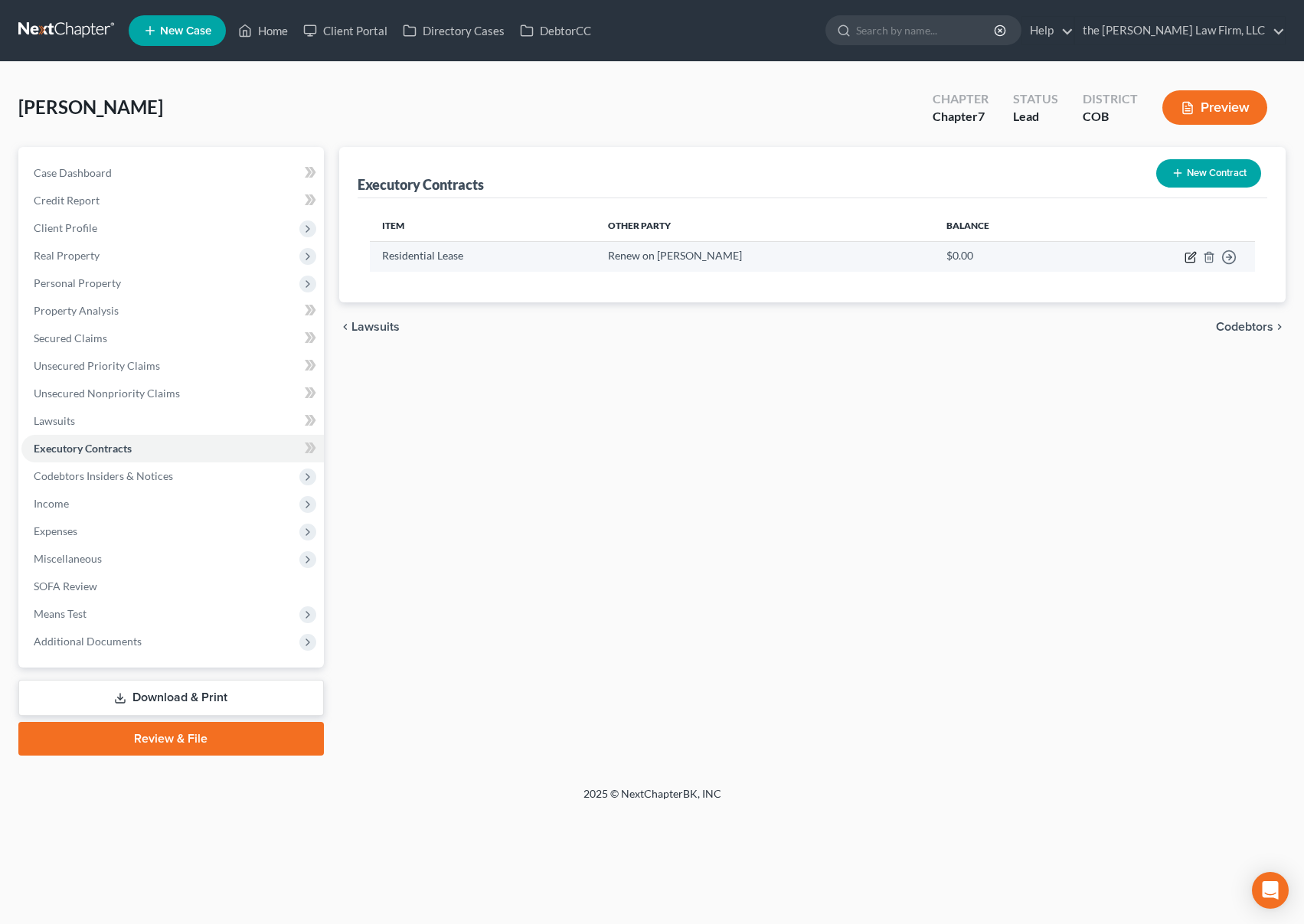
click at [1194, 253] on icon "button" at bounding box center [1191, 257] width 13 height 13
select select "3"
select select "5"
select select "0"
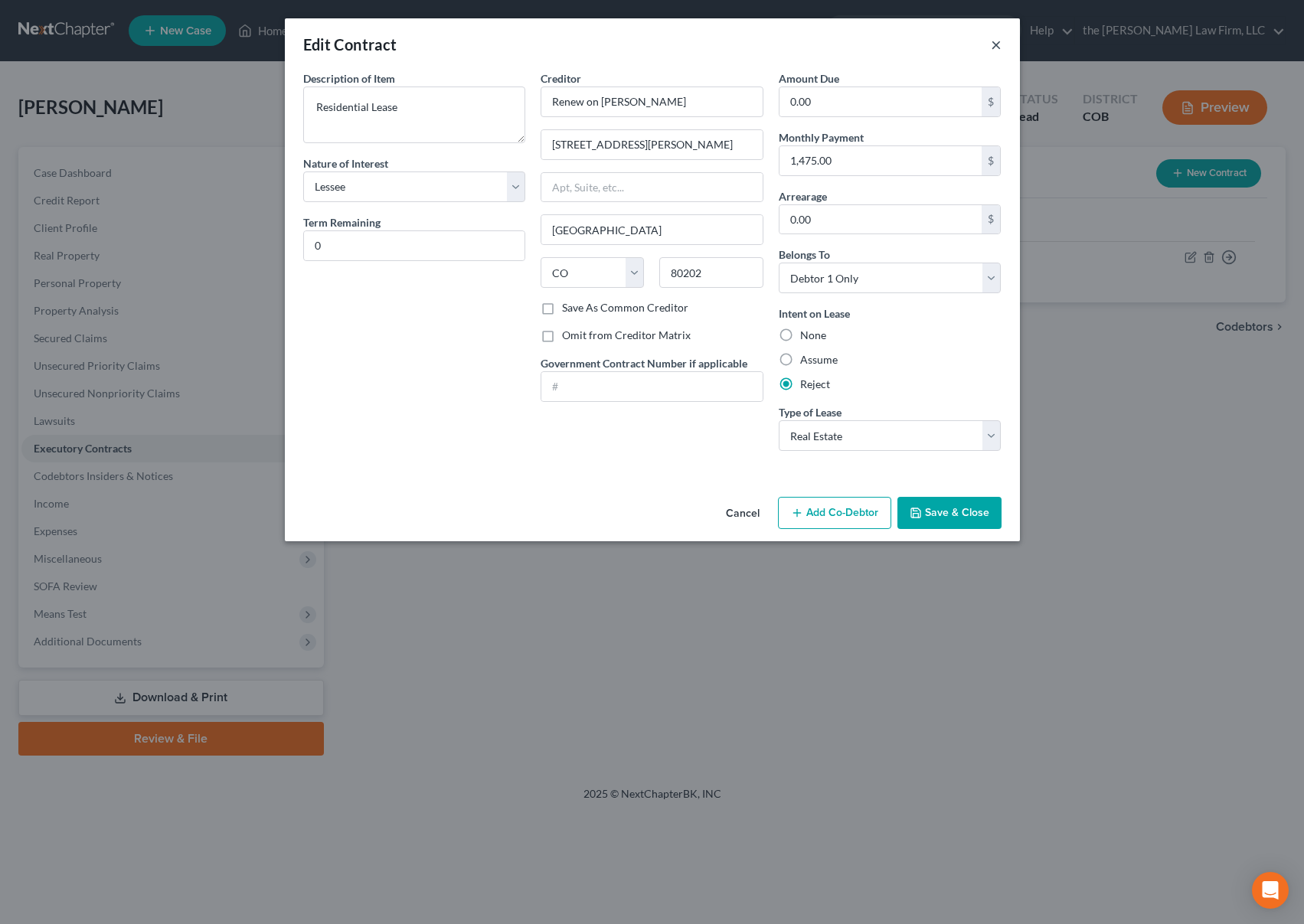
click at [996, 46] on button "×" at bounding box center [996, 44] width 11 height 18
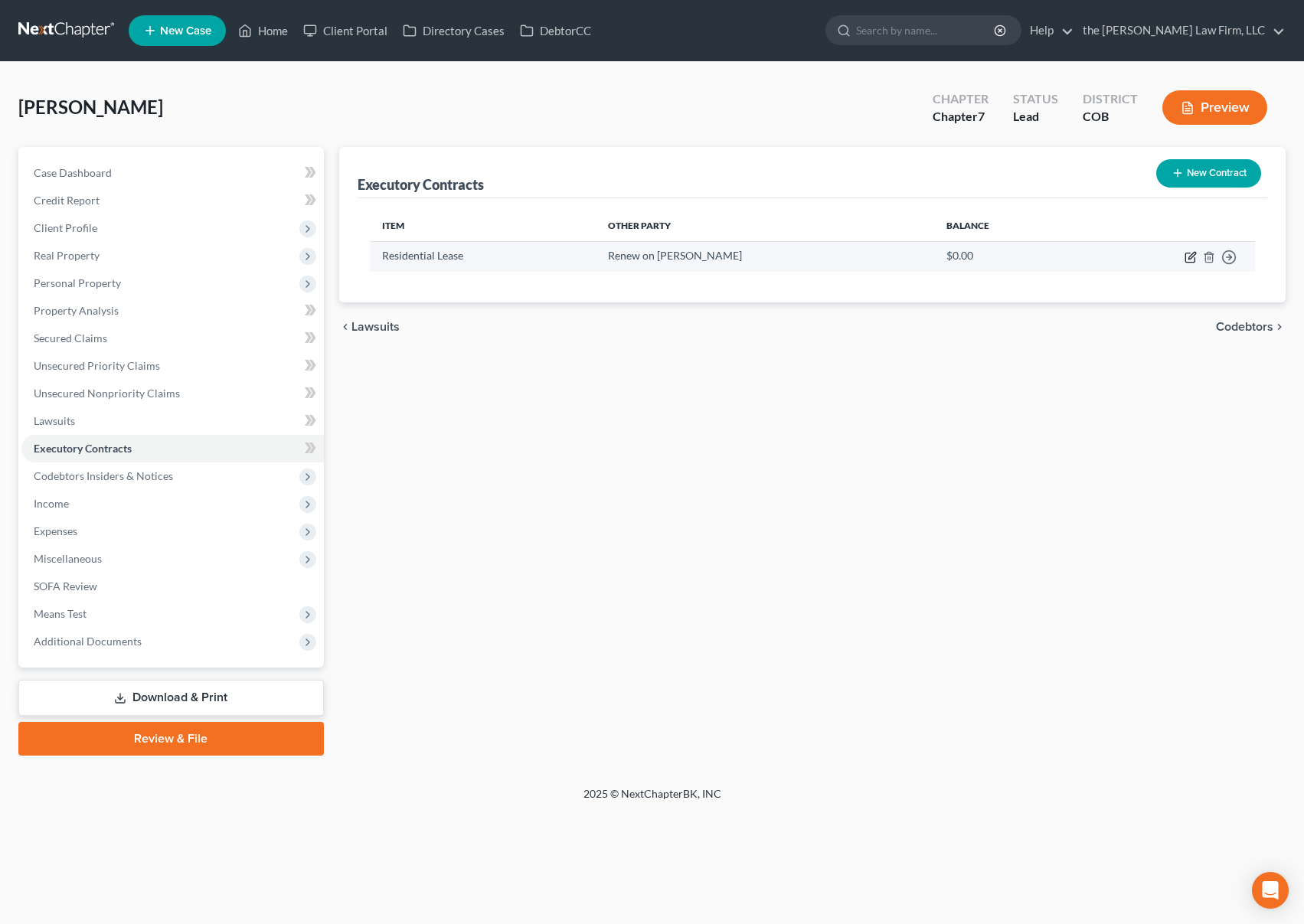
click at [1190, 258] on icon "button" at bounding box center [1191, 257] width 13 height 13
select select "3"
select select "5"
select select "0"
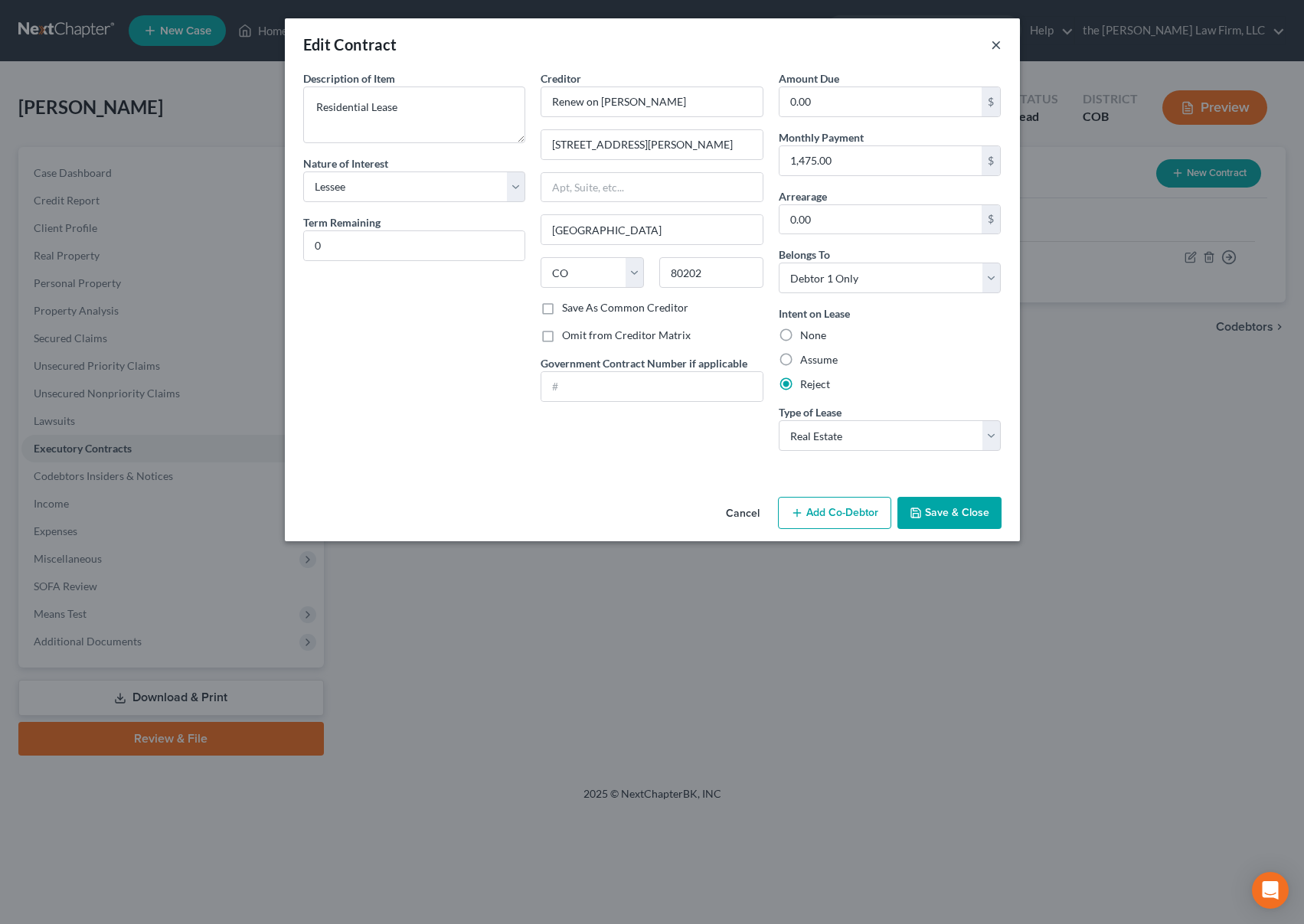
click at [996, 50] on button "×" at bounding box center [996, 44] width 11 height 18
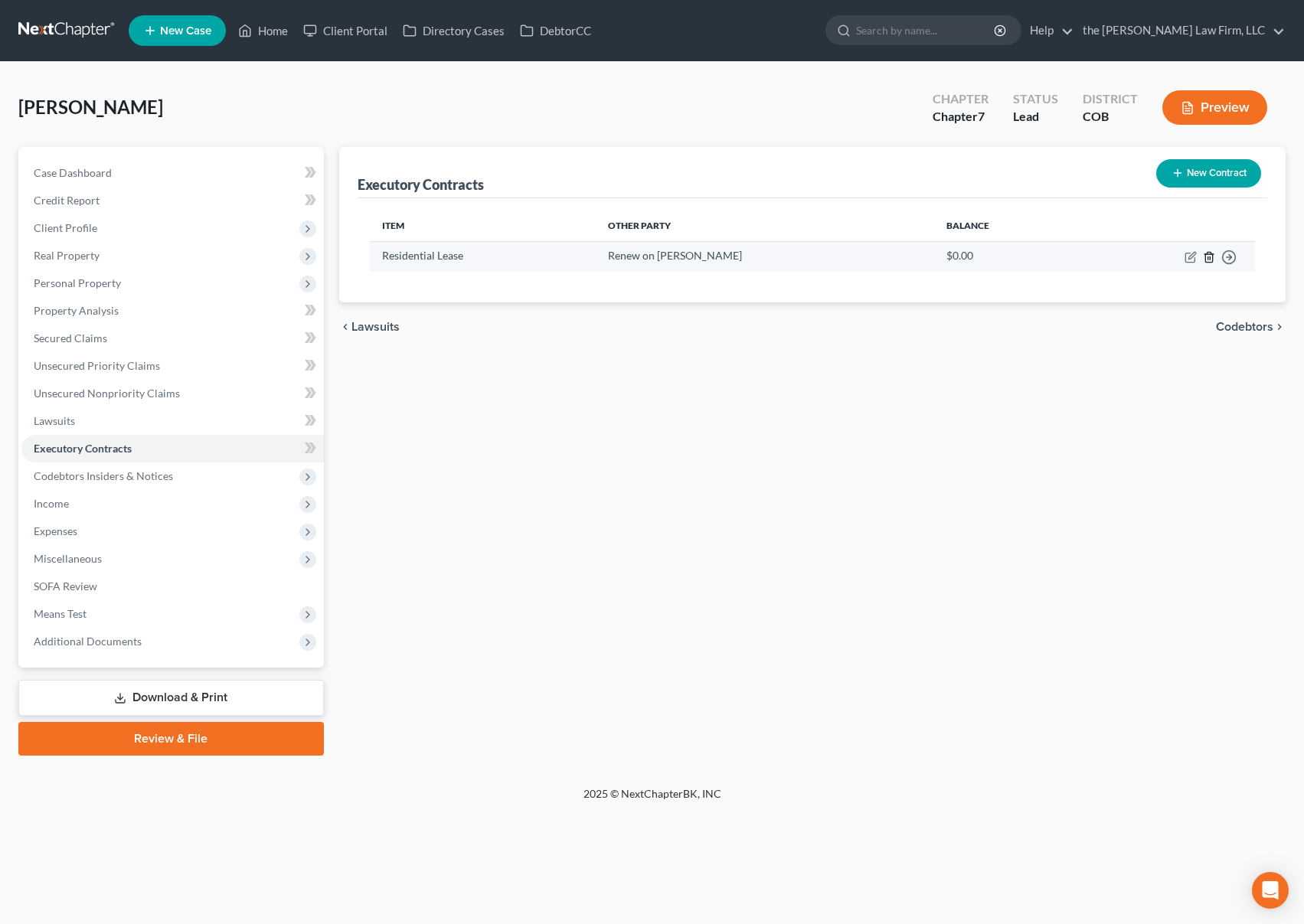
click at [1213, 260] on icon "button" at bounding box center [1209, 257] width 7 height 10
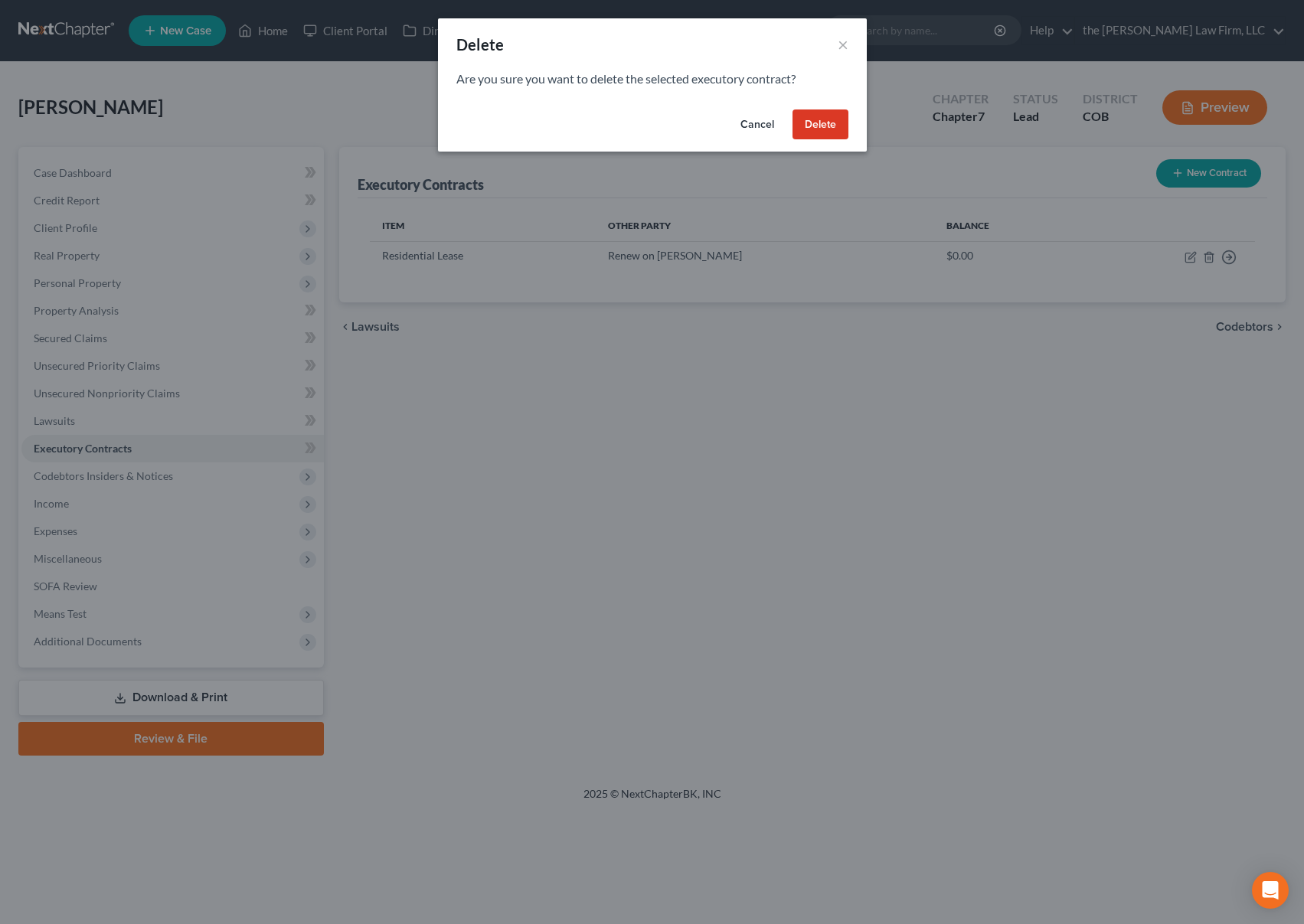
click at [834, 117] on button "Delete" at bounding box center [820, 125] width 56 height 31
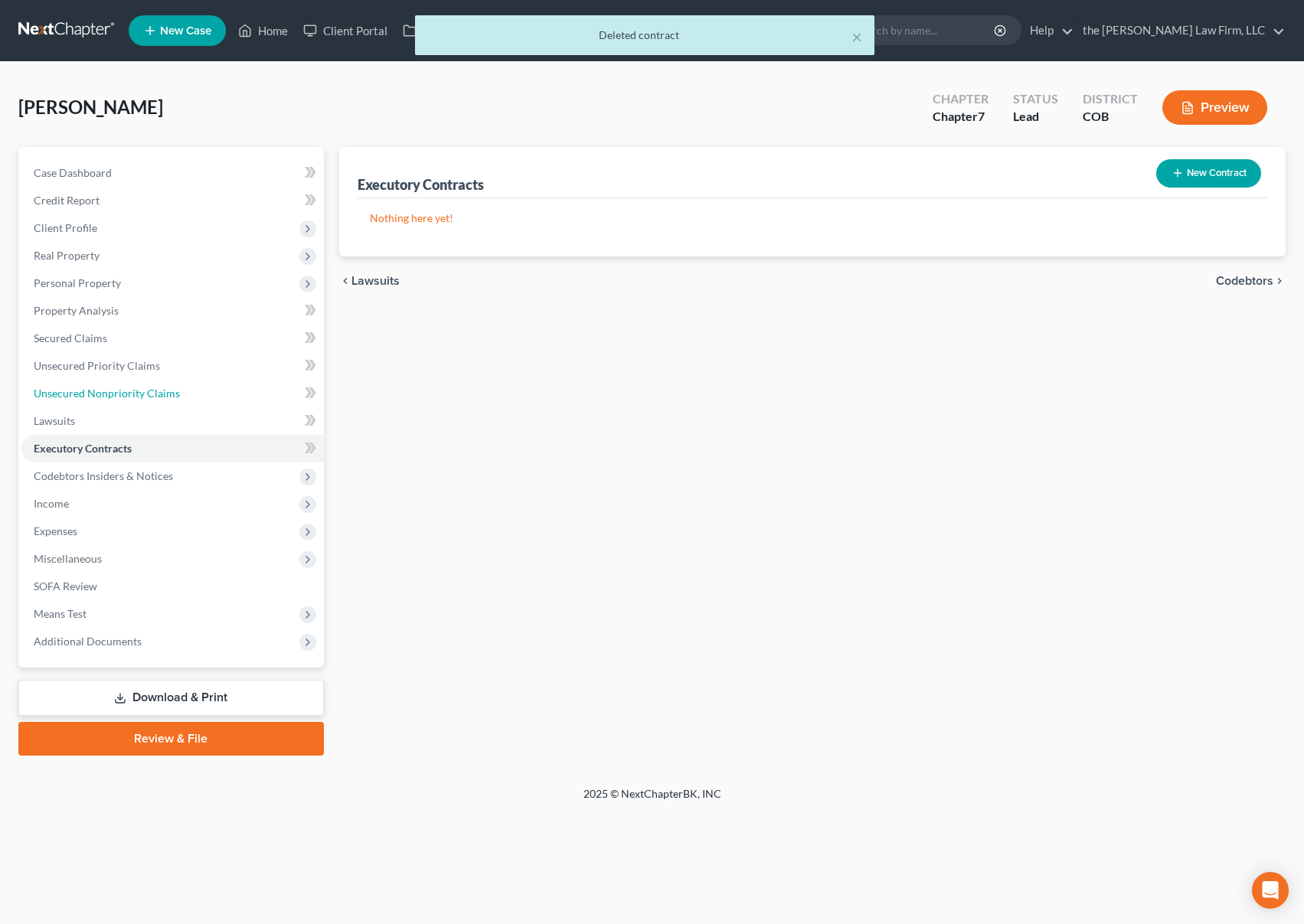
drag, startPoint x: 132, startPoint y: 389, endPoint x: 309, endPoint y: 405, distance: 177.7
click at [132, 389] on span "Unsecured Nonpriority Claims" at bounding box center [107, 393] width 146 height 13
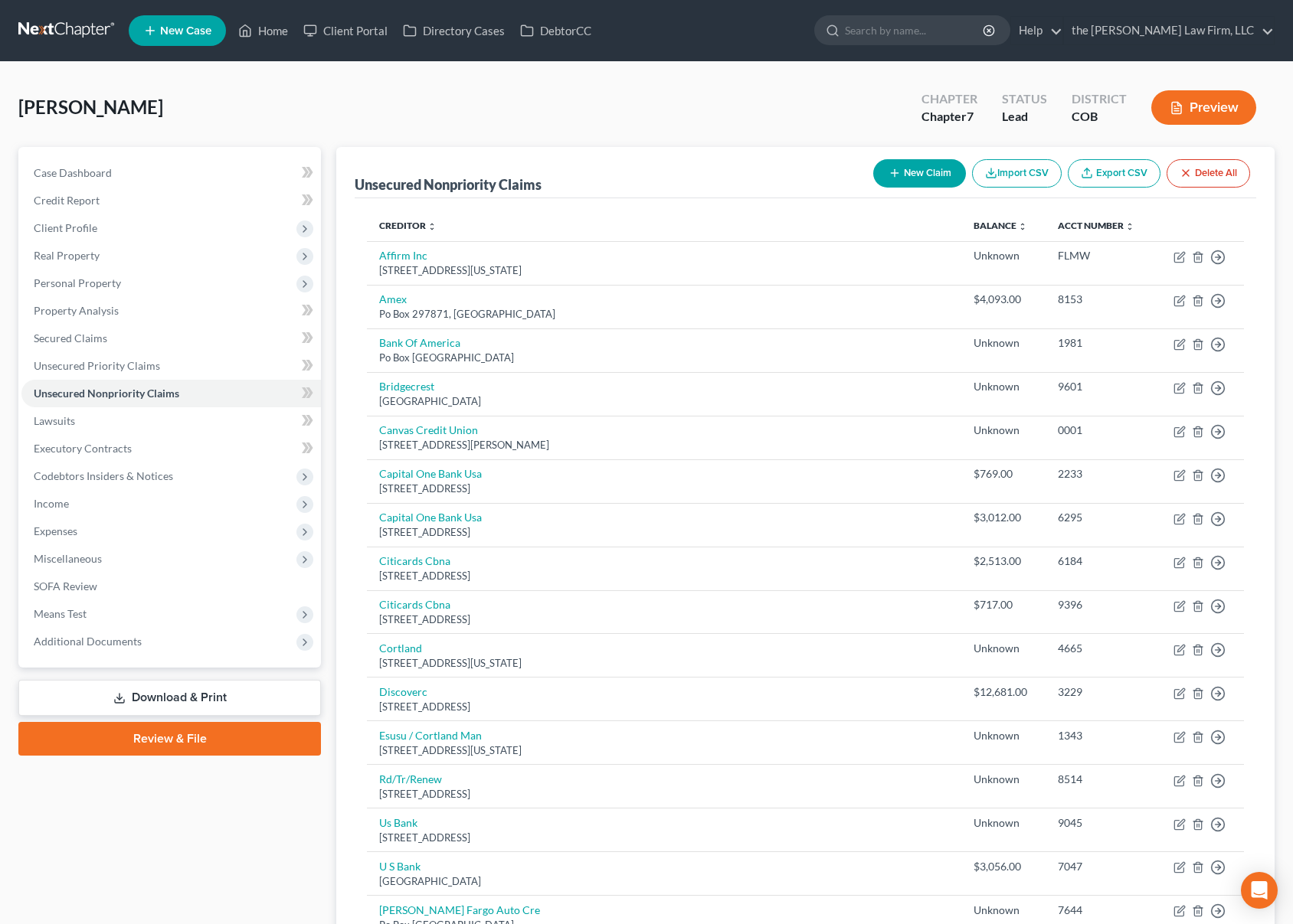
click at [923, 181] on button "New Claim" at bounding box center [919, 174] width 93 height 29
select select "0"
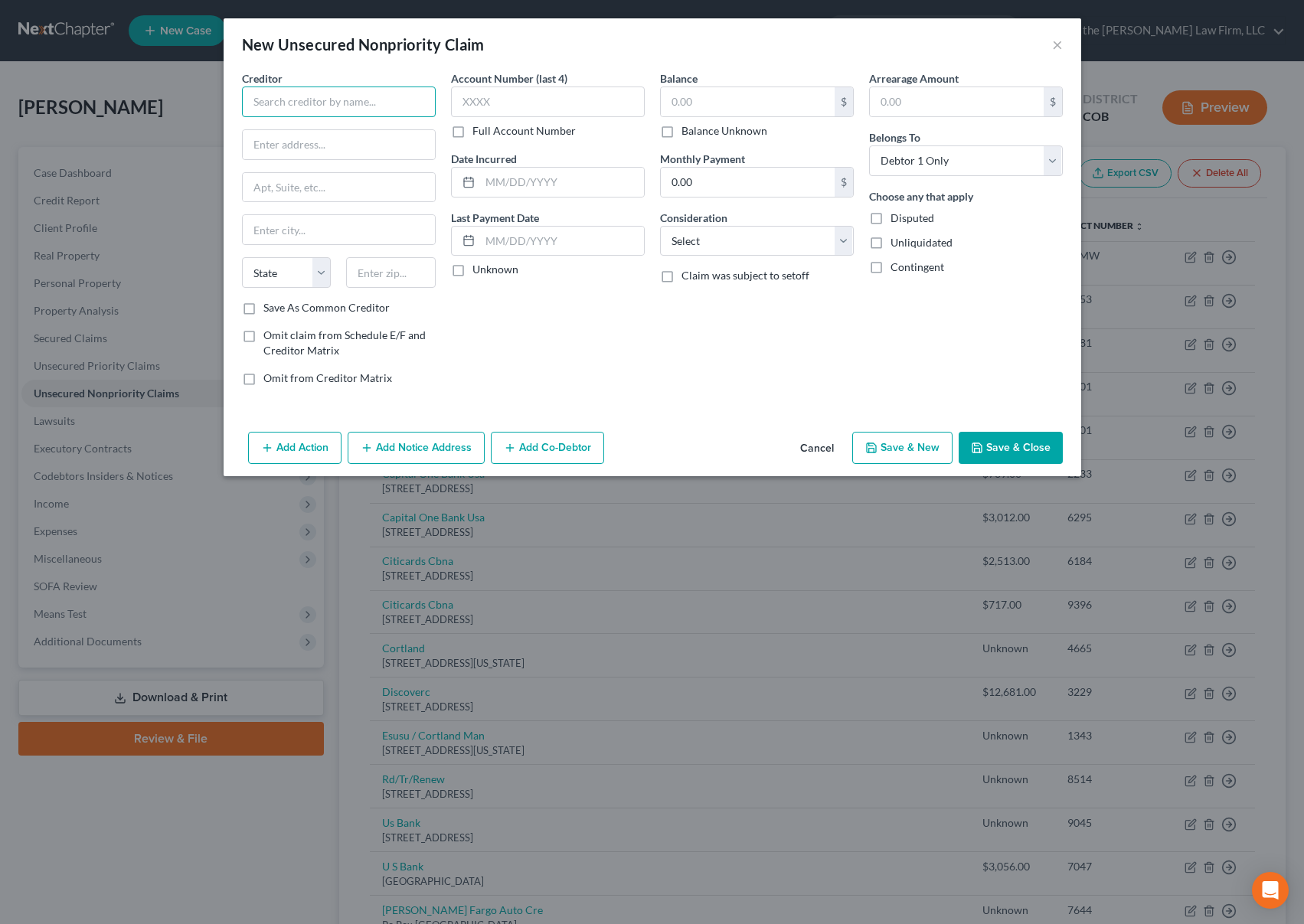
click at [396, 110] on input "text" at bounding box center [339, 101] width 194 height 31
type input "AMLI Residential"
type input "[STREET_ADDRESS][PERSON_NAME]"
type input "Suite 300"
type input "[GEOGRAPHIC_DATA]"
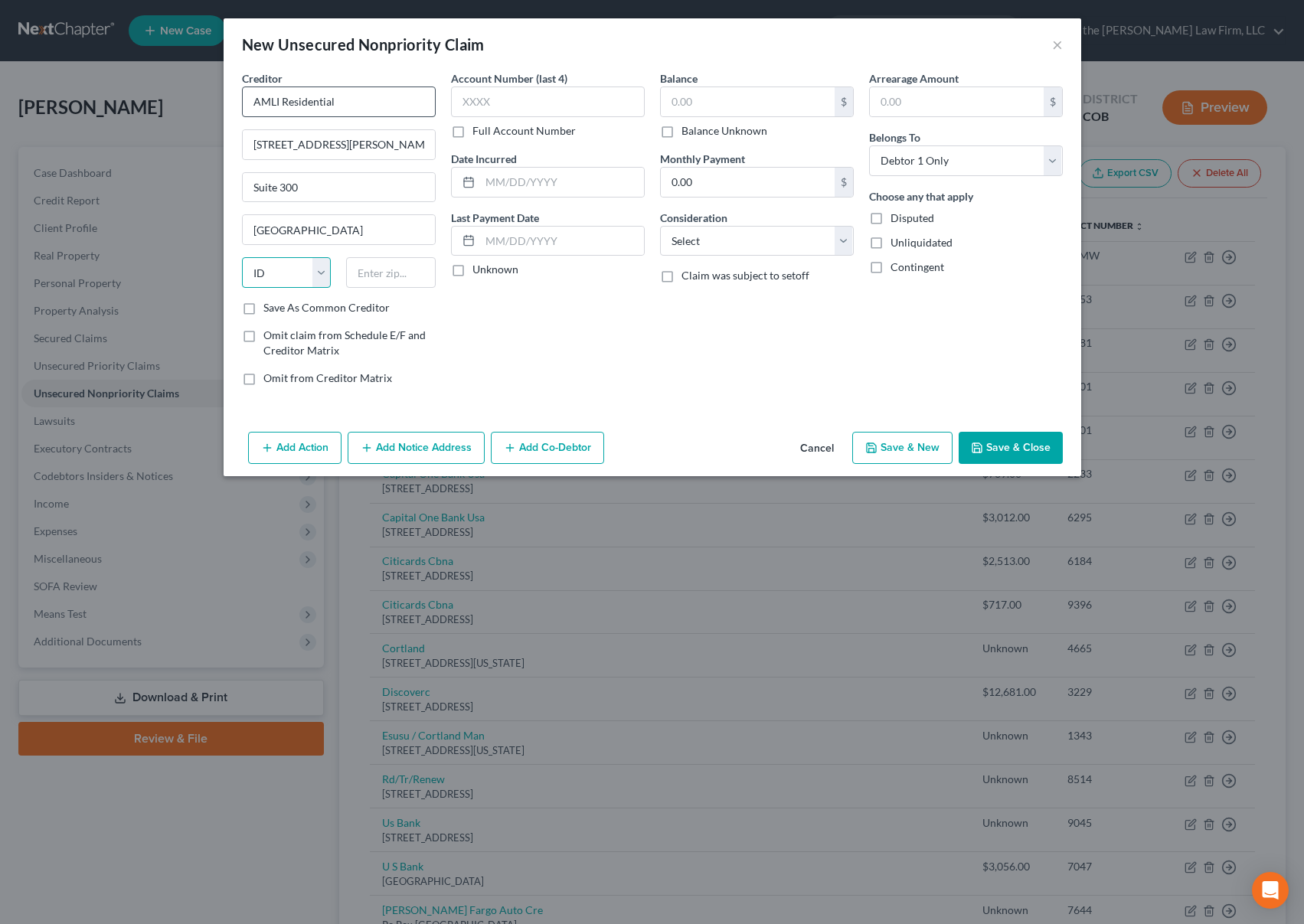
select select "14"
type input "60604"
click at [727, 99] on input "text" at bounding box center [747, 101] width 174 height 29
type input "7,000"
click at [766, 249] on select "Select Cable / Satellite Services Collection Agency Credit Card Debt Debt Couns…" at bounding box center [756, 241] width 194 height 31
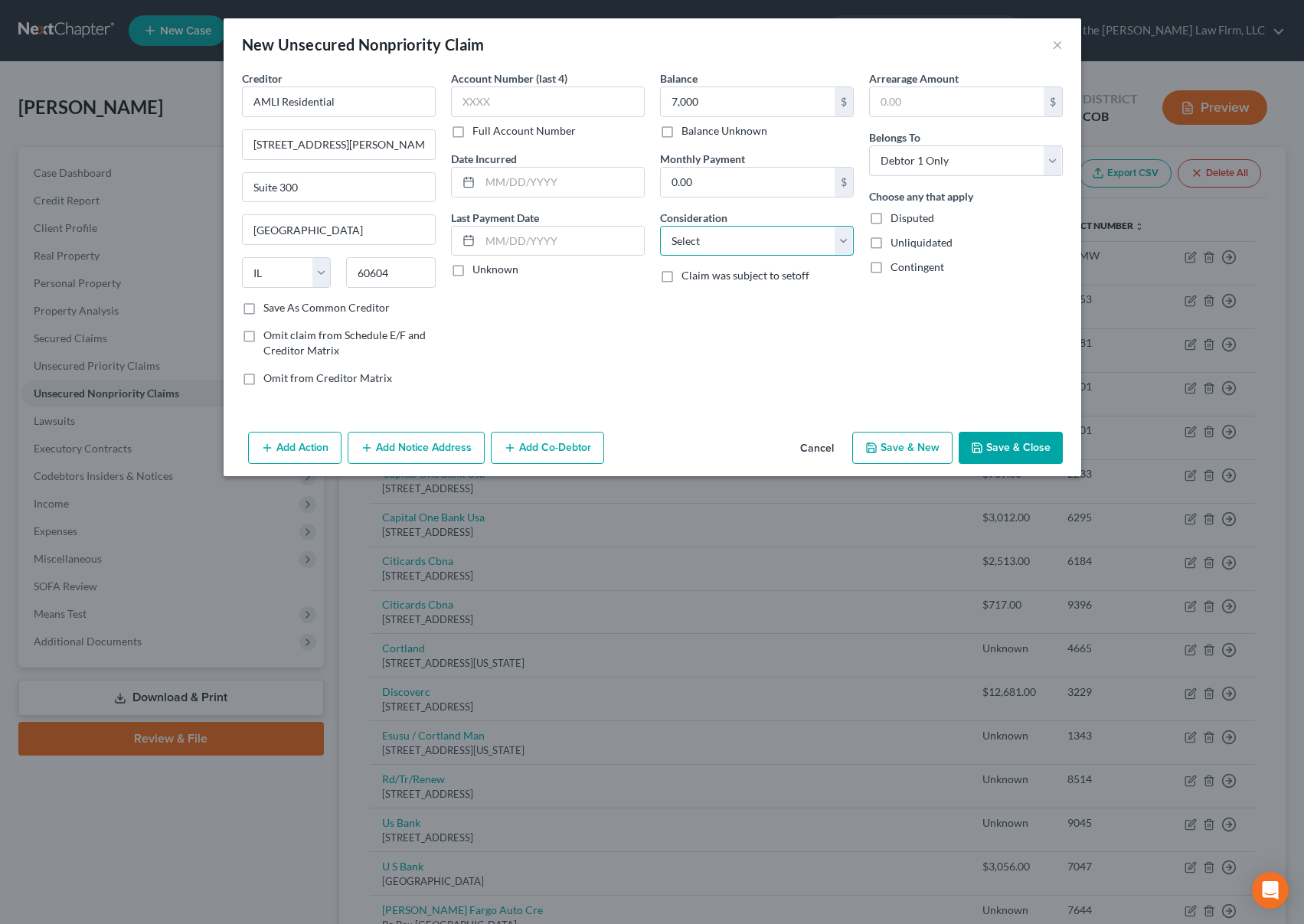
select select "14"
click at [660, 226] on select "Select Cable / Satellite Services Collection Agency Credit Card Debt Debt Couns…" at bounding box center [756, 241] width 194 height 31
click at [746, 297] on input "text" at bounding box center [756, 299] width 192 height 29
type input "l"
type input "prior lease"
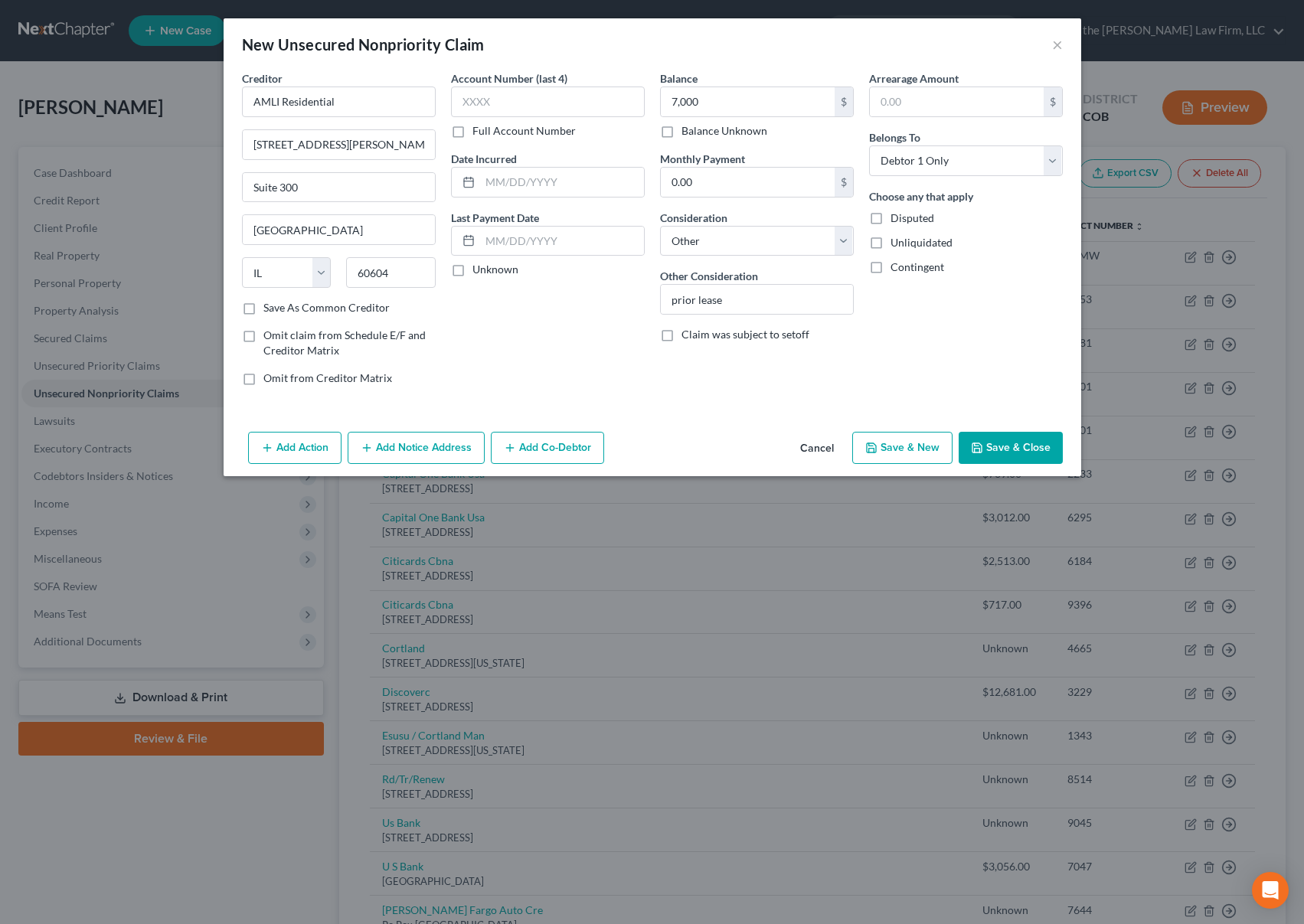
click at [420, 445] on button "Add Notice Address" at bounding box center [416, 448] width 137 height 32
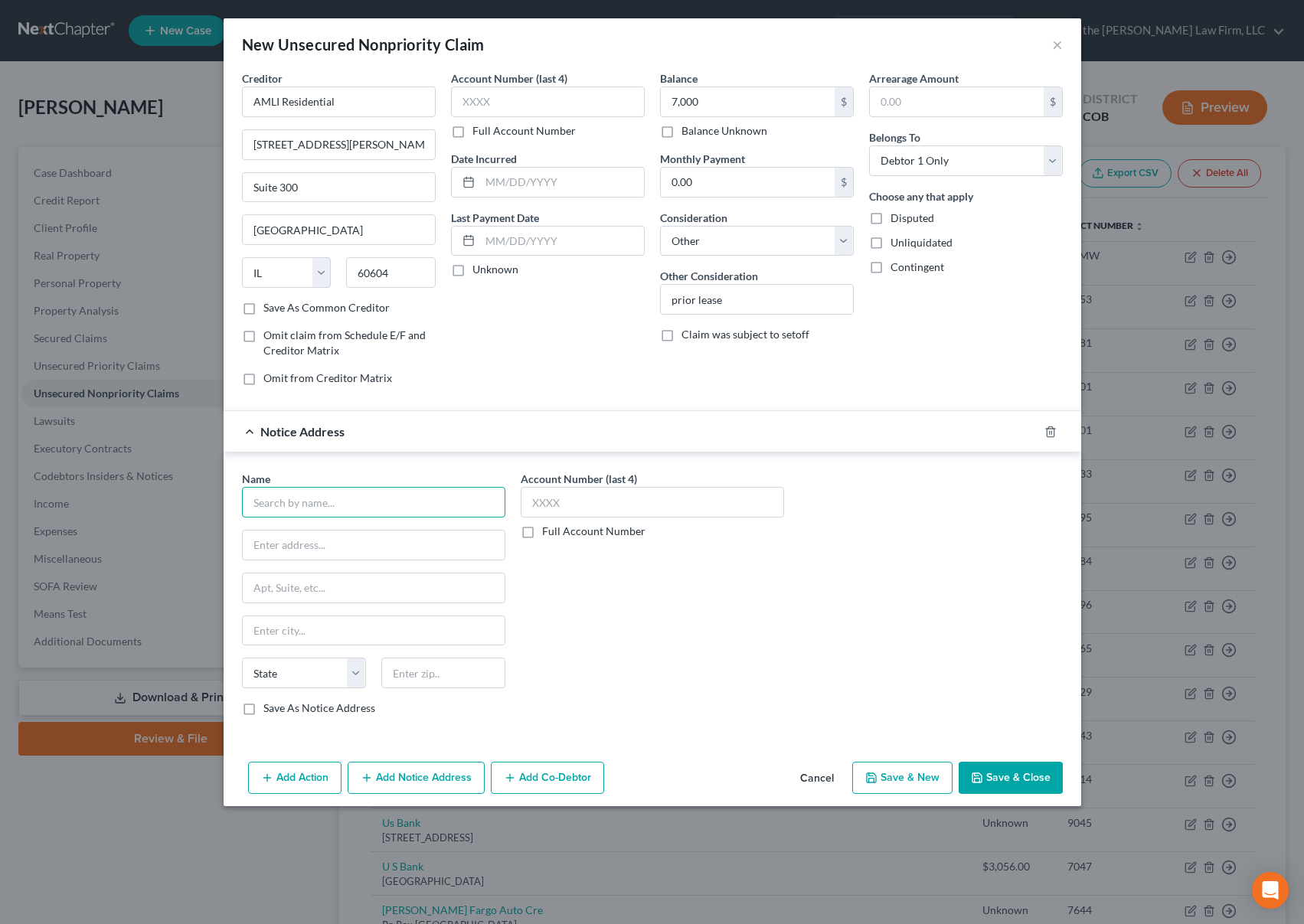
click at [368, 506] on input "text" at bounding box center [374, 502] width 263 height 31
type input "[PERSON_NAME]"
type input "[STREET_ADDRESS]"
type input "[GEOGRAPHIC_DATA]"
select select "5"
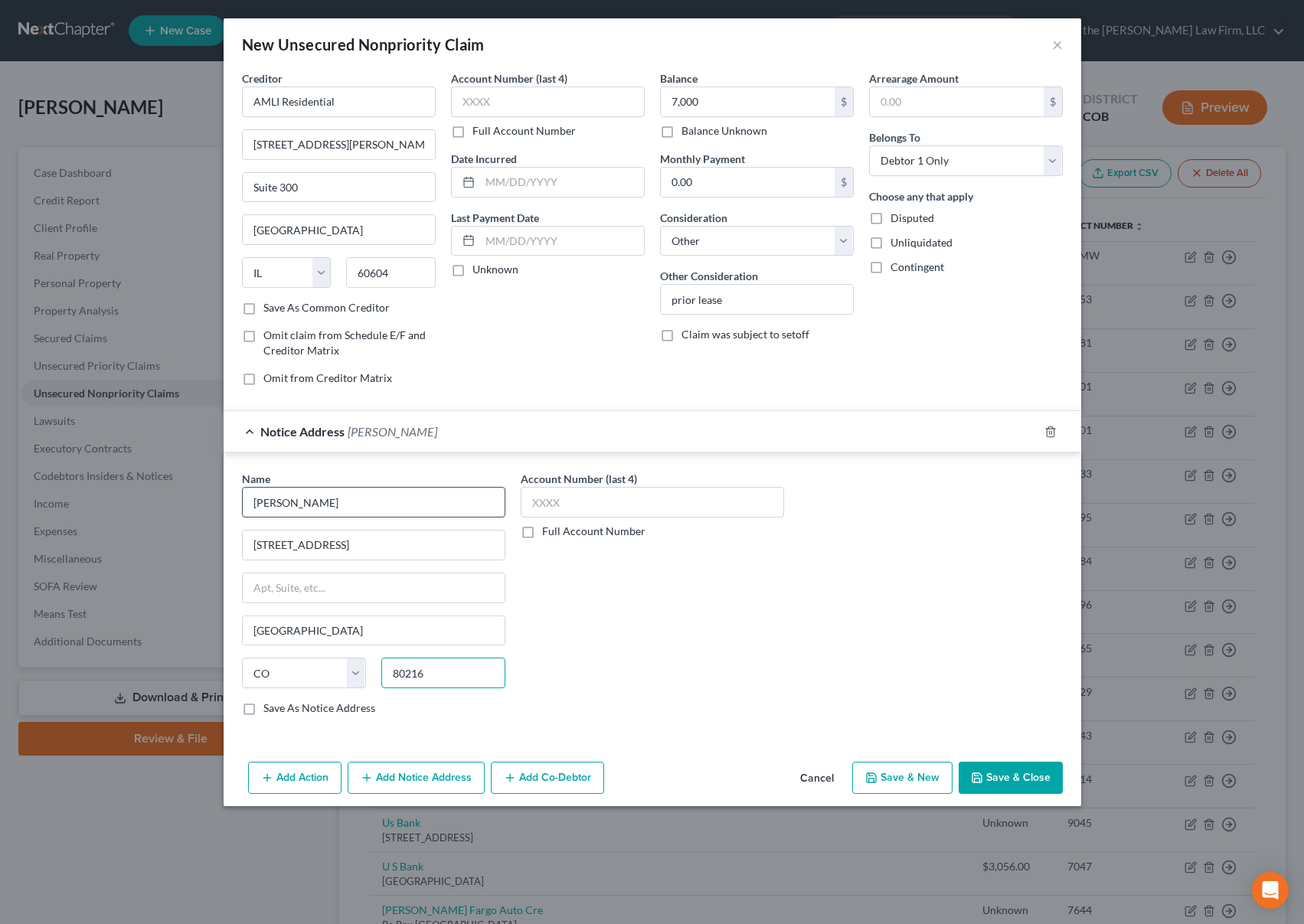
type input "80216"
click at [1040, 780] on button "Save & Close" at bounding box center [1010, 778] width 104 height 32
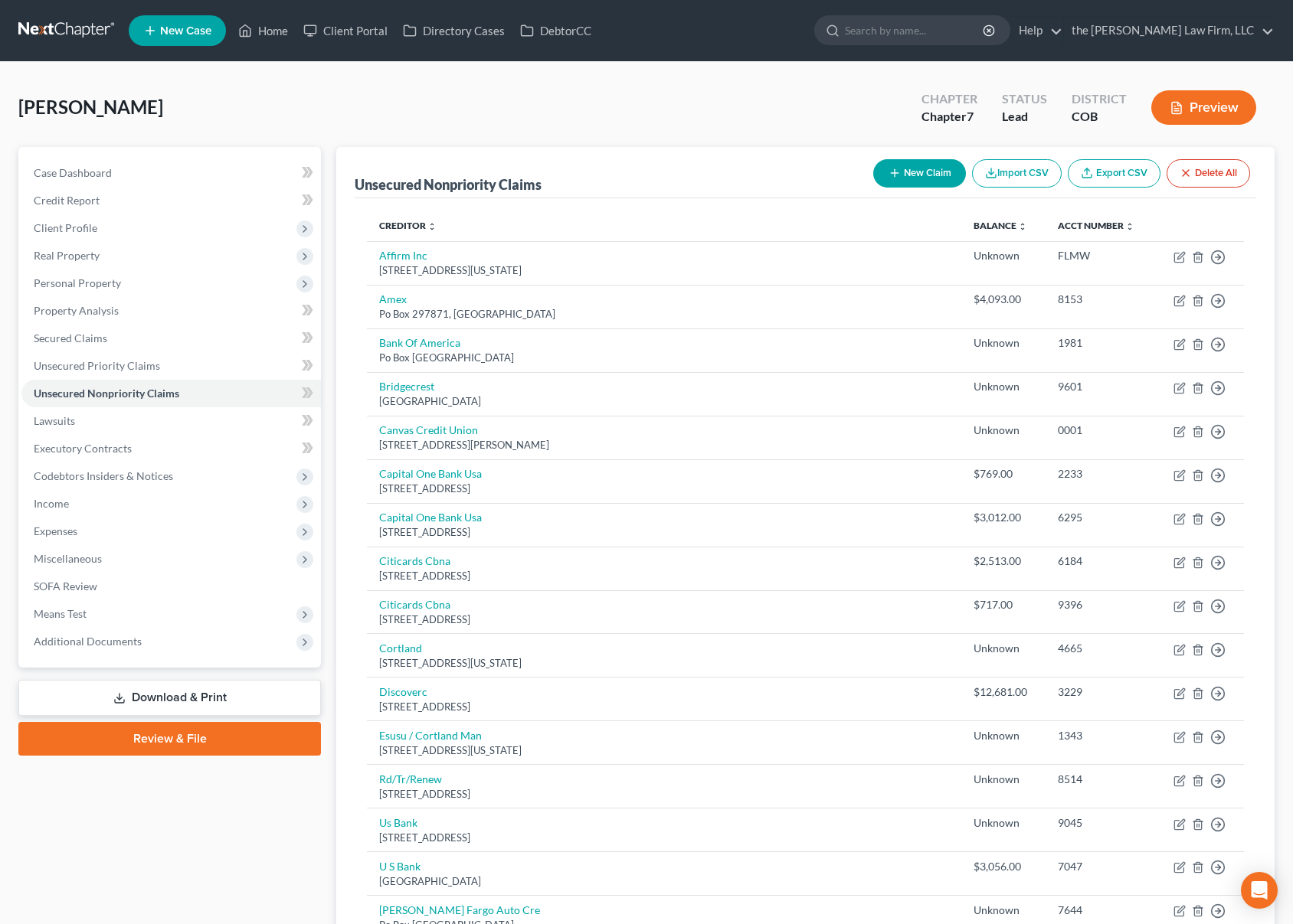
click at [748, 105] on div "[PERSON_NAME] Upgraded Chapter Chapter 7 Status Lead District COB Preview" at bounding box center [646, 113] width 1256 height 66
click at [902, 172] on button "New Claim" at bounding box center [919, 174] width 93 height 29
select select "0"
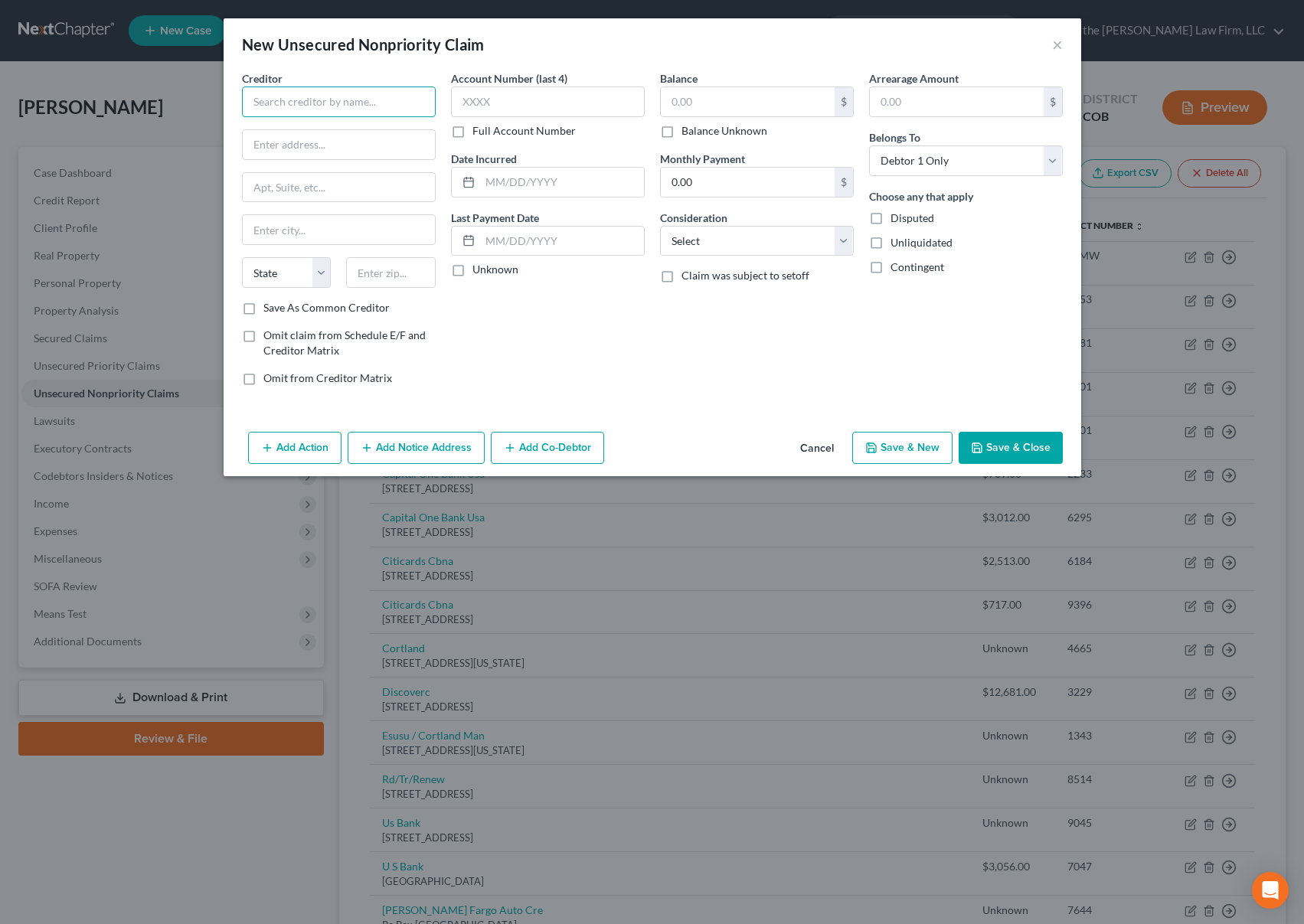
click at [363, 98] on input "text" at bounding box center [339, 101] width 194 height 31
type input "Claims Dept."
type input "Denver City Attorney's Office"
type input "[STREET_ADDRESS]"
type input "[GEOGRAPHIC_DATA]"
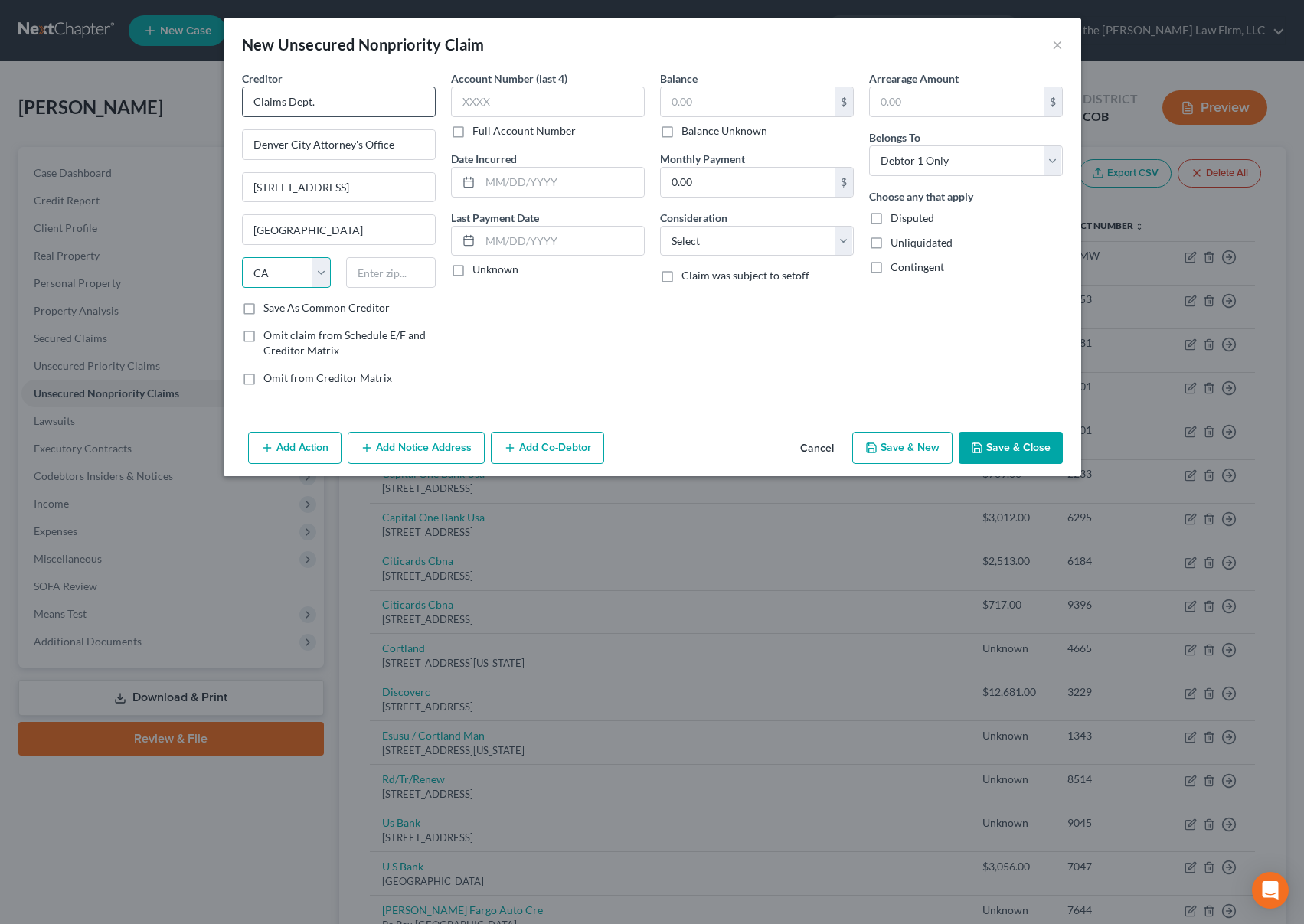
select select "5"
type input "80202"
click at [587, 99] on input "5120" at bounding box center [548, 101] width 194 height 31
click at [569, 100] on input "5120" at bounding box center [548, 101] width 194 height 31
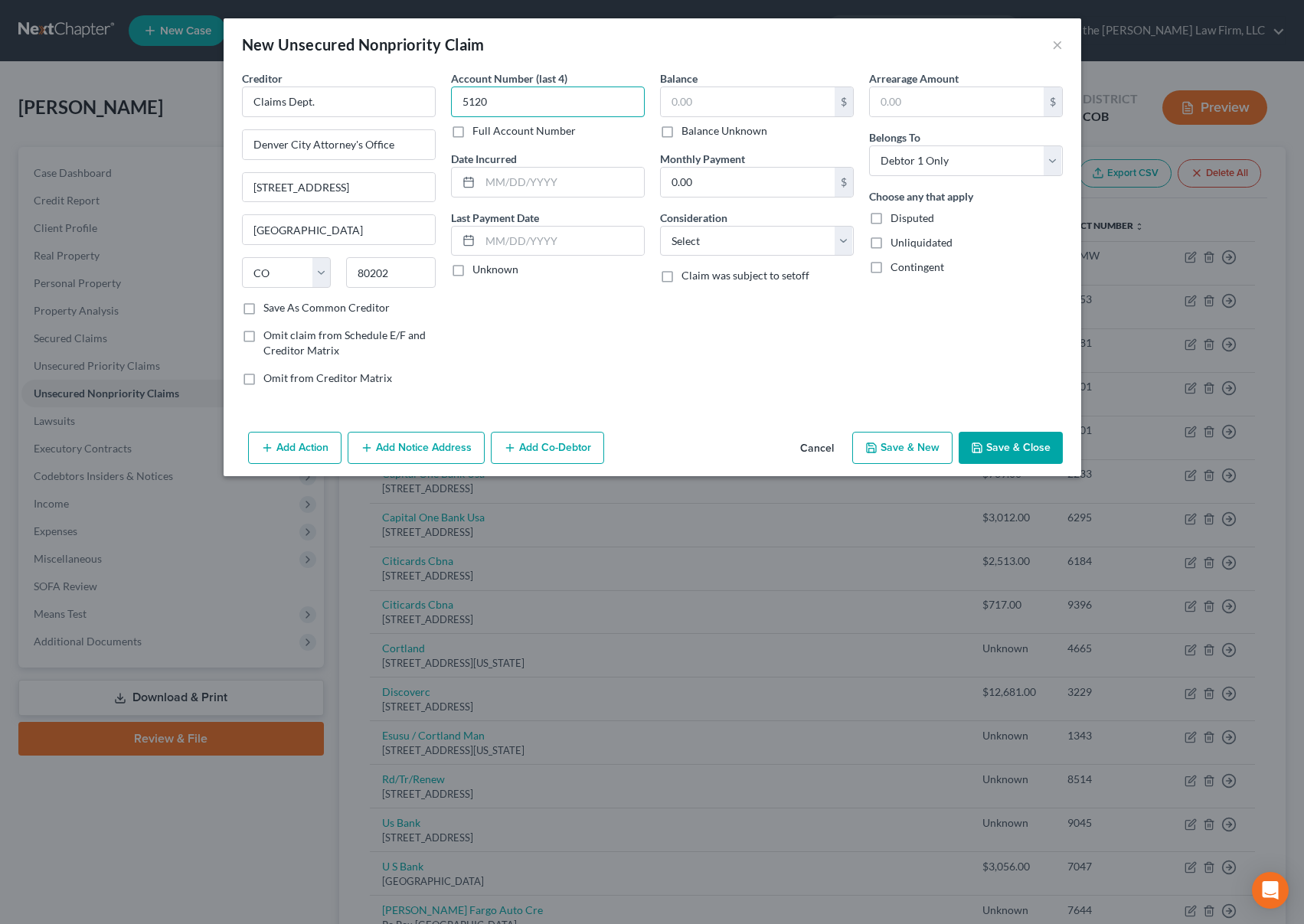
type input "5120"
click at [481, 132] on label "Full Account Number" at bounding box center [524, 131] width 103 height 15
click at [481, 132] on input "Full Account Number" at bounding box center [484, 128] width 10 height 10
click at [478, 106] on input "5120" at bounding box center [548, 101] width 194 height 31
drag, startPoint x: 482, startPoint y: 102, endPoint x: 455, endPoint y: 109, distance: 27.9
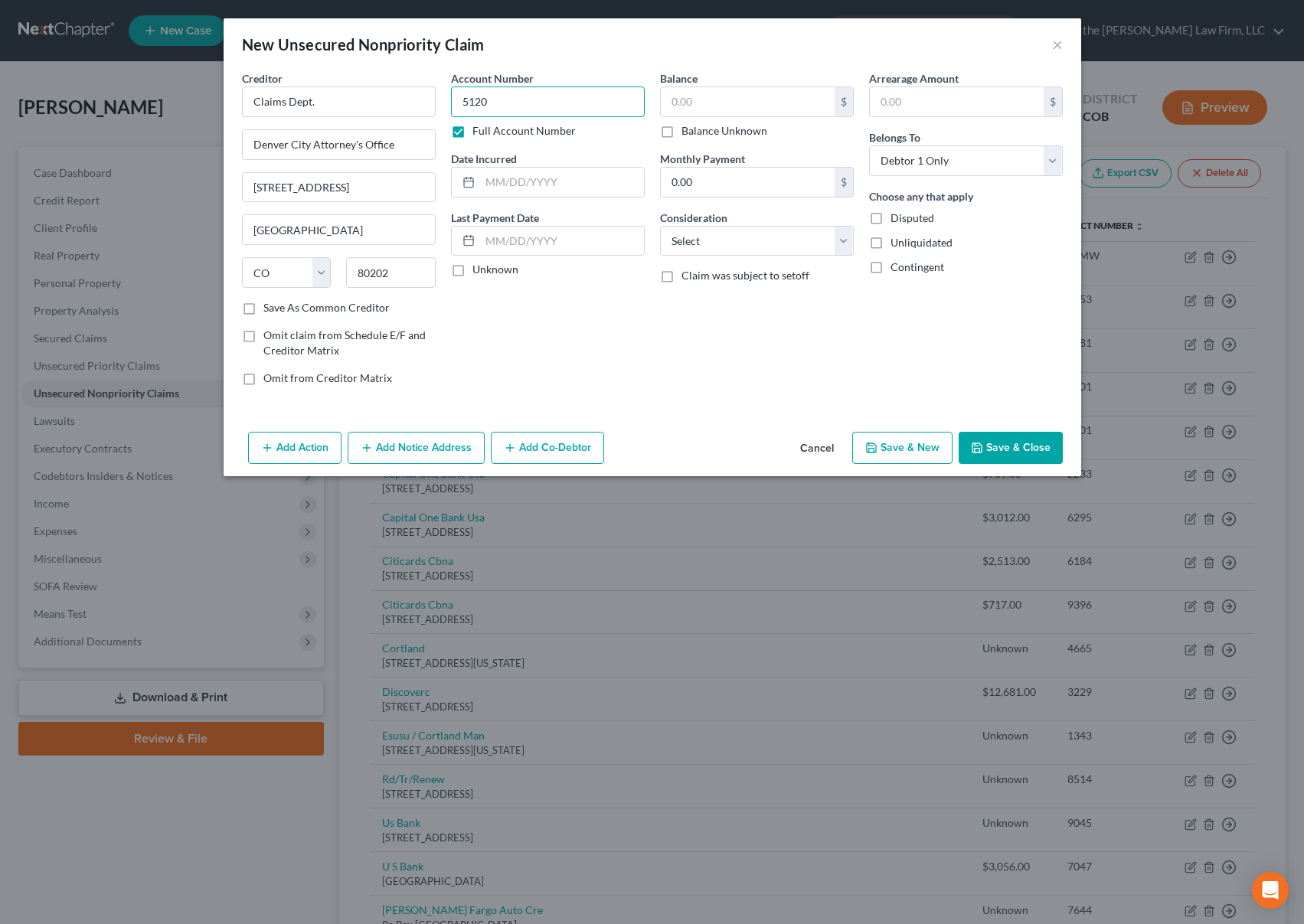
click at [455, 112] on input "5120" at bounding box center [548, 101] width 194 height 31
type input "c"
type input "Citation 512019722"
type input "260"
click at [747, 240] on select "Select Cable / Satellite Services Collection Agency Credit Card Debt Debt Couns…" at bounding box center [756, 241] width 194 height 31
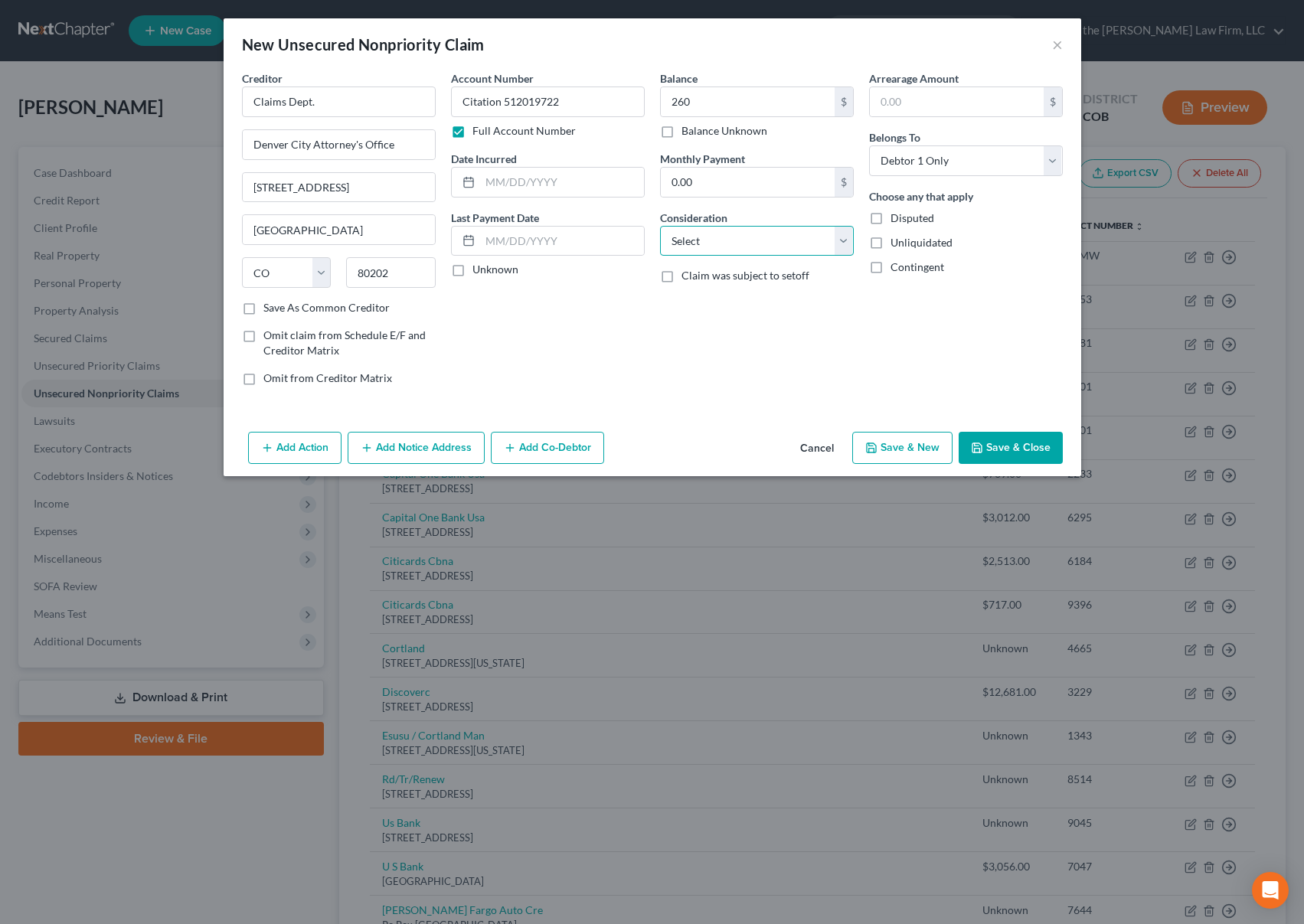
select select "14"
click at [660, 226] on select "Select Cable / Satellite Services Collection Agency Credit Card Debt Debt Couns…" at bounding box center [756, 241] width 194 height 31
click at [1000, 439] on button "Save & Close" at bounding box center [1010, 448] width 104 height 32
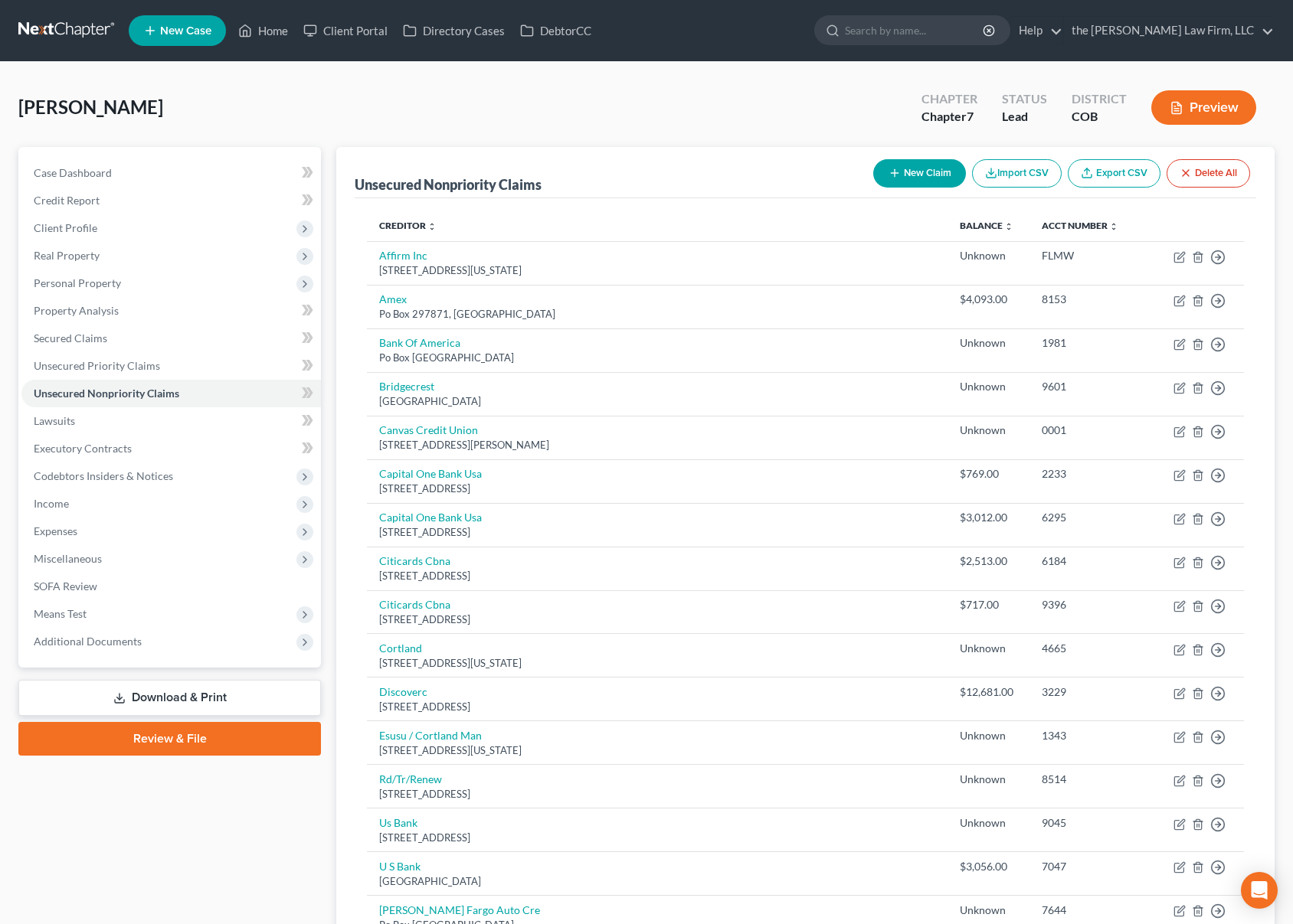
click at [508, 114] on div "[PERSON_NAME] Upgraded Chapter Chapter 7 Status Lead District COB Preview" at bounding box center [646, 113] width 1256 height 66
click at [907, 175] on button "New Claim" at bounding box center [919, 174] width 93 height 29
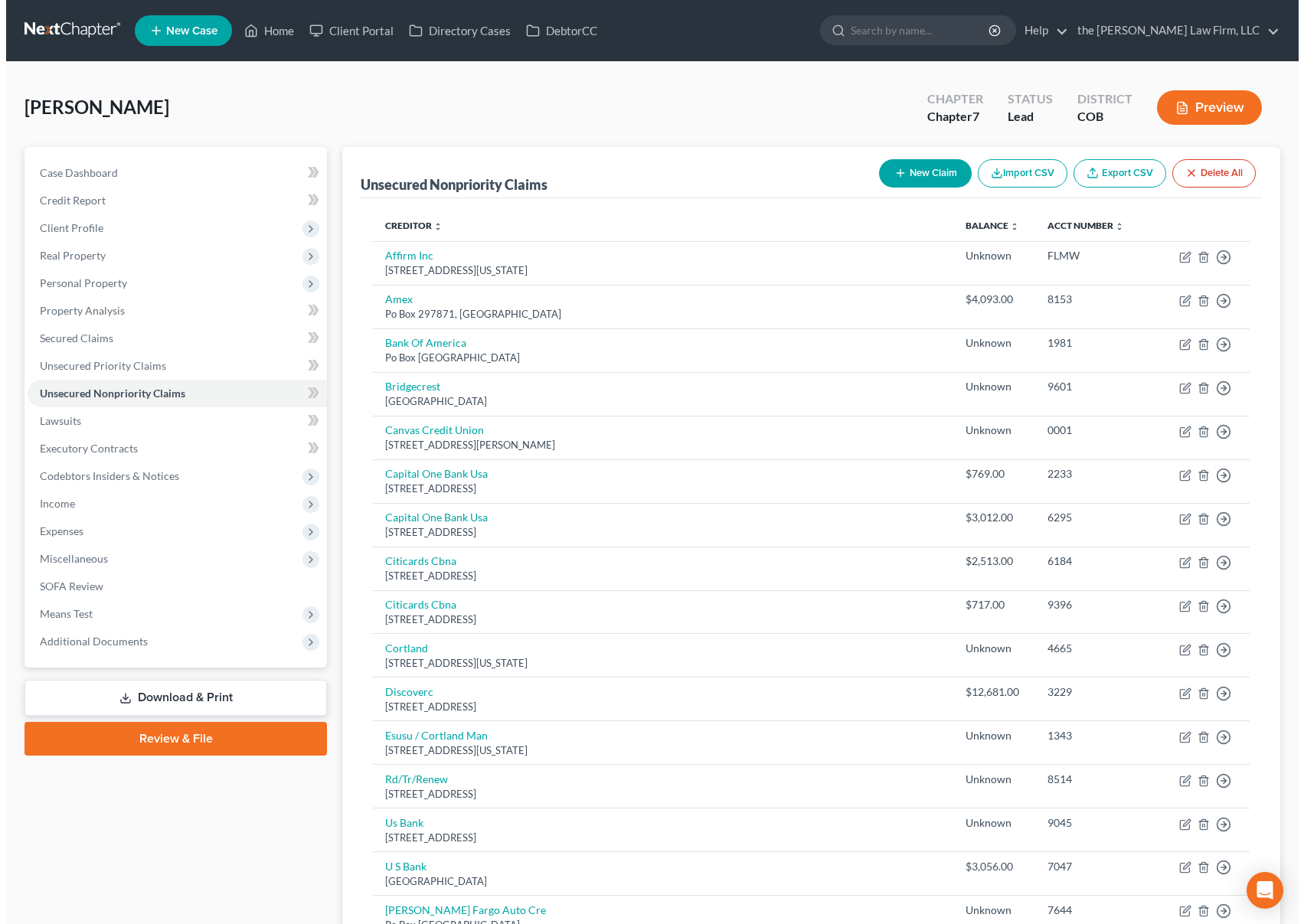
select select "0"
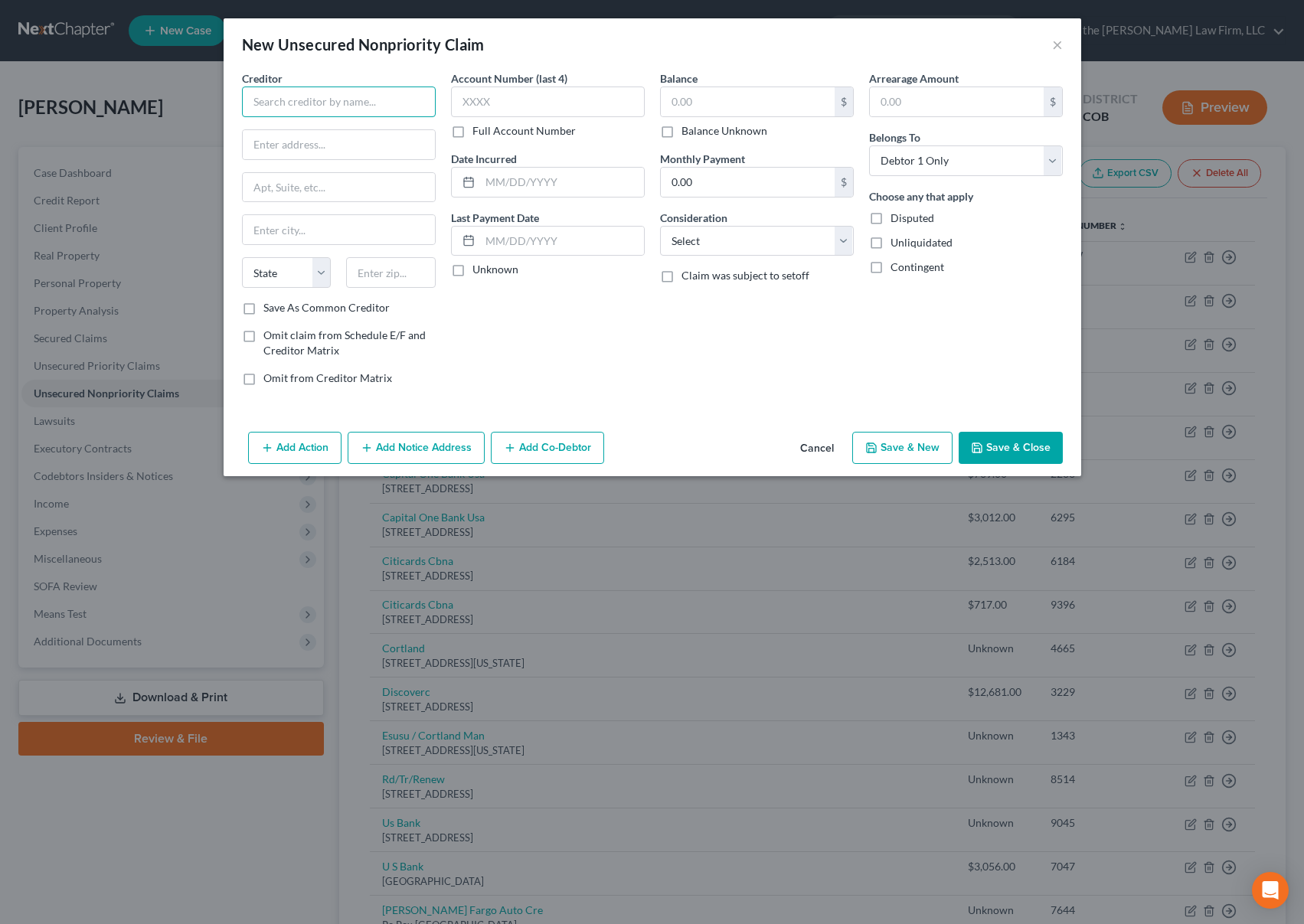
click at [387, 107] on input "text" at bounding box center [339, 101] width 194 height 31
type input "Claims Dept."
type input "Denver City Attorney's Office"
type input "[STREET_ADDRESS]"
click at [715, 98] on input "text" at bounding box center [747, 101] width 174 height 29
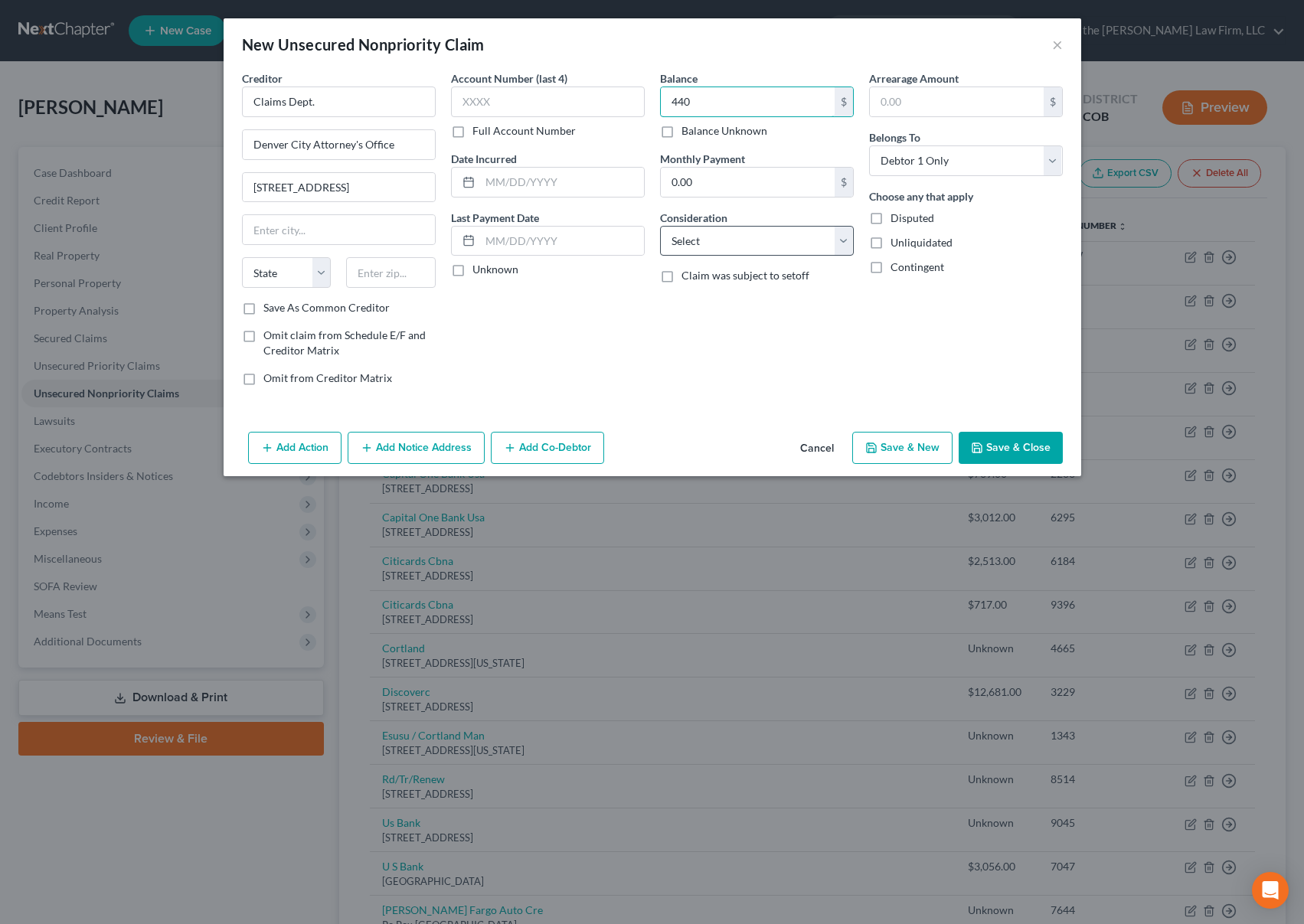
type input "440"
click at [782, 245] on select "Select Cable / Satellite Services Collection Agency Credit Card Debt Debt Couns…" at bounding box center [756, 241] width 194 height 31
select select "14"
click at [660, 226] on select "Select Cable / Satellite Services Collection Agency Credit Card Debt Debt Couns…" at bounding box center [756, 241] width 194 height 31
click at [782, 293] on input "text" at bounding box center [756, 299] width 192 height 29
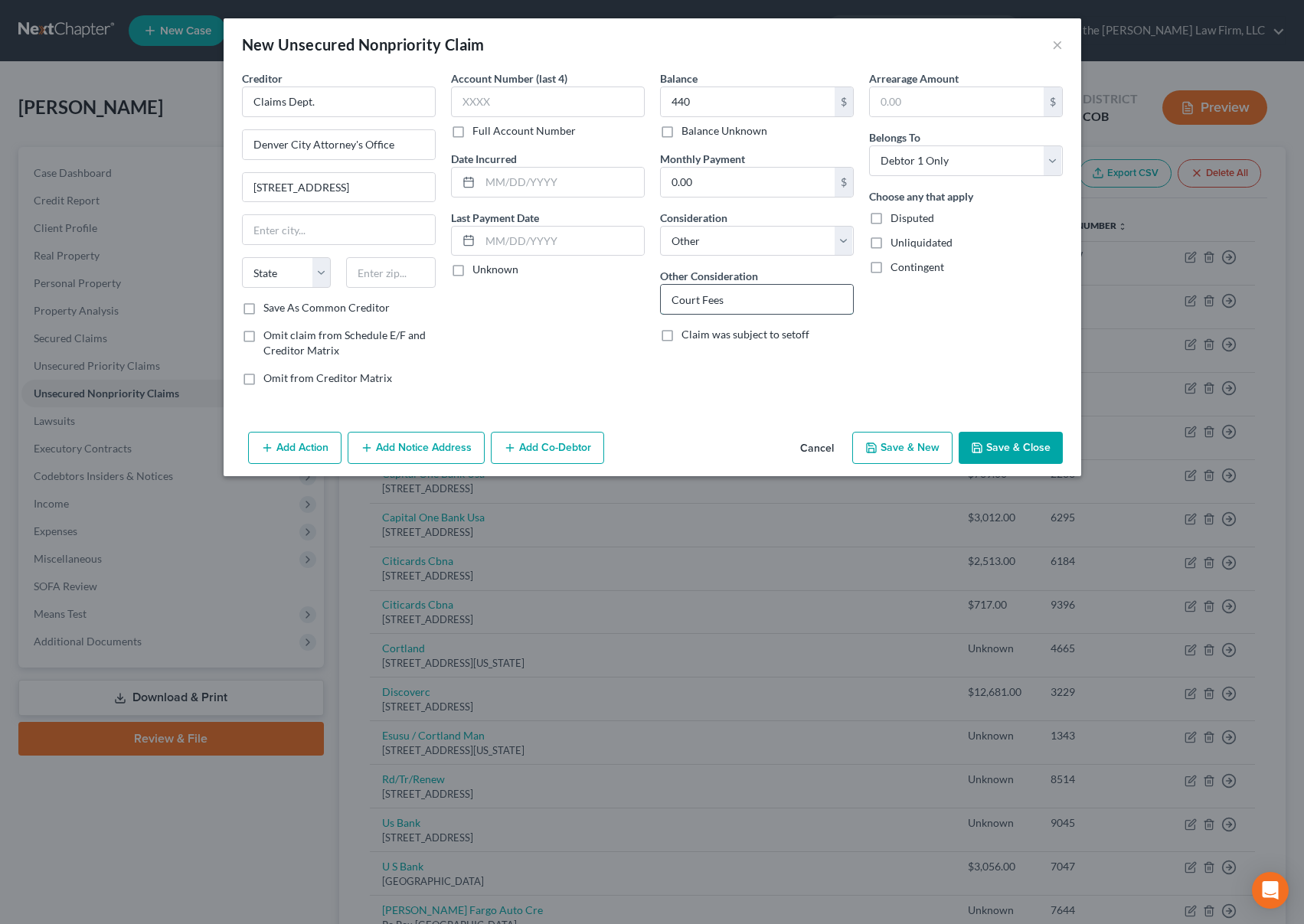
type input "Court Fees"
click at [314, 220] on input "text" at bounding box center [339, 230] width 192 height 29
type input "[GEOGRAPHIC_DATA]"
select select "5"
type input "80202"
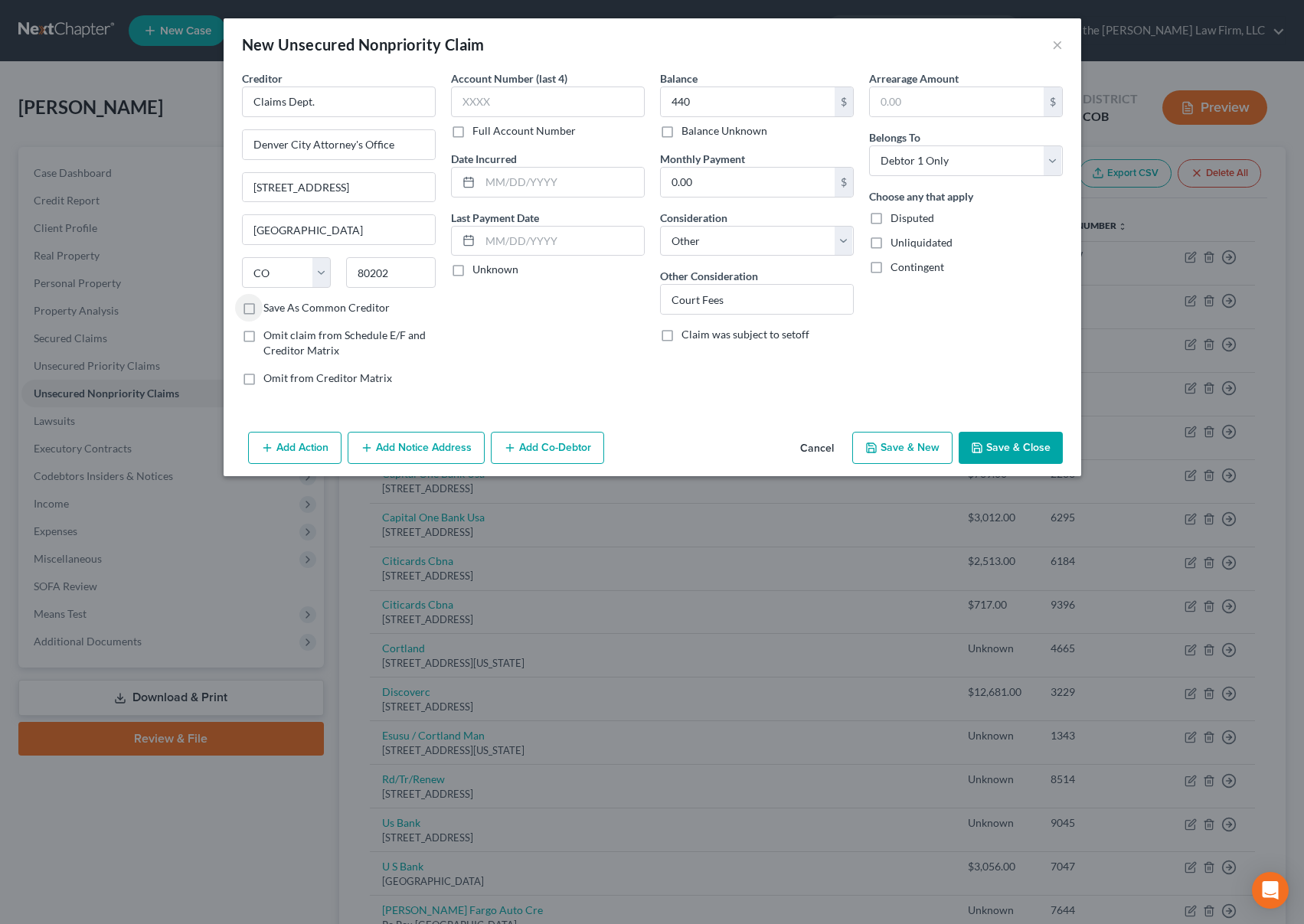
click at [473, 134] on label "Full Account Number" at bounding box center [524, 131] width 103 height 15
click at [479, 133] on input "Full Account Number" at bounding box center [484, 128] width 10 height 10
click at [483, 97] on input "text" at bounding box center [548, 101] width 194 height 31
type input "Case 24M00231"
click at [999, 446] on button "Save & Close" at bounding box center [1010, 448] width 104 height 32
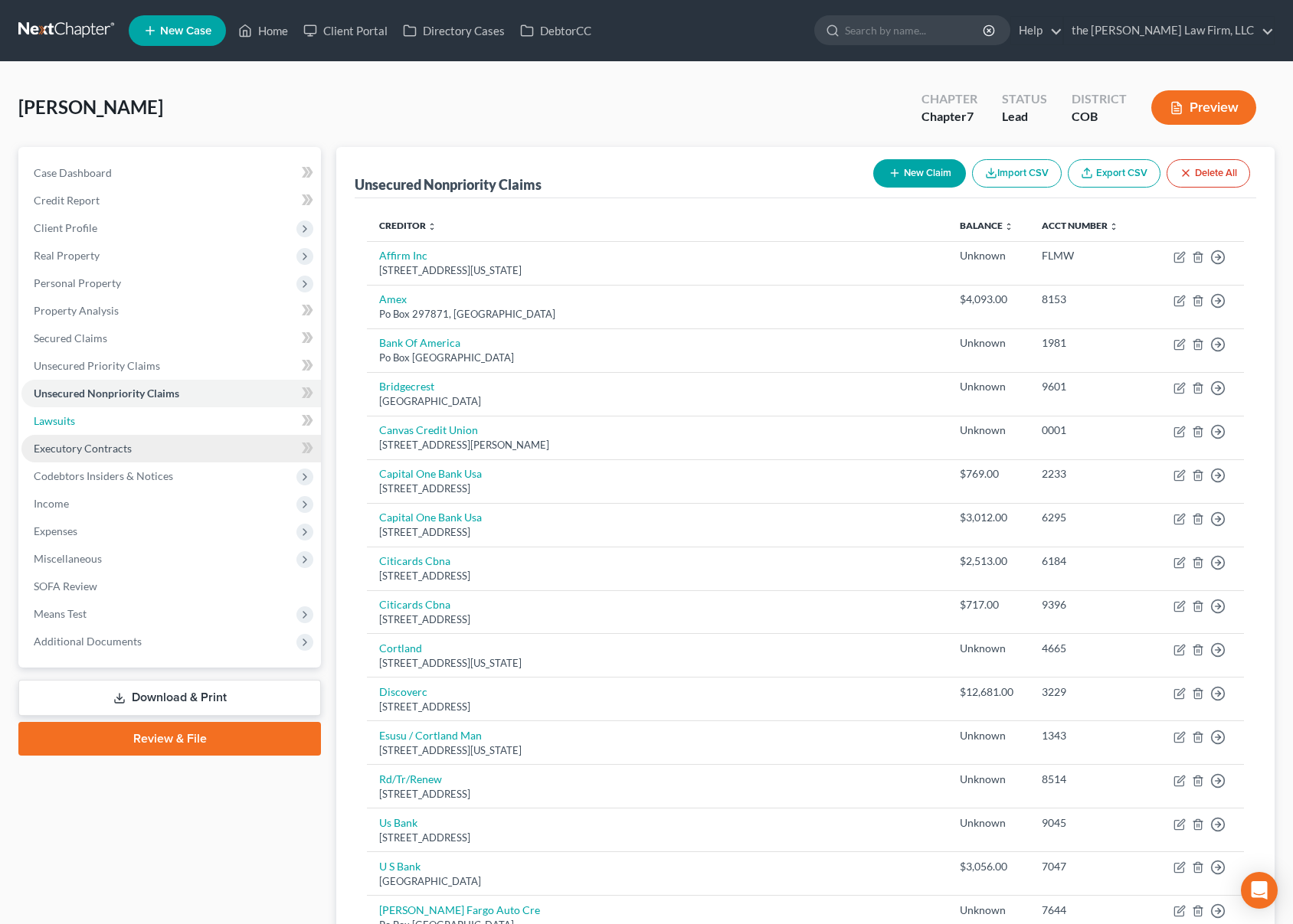
drag, startPoint x: 163, startPoint y: 428, endPoint x: 149, endPoint y: 445, distance: 22.0
click at [163, 428] on link "Lawsuits" at bounding box center [171, 421] width 299 height 28
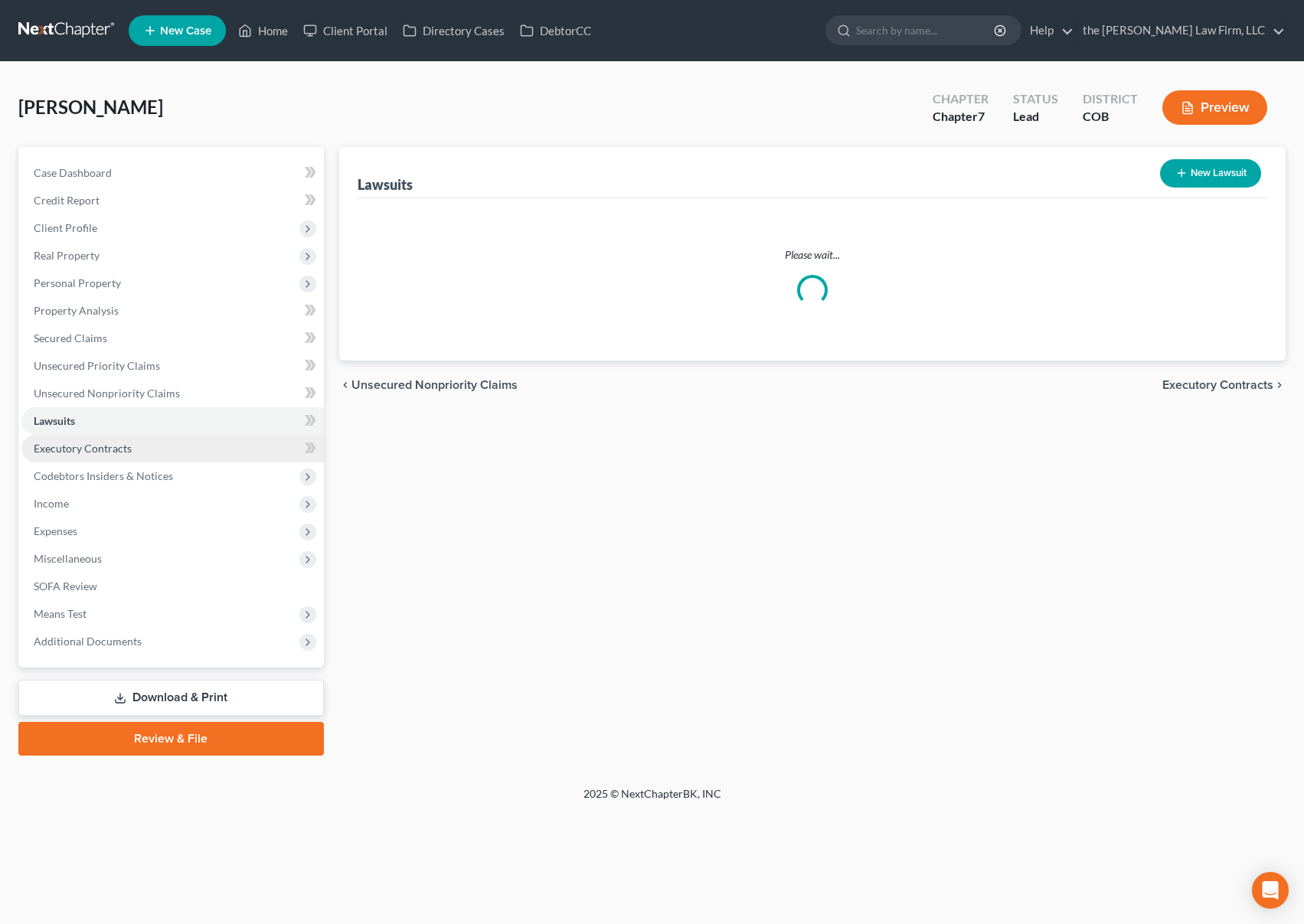
click at [140, 455] on link "Executory Contracts" at bounding box center [173, 449] width 303 height 28
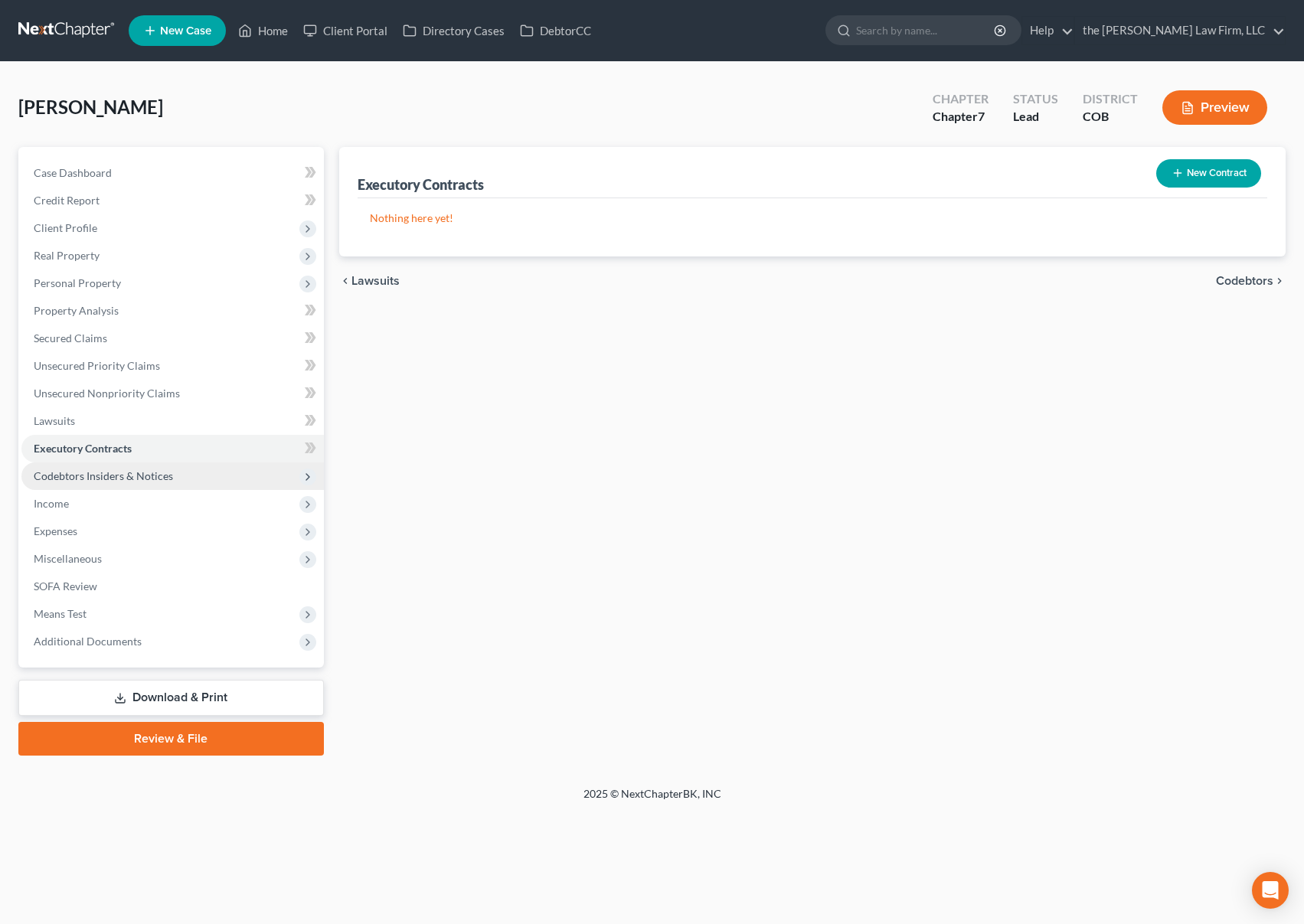
drag, startPoint x: 131, startPoint y: 475, endPoint x: 113, endPoint y: 501, distance: 31.6
click at [130, 475] on span "Codebtors Insiders & Notices" at bounding box center [103, 476] width 139 height 13
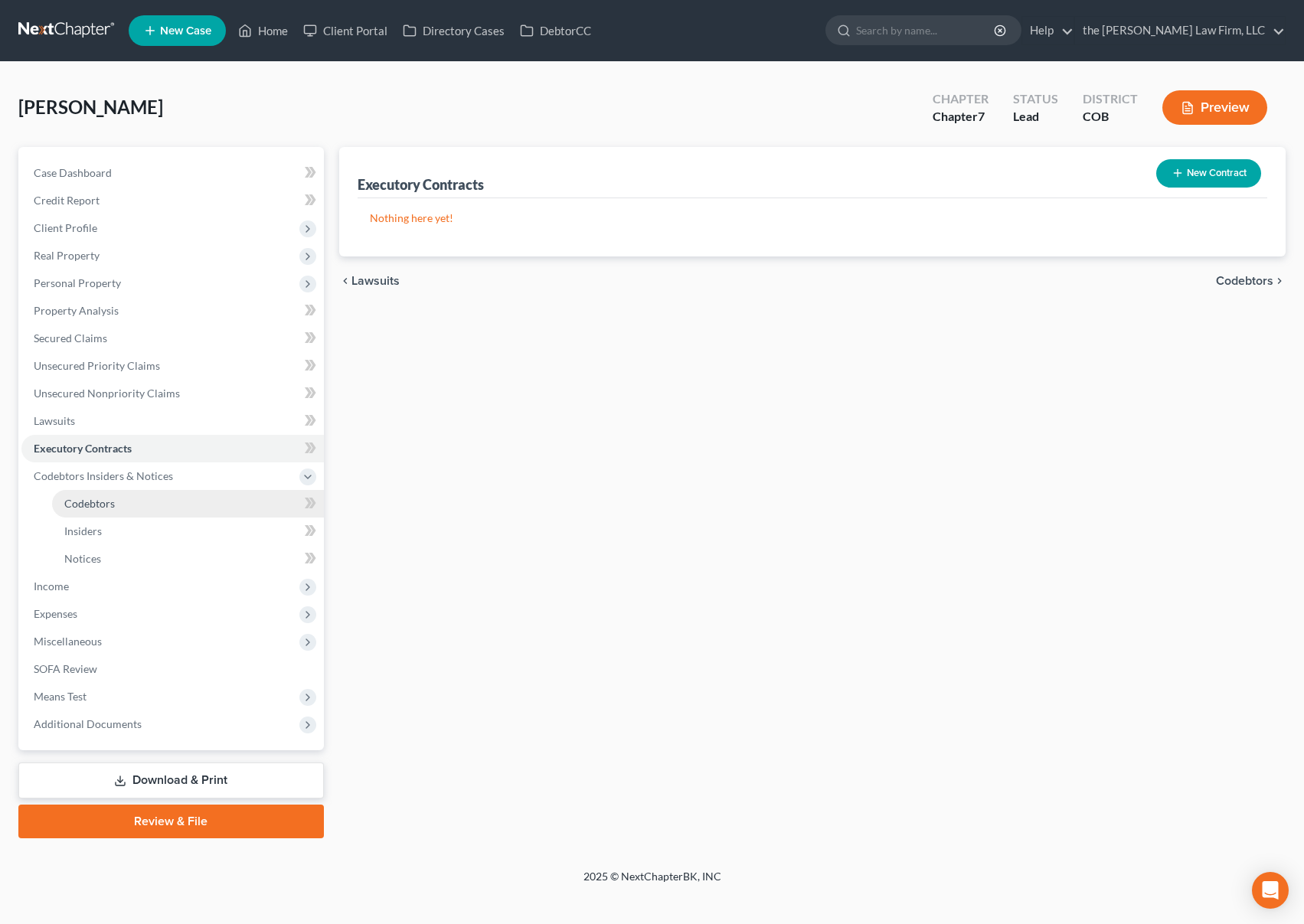
click at [131, 505] on link "Codebtors" at bounding box center [188, 504] width 272 height 28
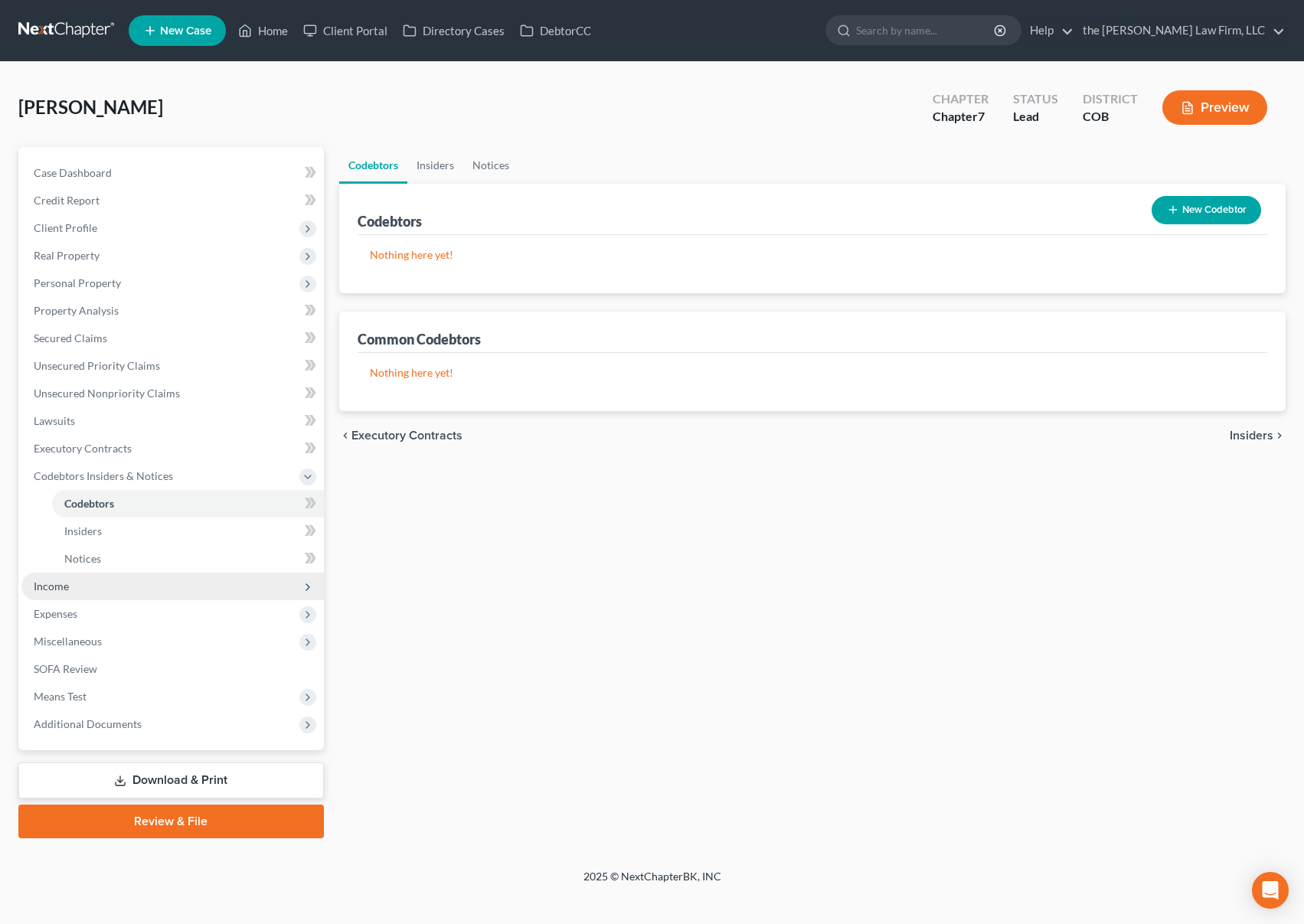
click at [118, 581] on span "Income" at bounding box center [173, 586] width 303 height 28
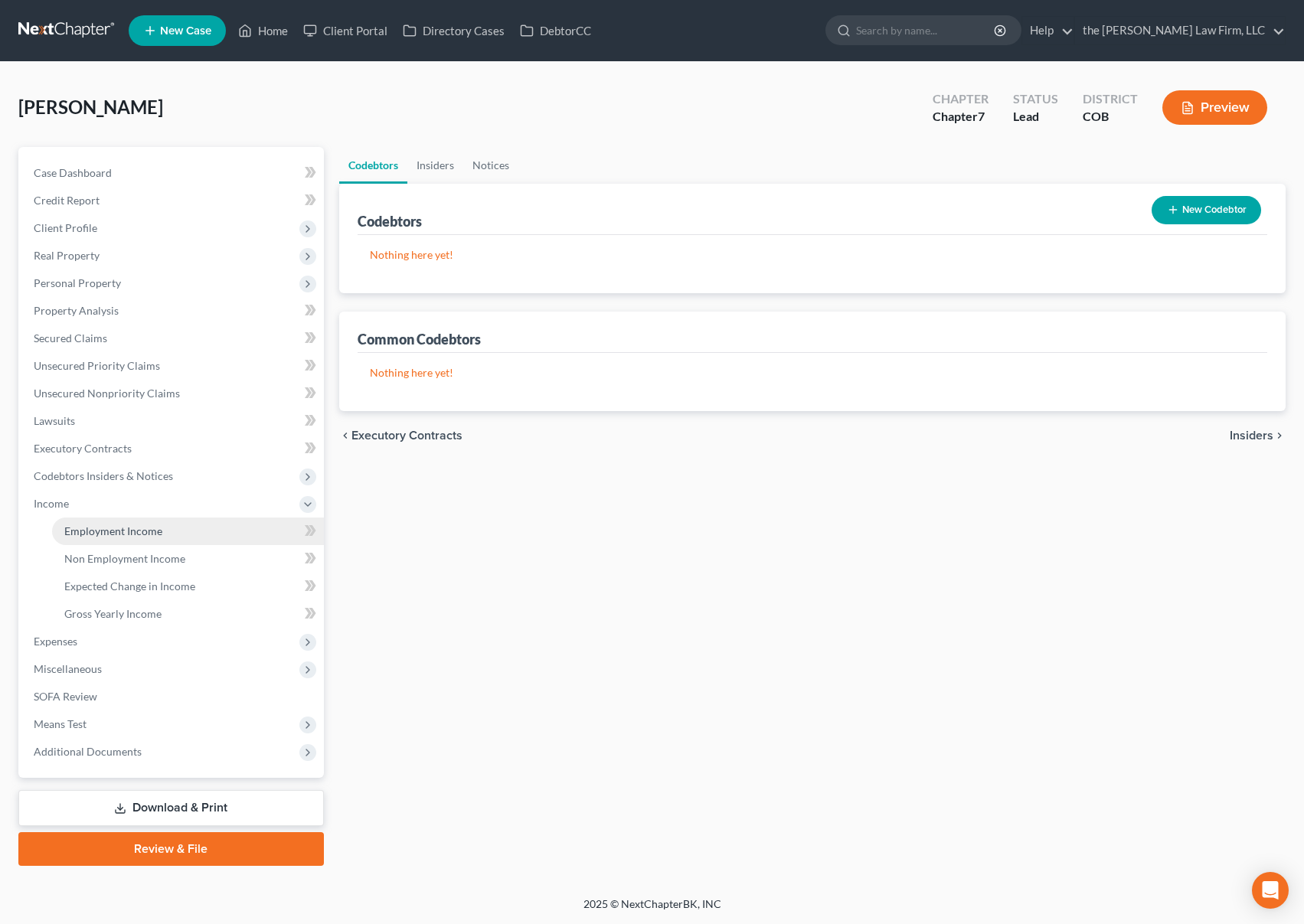
click at [136, 523] on link "Employment Income" at bounding box center [188, 531] width 272 height 28
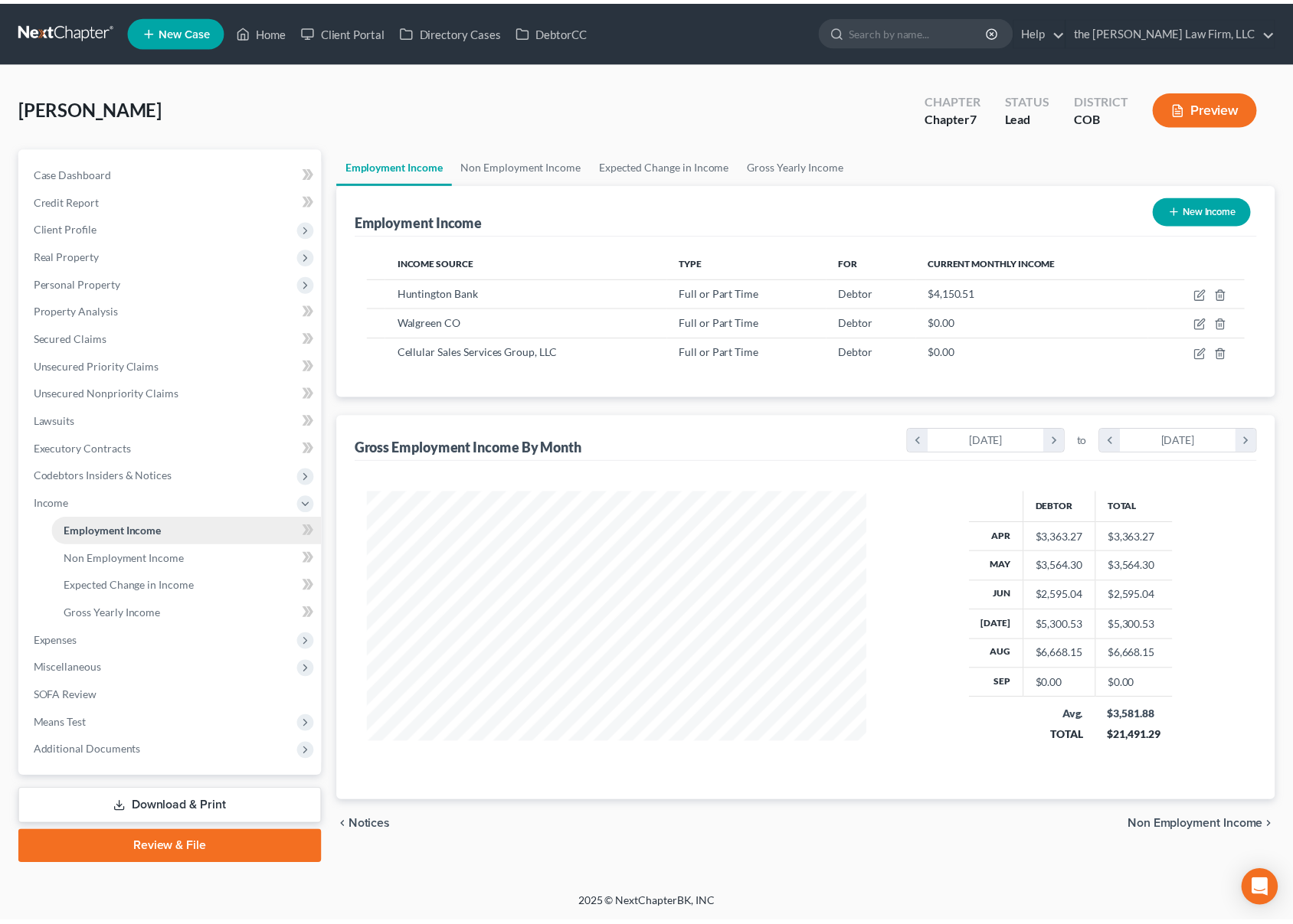
scroll to position [275, 534]
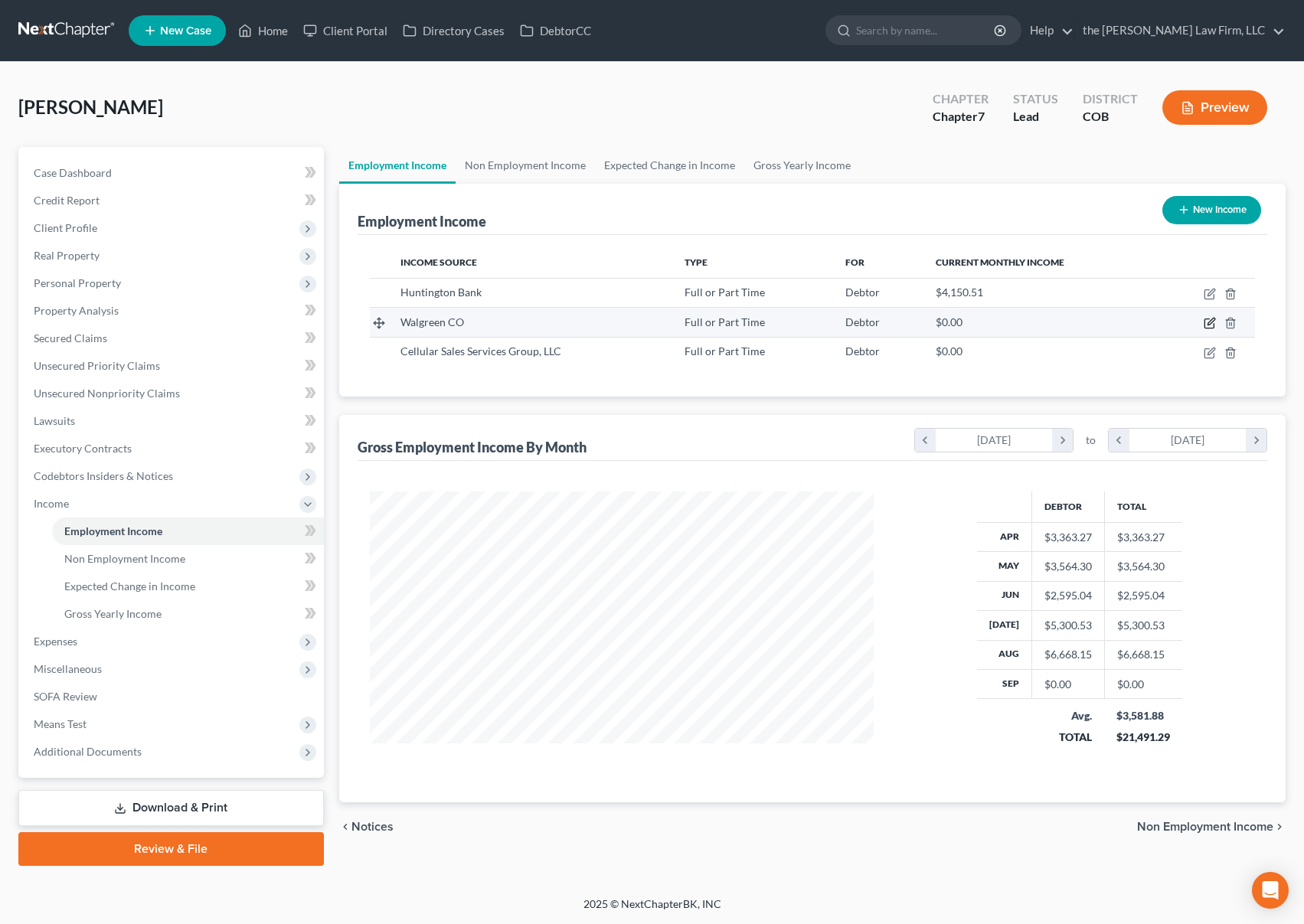
click at [1213, 323] on icon "button" at bounding box center [1210, 323] width 13 height 13
select select "0"
select select "14"
select select "2"
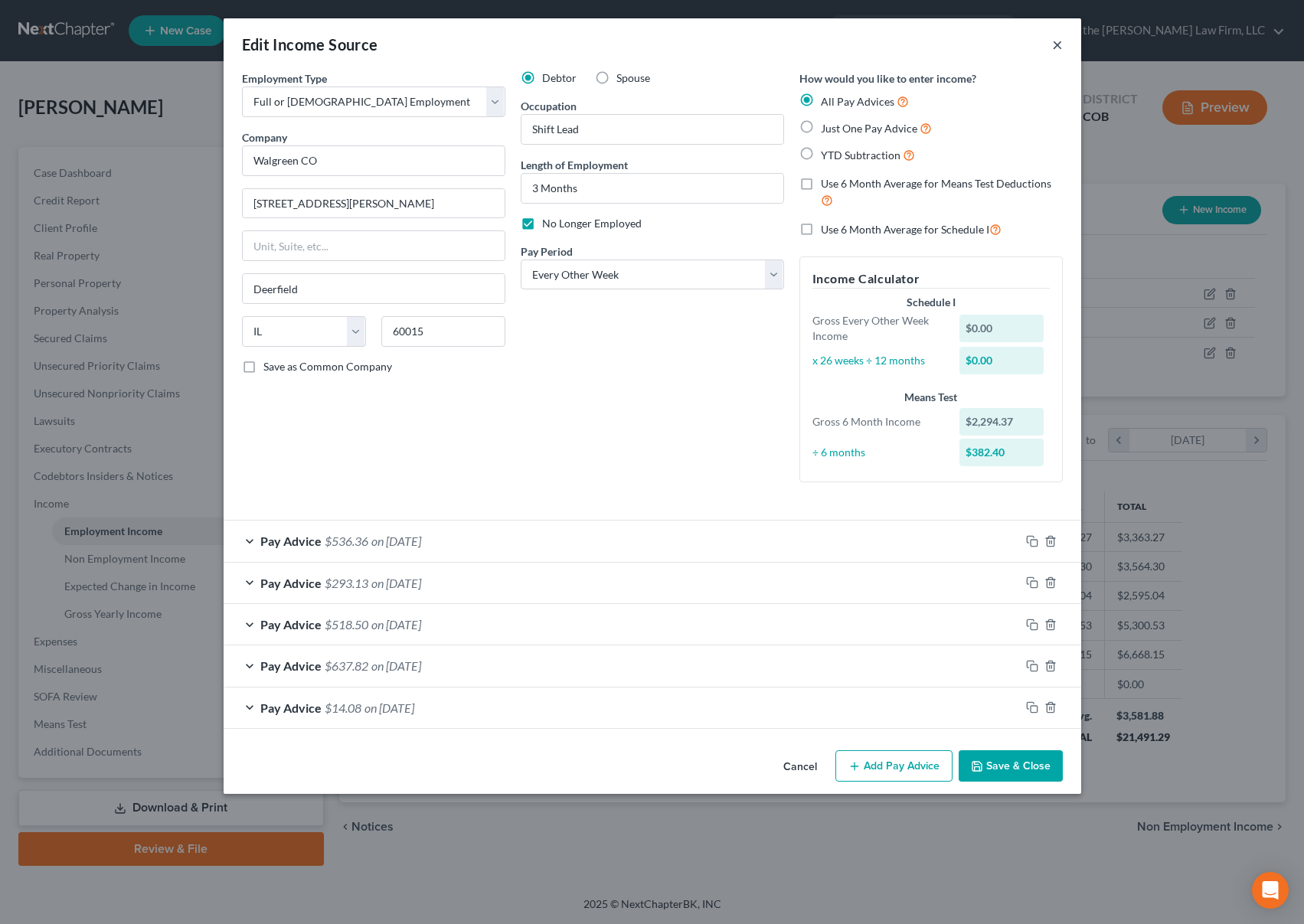
click at [1057, 50] on button "×" at bounding box center [1057, 44] width 11 height 18
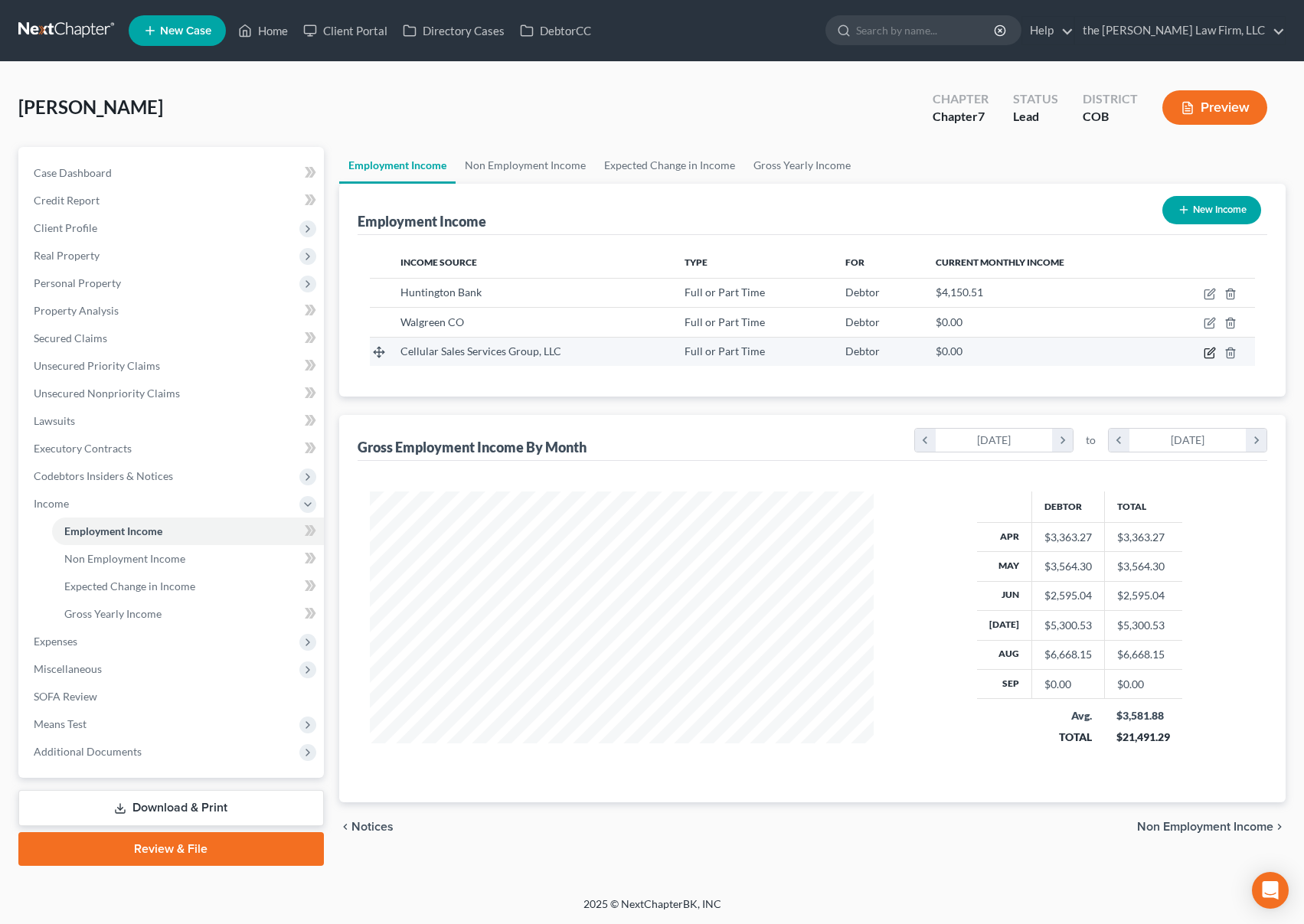
click at [1207, 355] on icon "button" at bounding box center [1210, 353] width 13 height 13
select select "0"
select select "44"
select select "1"
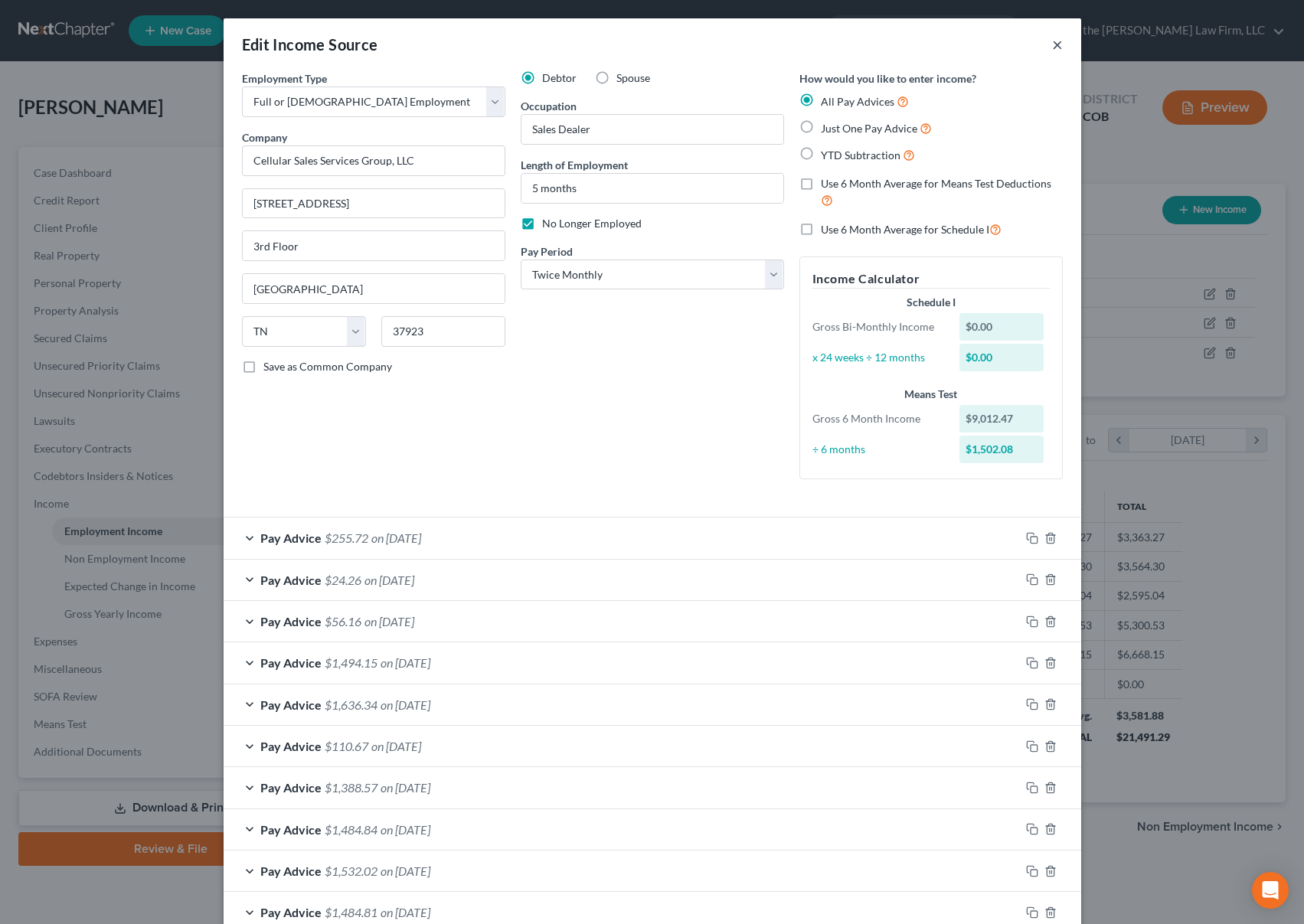
click at [1053, 46] on button "×" at bounding box center [1057, 44] width 11 height 18
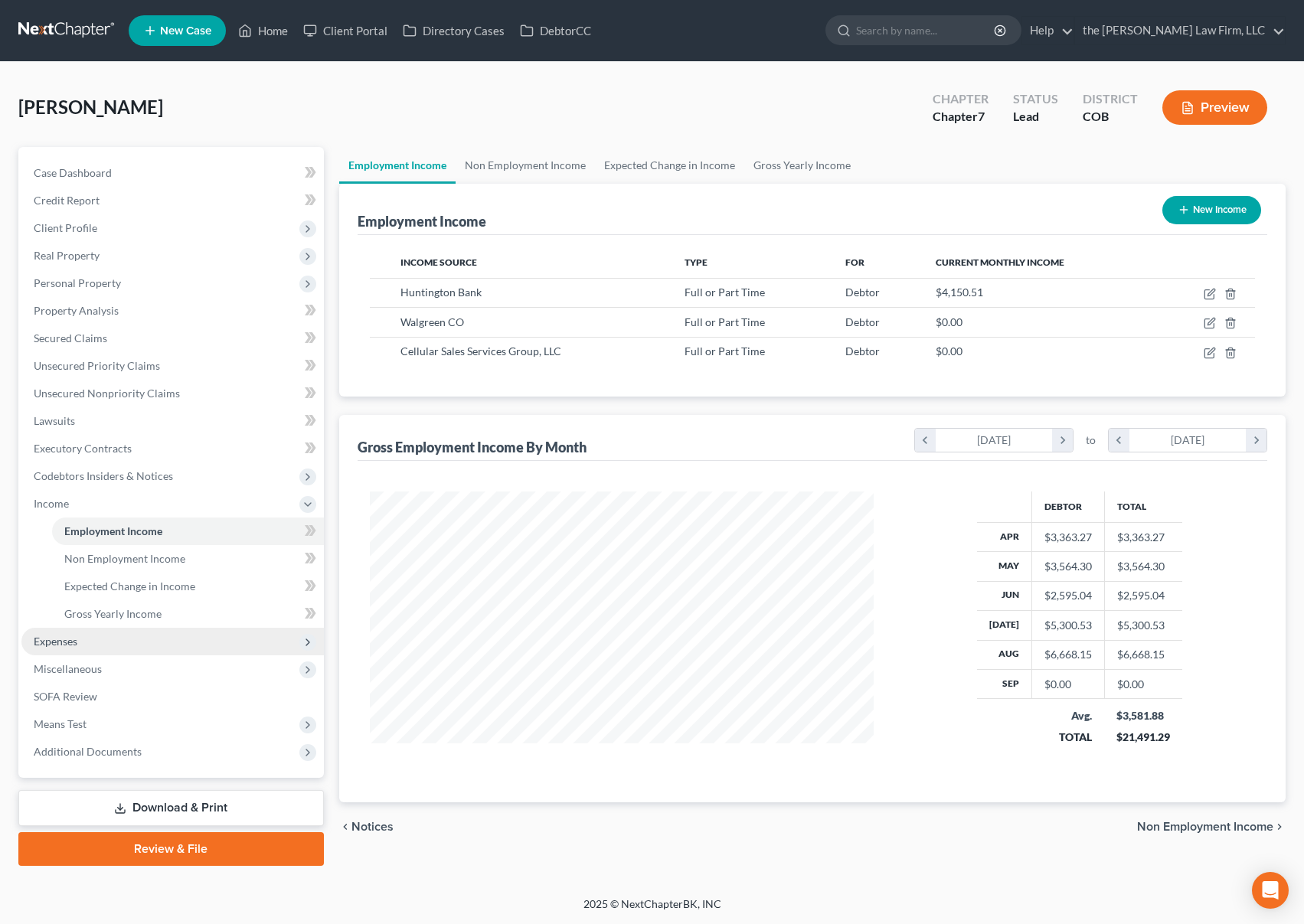
click at [179, 641] on span "Expenses" at bounding box center [173, 641] width 303 height 28
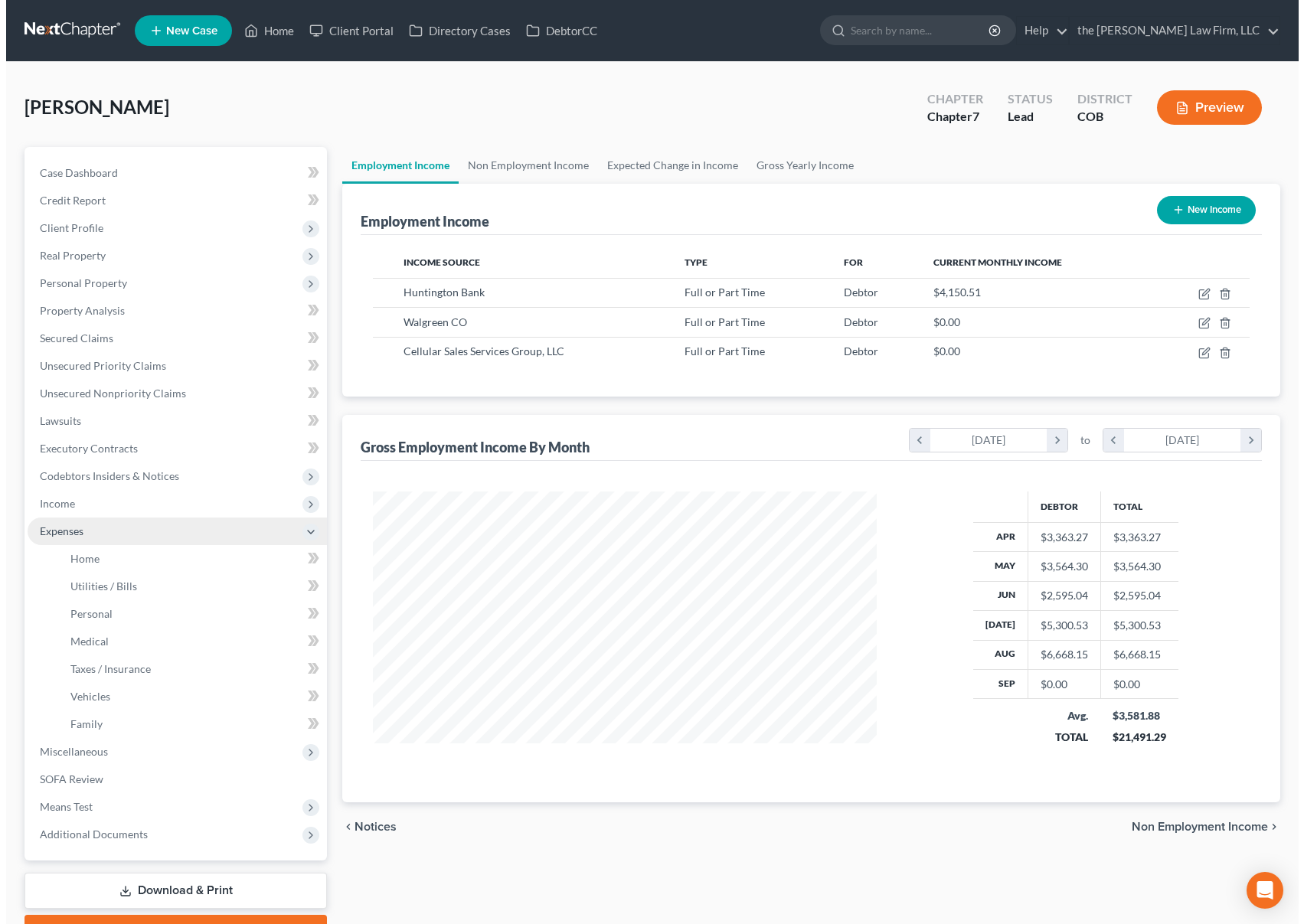
scroll to position [765525, 765370]
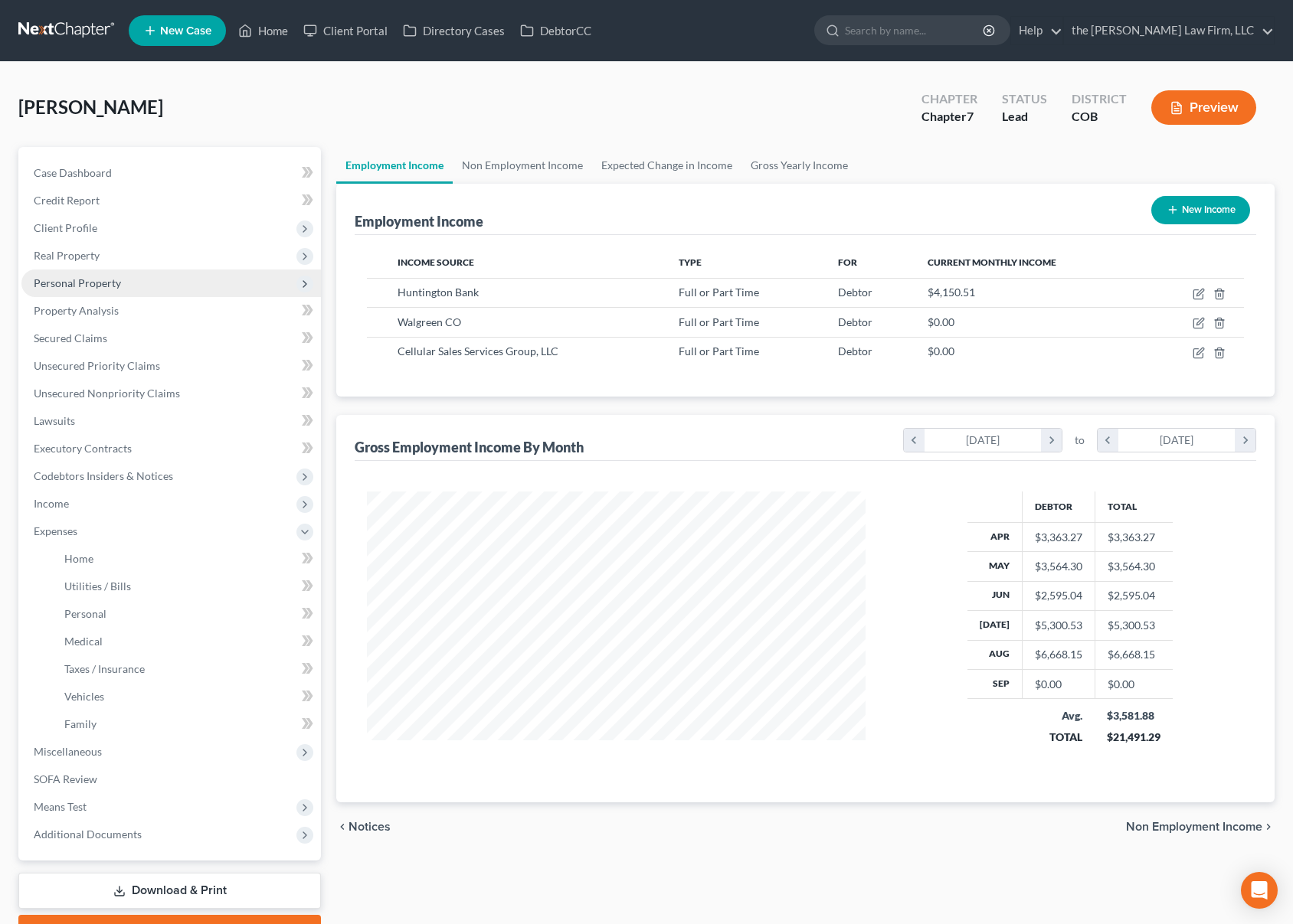
click at [143, 288] on span "Personal Property" at bounding box center [171, 283] width 299 height 28
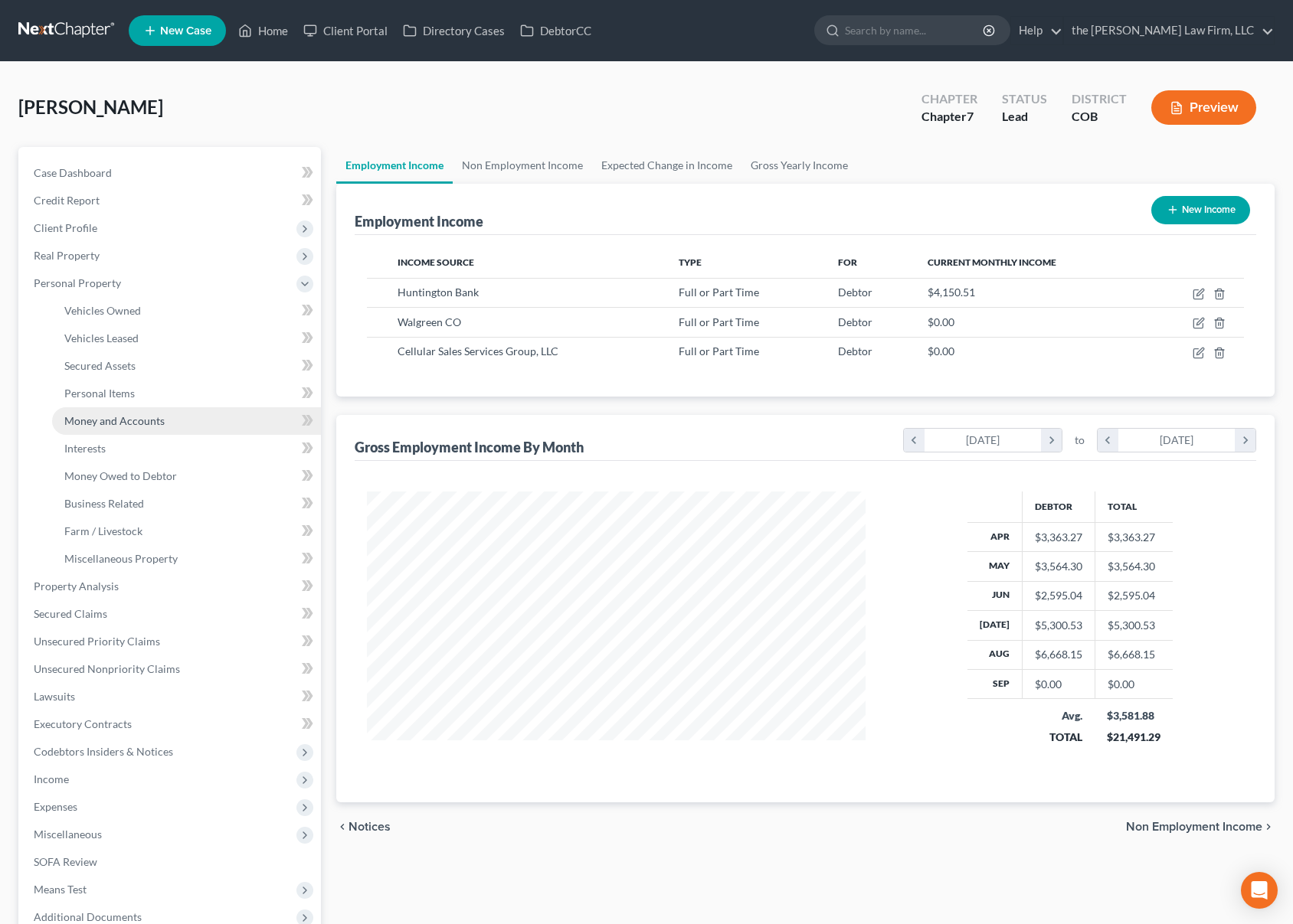
click at [146, 415] on span "Money and Accounts" at bounding box center [115, 421] width 101 height 13
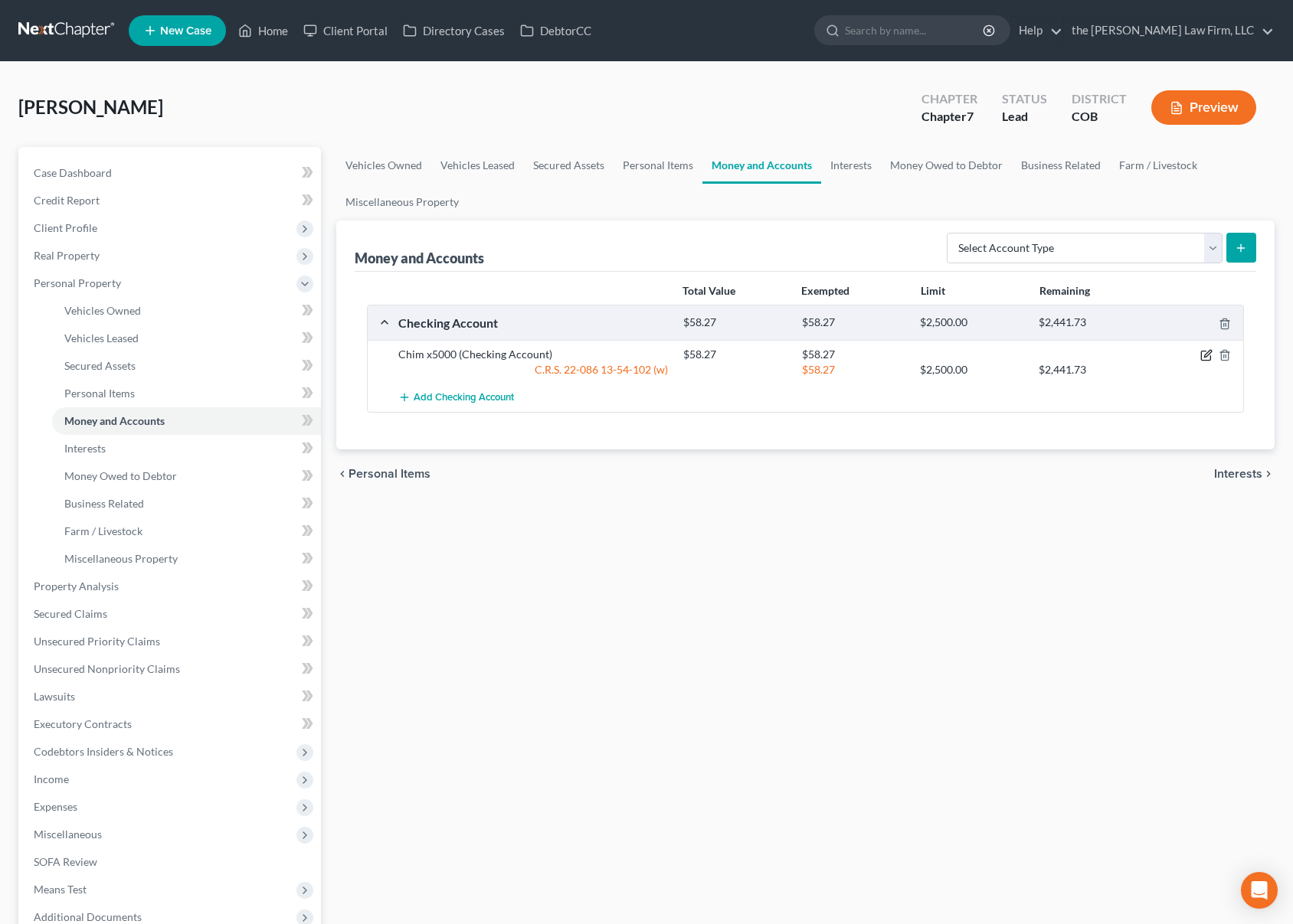
click at [1203, 356] on icon "button" at bounding box center [1206, 355] width 13 height 13
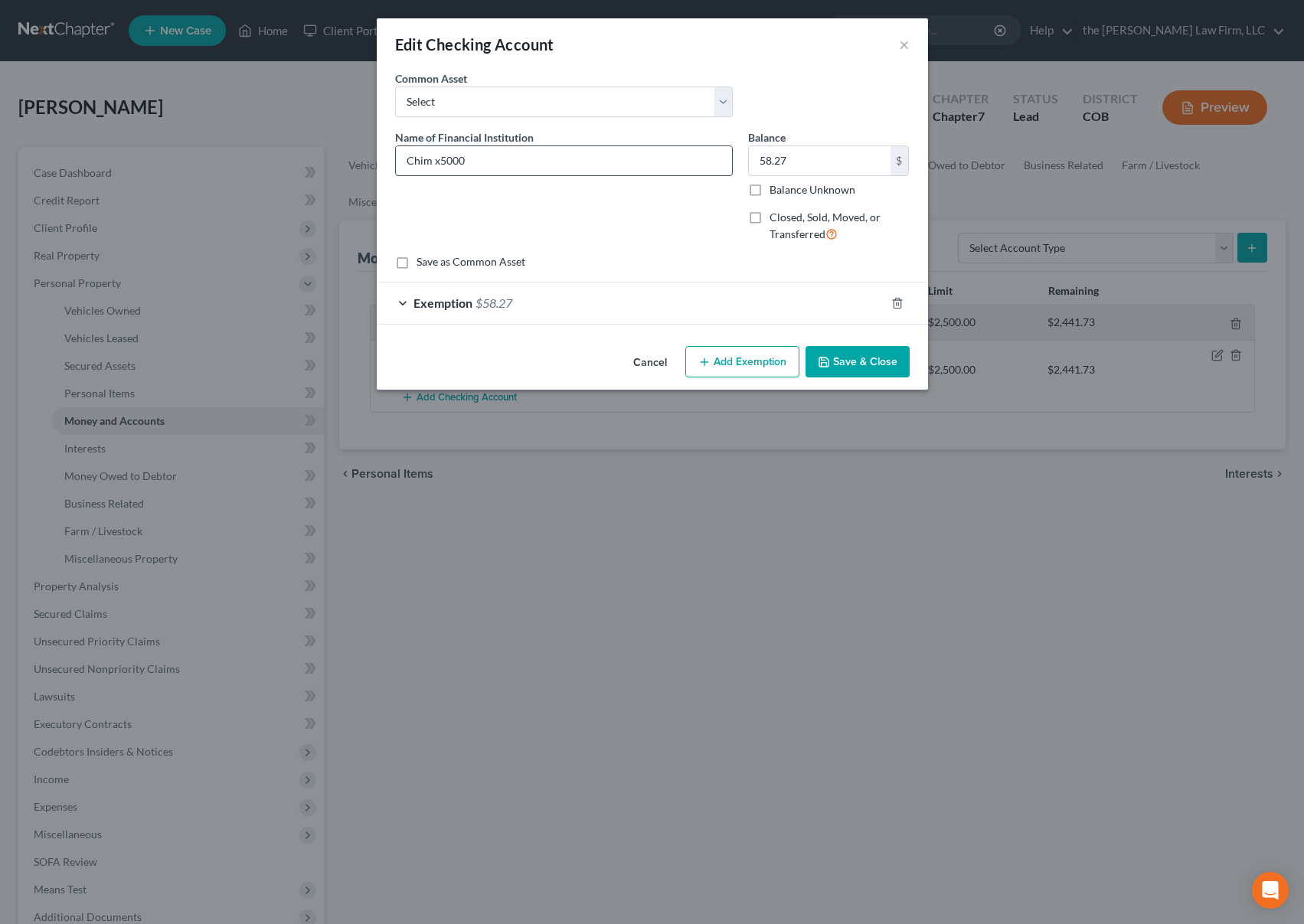
click at [432, 157] on input "Chim x5000" at bounding box center [564, 160] width 336 height 29
type input "Chime x5000"
click at [577, 298] on div "Exemption $58.27" at bounding box center [631, 303] width 508 height 40
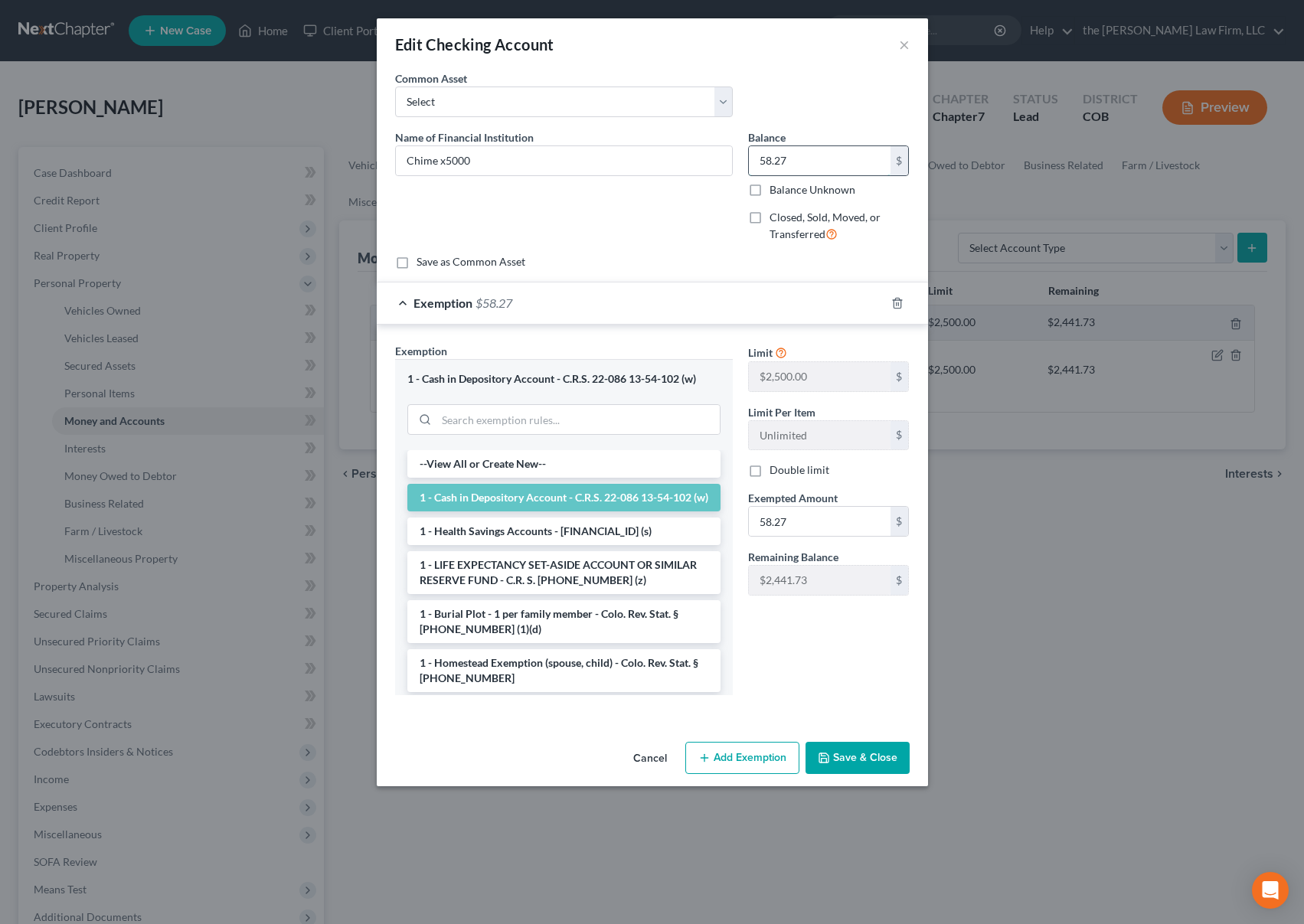
click at [823, 159] on input "58.27" at bounding box center [819, 160] width 142 height 29
type input "842.57"
click at [860, 756] on button "Save & Close" at bounding box center [858, 758] width 104 height 32
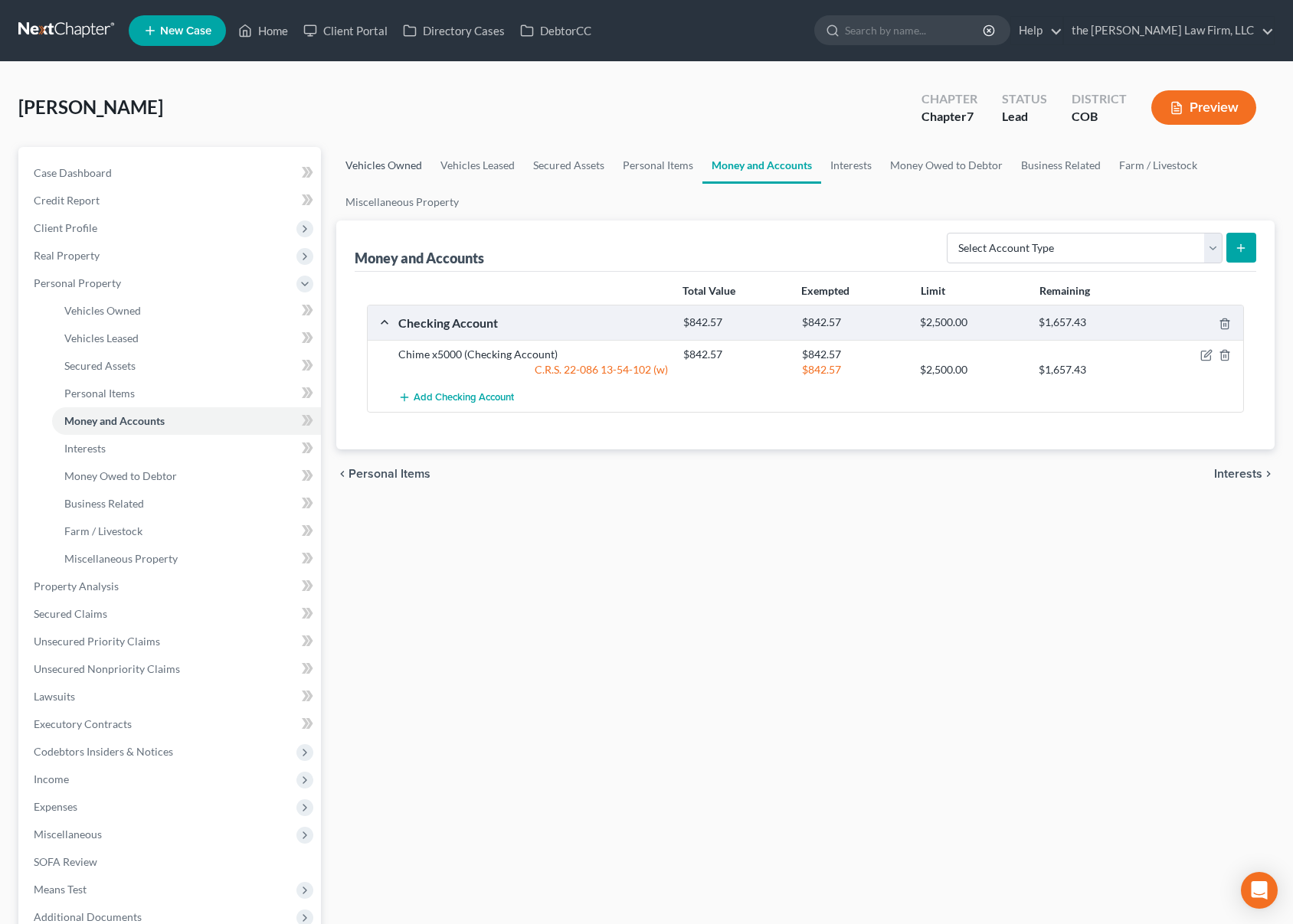
click at [392, 153] on link "Vehicles Owned" at bounding box center [383, 165] width 95 height 37
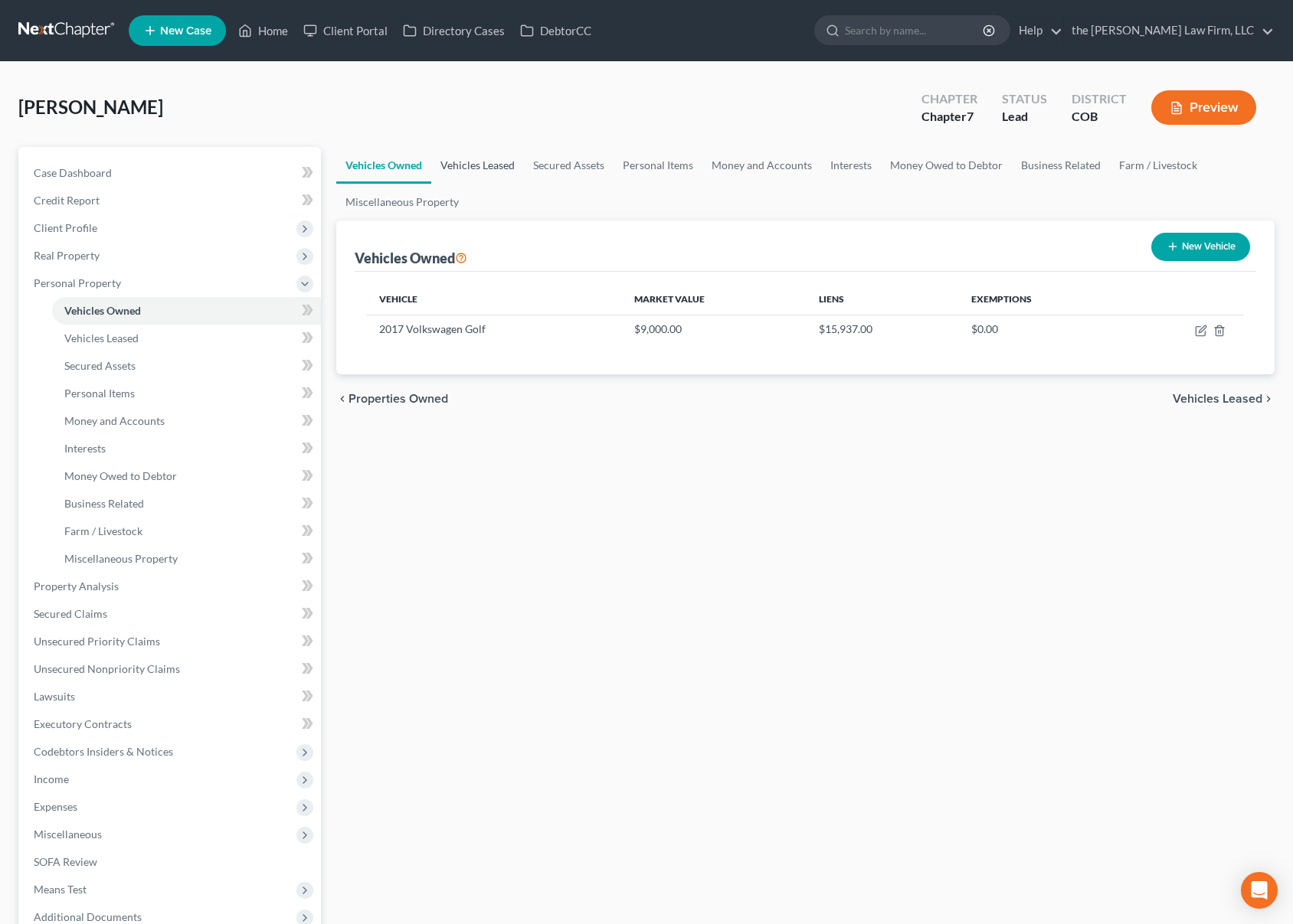
click at [493, 165] on link "Vehicles Leased" at bounding box center [477, 165] width 93 height 37
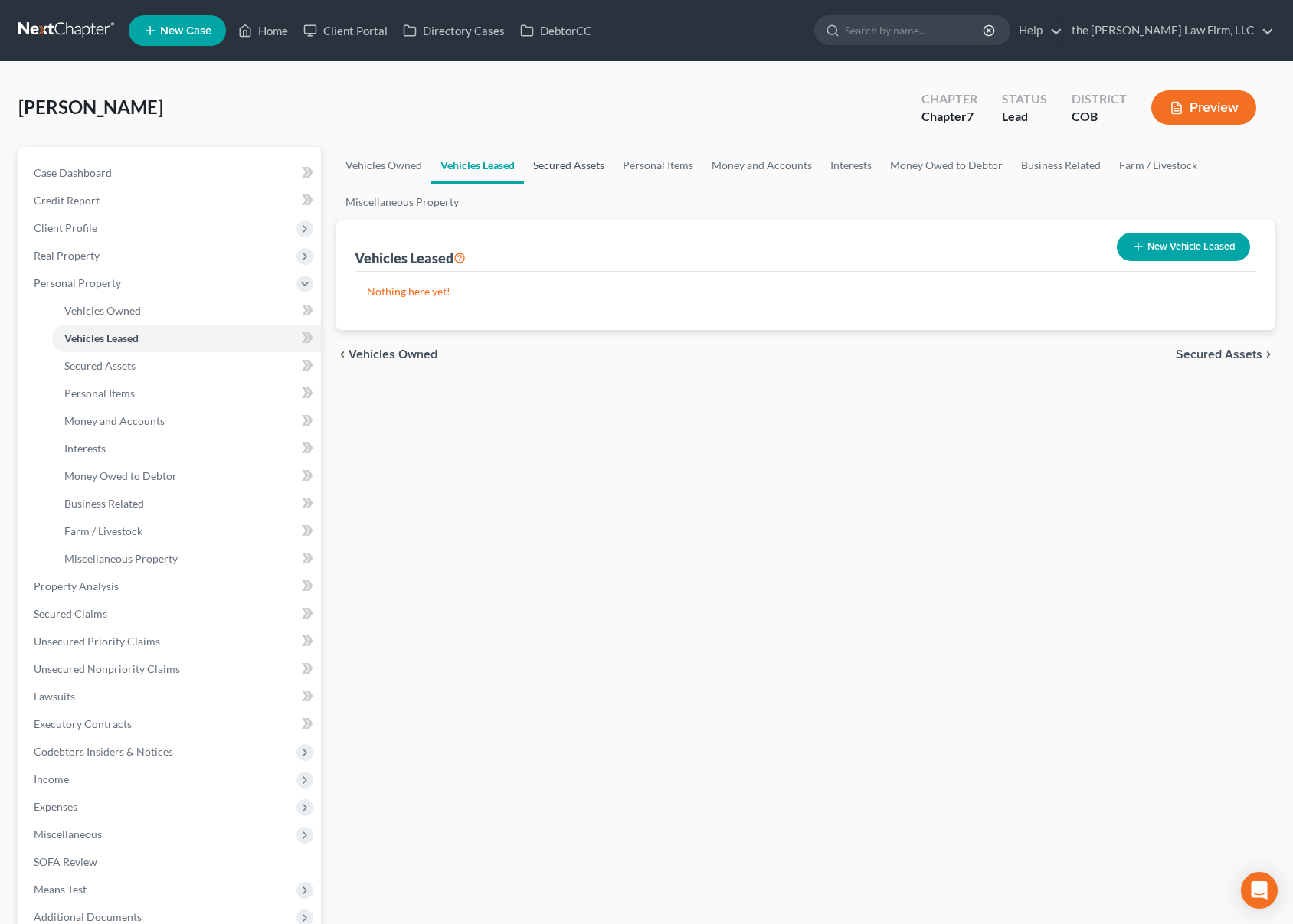
click at [573, 175] on link "Secured Assets" at bounding box center [569, 165] width 90 height 37
click at [742, 173] on link "Money and Accounts" at bounding box center [762, 165] width 119 height 37
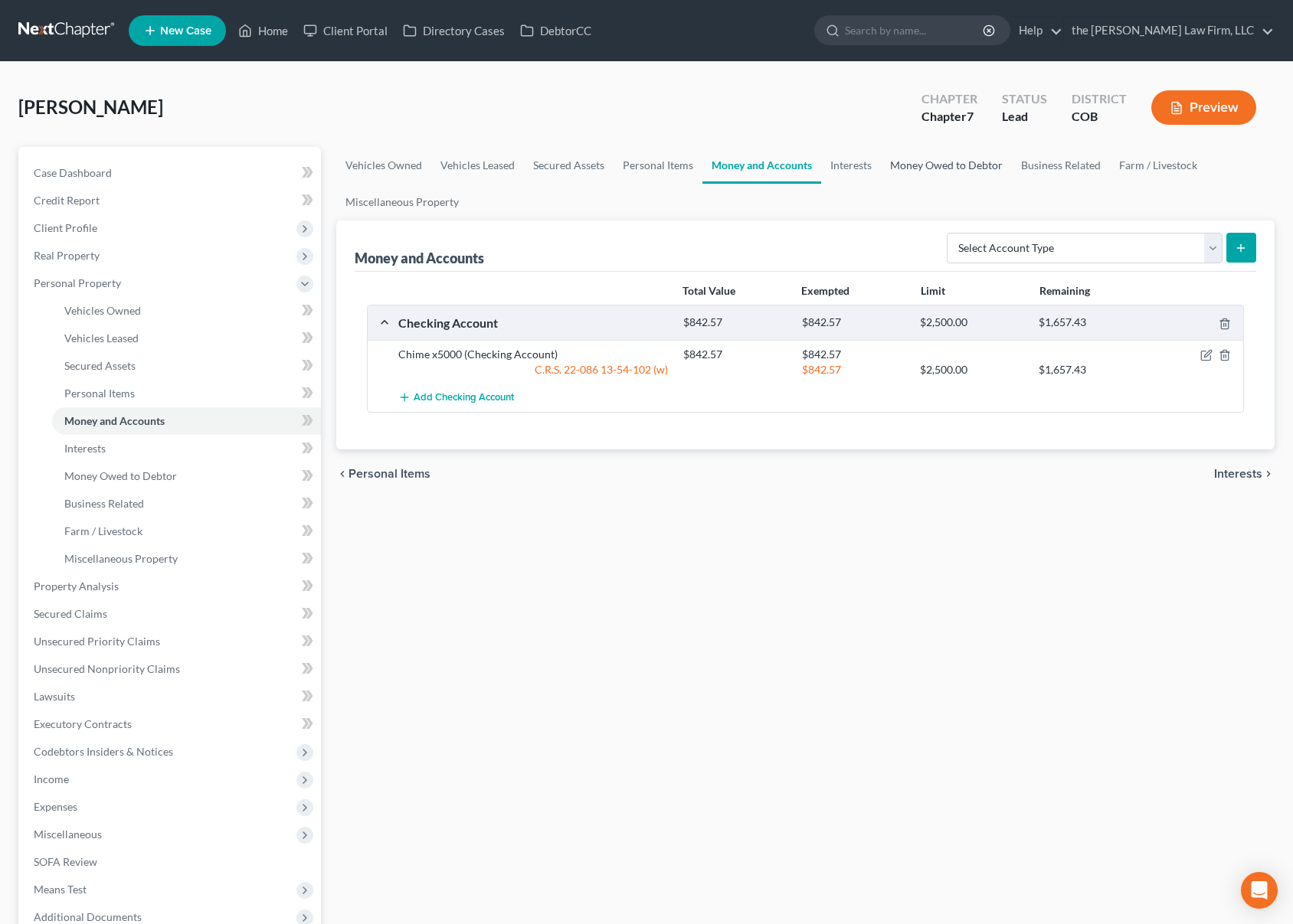
click at [933, 169] on link "Money Owed to Debtor" at bounding box center [946, 165] width 131 height 37
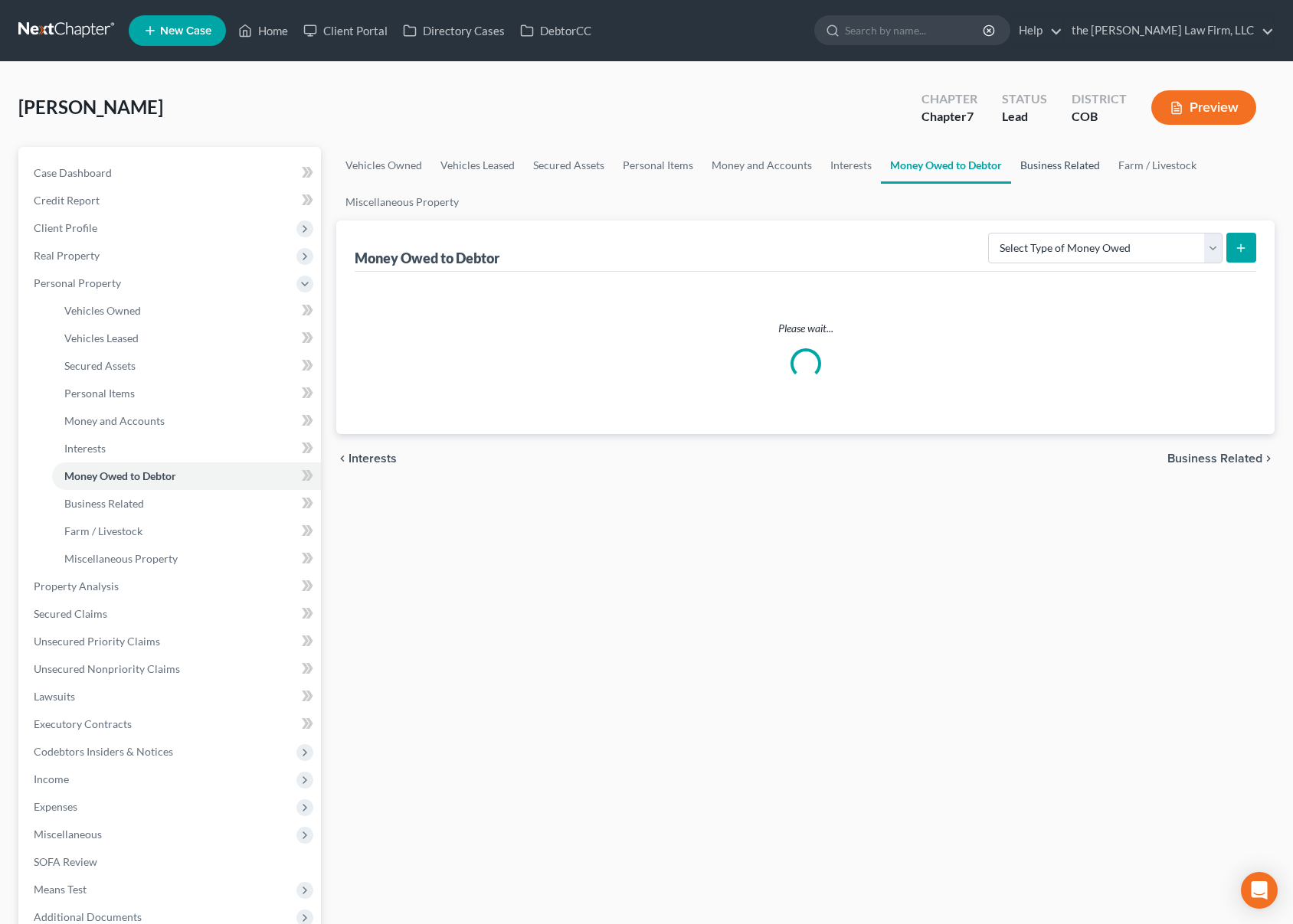
click at [1058, 170] on link "Business Related" at bounding box center [1060, 165] width 98 height 37
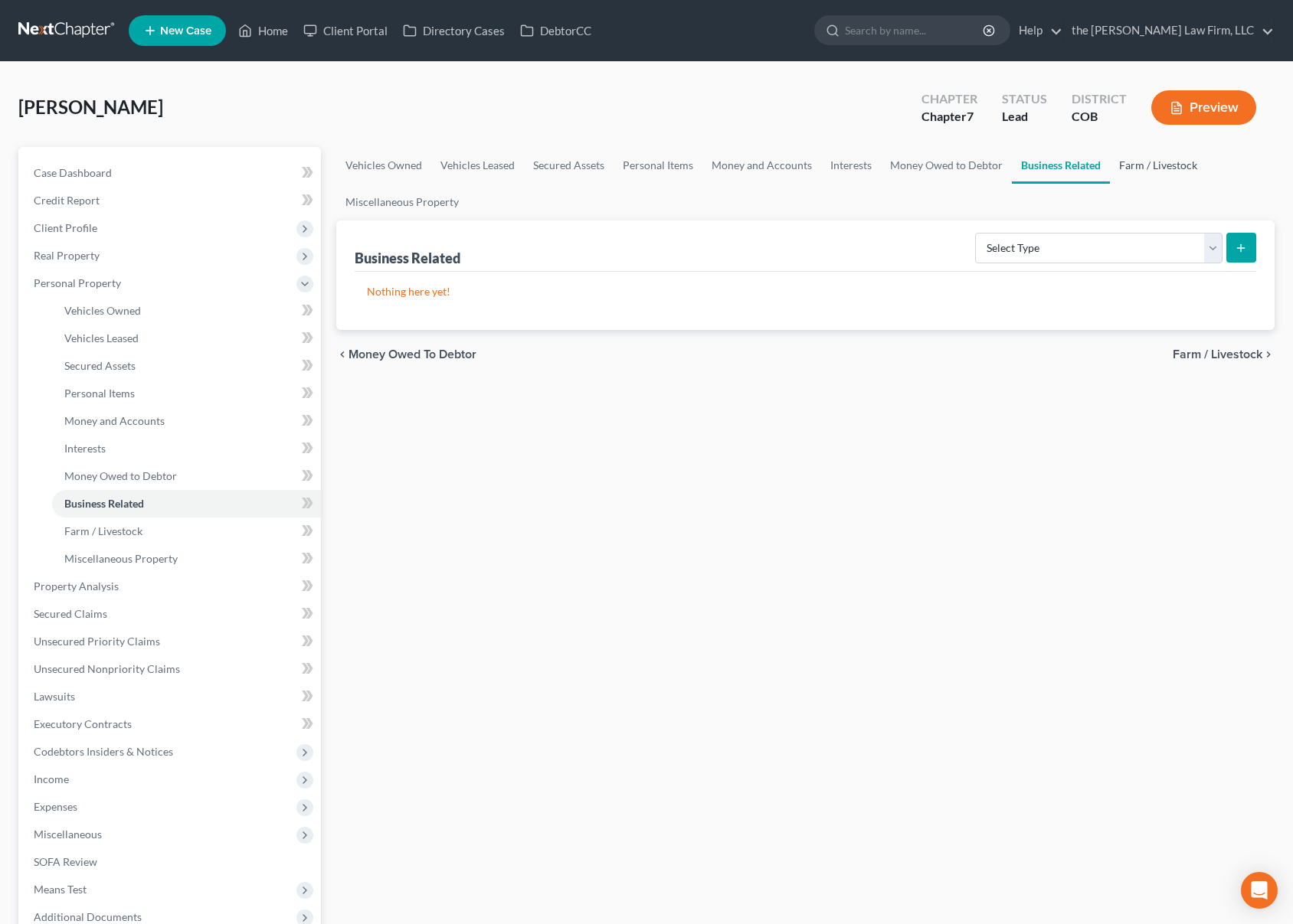
click at [1141, 160] on link "Farm / Livestock" at bounding box center [1157, 165] width 96 height 37
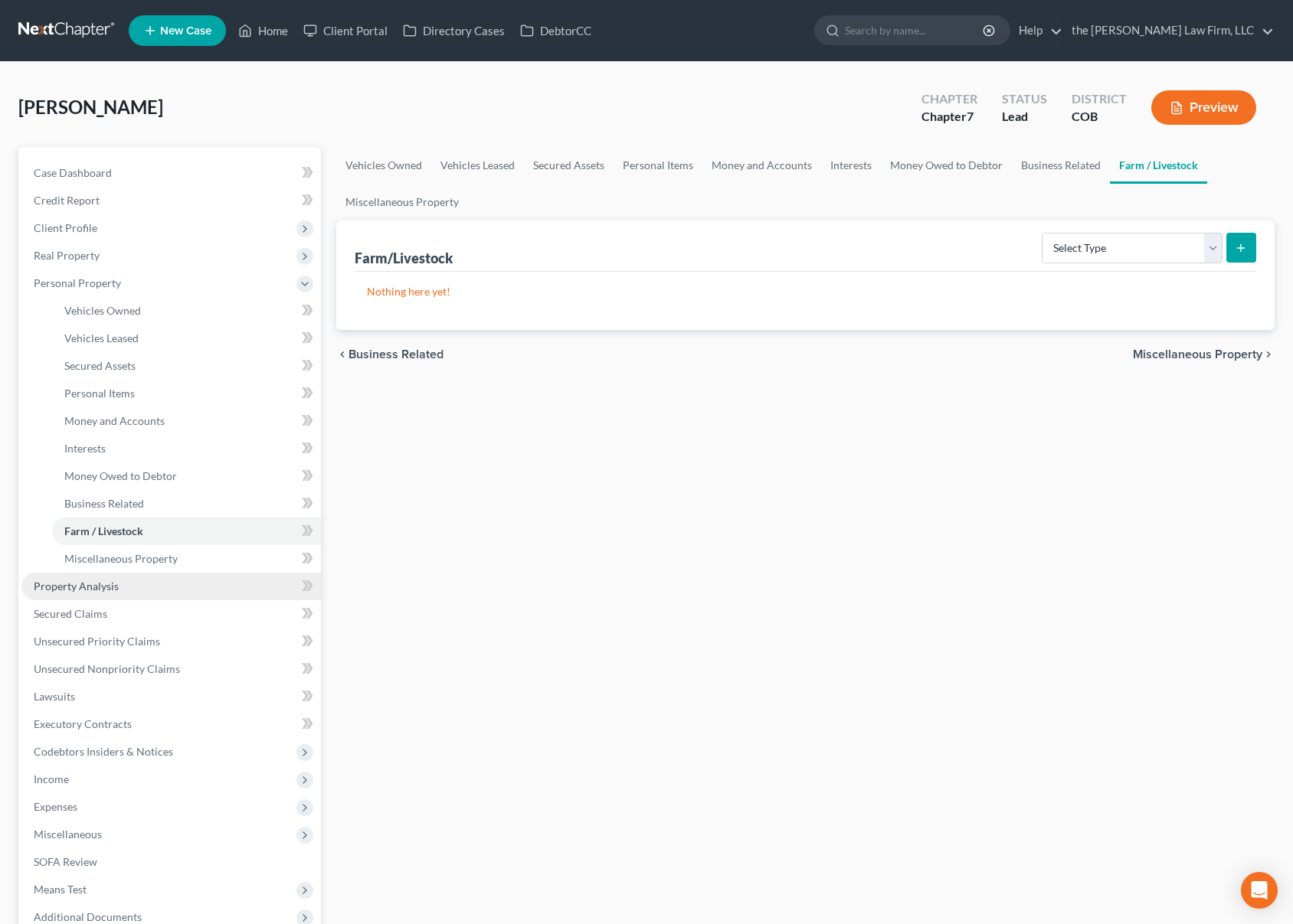
click at [164, 589] on link "Property Analysis" at bounding box center [171, 586] width 299 height 28
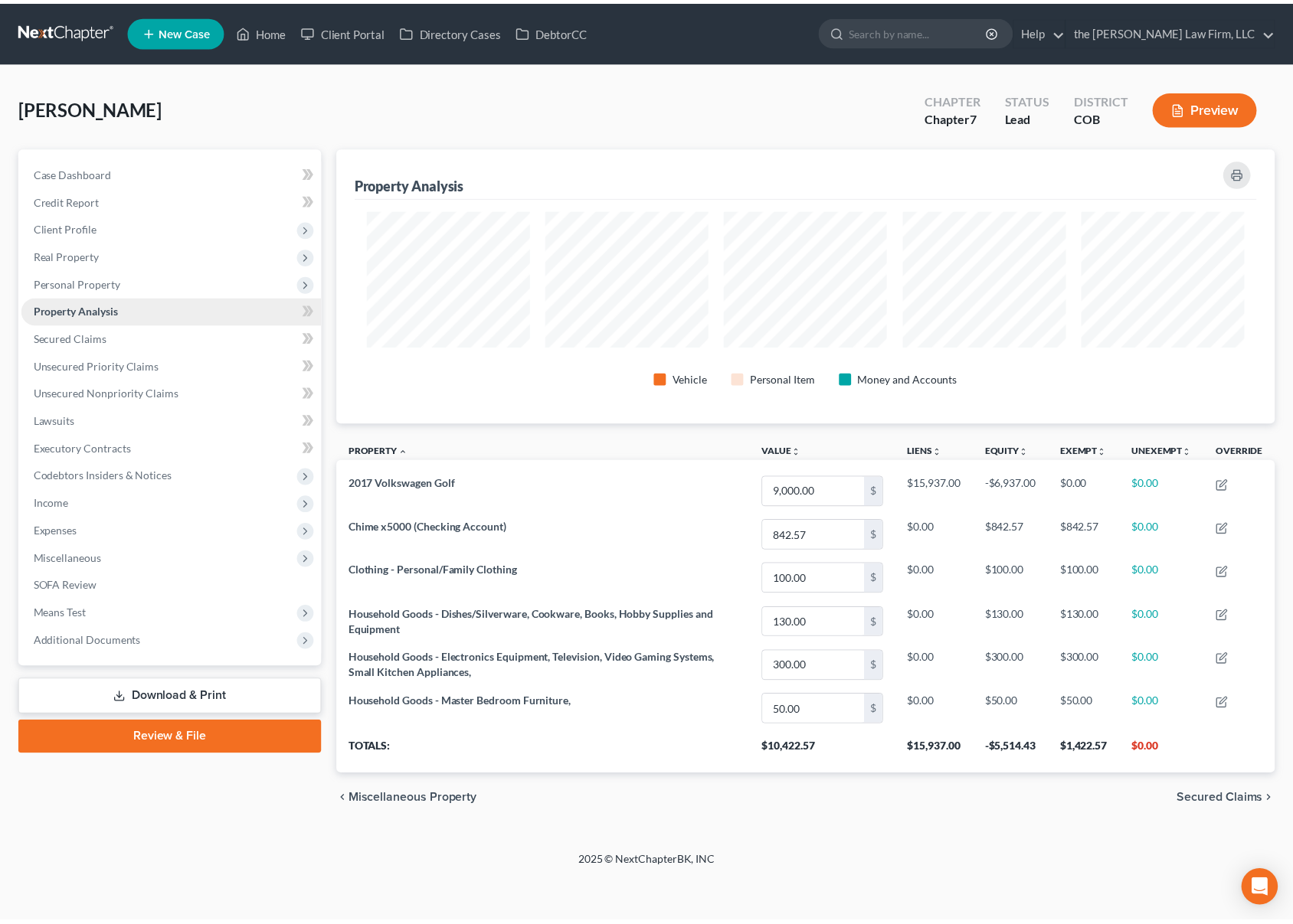
scroll to position [277, 948]
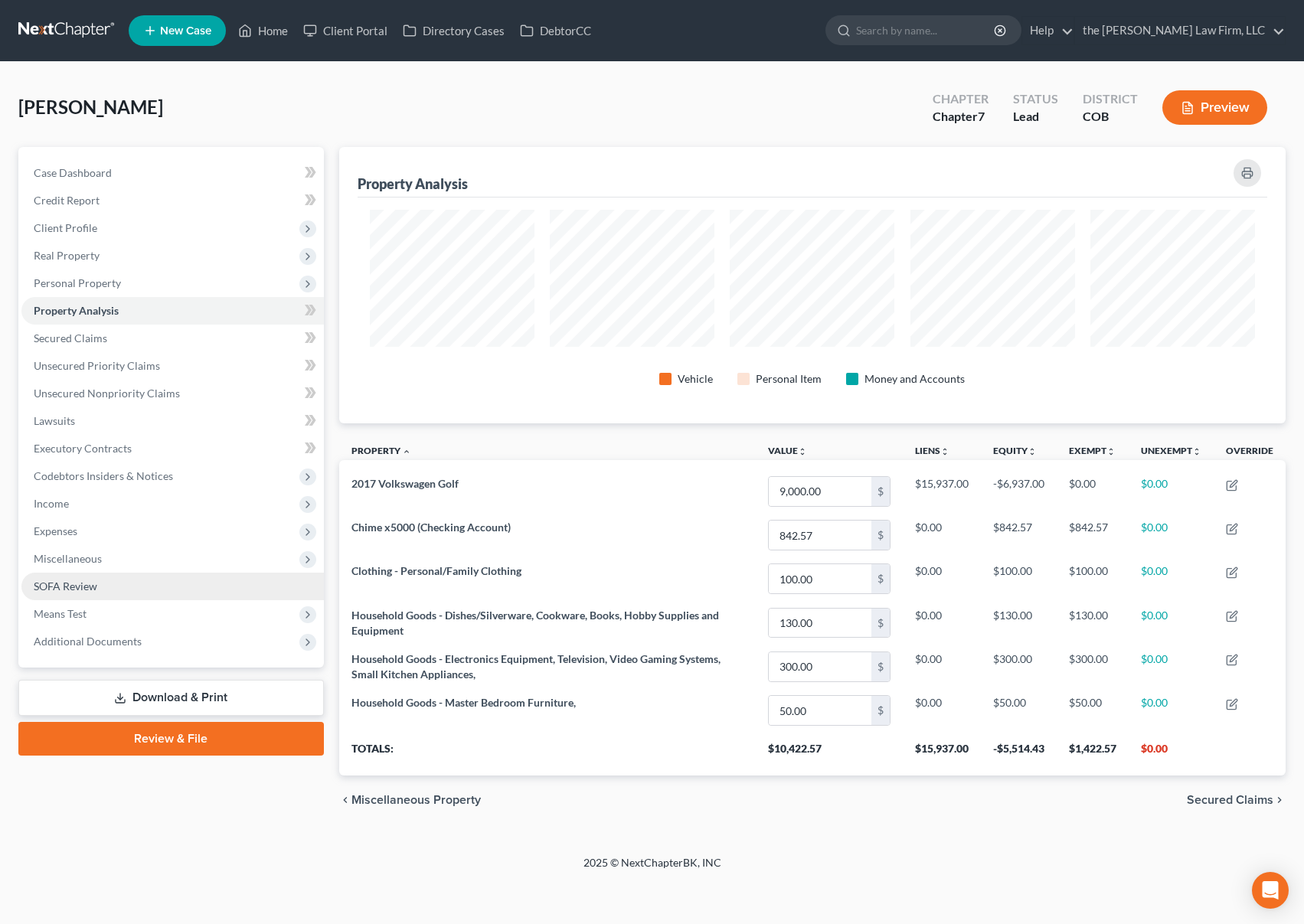
click at [160, 591] on link "SOFA Review" at bounding box center [173, 586] width 303 height 28
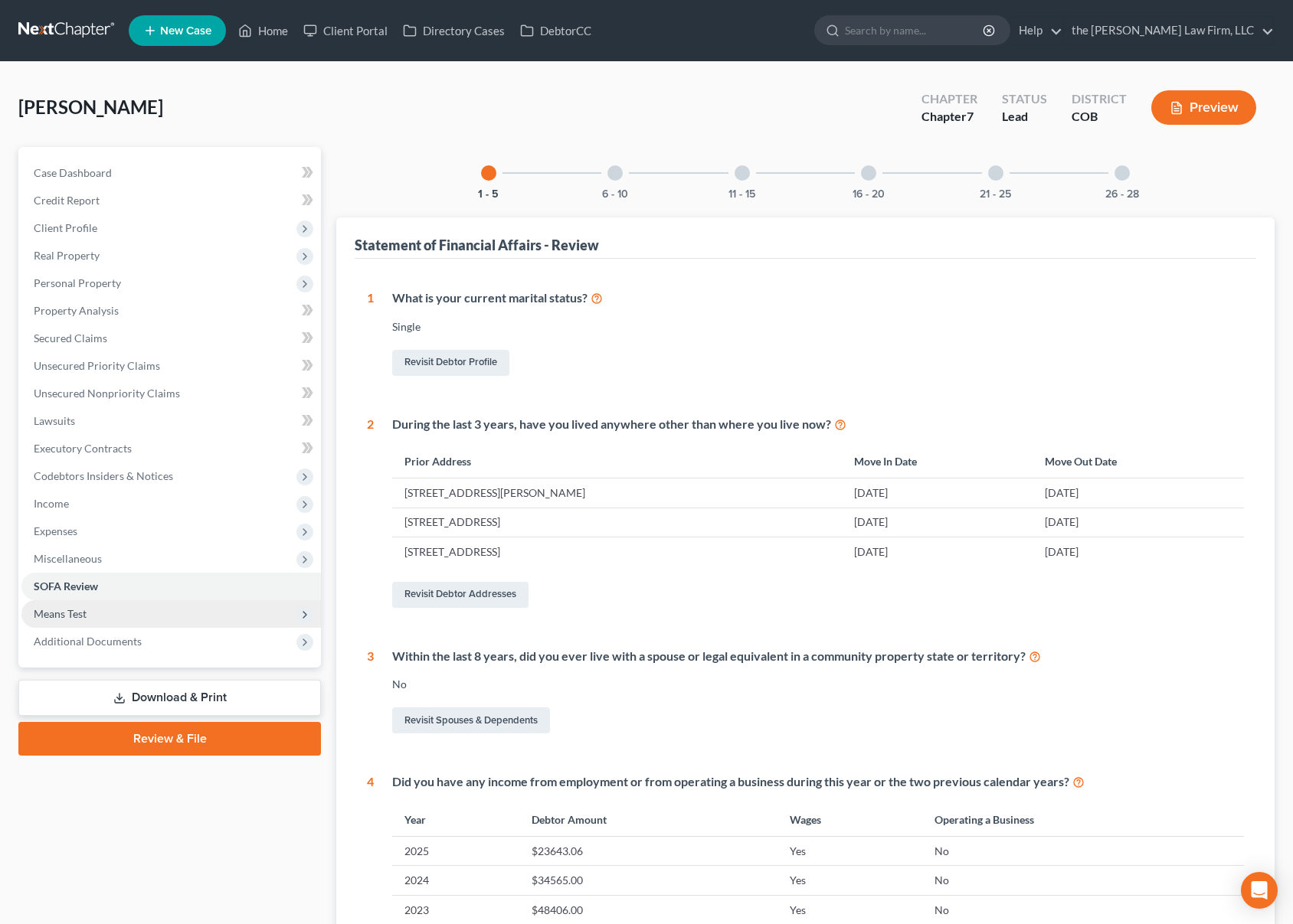
click at [125, 608] on span "Means Test" at bounding box center [171, 614] width 299 height 28
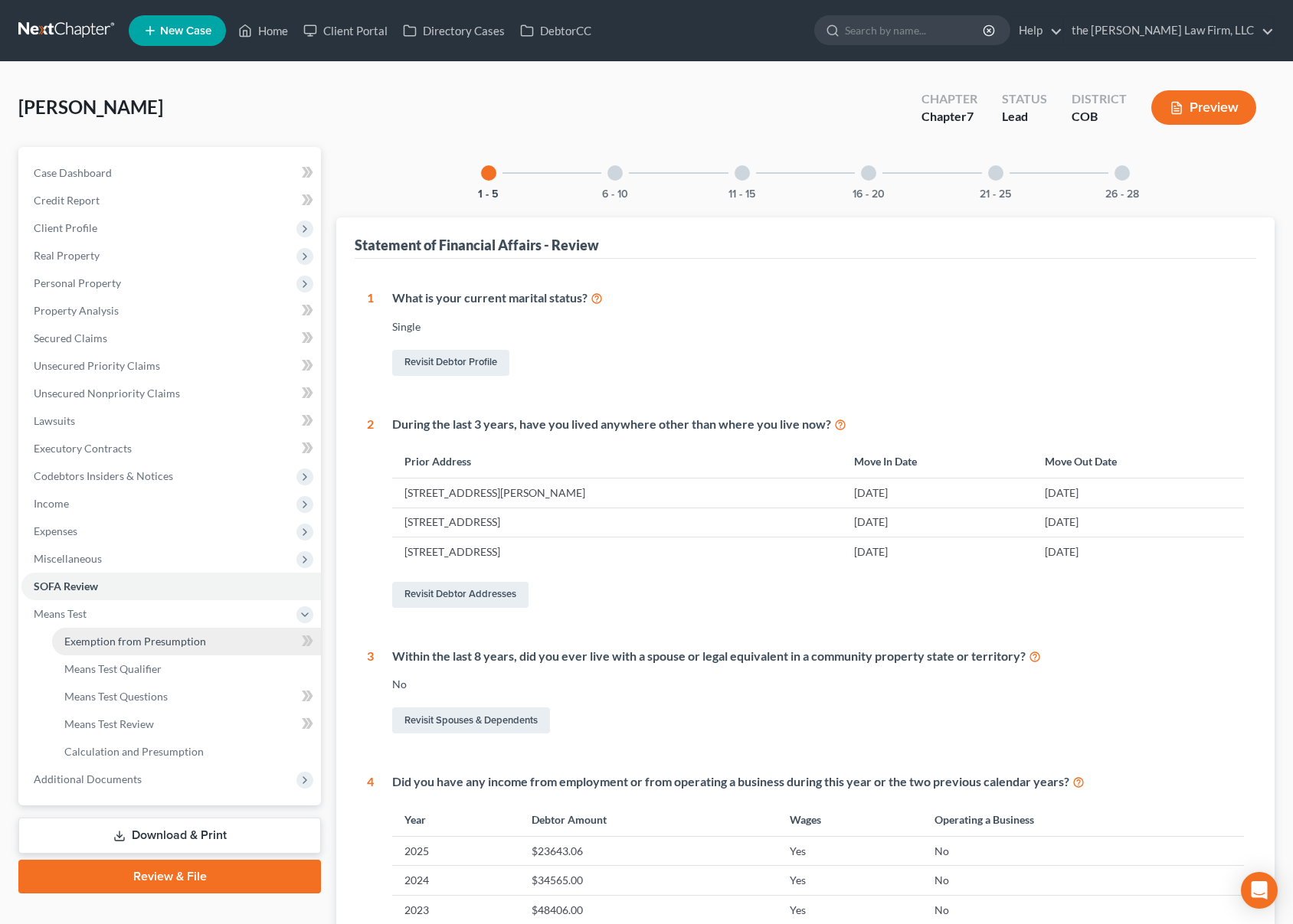
click at [158, 650] on link "Exemption from Presumption" at bounding box center [186, 641] width 269 height 28
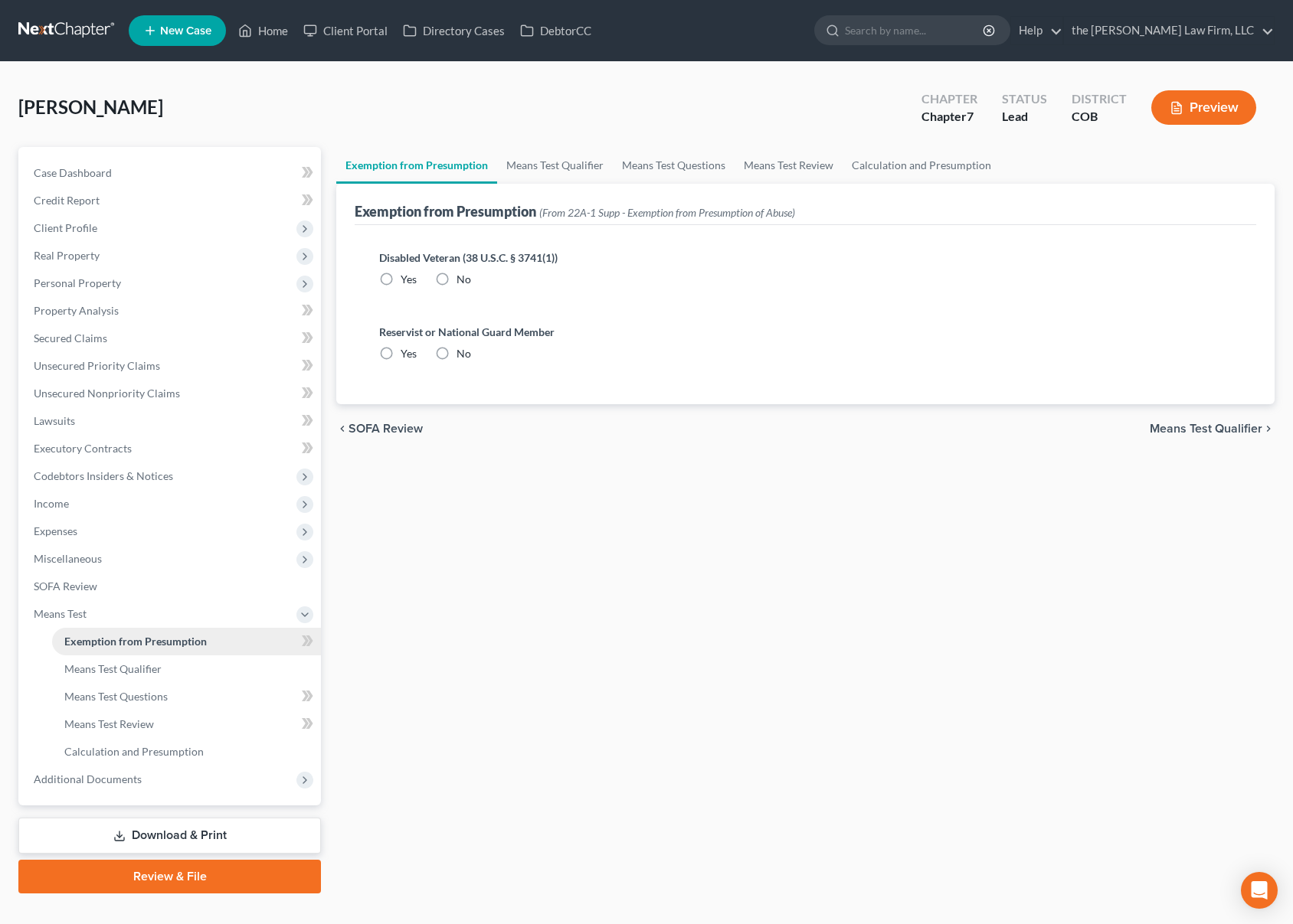
radio input "true"
click at [127, 742] on link "Calculation and Presumption" at bounding box center [186, 751] width 269 height 28
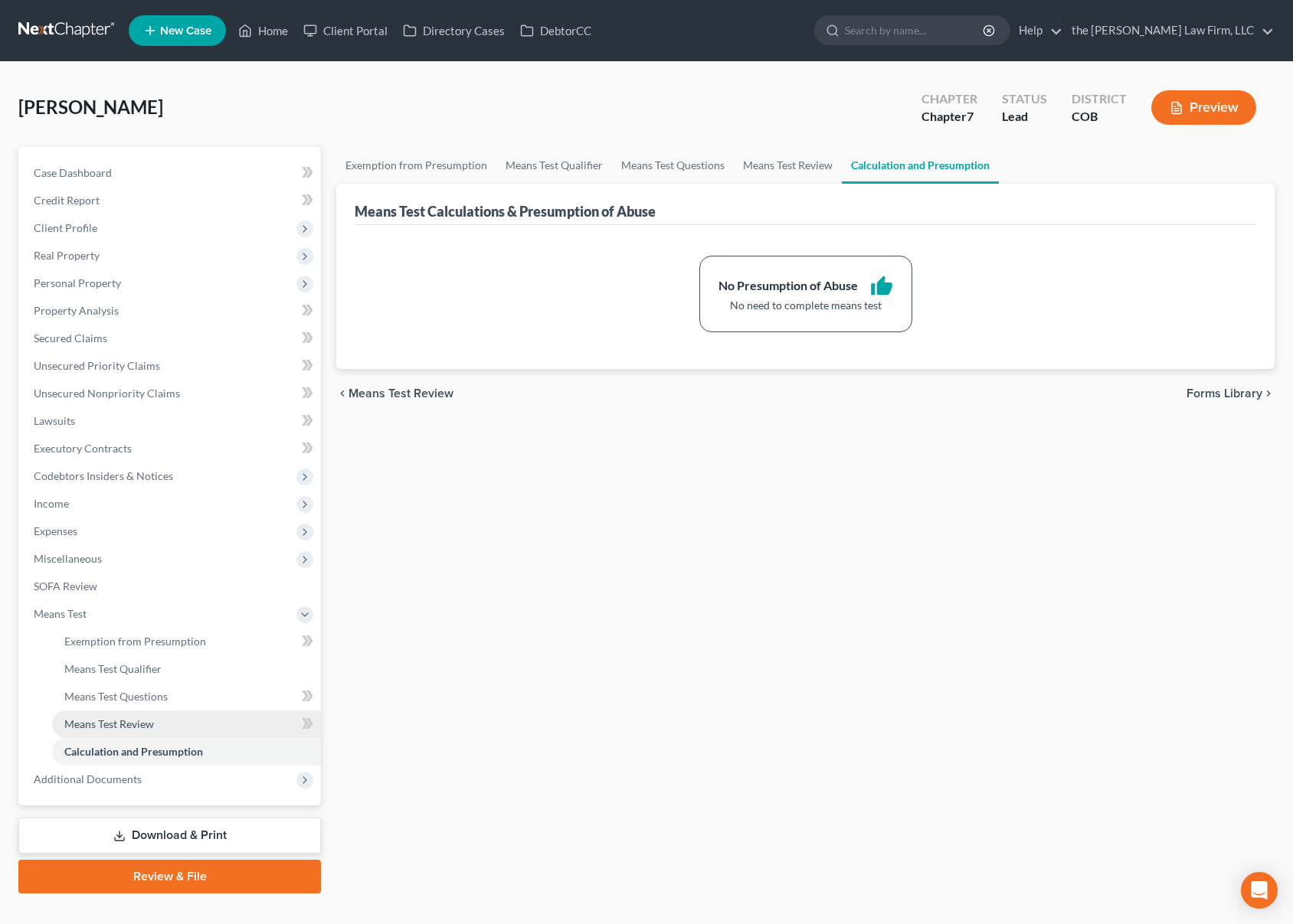
click at [196, 719] on link "Means Test Review" at bounding box center [186, 724] width 269 height 28
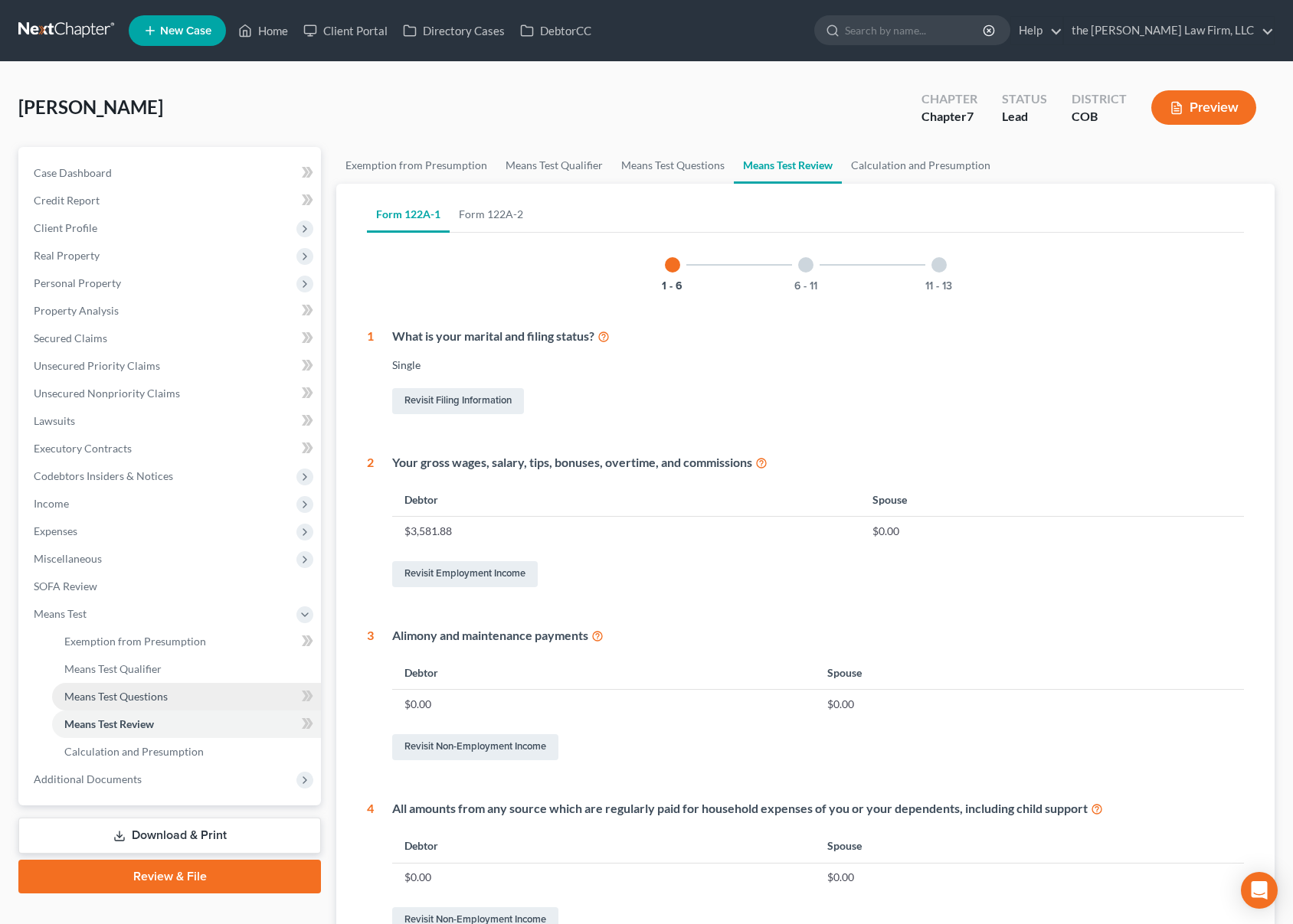
click at [203, 693] on link "Means Test Questions" at bounding box center [186, 697] width 269 height 28
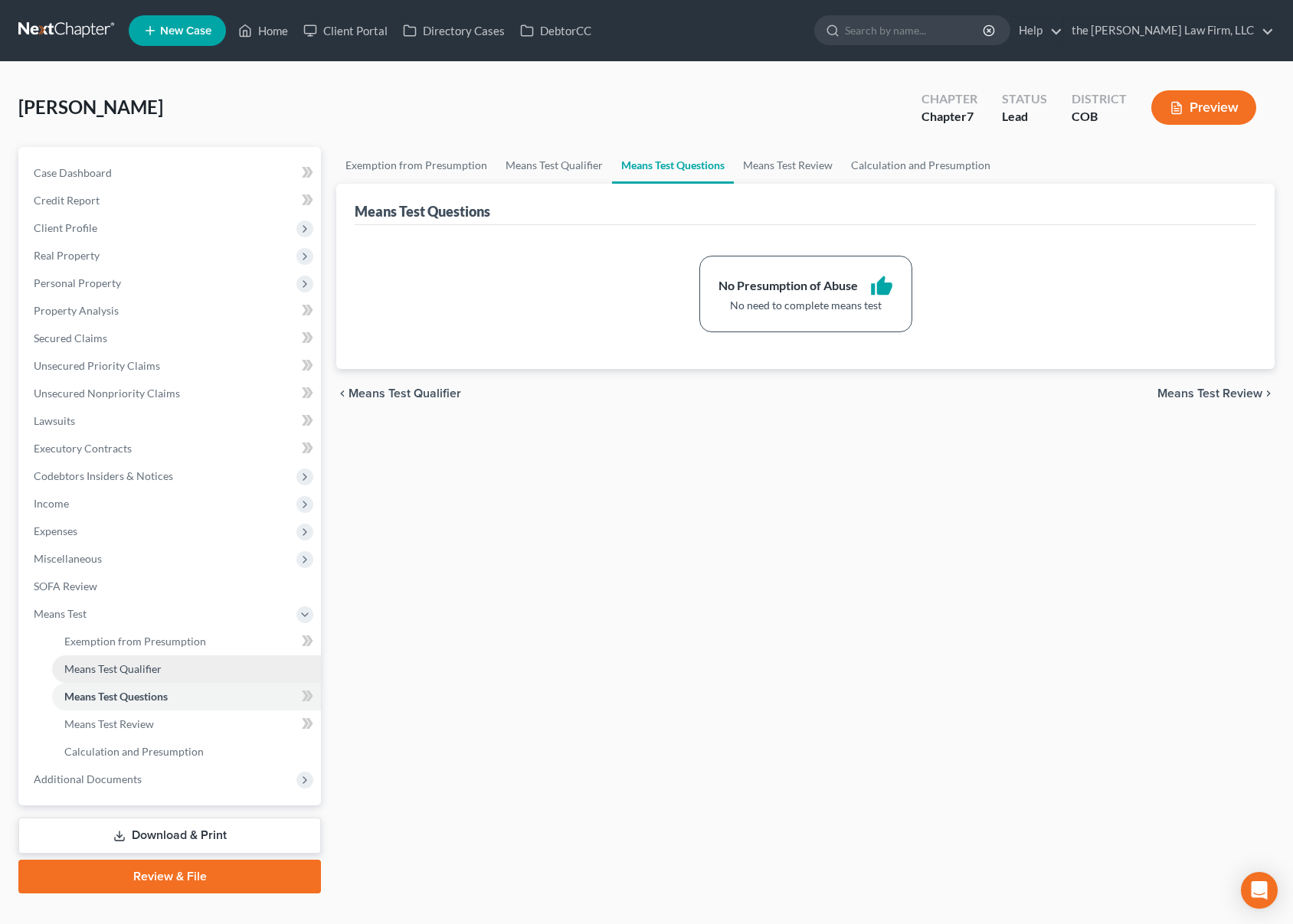
click at [180, 662] on link "Means Test Qualifier" at bounding box center [186, 669] width 269 height 28
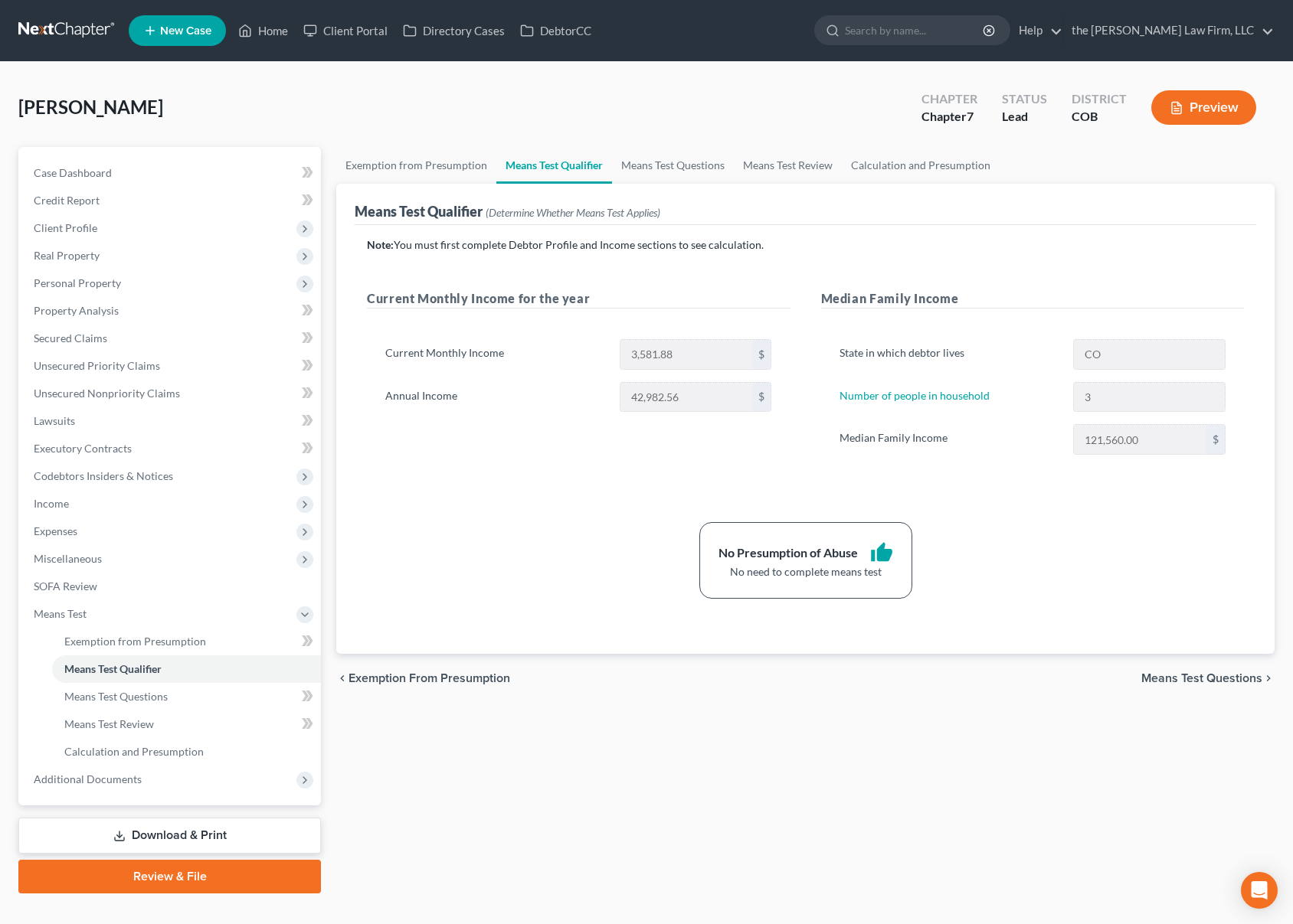
click at [562, 759] on div "Exemption from Presumption Means Test Qualifier Means Test Questions Means Test…" at bounding box center [805, 520] width 953 height 746
click at [184, 831] on link "Download & Print" at bounding box center [169, 835] width 303 height 36
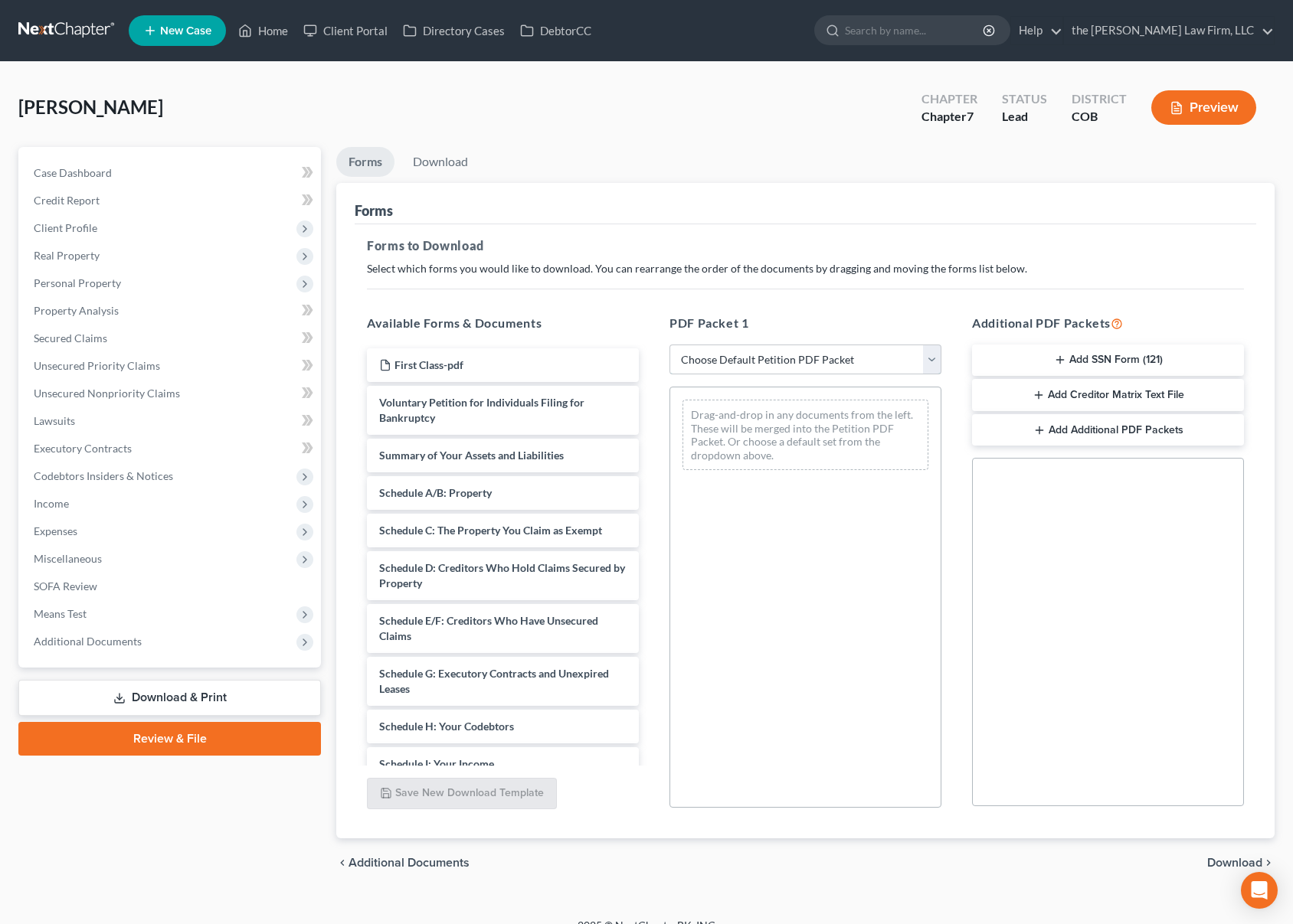
click at [848, 363] on select "Choose Default Petition PDF Packet Complete Bankruptcy Petition (all forms and …" at bounding box center [805, 360] width 272 height 31
select select "0"
click at [669, 345] on select "Choose Default Petition PDF Packet Complete Bankruptcy Petition (all forms and …" at bounding box center [805, 360] width 272 height 31
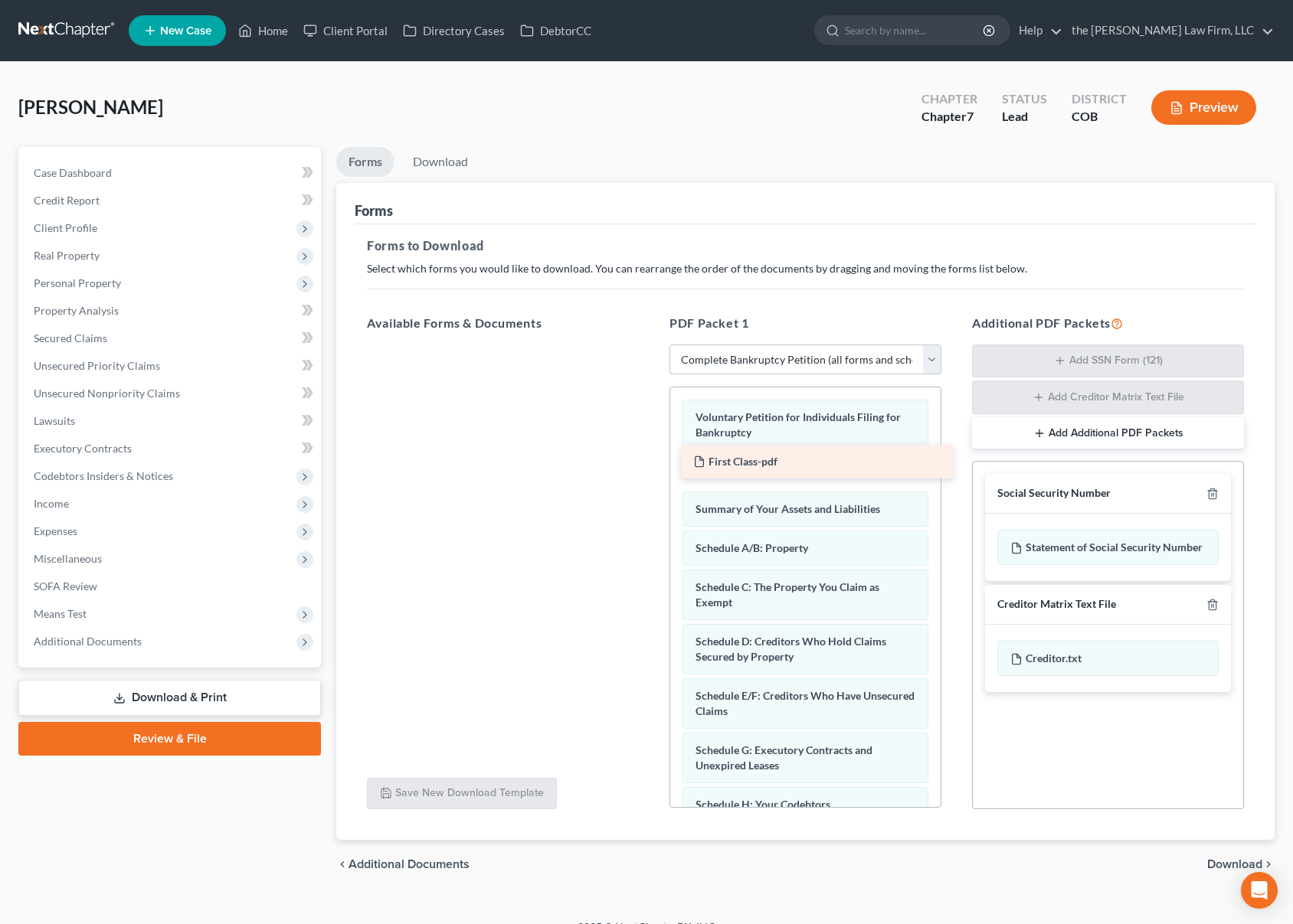
drag, startPoint x: 428, startPoint y: 363, endPoint x: 742, endPoint y: 459, distance: 328.3
click at [651, 345] on div "First Class-pdf First Class-pdf" at bounding box center [502, 345] width 296 height 0
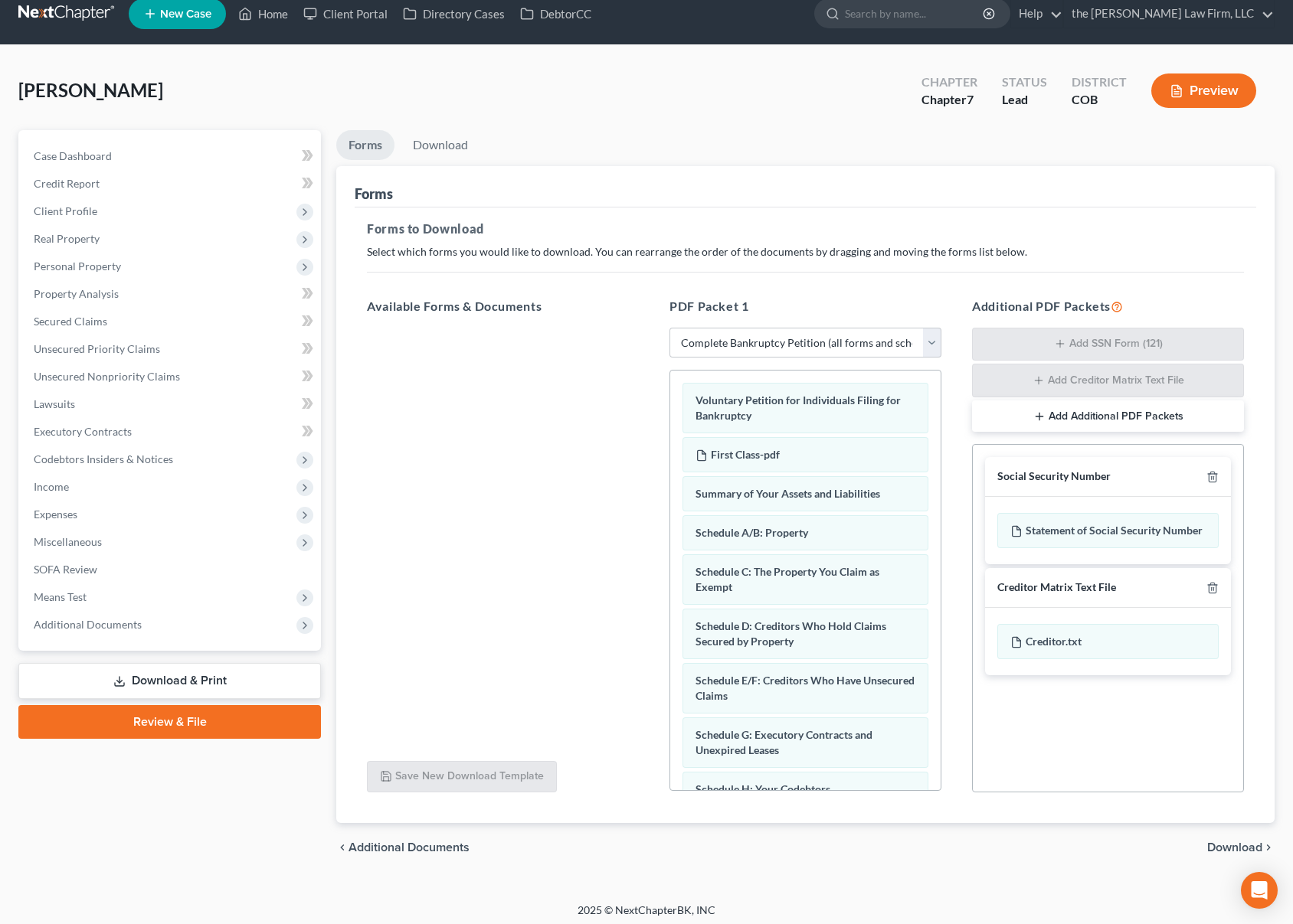
scroll to position [23, 0]
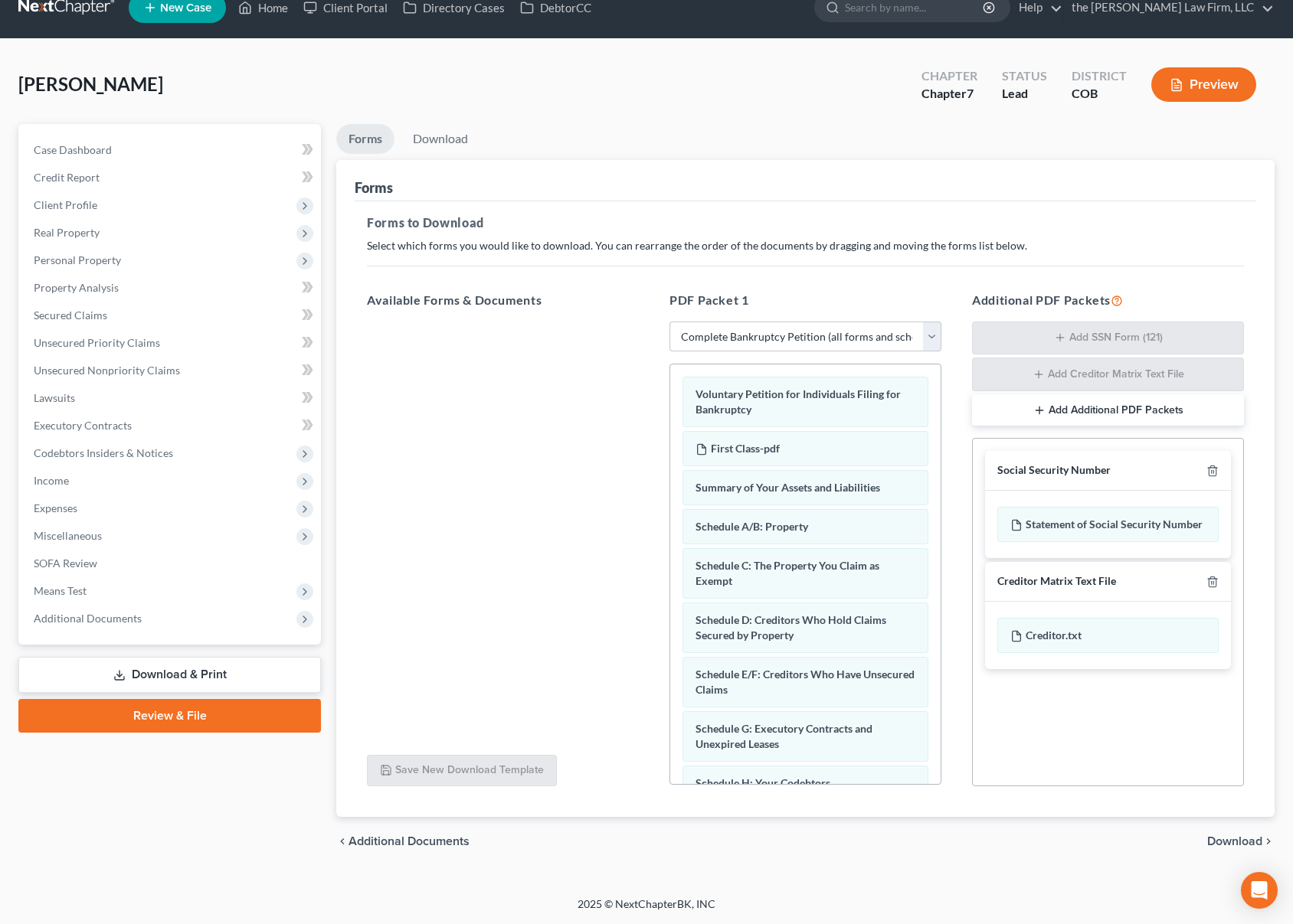
click at [1233, 835] on span "Download" at bounding box center [1234, 841] width 55 height 13
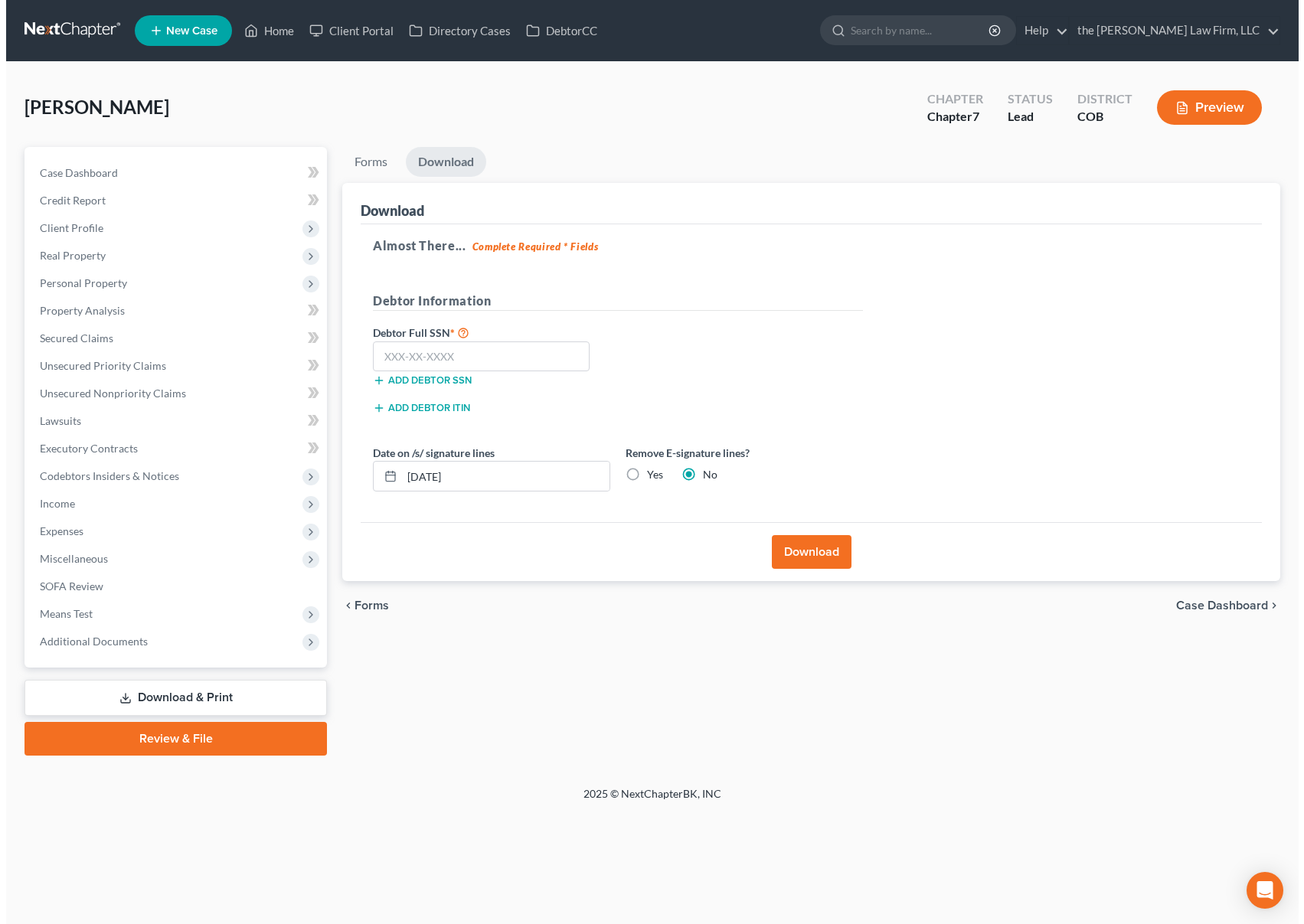
scroll to position [0, 0]
click at [553, 350] on input "text" at bounding box center [478, 356] width 216 height 31
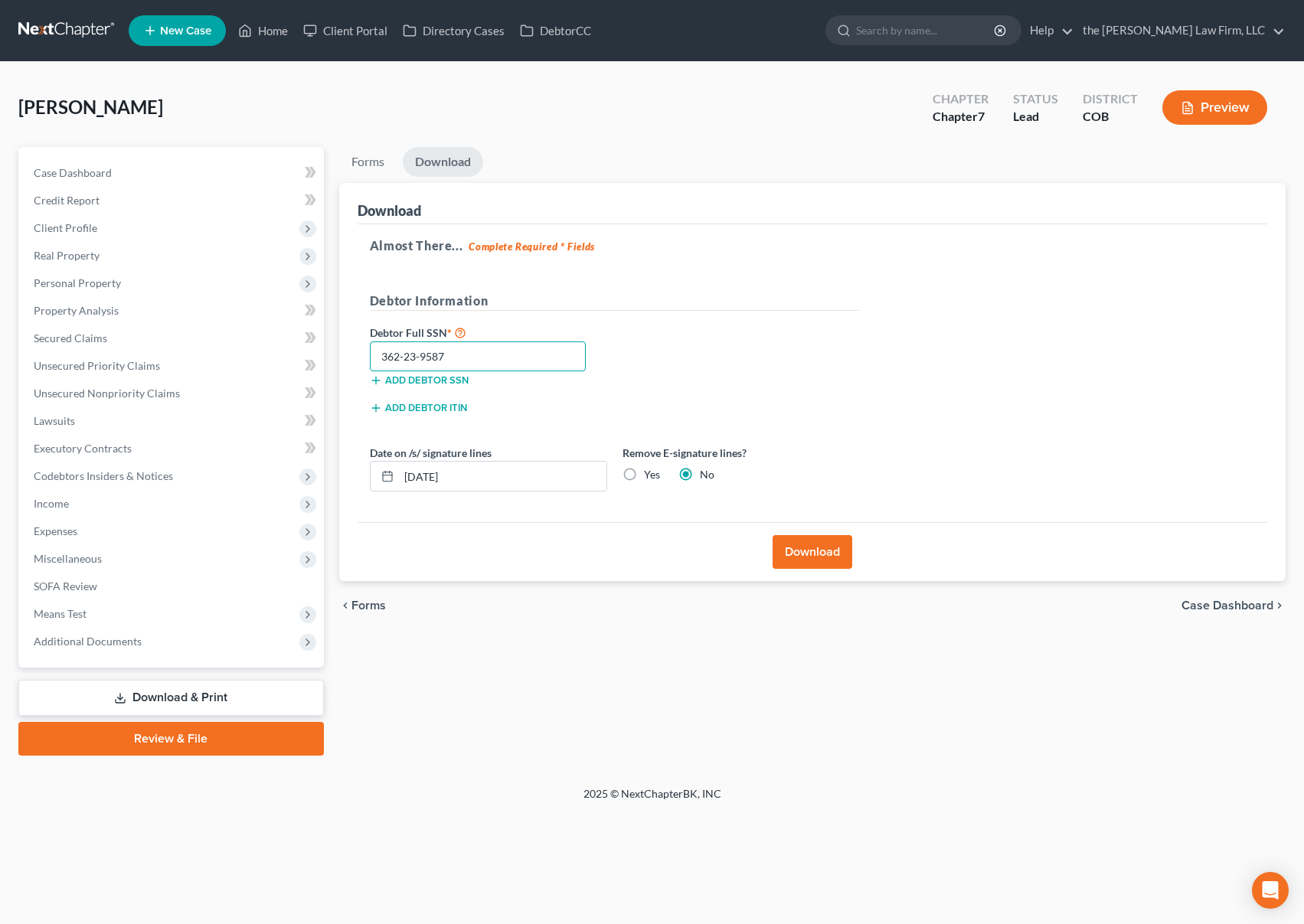
type input "362-23-9587"
click at [810, 549] on button "Download" at bounding box center [813, 552] width 80 height 34
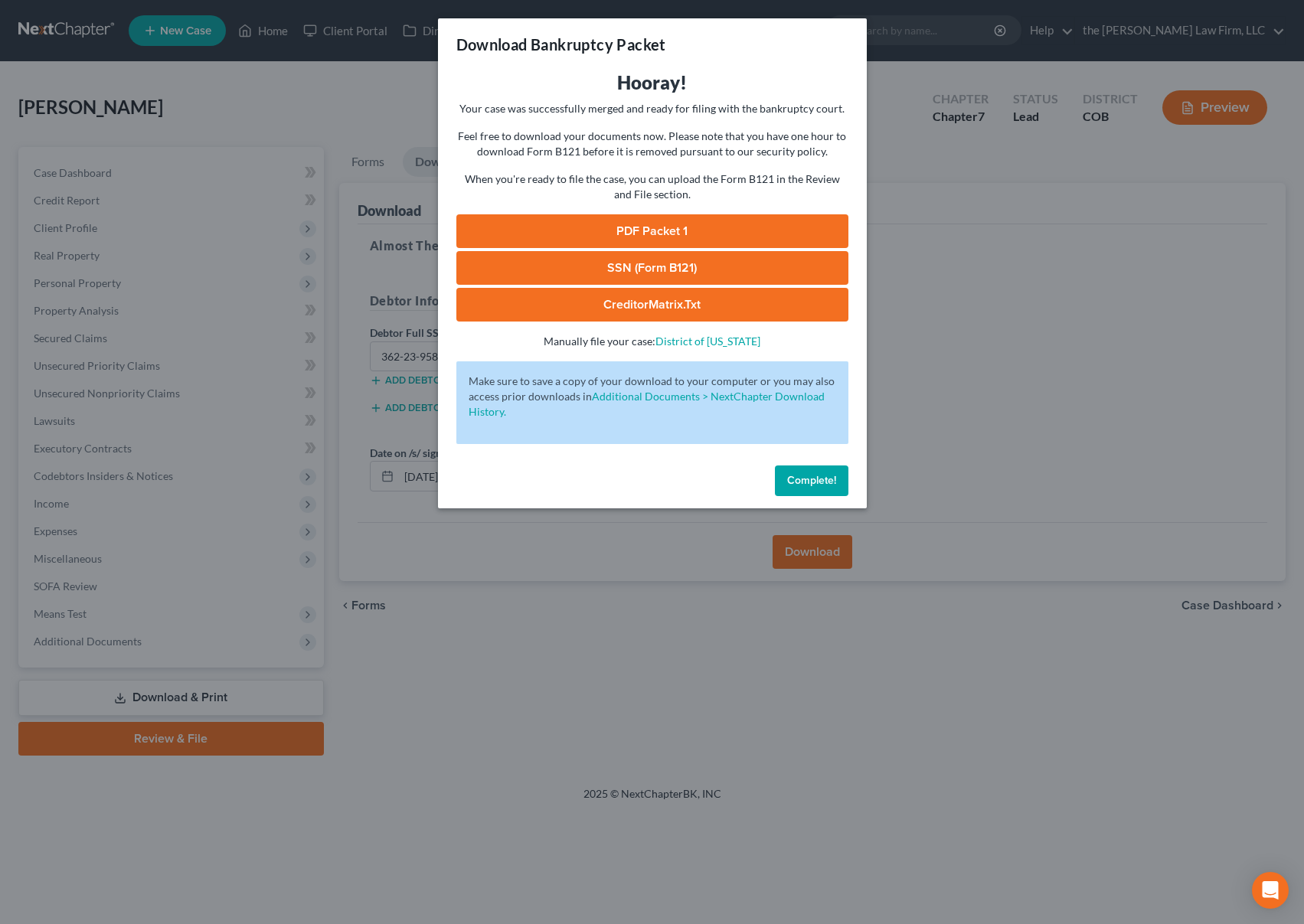
click at [622, 273] on link "SSN (Form B121)" at bounding box center [652, 268] width 392 height 34
click at [676, 234] on link "PDF Packet 1" at bounding box center [652, 231] width 392 height 34
click at [673, 311] on link "CreditorMatrix.txt" at bounding box center [652, 304] width 392 height 34
click at [797, 481] on span "Complete!" at bounding box center [812, 480] width 49 height 13
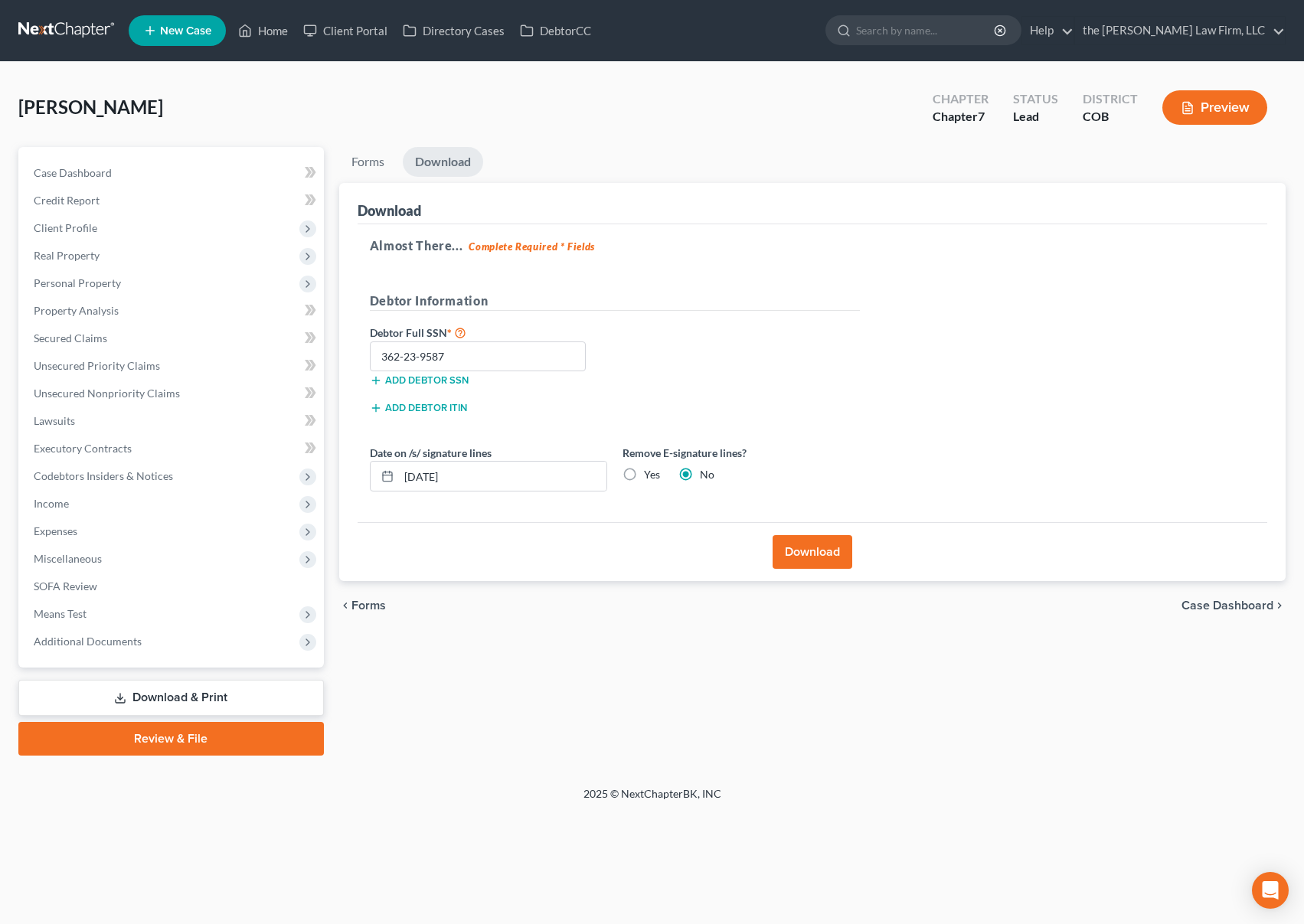
click at [641, 101] on div "[PERSON_NAME] Upgraded Chapter Chapter 7 Status Lead District COB Preview" at bounding box center [652, 113] width 1268 height 66
